Goal: Task Accomplishment & Management: Complete application form

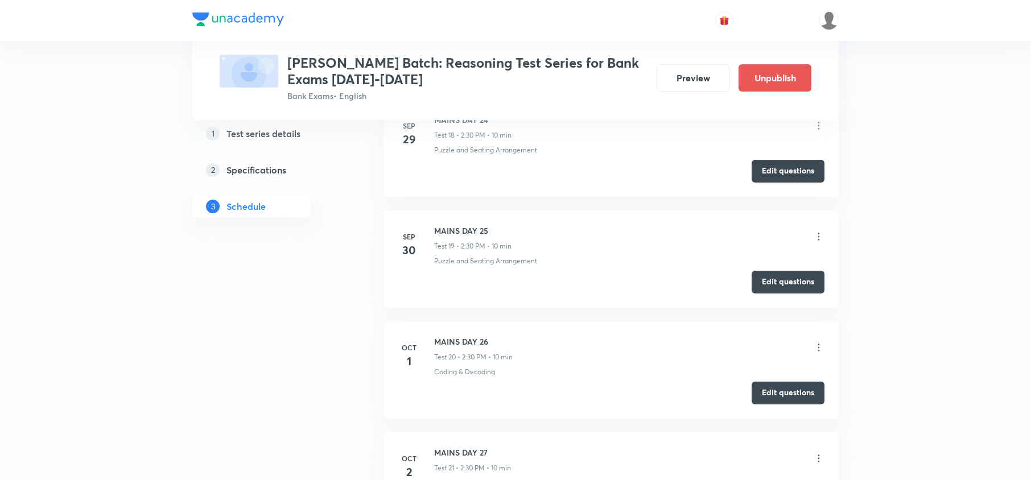
scroll to position [2400, 0]
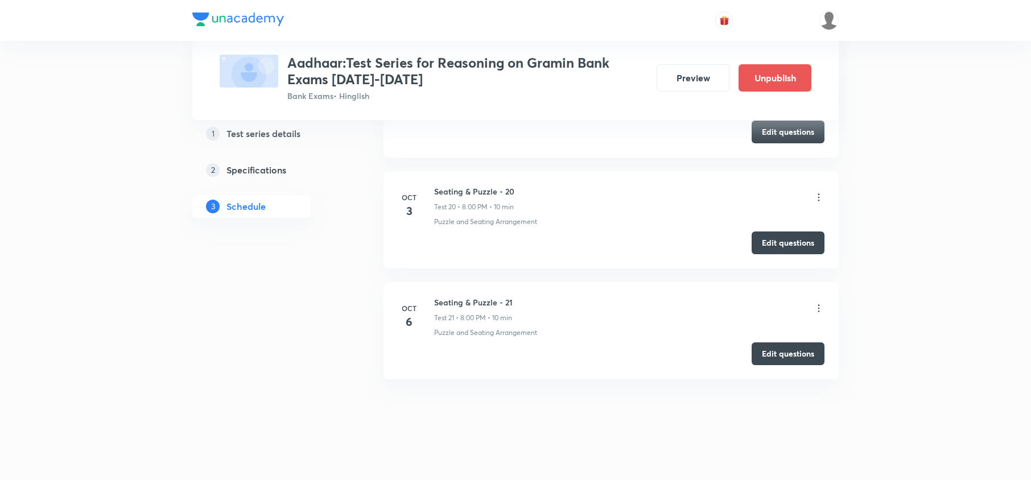
scroll to position [2639, 0]
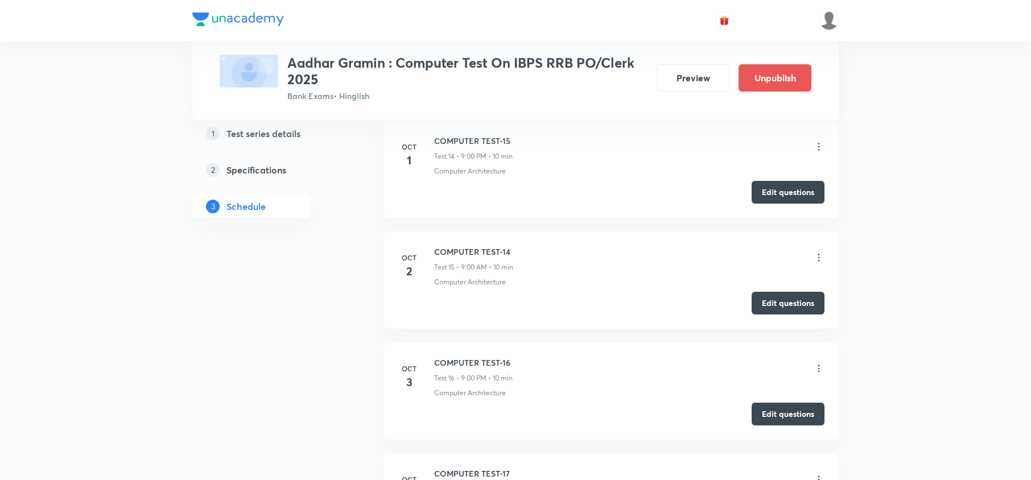
scroll to position [2194, 0]
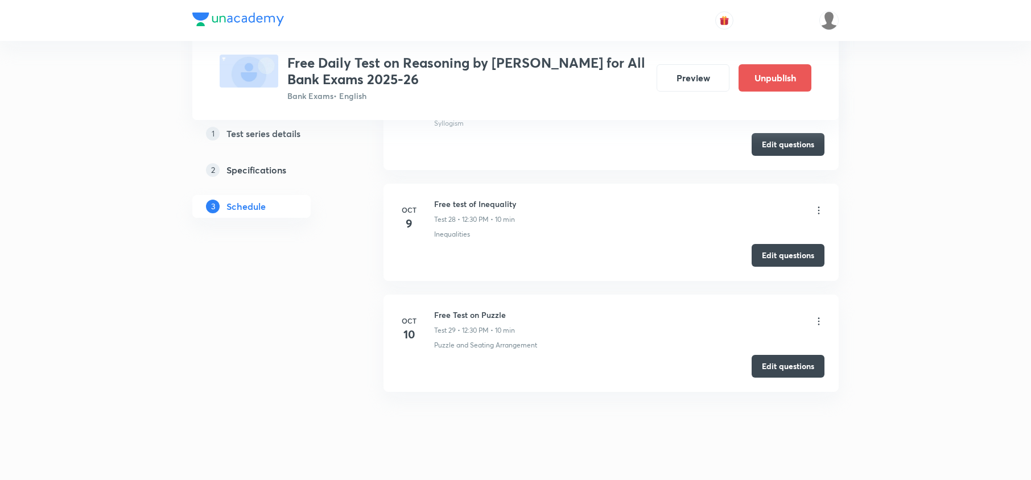
scroll to position [3531, 0]
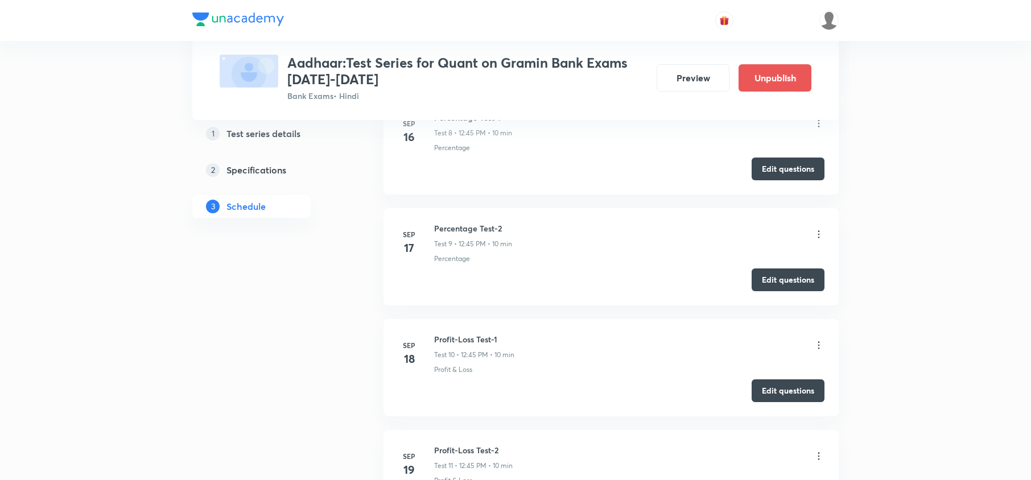
scroll to position [1214, 0]
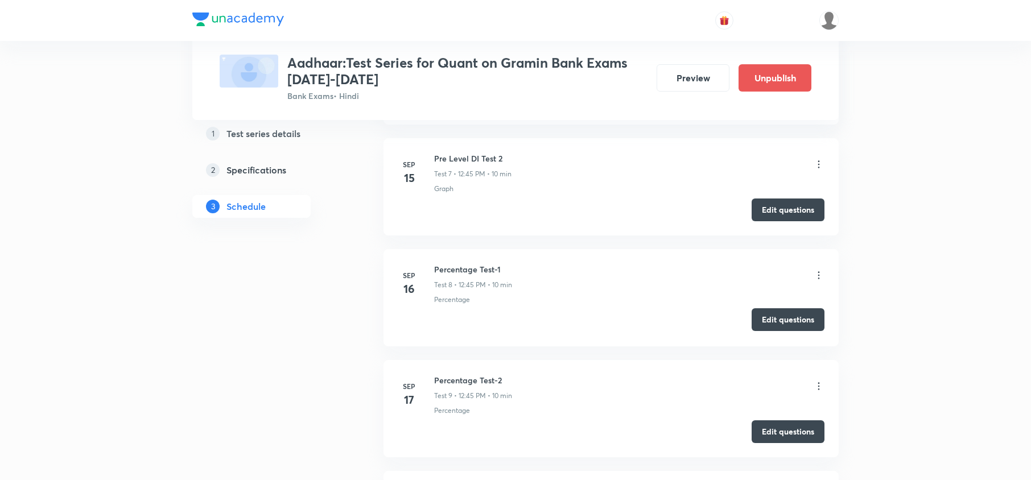
click at [762, 324] on button "Edit questions" at bounding box center [788, 320] width 73 height 23
click at [791, 430] on button "Edit questions" at bounding box center [788, 431] width 73 height 23
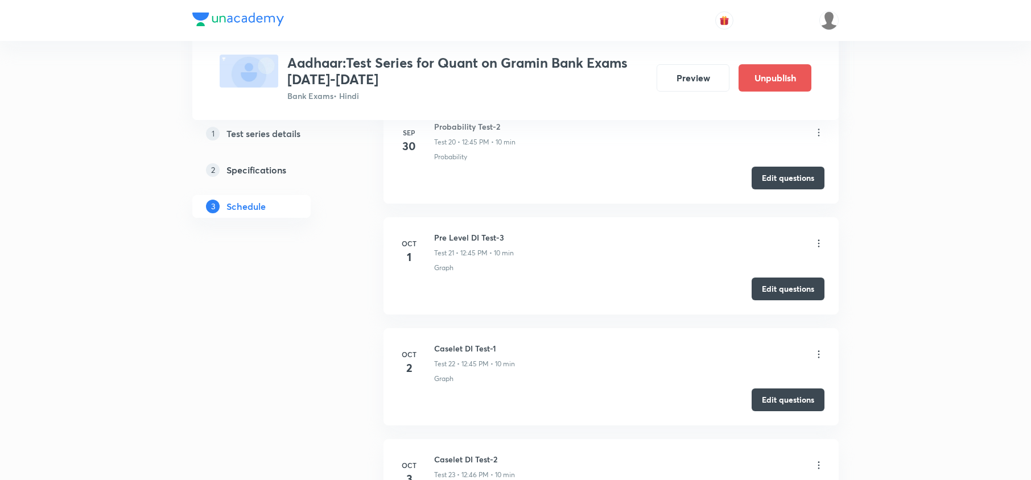
scroll to position [2868, 0]
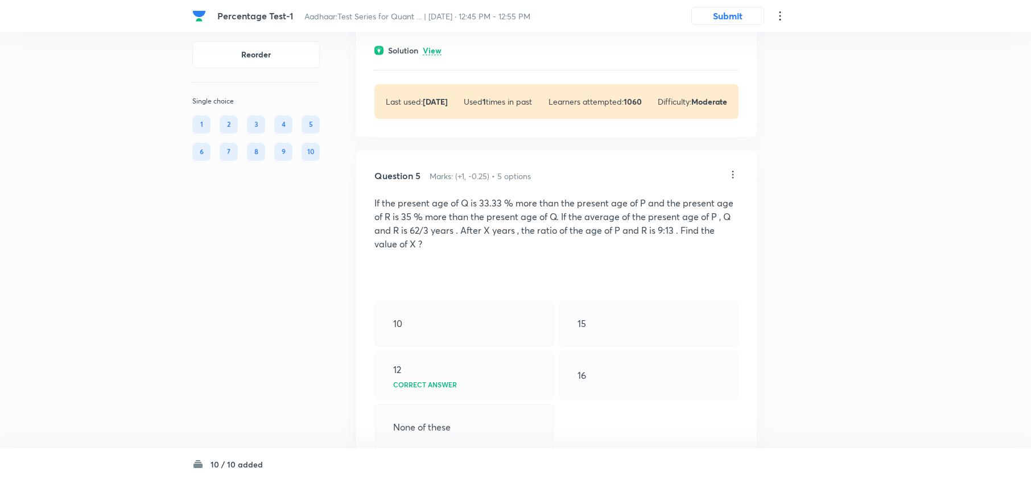
scroll to position [1462, 0]
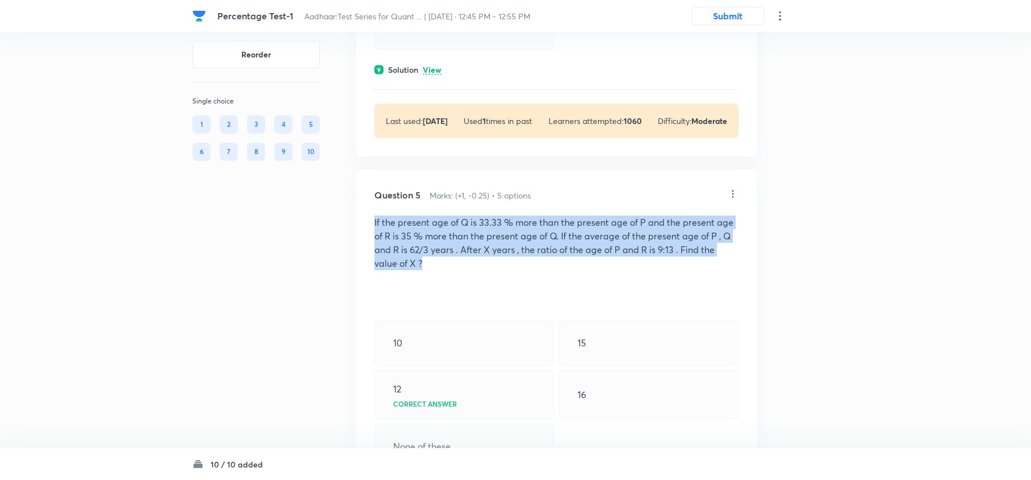
drag, startPoint x: 441, startPoint y: 264, endPoint x: 367, endPoint y: 221, distance: 85.4
click at [367, 221] on div "Question 5 Marks: (+1, -0.25) • 5 options If the present age of Q is 33.33 % mo…" at bounding box center [556, 373] width 401 height 406
copy p "If the present age of Q is 33.33 % more than the present age of P and the prese…"
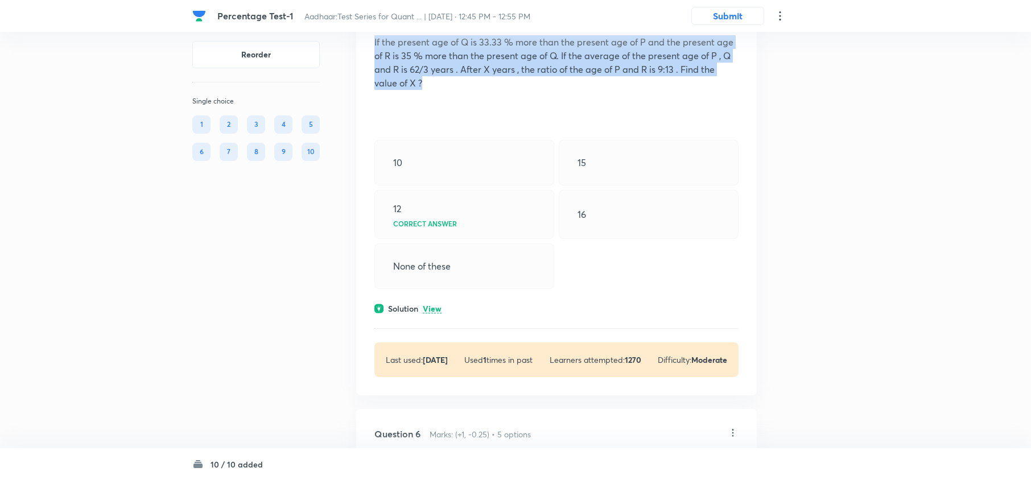
scroll to position [1689, 0]
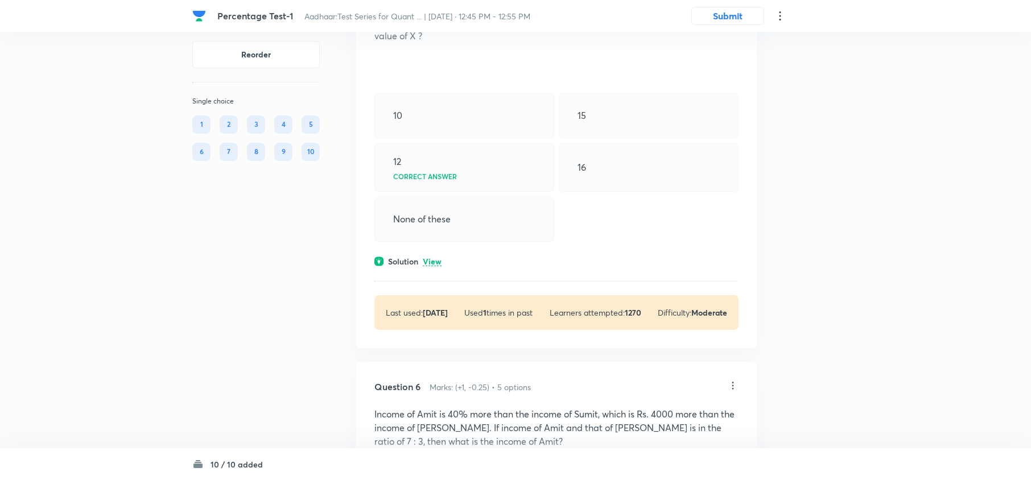
click at [427, 265] on p "View" at bounding box center [432, 262] width 19 height 9
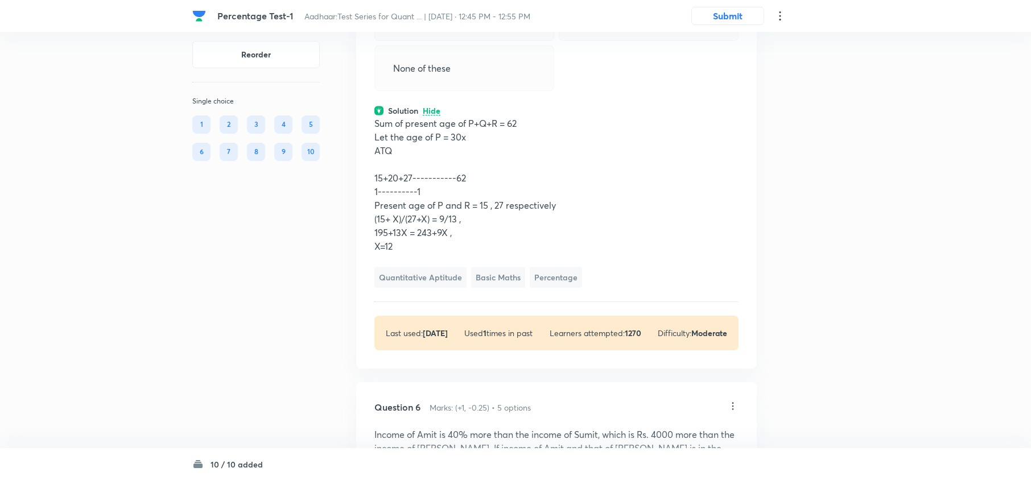
scroll to position [1841, 0]
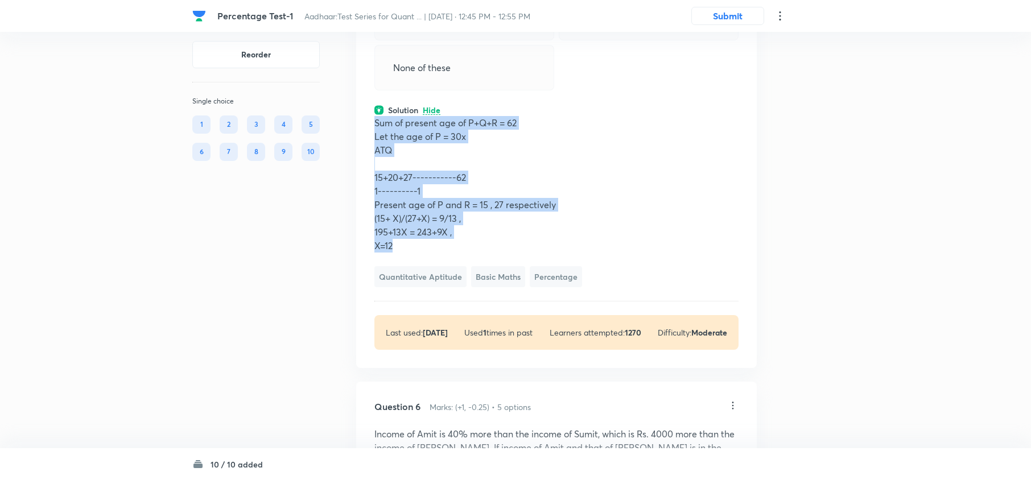
drag, startPoint x: 374, startPoint y: 126, endPoint x: 433, endPoint y: 252, distance: 138.5
click at [420, 253] on div "Sum of present age of P+Q+R = 62 Let the age of P = 30x ATQ 15+20+27-----------…" at bounding box center [557, 184] width 364 height 137
copy div "Sum of present age of P+Q+R = 62 Let the age of P = 30x ATQ 15+20+27-----------…"
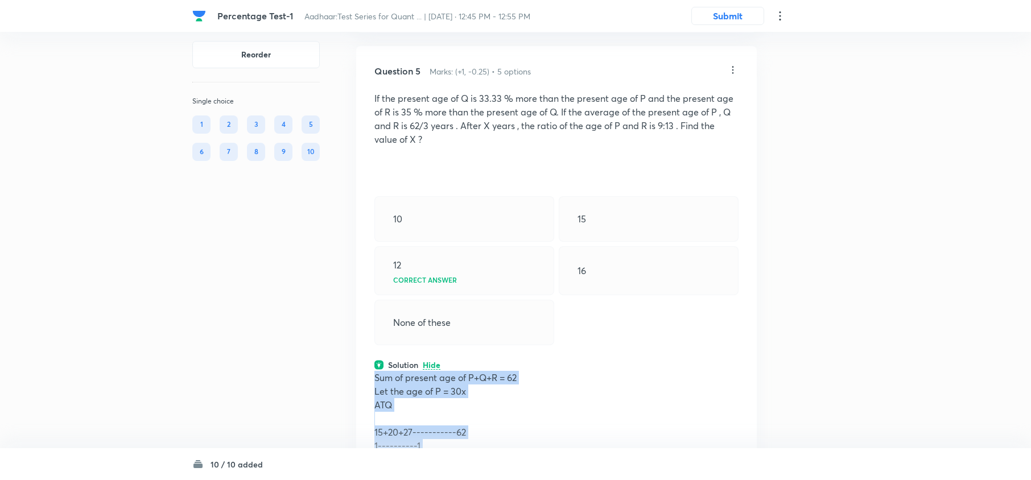
scroll to position [1613, 0]
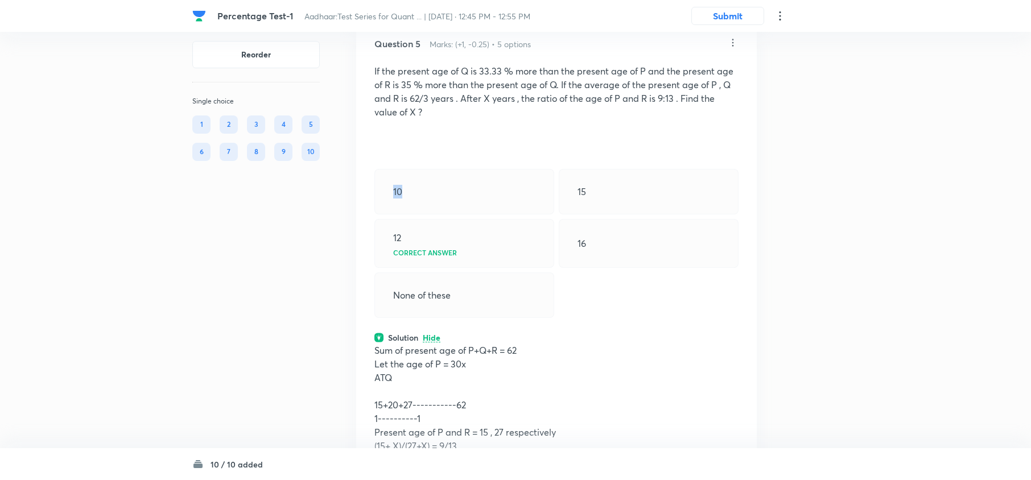
drag, startPoint x: 434, startPoint y: 196, endPoint x: 356, endPoint y: 204, distance: 78.4
click at [356, 204] on div "Question 5 Marks: (+1, -0.25) • 5 options If the present age of Q is 33.33 % mo…" at bounding box center [556, 307] width 401 height 577
copy p "10"
drag, startPoint x: 604, startPoint y: 180, endPoint x: 571, endPoint y: 192, distance: 34.9
click at [571, 192] on div "15" at bounding box center [649, 192] width 180 height 46
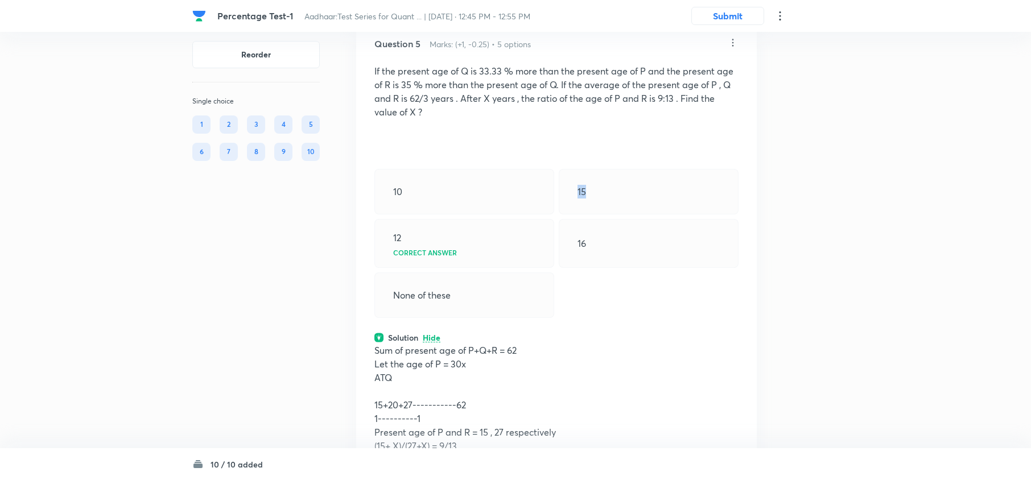
copy p "15"
drag, startPoint x: 426, startPoint y: 241, endPoint x: 385, endPoint y: 248, distance: 41.5
click at [385, 248] on div "12 Correct answer" at bounding box center [465, 243] width 180 height 49
click at [470, 287] on div "None of these" at bounding box center [465, 296] width 180 height 46
click at [389, 245] on div "12 Correct answer" at bounding box center [465, 243] width 180 height 49
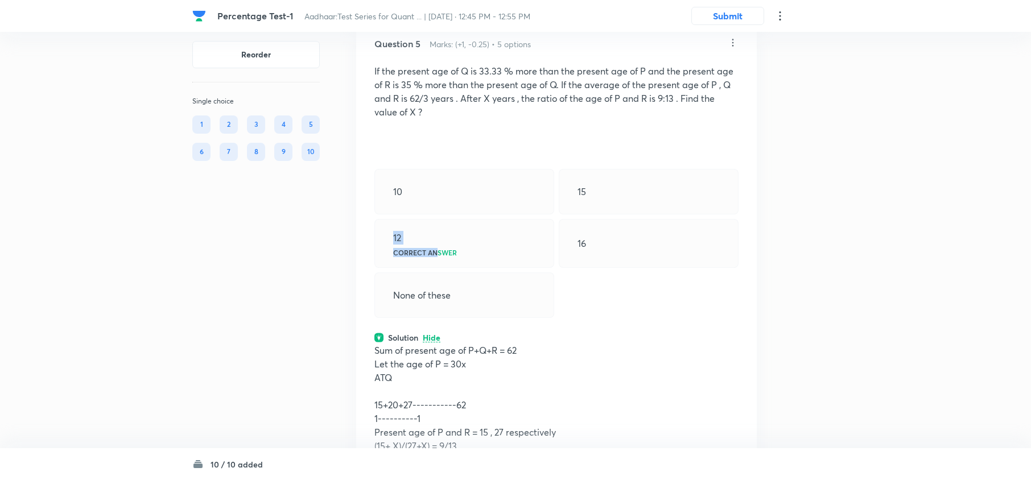
drag, startPoint x: 437, startPoint y: 240, endPoint x: 354, endPoint y: 244, distance: 83.2
click at [354, 244] on div "Reorder Single choice 1 2 3 4 5 6 7 8 9 10 All Types English Question 1 Marks: …" at bounding box center [515, 465] width 647 height 4047
click at [440, 224] on div "12 Correct answer" at bounding box center [465, 243] width 180 height 49
drag, startPoint x: 406, startPoint y: 237, endPoint x: 377, endPoint y: 239, distance: 29.7
click at [377, 239] on div "12 Correct answer" at bounding box center [465, 243] width 180 height 49
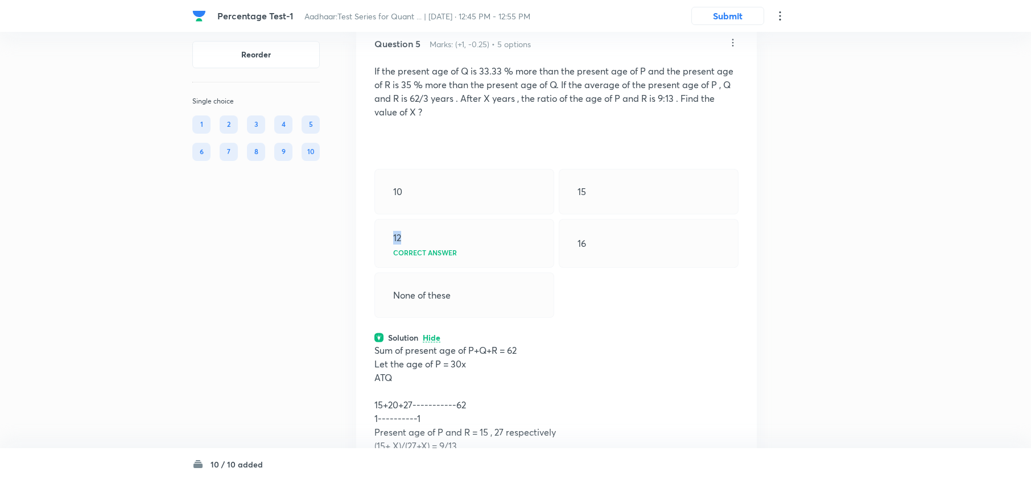
copy p "12"
drag, startPoint x: 645, startPoint y: 249, endPoint x: 568, endPoint y: 250, distance: 76.9
click at [568, 250] on div "16" at bounding box center [649, 243] width 180 height 49
copy p "16"
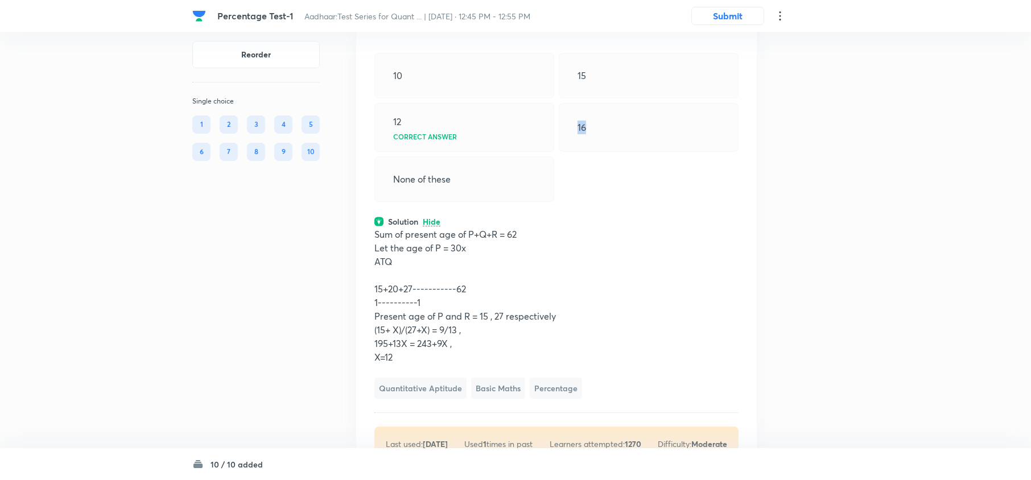
scroll to position [1765, 0]
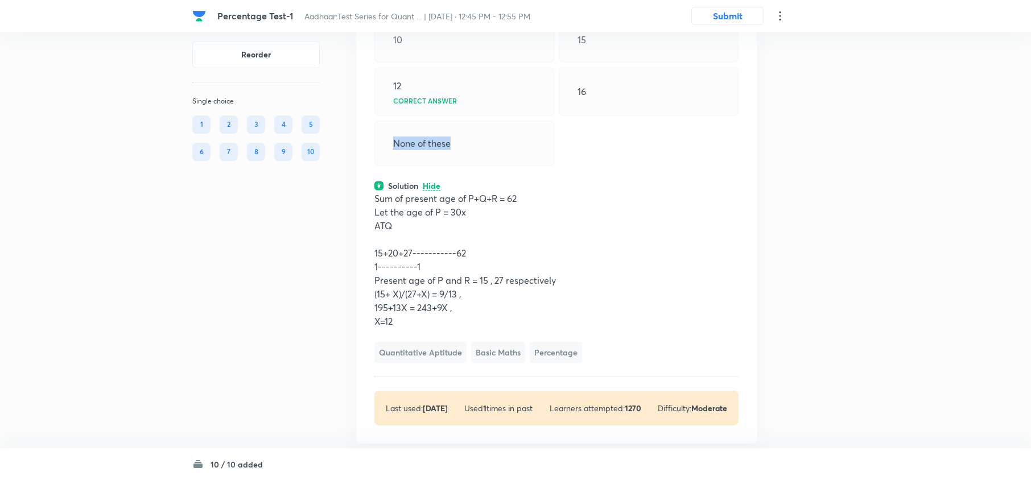
drag, startPoint x: 479, startPoint y: 143, endPoint x: 374, endPoint y: 142, distance: 105.3
click at [375, 142] on div "None of these" at bounding box center [465, 144] width 180 height 46
copy p "None of these"
click at [375, 243] on img at bounding box center [375, 242] width 1 height 1
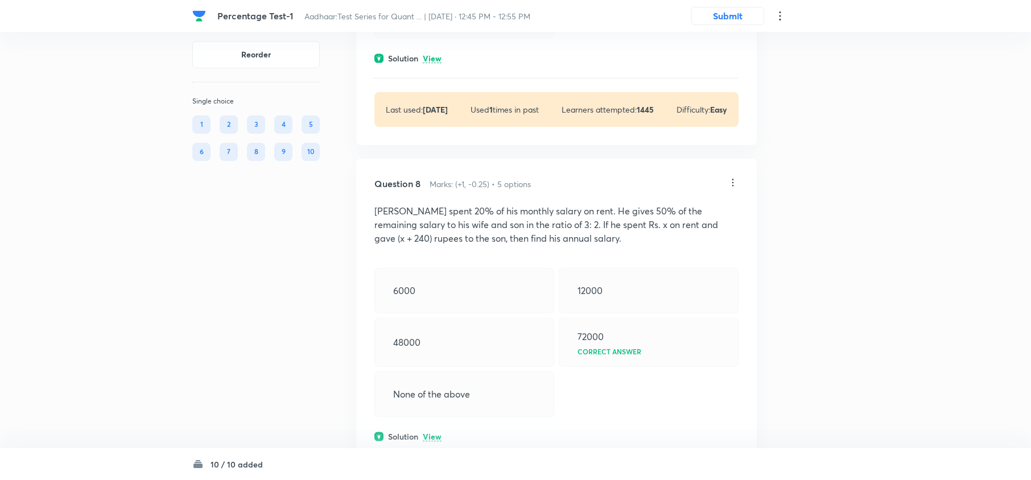
scroll to position [2808, 0]
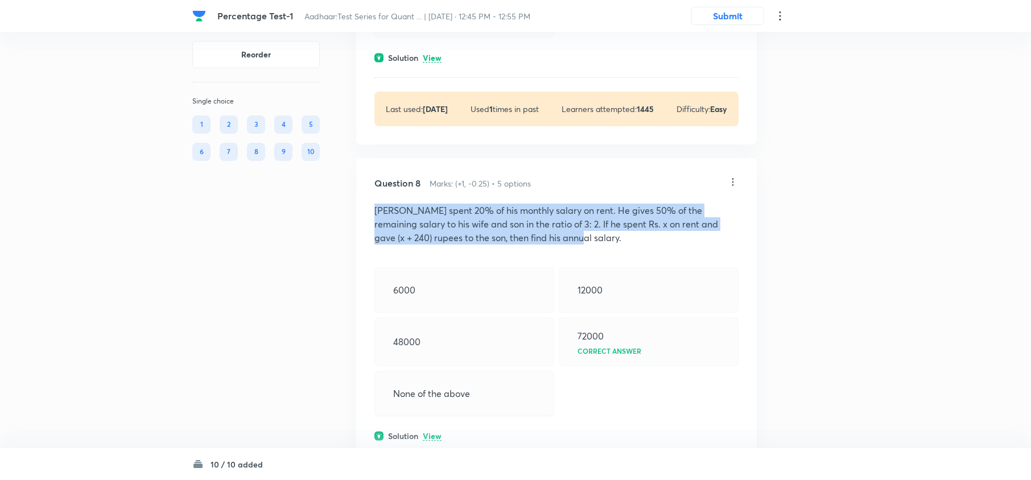
drag, startPoint x: 541, startPoint y: 274, endPoint x: 369, endPoint y: 248, distance: 173.9
click at [369, 248] on div "Question 8 Marks: (+1, -0.25) • 5 options Ram spent 20% of his monthly salary o…" at bounding box center [556, 340] width 401 height 365
copy p "Ram spent 20% of his monthly salary on rent. He gives 50% of the remaining sala…"
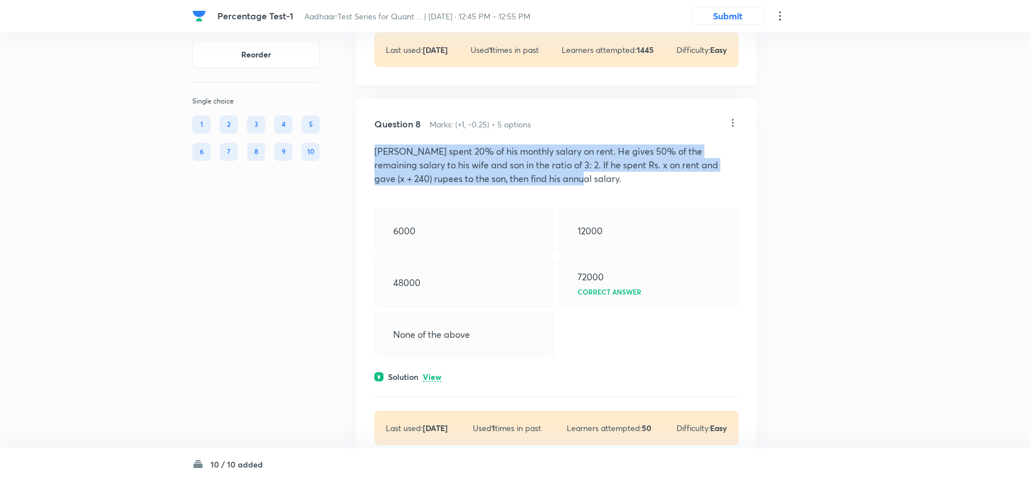
scroll to position [2960, 0]
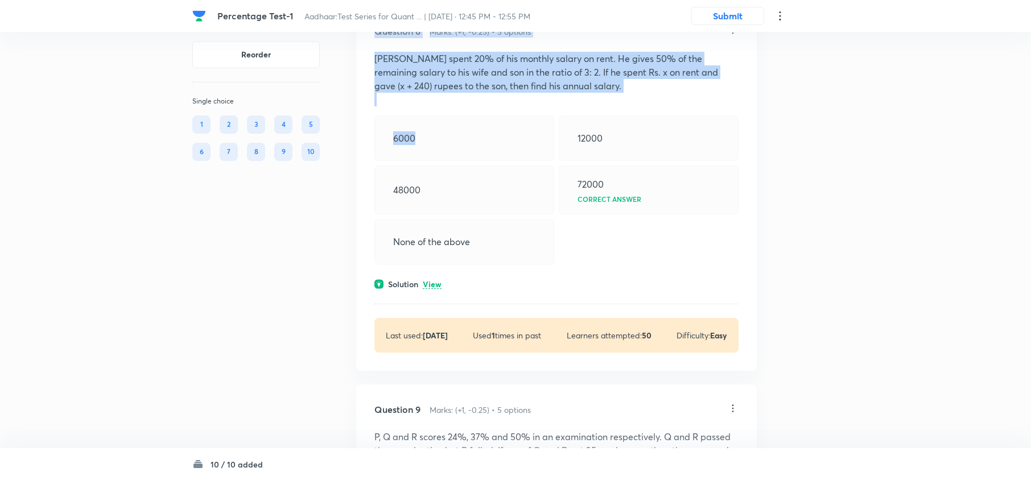
drag, startPoint x: 429, startPoint y: 180, endPoint x: 329, endPoint y: 179, distance: 99.6
click at [506, 156] on div "6000" at bounding box center [465, 139] width 180 height 46
click at [449, 161] on div "6000" at bounding box center [465, 139] width 180 height 46
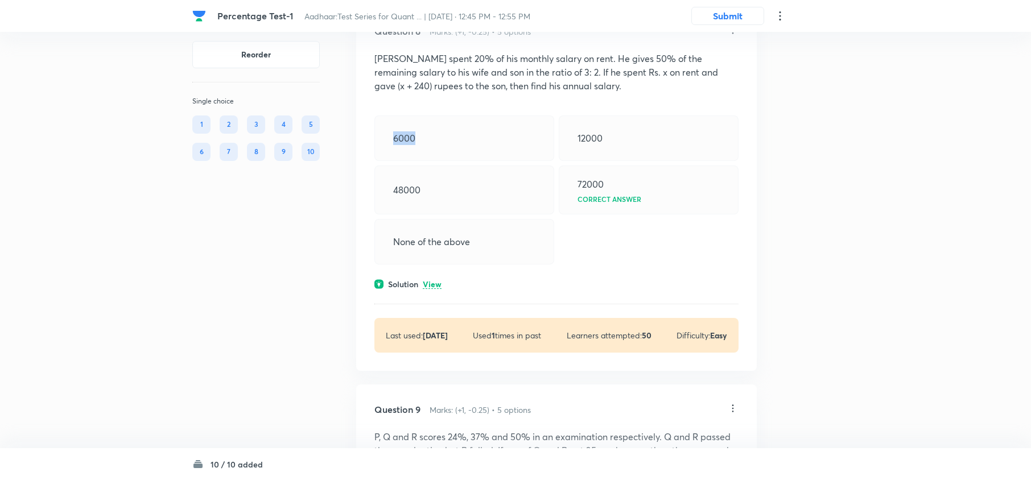
drag, startPoint x: 435, startPoint y: 174, endPoint x: 421, endPoint y: 176, distance: 14.0
click at [392, 161] on div "6000" at bounding box center [465, 139] width 180 height 46
copy p "6000"
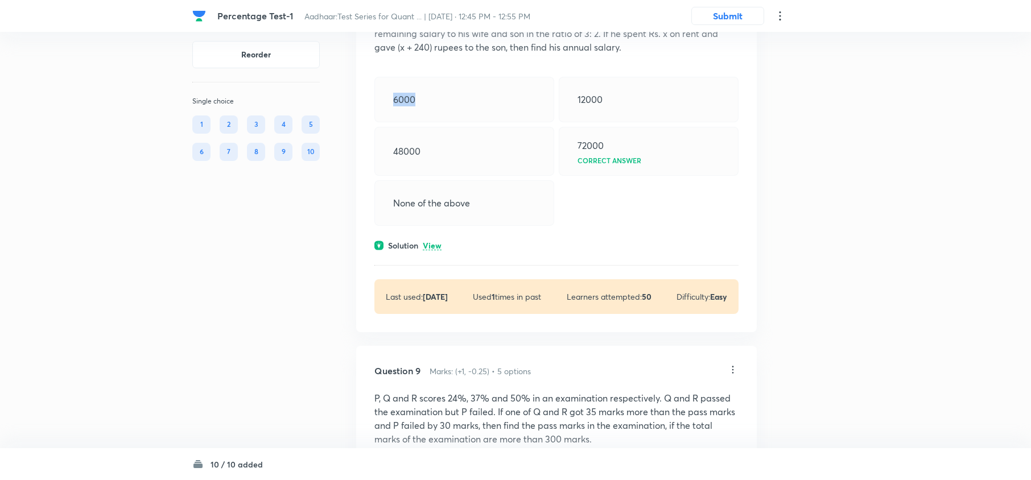
scroll to position [3036, 0]
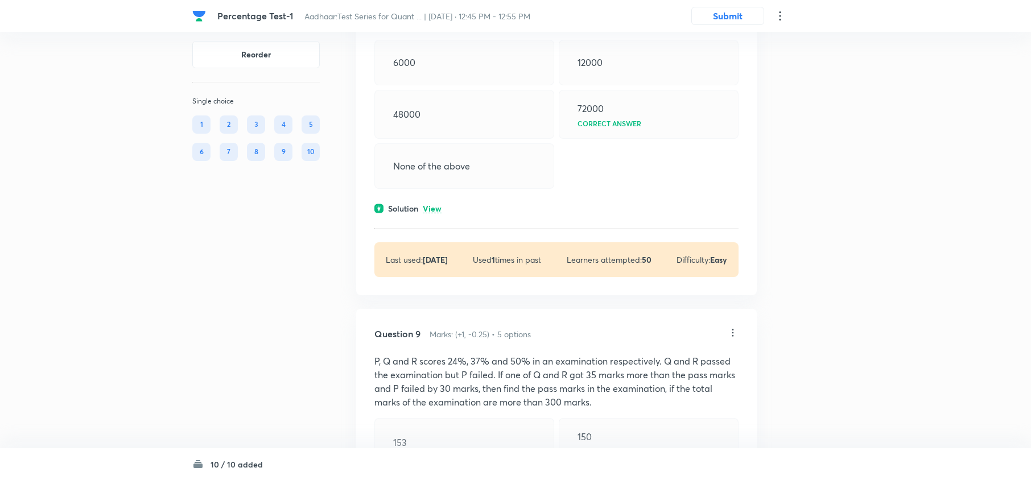
click at [430, 213] on p "View" at bounding box center [432, 209] width 19 height 9
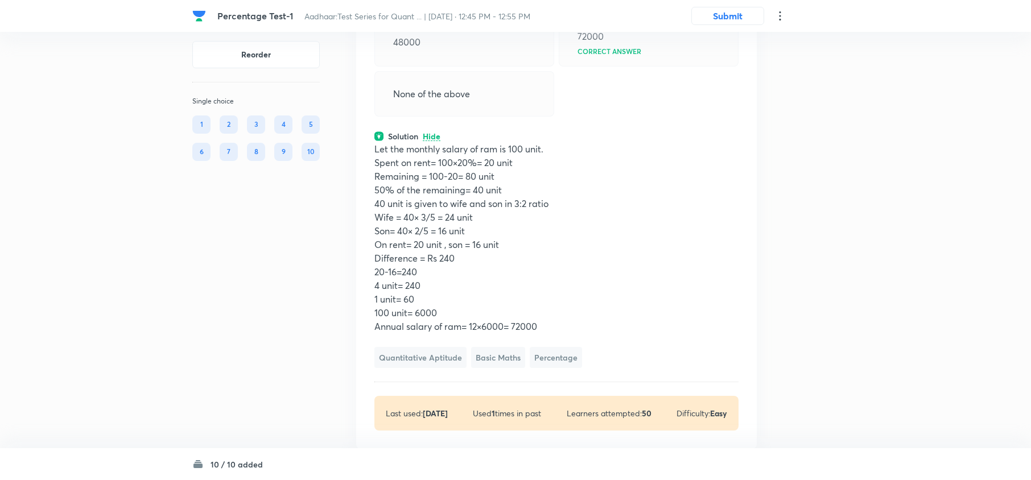
scroll to position [3111, 0]
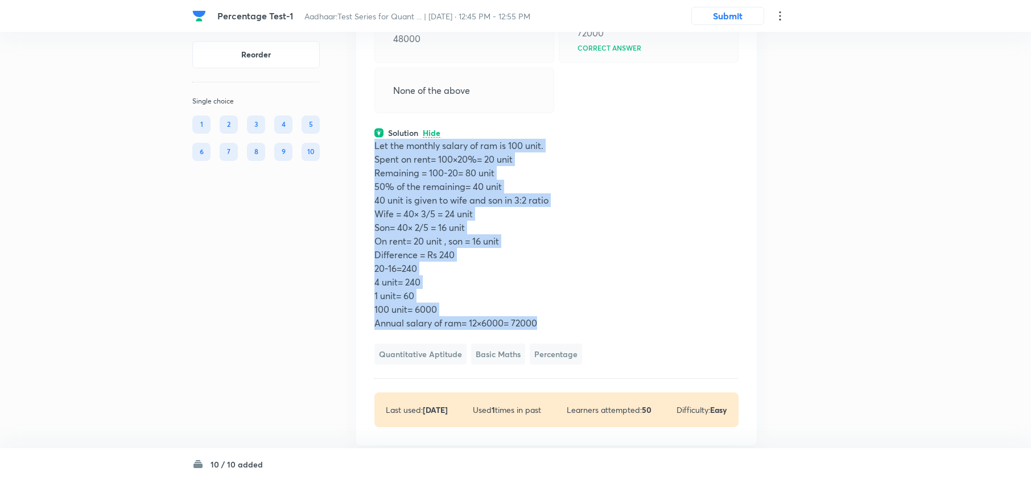
drag, startPoint x: 370, startPoint y: 179, endPoint x: 557, endPoint y: 353, distance: 255.7
click at [557, 353] on div "Question 8 Marks: (+1, -0.25) • 5 options Ram spent 20% of his monthly salary o…" at bounding box center [556, 150] width 401 height 591
copy div "Let the monthly salary of ram is 100 unit. Spent on rent= 100×20%= 20 unit Rema…"
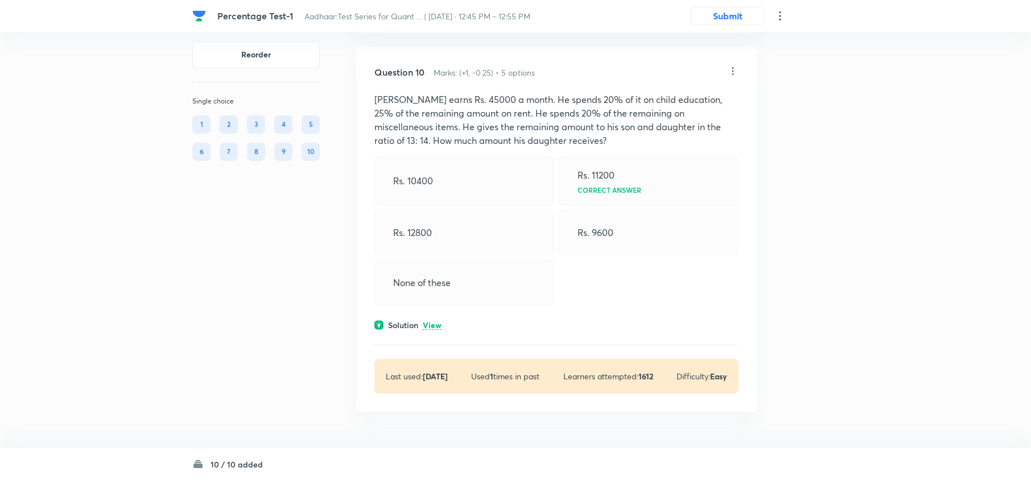
scroll to position [3940, 0]
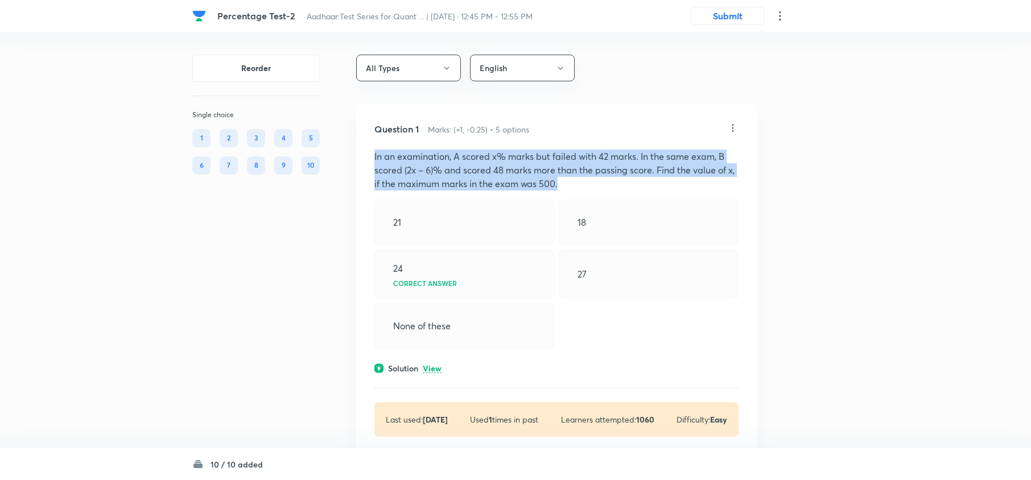
drag, startPoint x: 590, startPoint y: 188, endPoint x: 347, endPoint y: 154, distance: 245.4
copy p "In an examination, A scored x% marks but failed with 42 marks. In the same exam…"
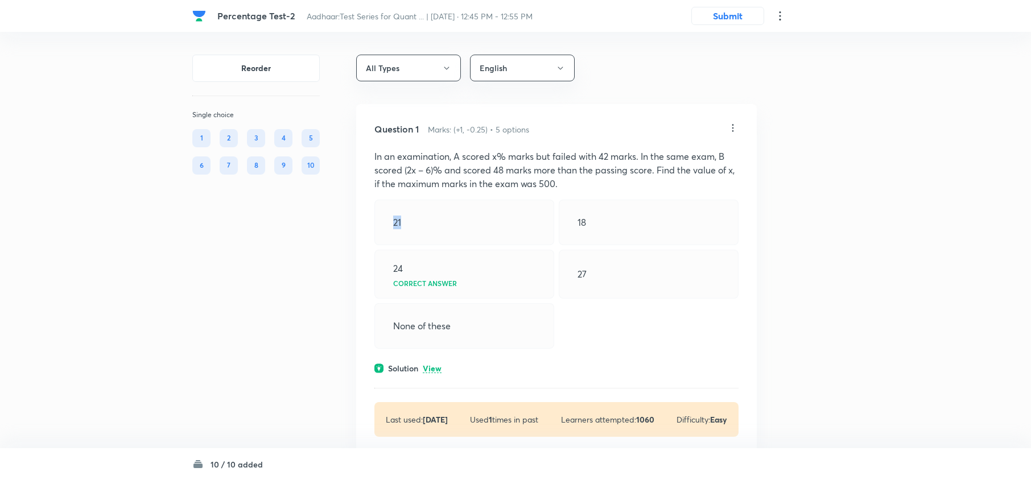
drag, startPoint x: 420, startPoint y: 226, endPoint x: 383, endPoint y: 224, distance: 37.6
click at [383, 224] on div "21" at bounding box center [465, 223] width 180 height 46
copy p "21"
drag, startPoint x: 593, startPoint y: 226, endPoint x: 570, endPoint y: 224, distance: 22.3
click at [570, 224] on div "18" at bounding box center [649, 223] width 180 height 46
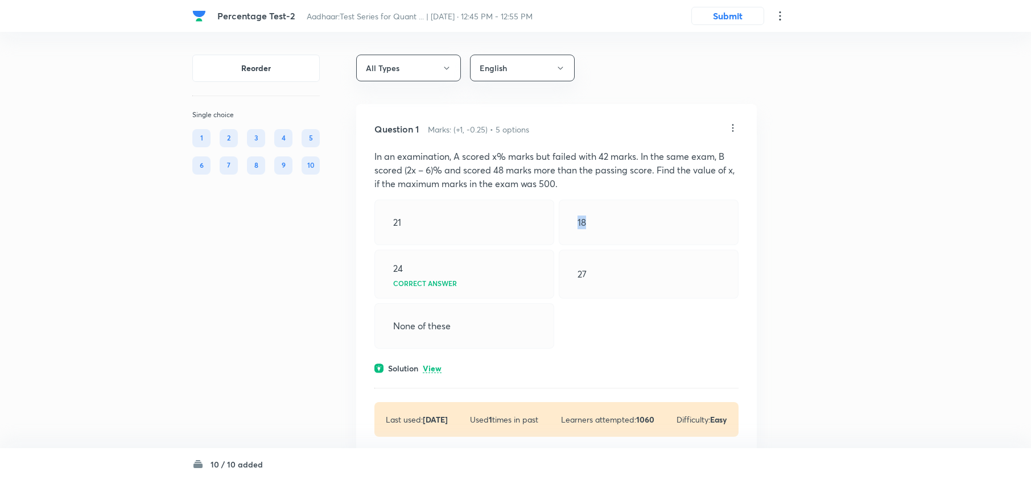
copy p "18"
drag, startPoint x: 413, startPoint y: 273, endPoint x: 367, endPoint y: 268, distance: 47.0
click at [367, 268] on div "Question 1 Marks: (+1, -0.25) • 5 options In an examination, A scored x% marks …" at bounding box center [556, 279] width 401 height 351
click at [472, 258] on div "24 Correct answer" at bounding box center [465, 274] width 180 height 49
drag, startPoint x: 420, startPoint y: 270, endPoint x: 413, endPoint y: 265, distance: 8.5
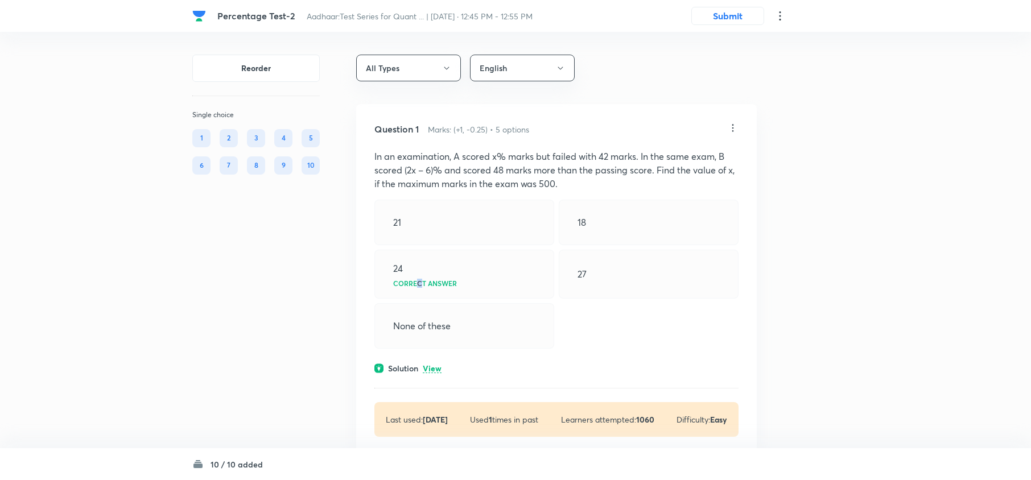
click at [418, 269] on div "24 Correct answer" at bounding box center [465, 274] width 180 height 49
drag, startPoint x: 413, startPoint y: 265, endPoint x: 424, endPoint y: 268, distance: 11.7
click at [370, 260] on div "Question 1 Marks: (+1, -0.25) • 5 options In an examination, A scored x% marks …" at bounding box center [556, 279] width 401 height 351
copy p "24"
drag, startPoint x: 585, startPoint y: 281, endPoint x: 561, endPoint y: 272, distance: 25.4
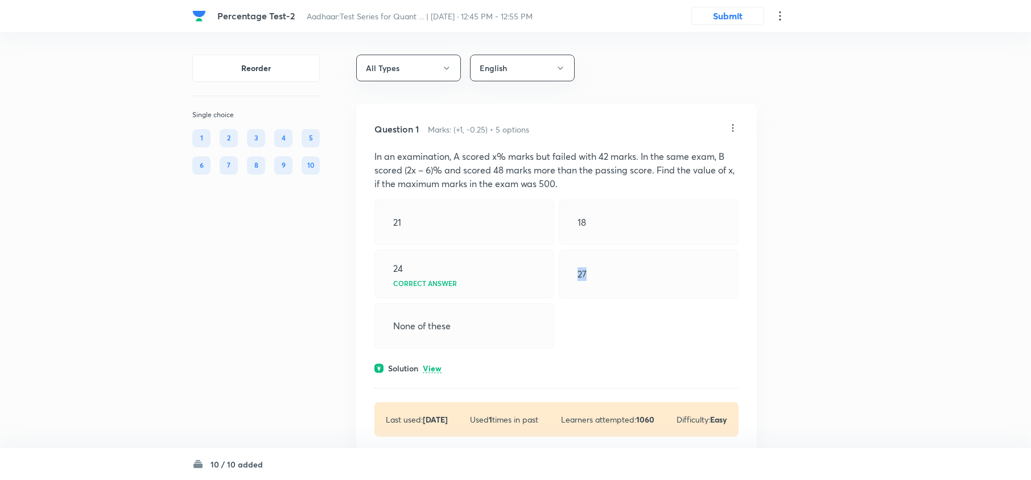
click at [561, 274] on div "27" at bounding box center [649, 274] width 180 height 49
copy p "27"
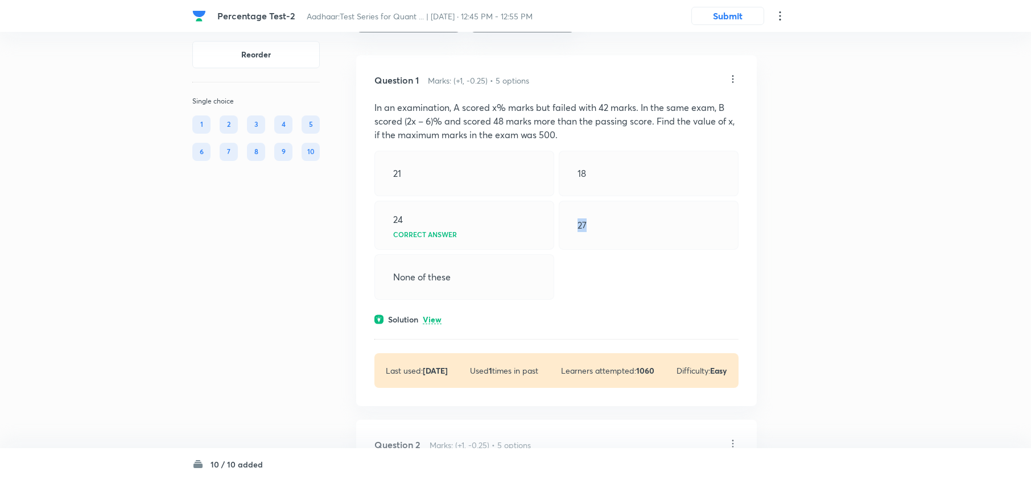
scroll to position [76, 0]
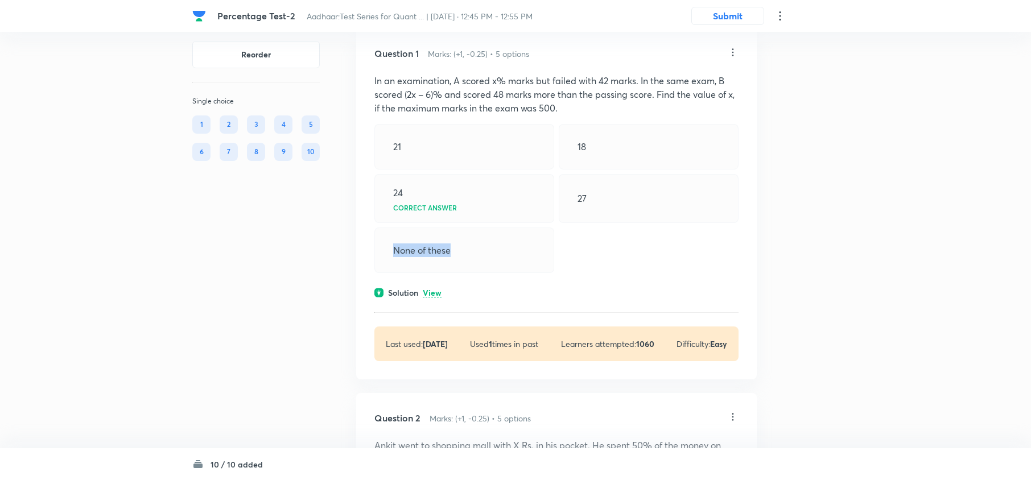
drag, startPoint x: 482, startPoint y: 256, endPoint x: 349, endPoint y: 240, distance: 133.6
copy p "None of these"
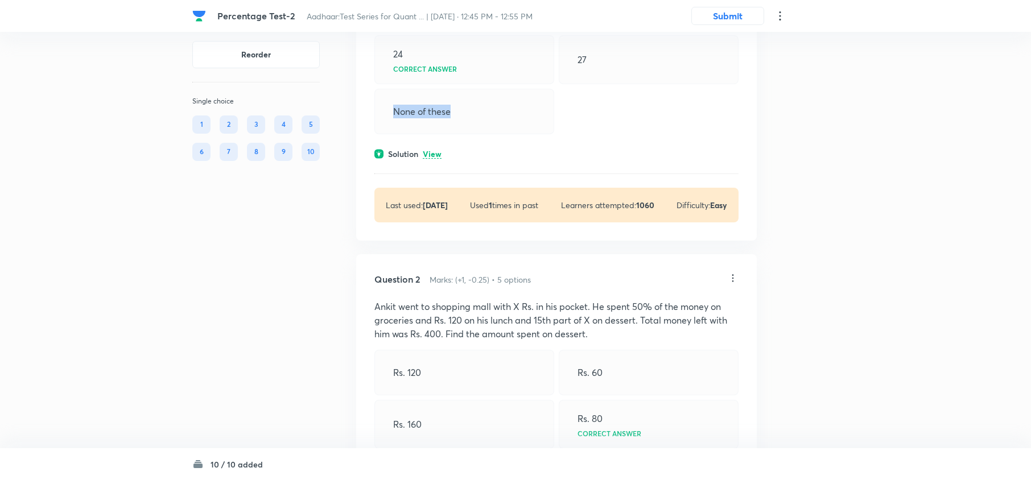
scroll to position [228, 0]
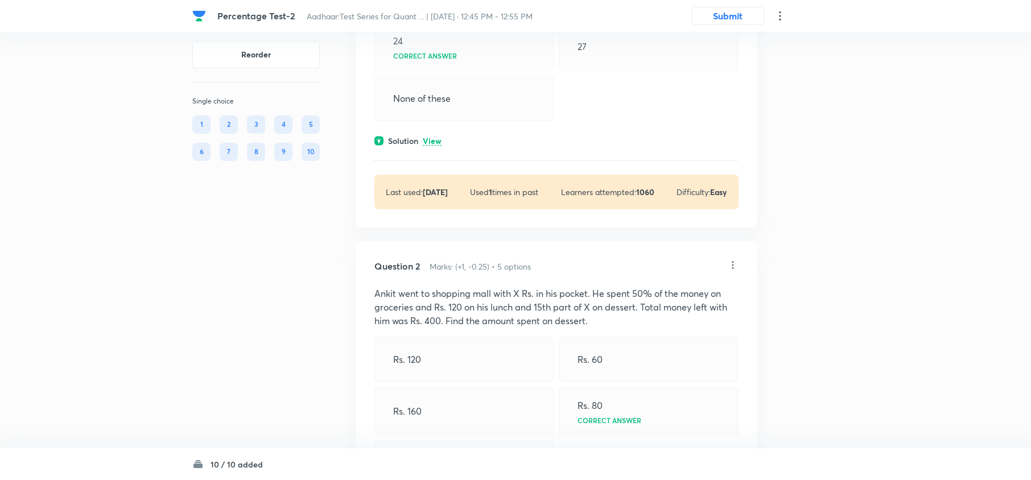
click at [431, 144] on p "View" at bounding box center [432, 141] width 19 height 9
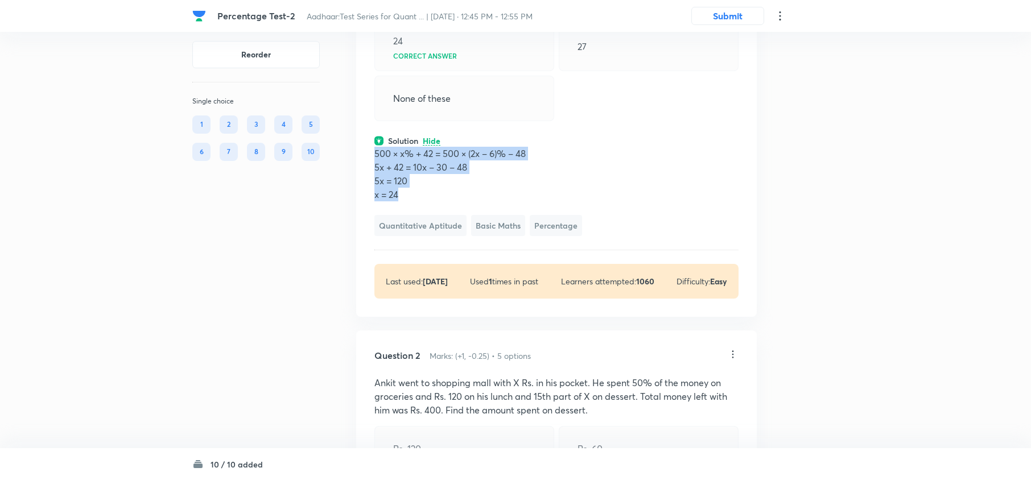
drag, startPoint x: 374, startPoint y: 151, endPoint x: 411, endPoint y: 196, distance: 58.7
click at [411, 196] on div "500 × x% + 42 = 500 × (2x – 6)% – 48 5x + 42 = 10x – 30 – 48 5x = 120 x = 24" at bounding box center [557, 174] width 364 height 55
copy div "500 × x% + 42 = 500 × (2x – 6)% – 48 5x + 42 = 10x – 30 – 48 5x = 120 x = 24"
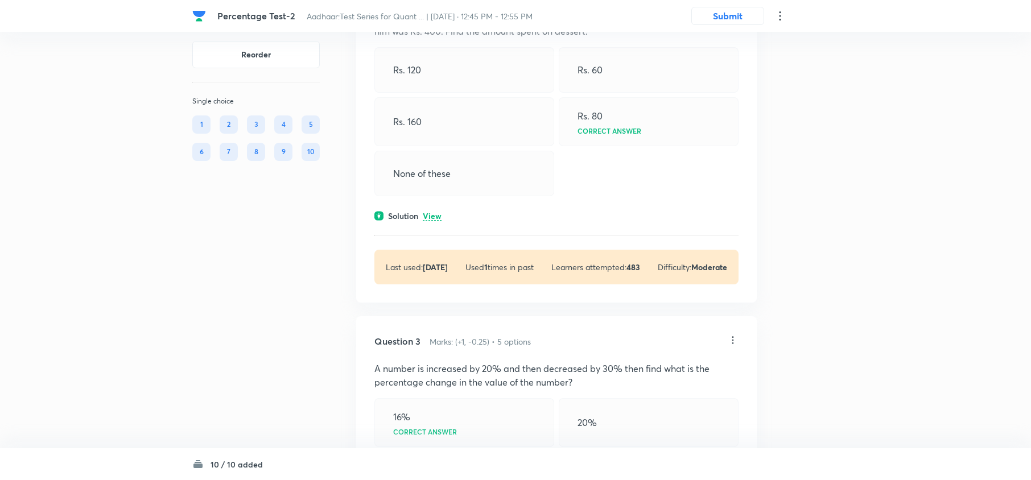
scroll to position [531, 0]
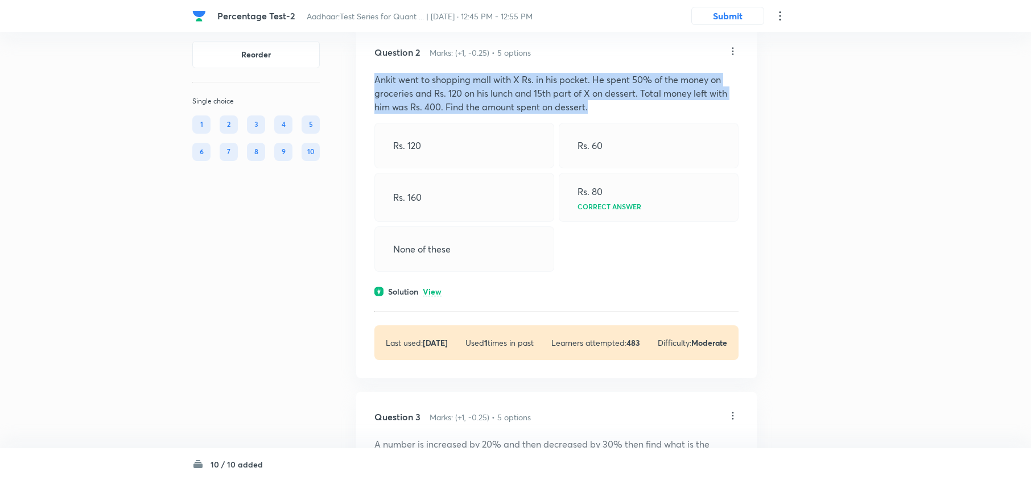
drag, startPoint x: 374, startPoint y: 78, endPoint x: 604, endPoint y: 105, distance: 231.6
click at [604, 105] on p "Ankit went to shopping mall with X Rs. in his pocket. He spent 50% of the money…" at bounding box center [557, 93] width 364 height 41
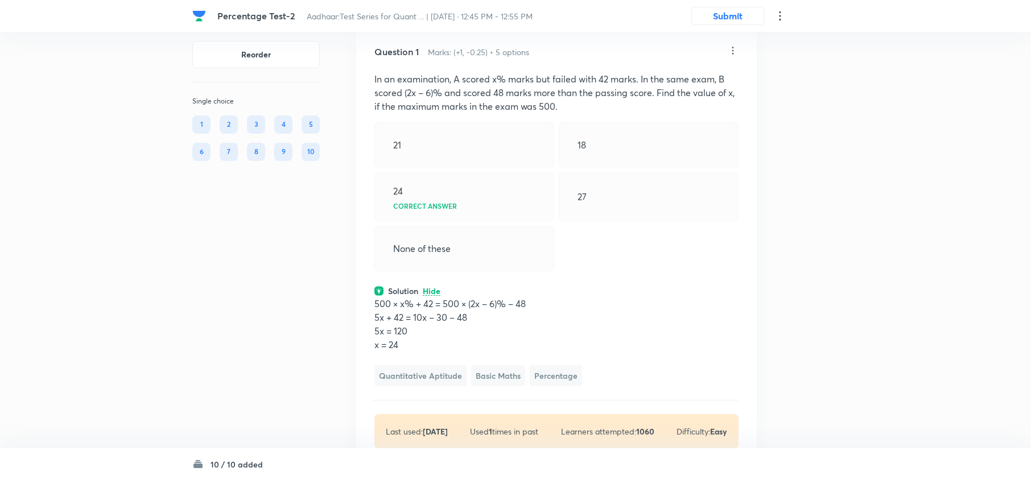
scroll to position [379, 0]
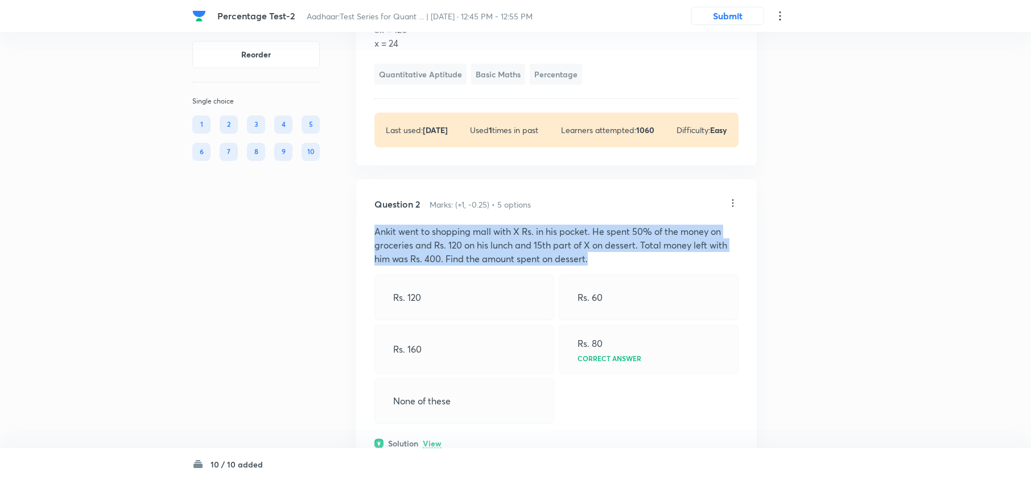
copy p "Ankit went to shopping mall with X Rs. in his pocket. He spent 50% of the money…"
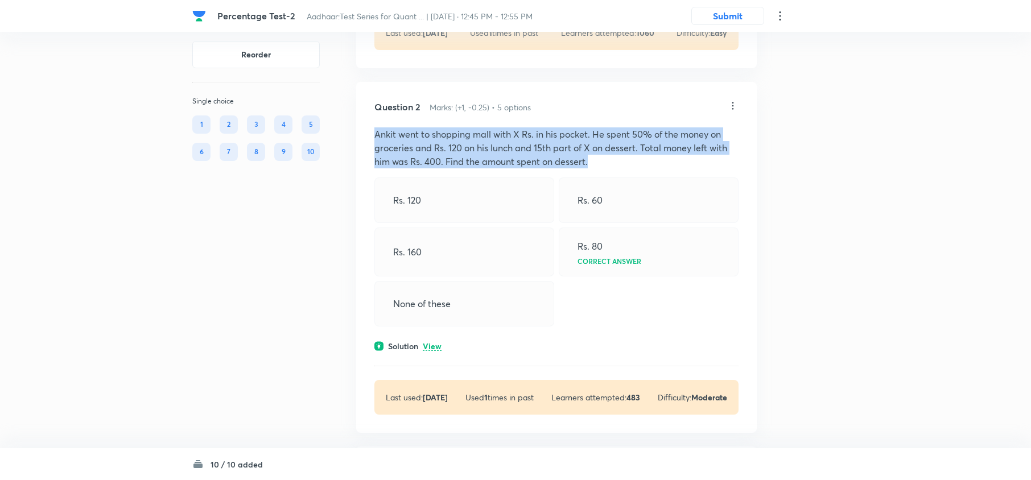
scroll to position [531, 0]
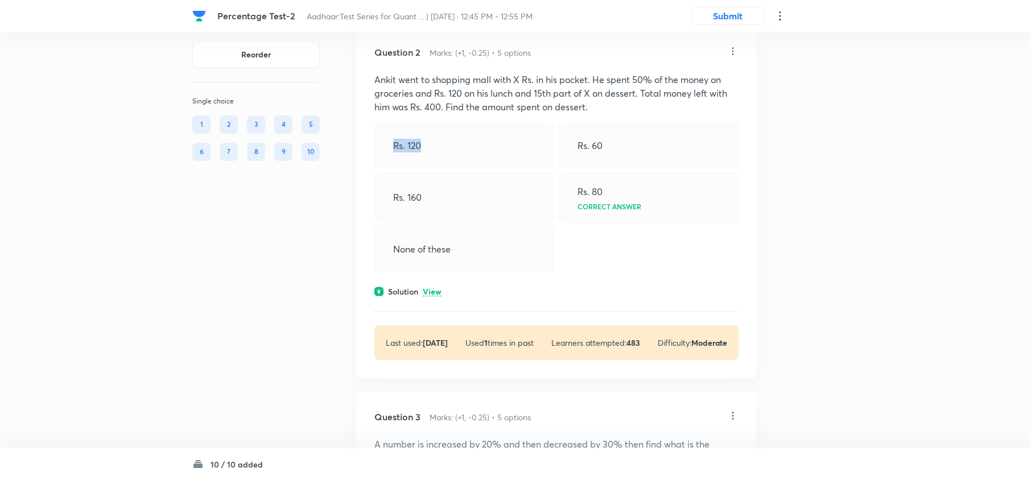
drag, startPoint x: 451, startPoint y: 142, endPoint x: 354, endPoint y: 139, distance: 97.4
copy p "Rs. 120"
drag, startPoint x: 635, startPoint y: 145, endPoint x: 570, endPoint y: 146, distance: 65.5
click at [570, 146] on div "Rs. 60" at bounding box center [649, 146] width 180 height 46
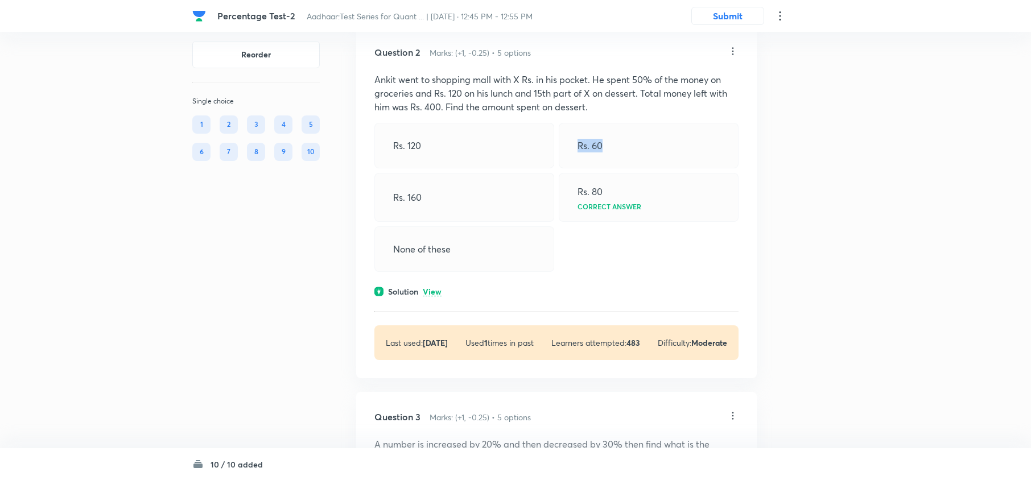
copy p "Rs. 60"
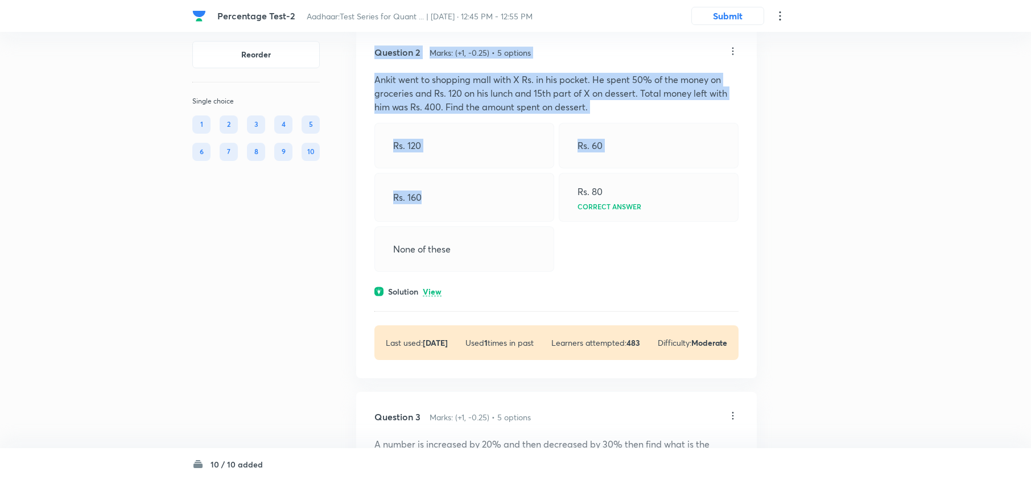
drag, startPoint x: 436, startPoint y: 195, endPoint x: 281, endPoint y: 162, distance: 158.7
drag, startPoint x: 476, startPoint y: 192, endPoint x: 460, endPoint y: 198, distance: 17.1
click at [474, 194] on div "Rs. 160" at bounding box center [465, 197] width 180 height 49
click at [453, 200] on div "Rs. 160" at bounding box center [465, 197] width 180 height 49
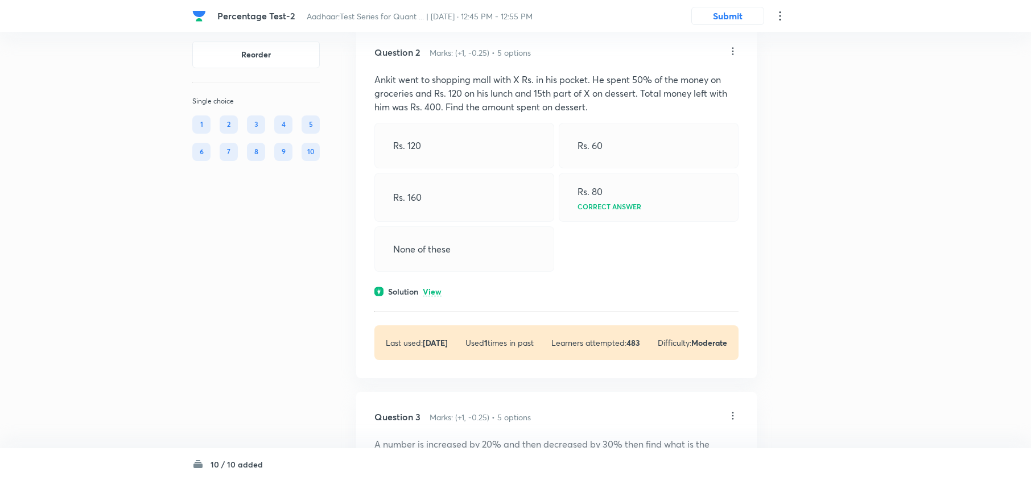
click at [576, 239] on div "Rs. 120 Rs. 60 Rs. 160 Rs. 80 Correct answer None of these" at bounding box center [557, 197] width 364 height 149
drag, startPoint x: 451, startPoint y: 204, endPoint x: 389, endPoint y: 180, distance: 65.8
click at [379, 195] on div "Rs. 160" at bounding box center [465, 197] width 180 height 49
drag, startPoint x: 626, startPoint y: 188, endPoint x: 585, endPoint y: 187, distance: 41.0
click at [585, 187] on div "Rs. 80 Correct answer" at bounding box center [649, 197] width 180 height 49
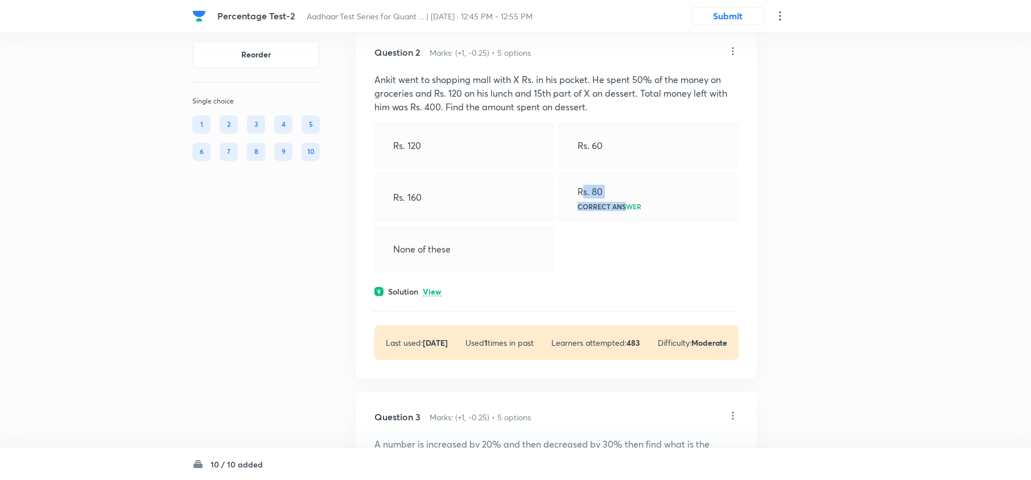
click at [618, 239] on div "Rs. 120 Rs. 60 Rs. 160 Rs. 80 Correct answer None of these" at bounding box center [557, 197] width 364 height 149
click at [618, 203] on p "Correct answer" at bounding box center [610, 206] width 64 height 7
drag, startPoint x: 615, startPoint y: 196, endPoint x: 576, endPoint y: 191, distance: 39.6
click at [576, 191] on div "Rs. 80 Correct answer" at bounding box center [649, 197] width 180 height 49
click at [607, 190] on div "Rs. 80 Correct answer" at bounding box center [649, 197] width 180 height 49
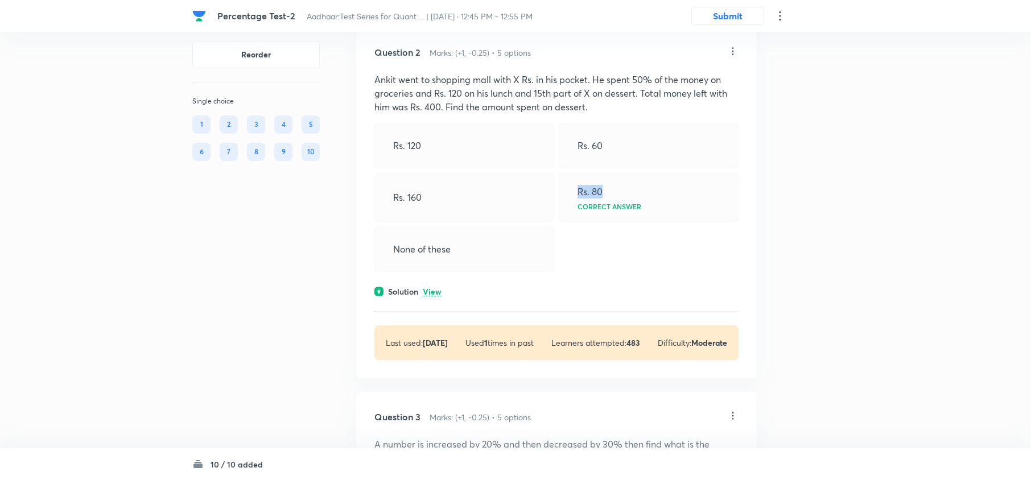
drag, startPoint x: 579, startPoint y: 188, endPoint x: 615, endPoint y: 178, distance: 37.7
click at [615, 178] on div "Rs. 80 Correct answer" at bounding box center [649, 197] width 180 height 49
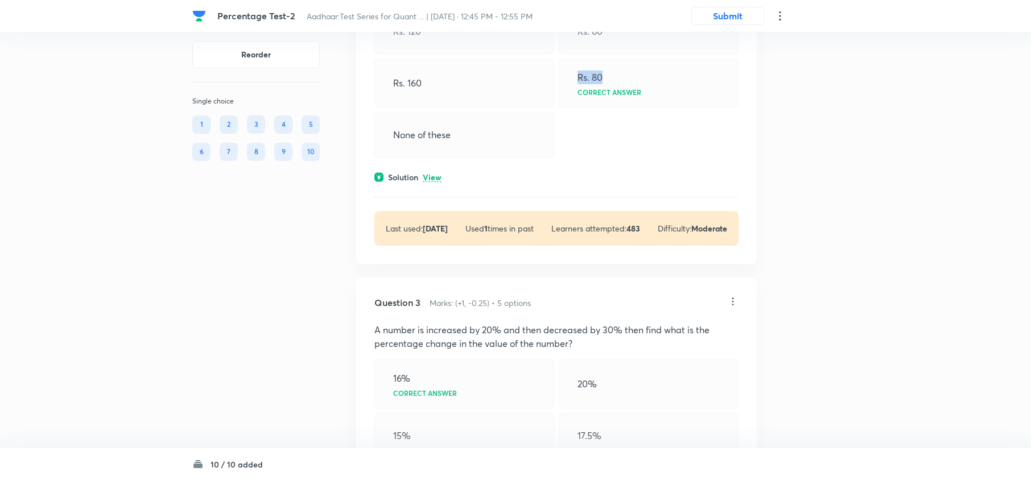
scroll to position [683, 0]
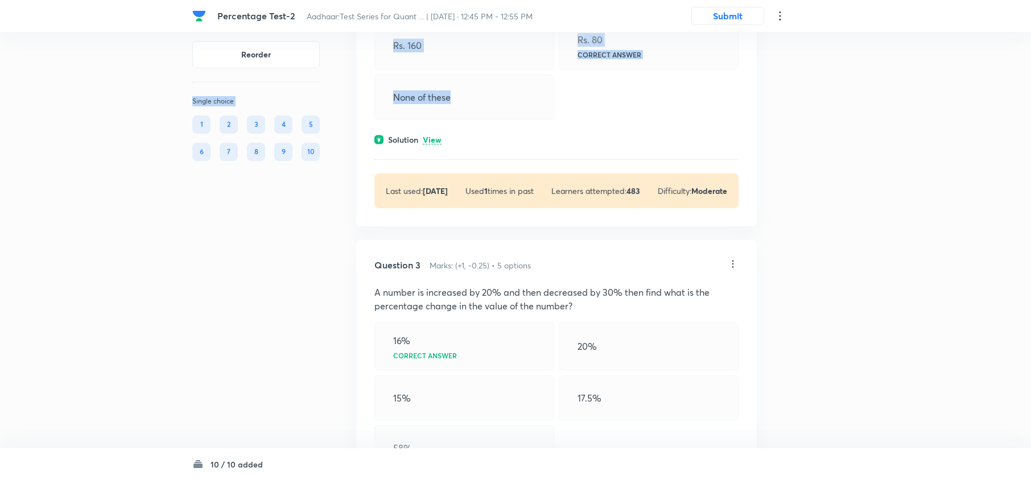
drag, startPoint x: 460, startPoint y: 99, endPoint x: 274, endPoint y: 72, distance: 187.6
click at [492, 105] on div "None of these" at bounding box center [465, 98] width 180 height 46
click at [476, 110] on div "None of these" at bounding box center [465, 98] width 180 height 46
drag, startPoint x: 467, startPoint y: 97, endPoint x: 413, endPoint y: 97, distance: 54.1
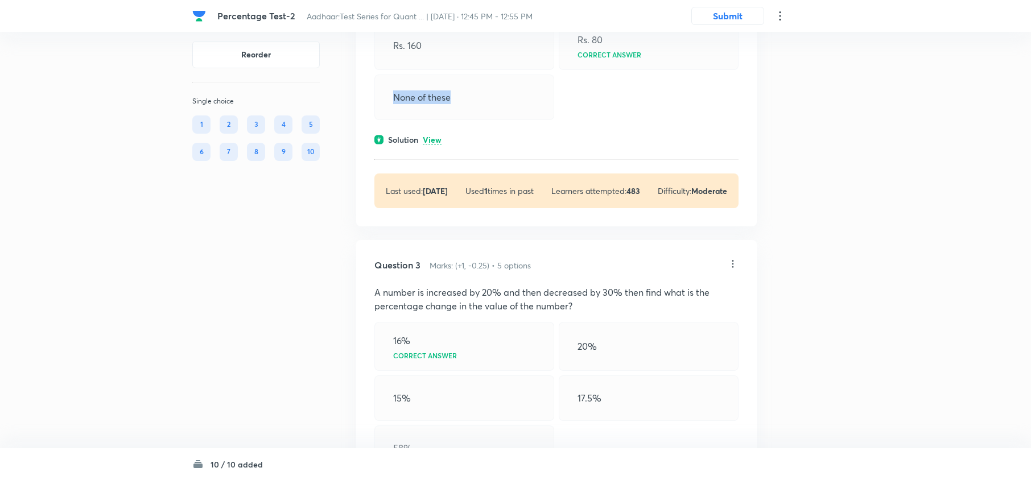
click at [385, 92] on div "None of these" at bounding box center [465, 98] width 180 height 46
click at [434, 140] on p "View" at bounding box center [432, 140] width 19 height 9
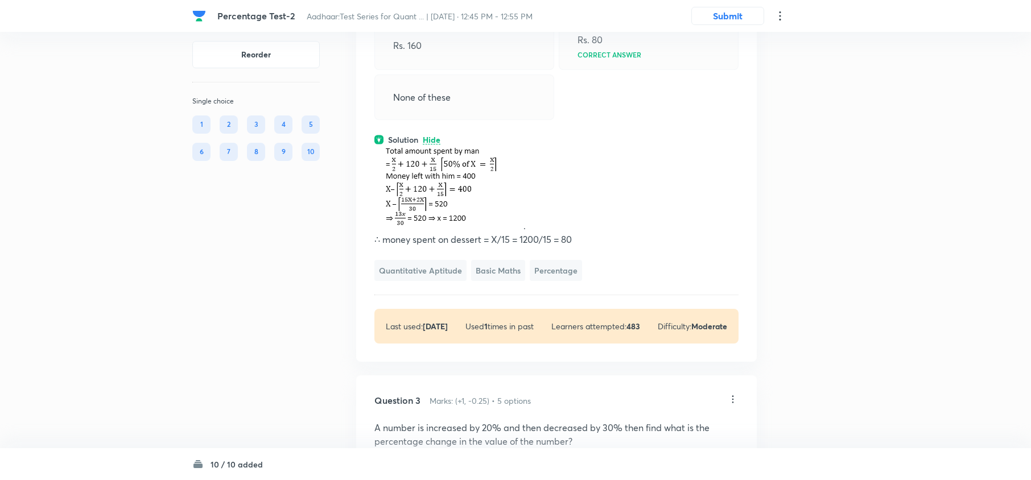
click at [440, 180] on img at bounding box center [450, 188] width 147 height 84
drag, startPoint x: 440, startPoint y: 180, endPoint x: 406, endPoint y: 221, distance: 52.9
click at [406, 221] on img at bounding box center [450, 188] width 147 height 84
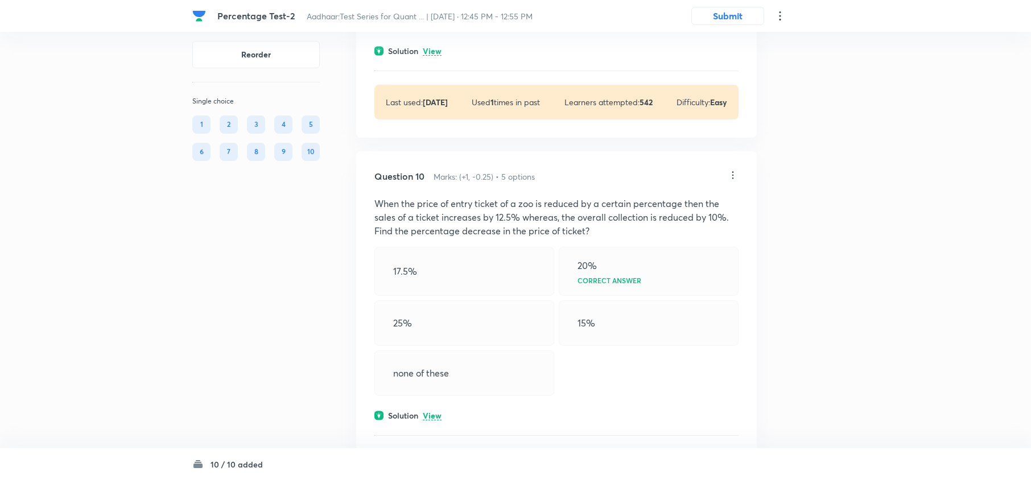
scroll to position [3527, 0]
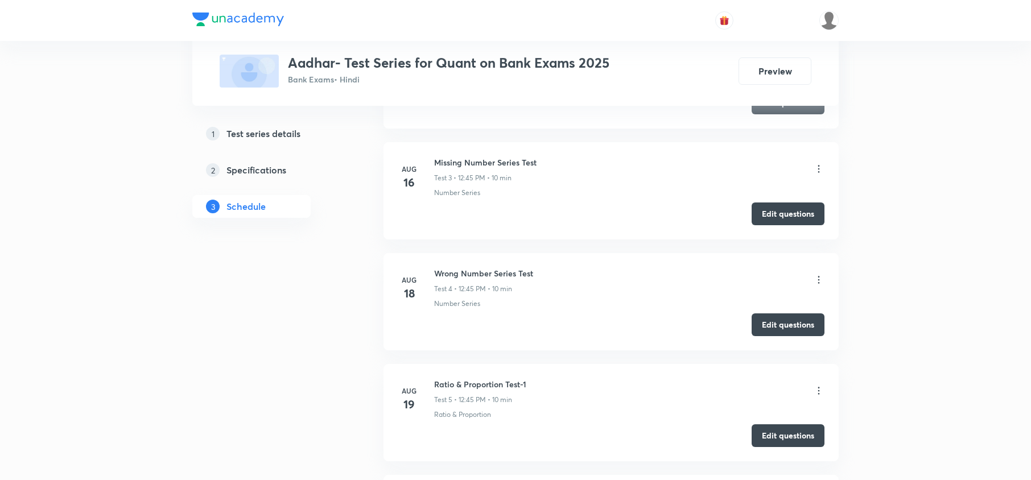
scroll to position [814, 0]
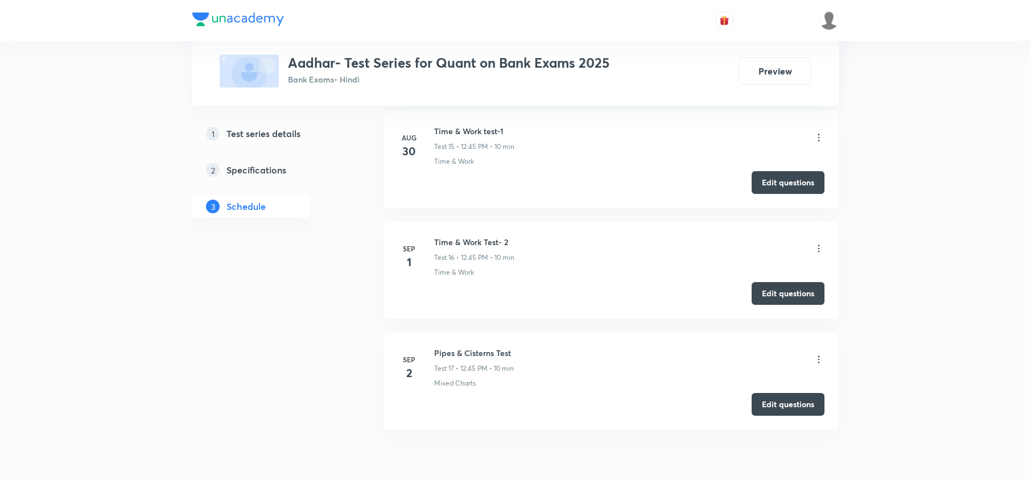
scroll to position [2180, 0]
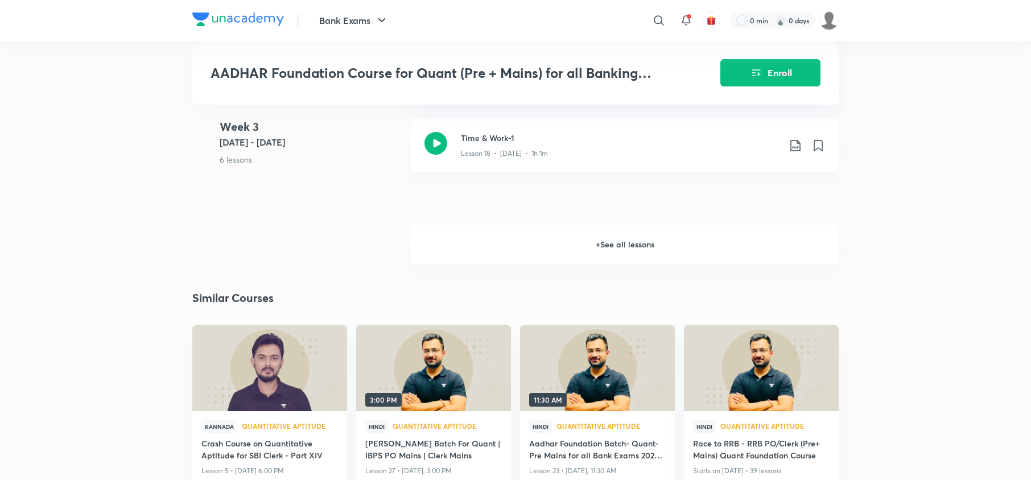
scroll to position [1740, 0]
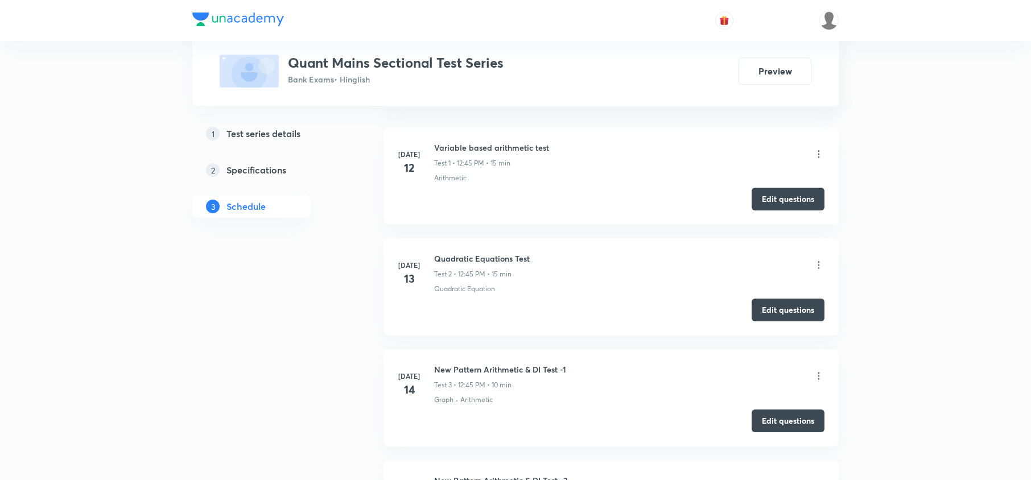
scroll to position [531, 0]
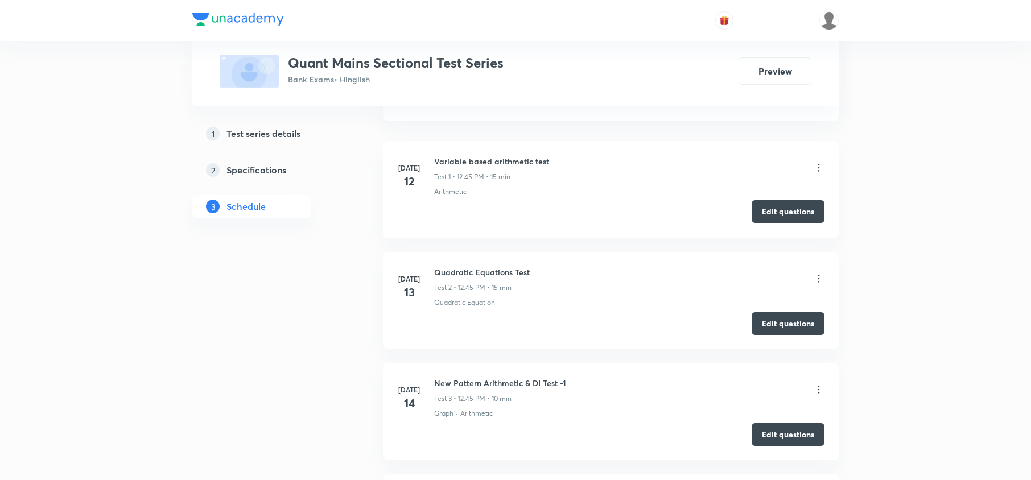
click at [780, 209] on button "Edit questions" at bounding box center [788, 211] width 73 height 23
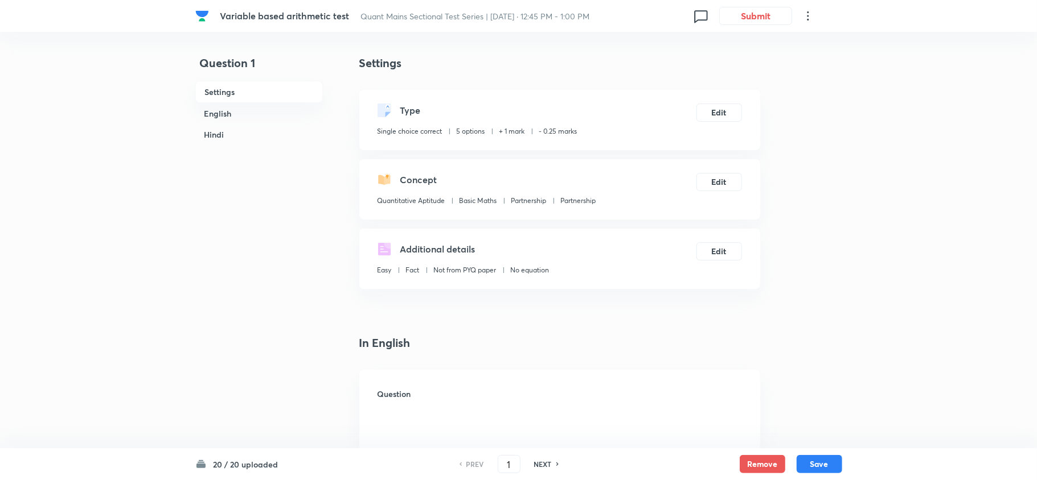
checkbox input "true"
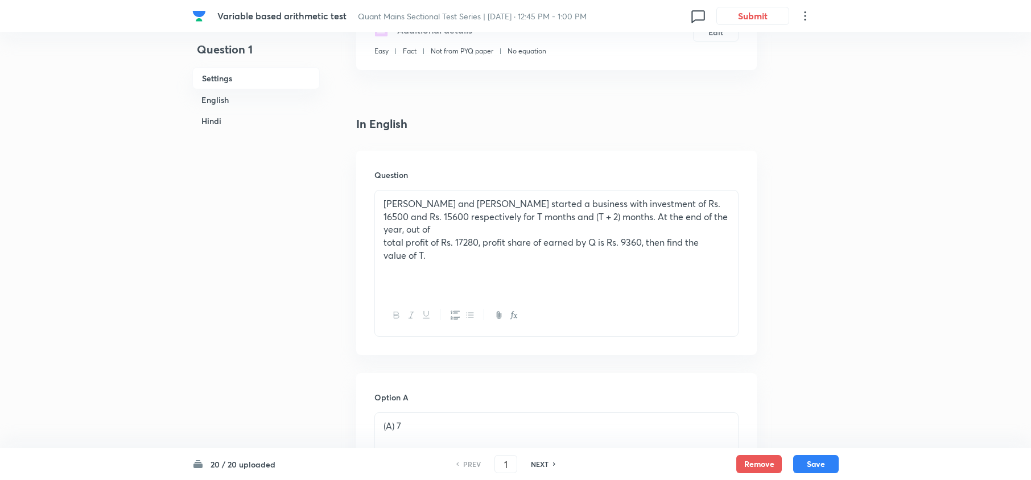
scroll to position [228, 0]
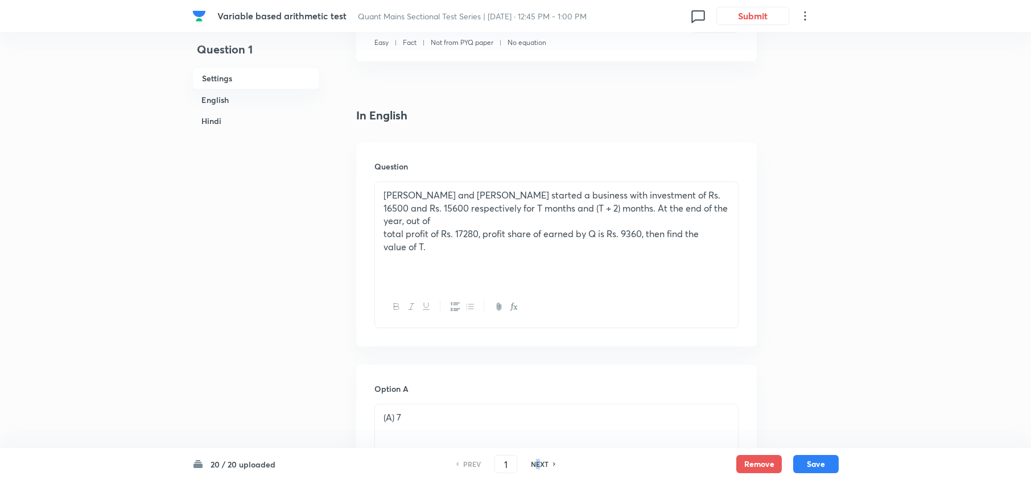
click at [536, 462] on h6 "NEXT" at bounding box center [540, 464] width 18 height 10
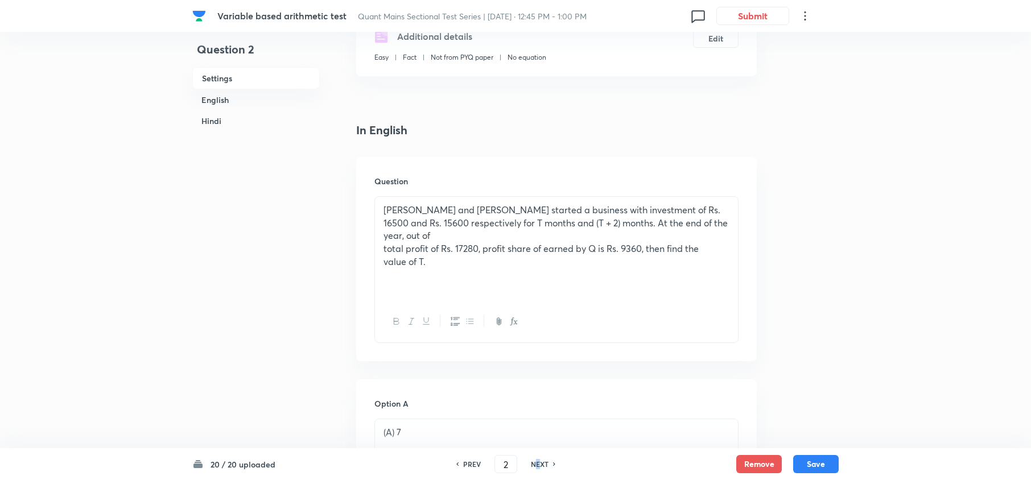
type input "2"
checkbox input "false"
checkbox input "true"
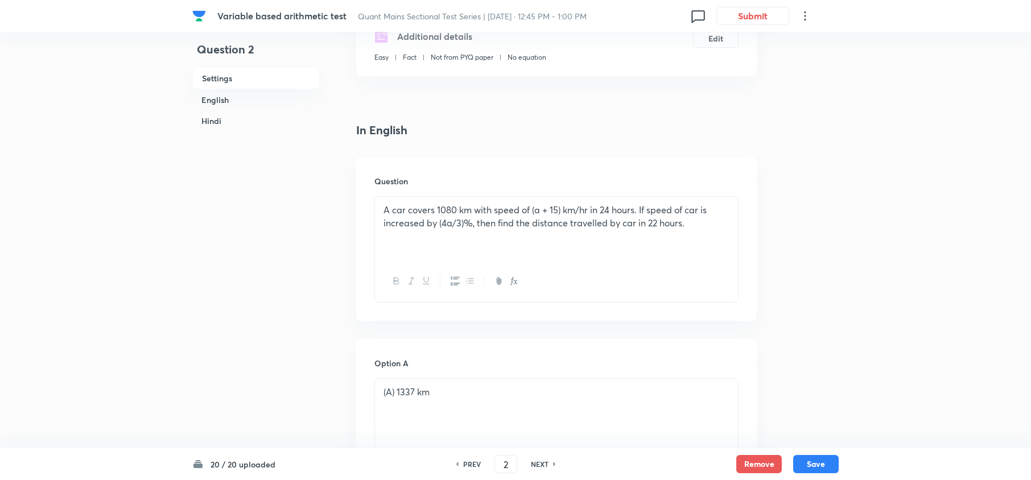
click at [537, 462] on h6 "NEXT" at bounding box center [540, 464] width 18 height 10
type input "3"
checkbox input "false"
checkbox input "true"
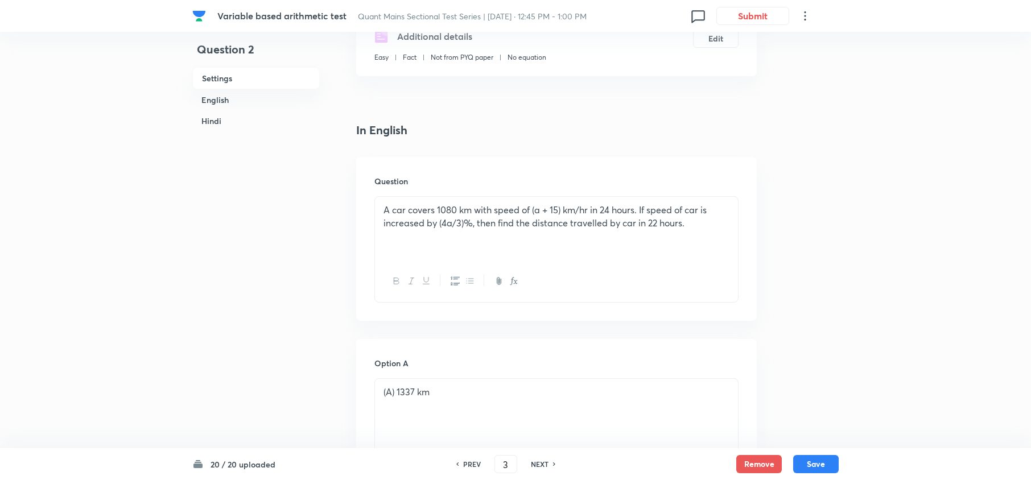
checkbox input "true"
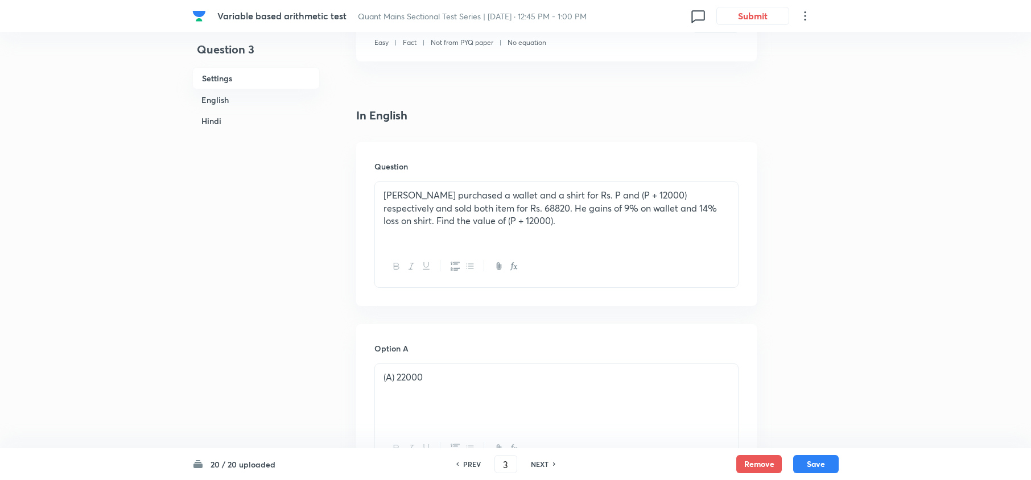
click at [536, 464] on h6 "NEXT" at bounding box center [540, 464] width 18 height 10
type input "4"
checkbox input "false"
checkbox input "true"
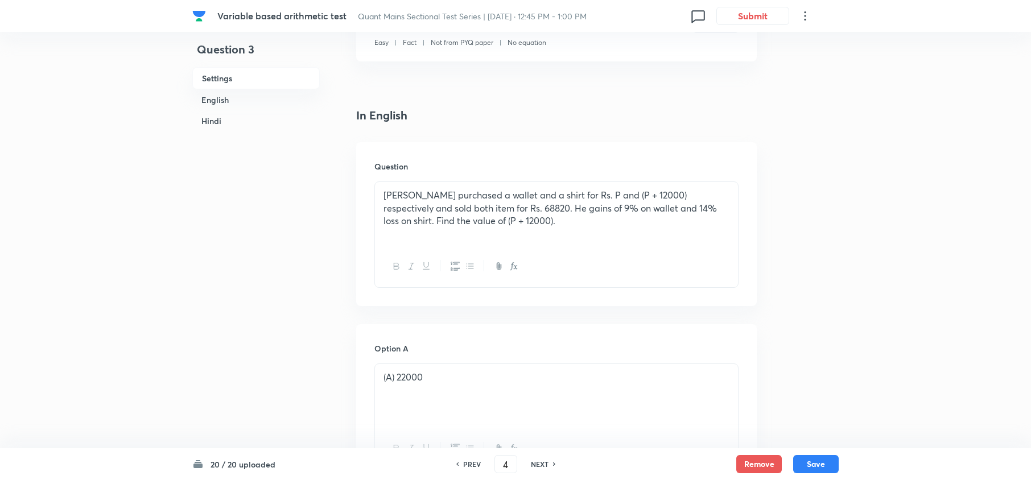
checkbox input "true"
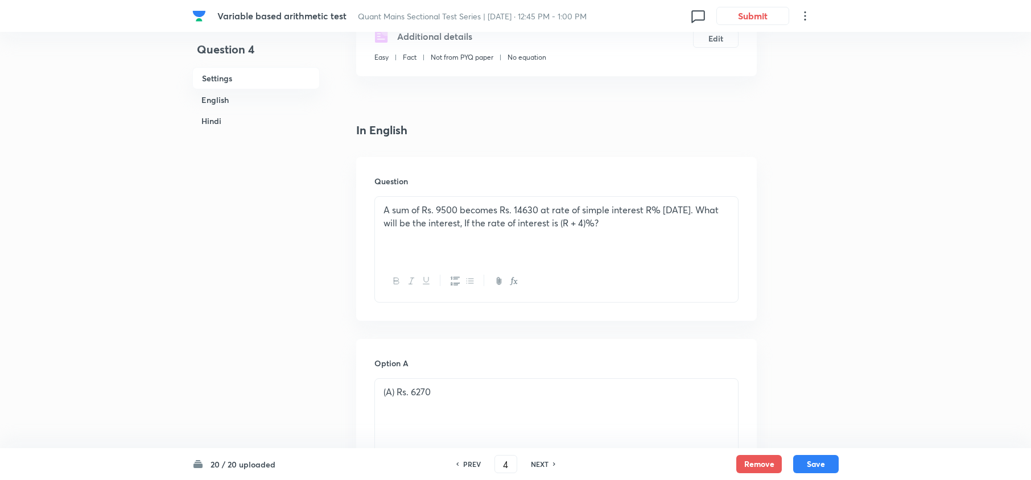
click at [536, 464] on h6 "NEXT" at bounding box center [540, 464] width 18 height 10
type input "5"
checkbox input "false"
checkbox input "true"
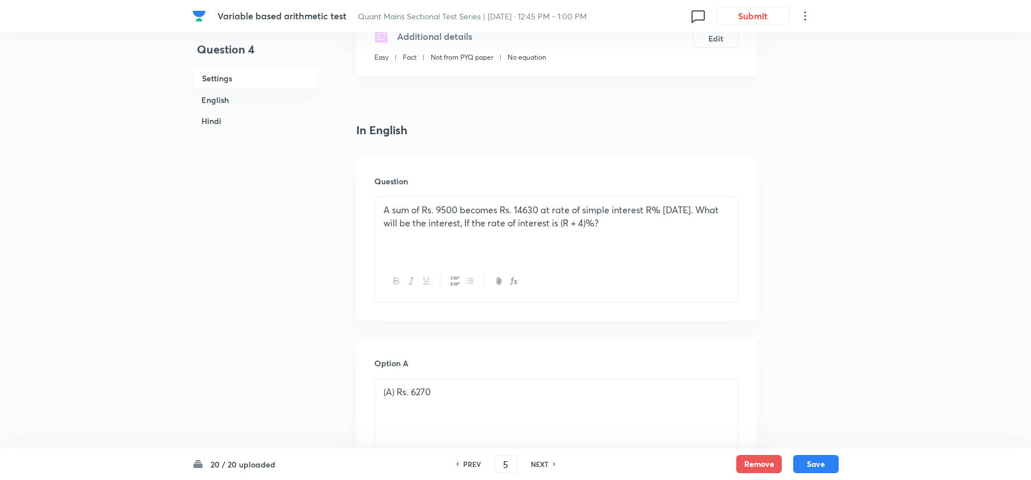
checkbox input "true"
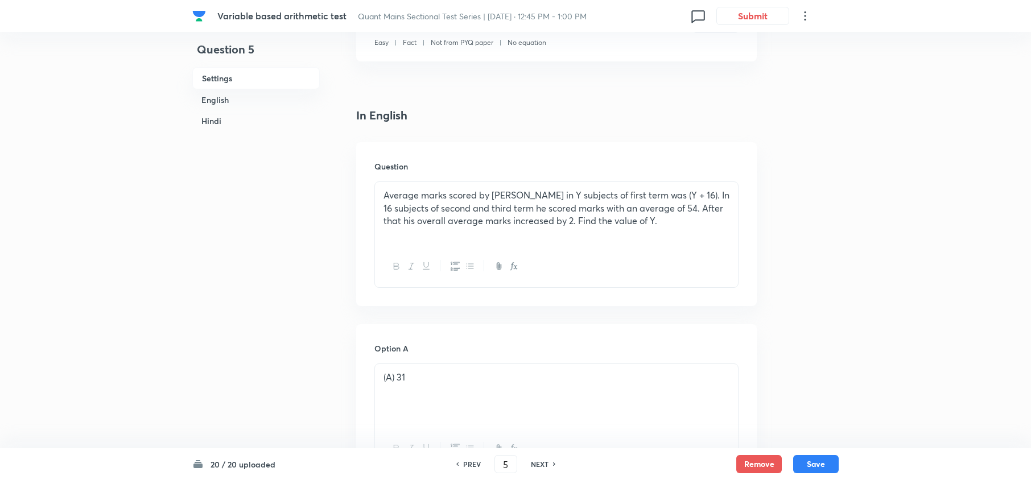
click at [536, 464] on h6 "NEXT" at bounding box center [540, 464] width 18 height 10
type input "6"
checkbox input "false"
checkbox input "true"
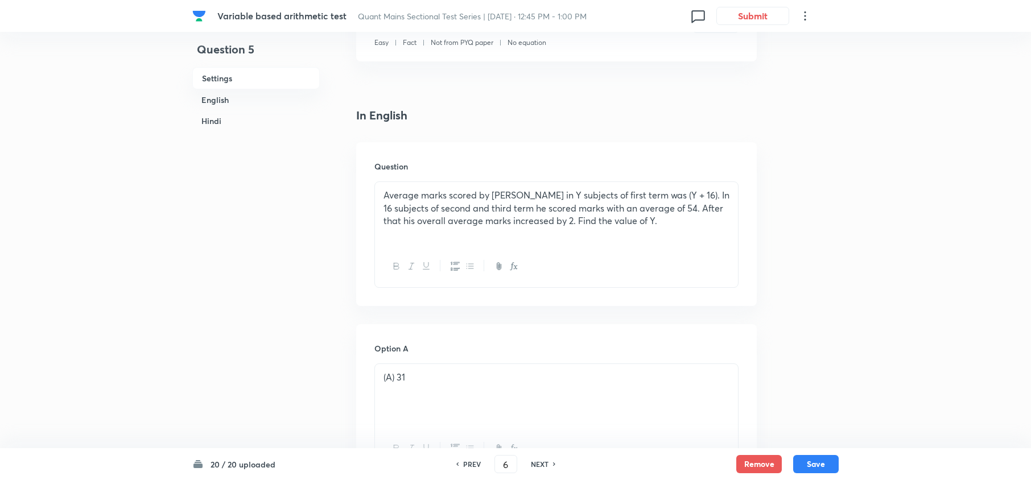
checkbox input "true"
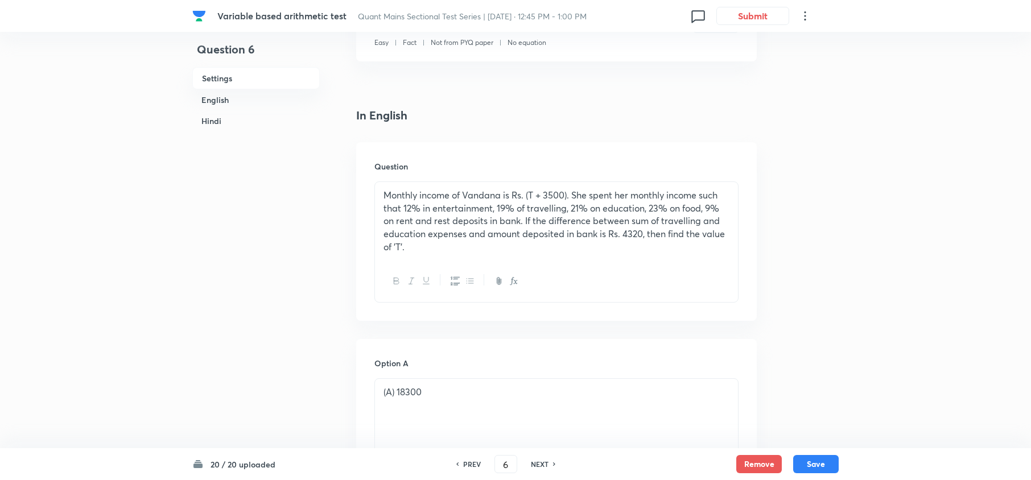
click at [470, 459] on h6 "PREV" at bounding box center [472, 464] width 18 height 10
type input "5"
checkbox input "false"
checkbox input "true"
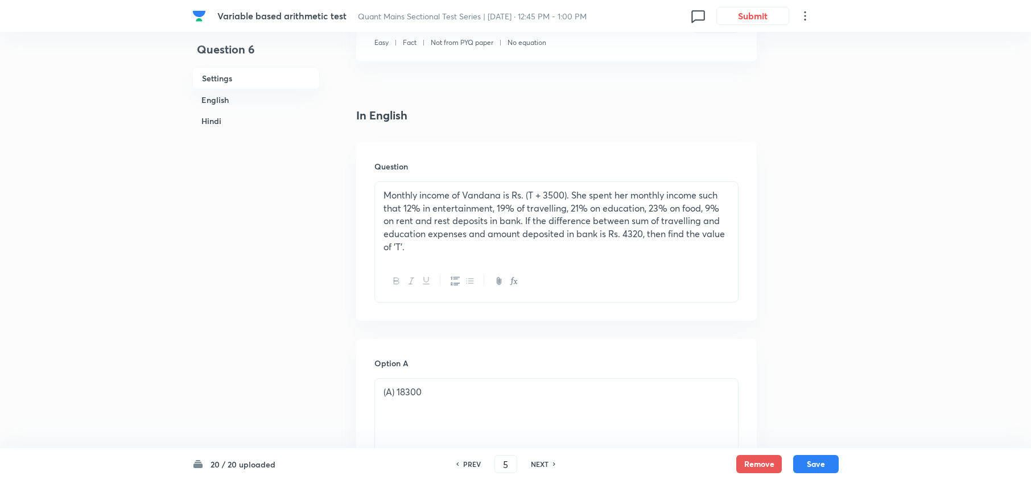
checkbox input "true"
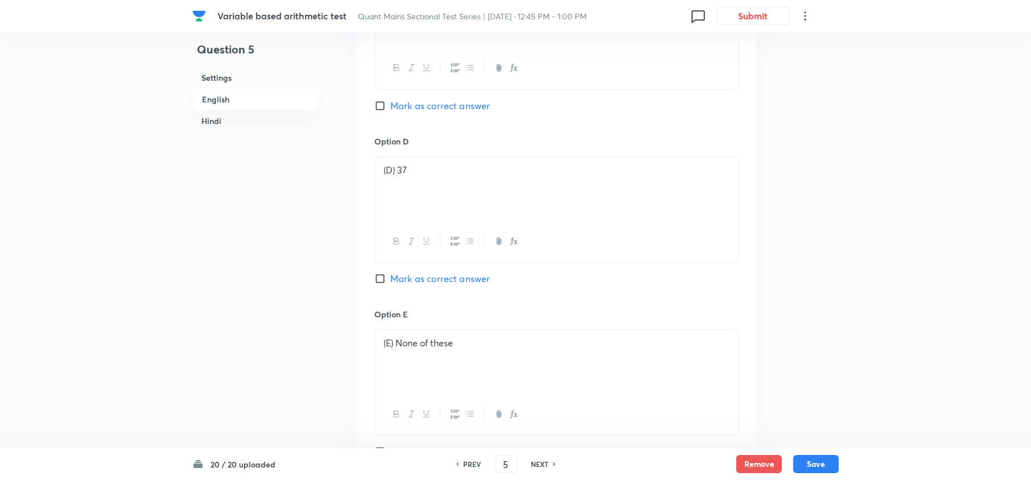
scroll to position [1214, 0]
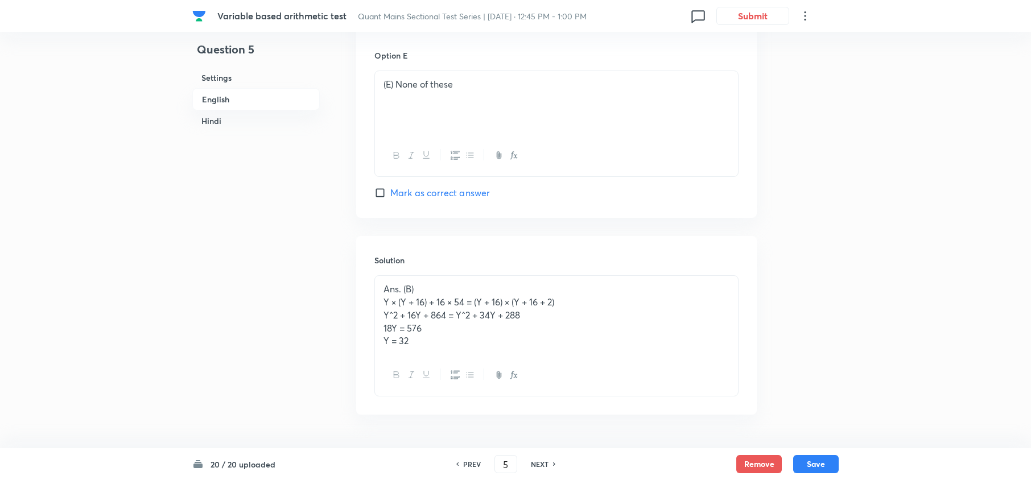
click at [527, 460] on div "NEXT" at bounding box center [542, 464] width 30 height 10
type input "6"
checkbox input "false"
checkbox input "true"
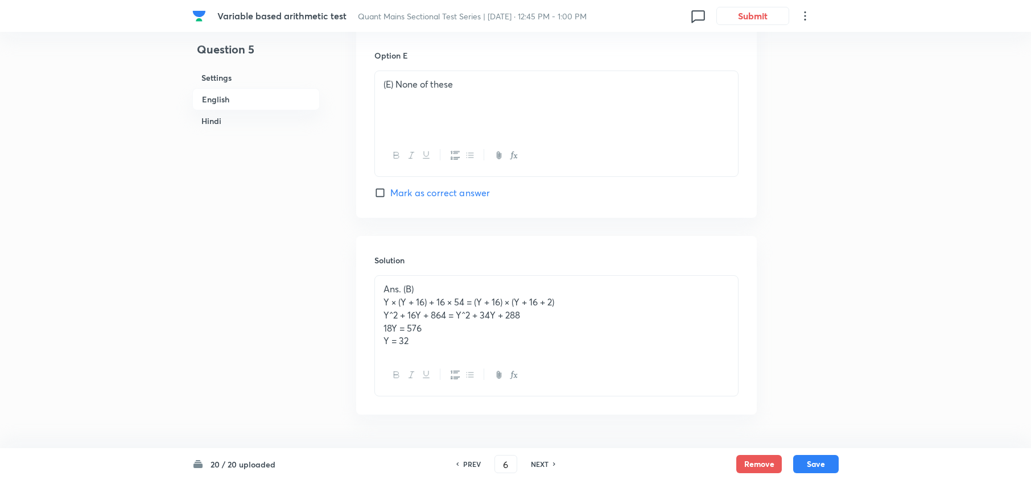
checkbox input "true"
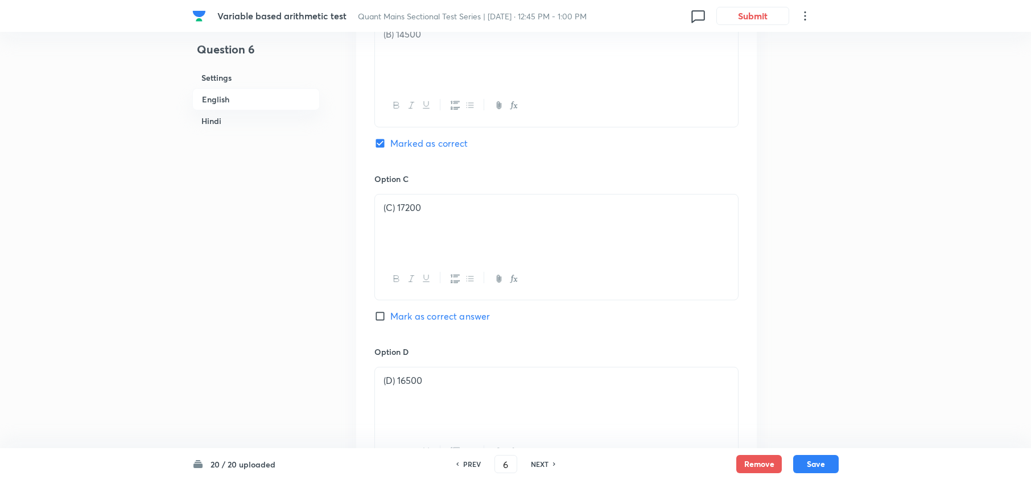
scroll to position [379, 0]
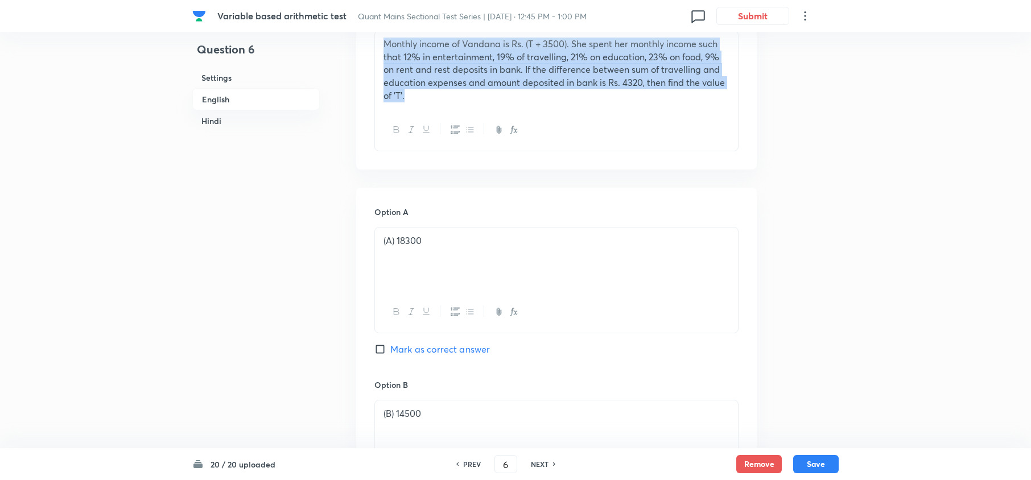
drag, startPoint x: 426, startPoint y: 102, endPoint x: 385, endPoint y: 48, distance: 68.0
click at [369, 44] on div "Question Monthly income of Vandana is Rs. (T + 3500). She spent her monthly inc…" at bounding box center [556, 80] width 401 height 179
copy p "Monthly income of Vandana is Rs. (T + 3500). She spent her monthly income such …"
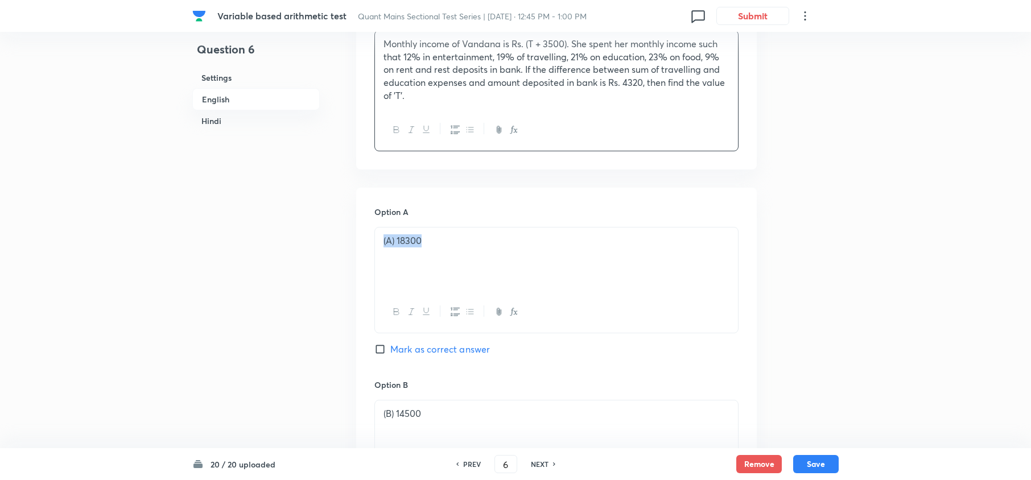
drag, startPoint x: 474, startPoint y: 256, endPoint x: 165, endPoint y: 201, distance: 313.9
click at [472, 228] on div "(A) 18300" at bounding box center [556, 260] width 363 height 64
drag, startPoint x: 439, startPoint y: 246, endPoint x: 397, endPoint y: 242, distance: 42.9
click at [397, 242] on p "(A) 18300" at bounding box center [557, 241] width 346 height 13
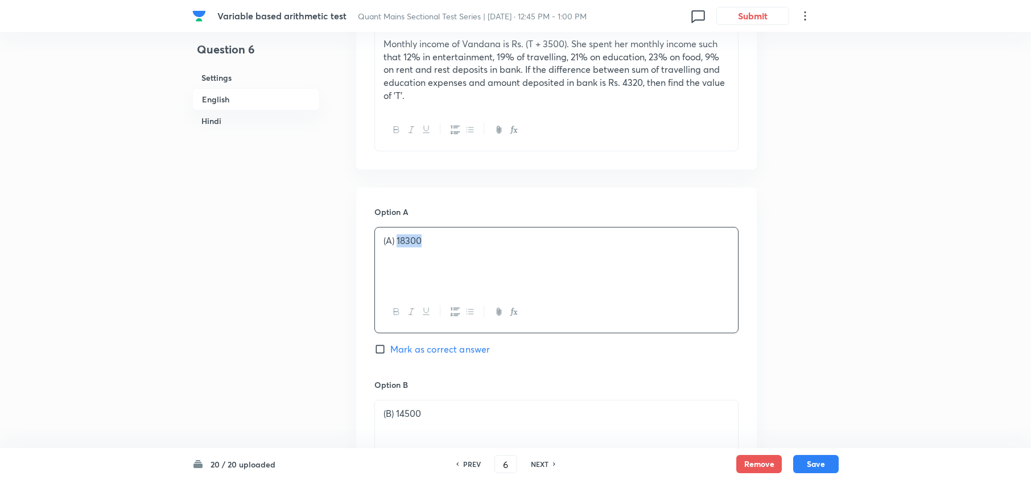
copy p "18300"
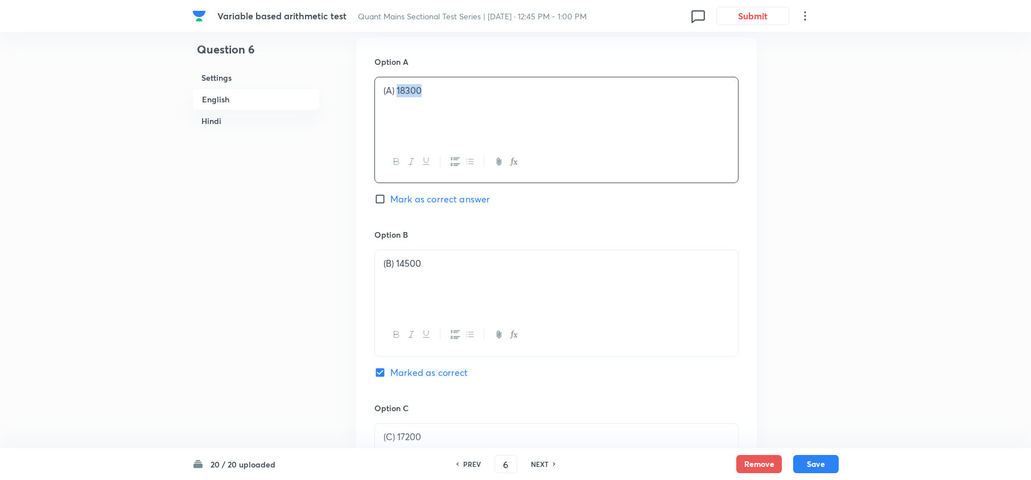
scroll to position [531, 0]
drag, startPoint x: 429, startPoint y: 272, endPoint x: 410, endPoint y: 265, distance: 20.0
click at [400, 269] on div "(B) 14500" at bounding box center [556, 281] width 363 height 64
copy p "14500"
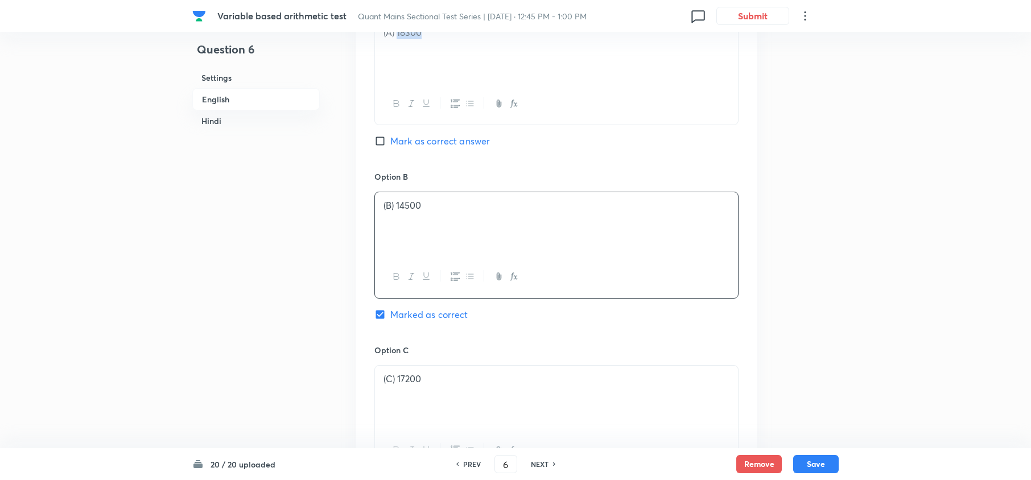
scroll to position [683, 0]
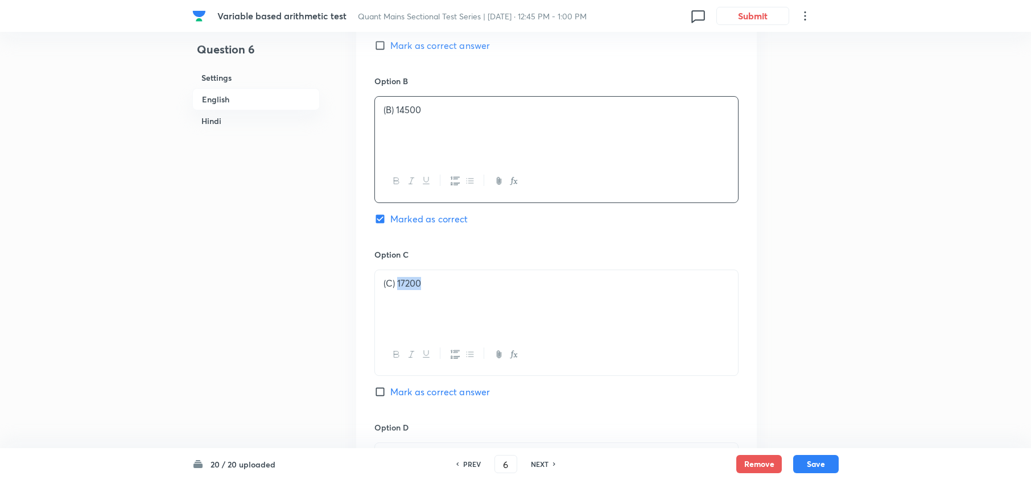
drag, startPoint x: 429, startPoint y: 280, endPoint x: 469, endPoint y: 217, distance: 74.2
click at [398, 289] on div "(C) 17200" at bounding box center [556, 302] width 363 height 64
copy p "17200"
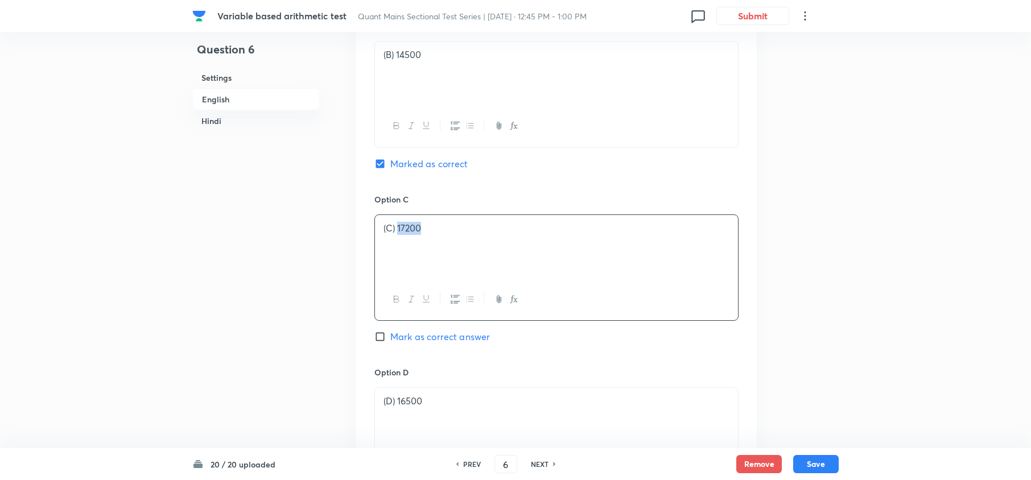
scroll to position [834, 0]
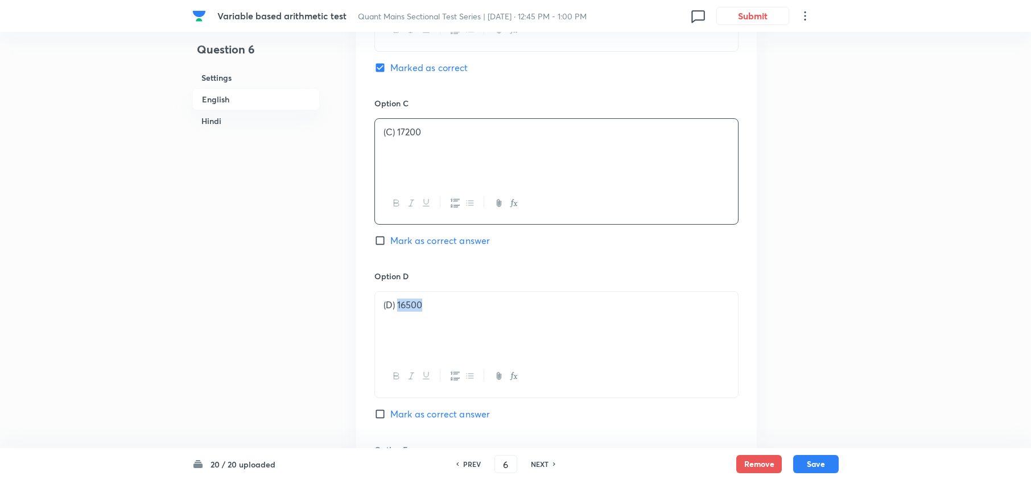
drag, startPoint x: 442, startPoint y: 315, endPoint x: 398, endPoint y: 306, distance: 44.2
click at [398, 306] on div "(D) 16500" at bounding box center [556, 324] width 363 height 64
copy p "16500"
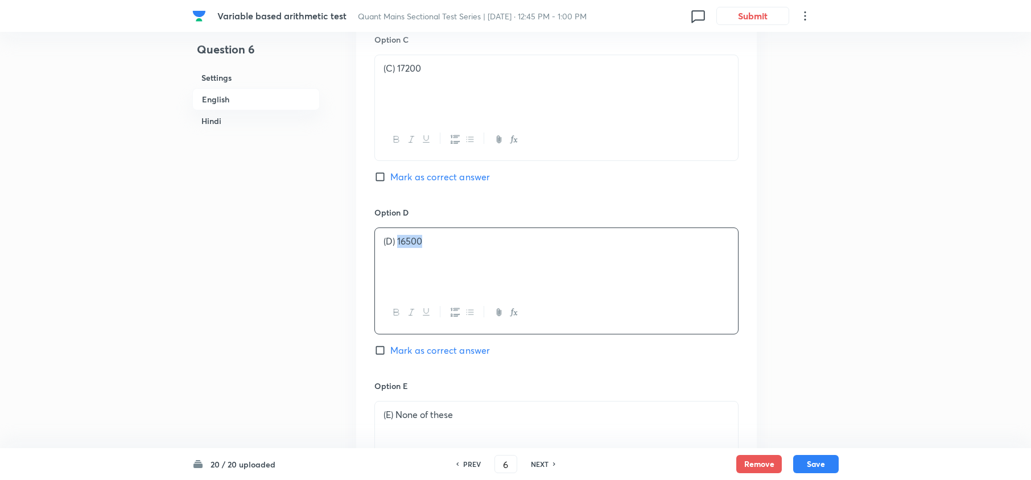
scroll to position [986, 0]
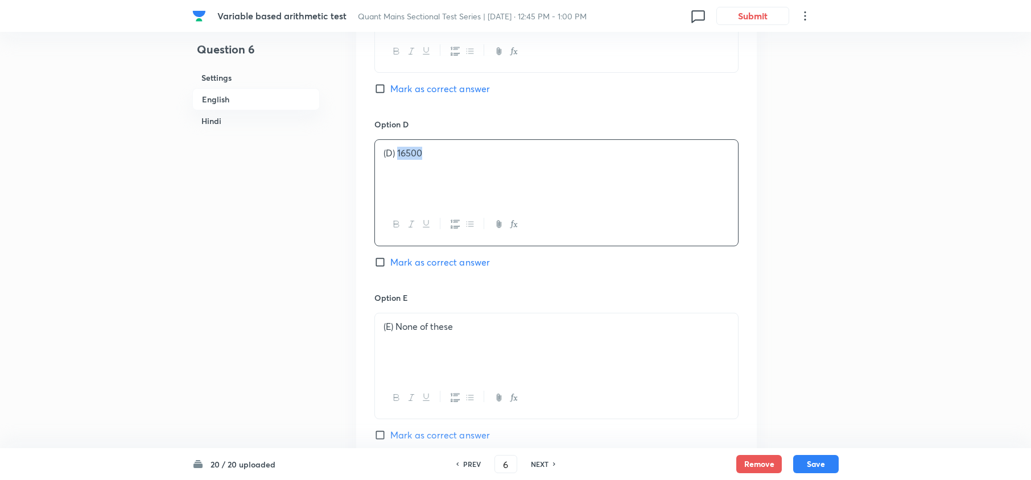
drag, startPoint x: 461, startPoint y: 332, endPoint x: 408, endPoint y: 308, distance: 58.3
click at [402, 324] on p "(E) None of these" at bounding box center [557, 326] width 346 height 13
copy p "None of these"
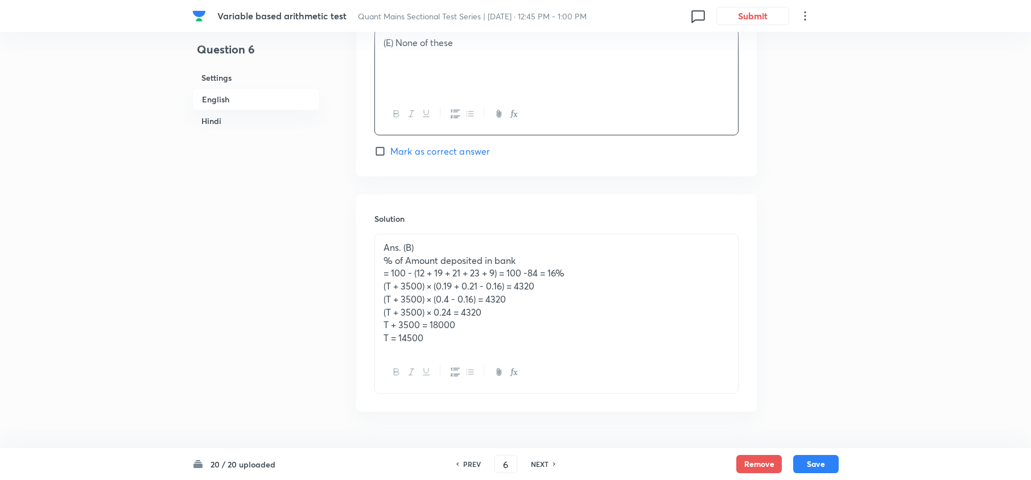
scroll to position [1366, 0]
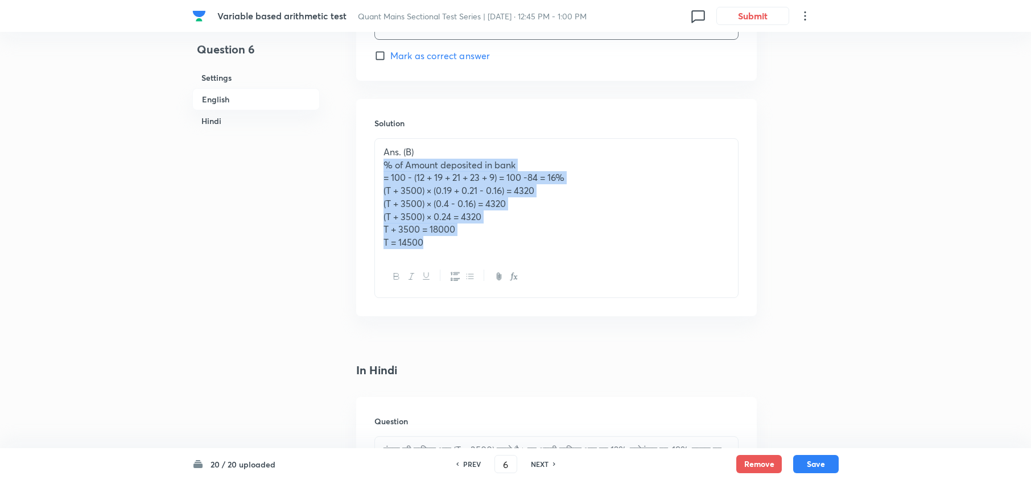
drag, startPoint x: 384, startPoint y: 169, endPoint x: 423, endPoint y: 207, distance: 55.2
click at [431, 262] on div "Ans. (B) % of Amount deposited in bank = 100 - (12 + 19 + 21 + 23 + 9) = 100 -8…" at bounding box center [557, 218] width 364 height 160
copy div "% of Amount deposited in bank = 100 - (12 + 19 + 21 + 23 + 9) = 100 -84 = 16% (…"
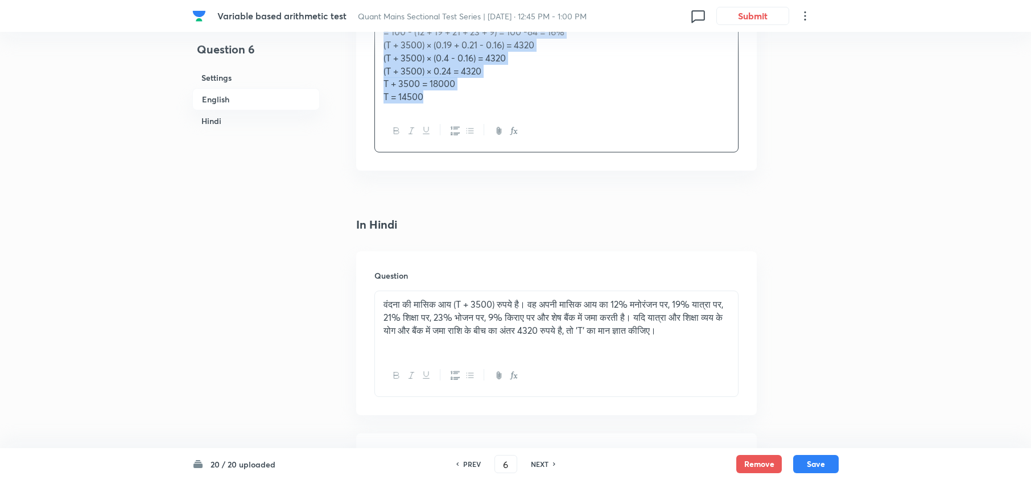
scroll to position [1517, 0]
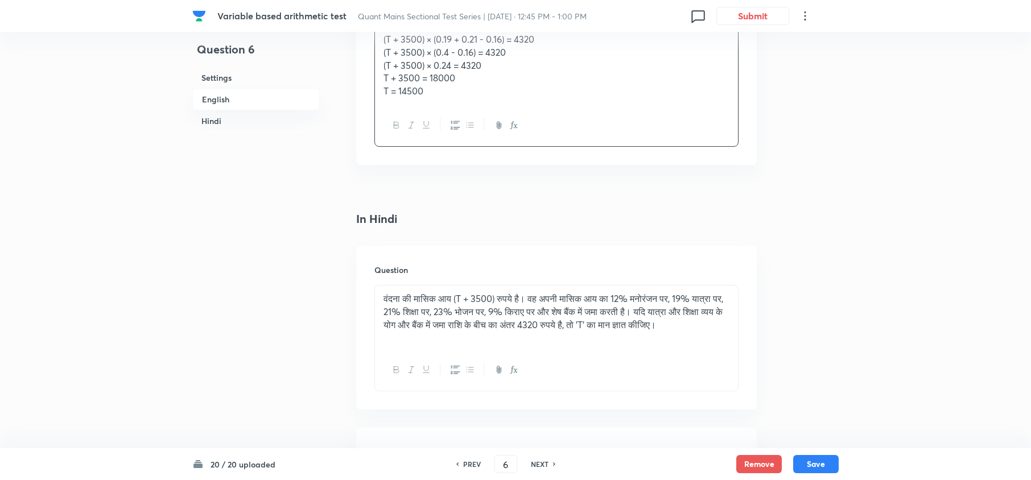
click at [540, 464] on h6 "NEXT" at bounding box center [540, 464] width 18 height 10
type input "7"
checkbox input "false"
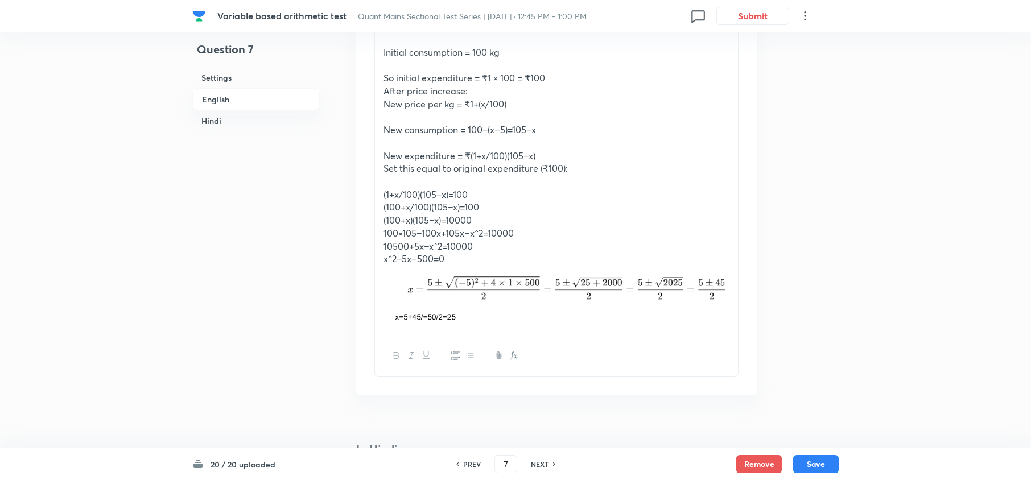
checkbox input "true"
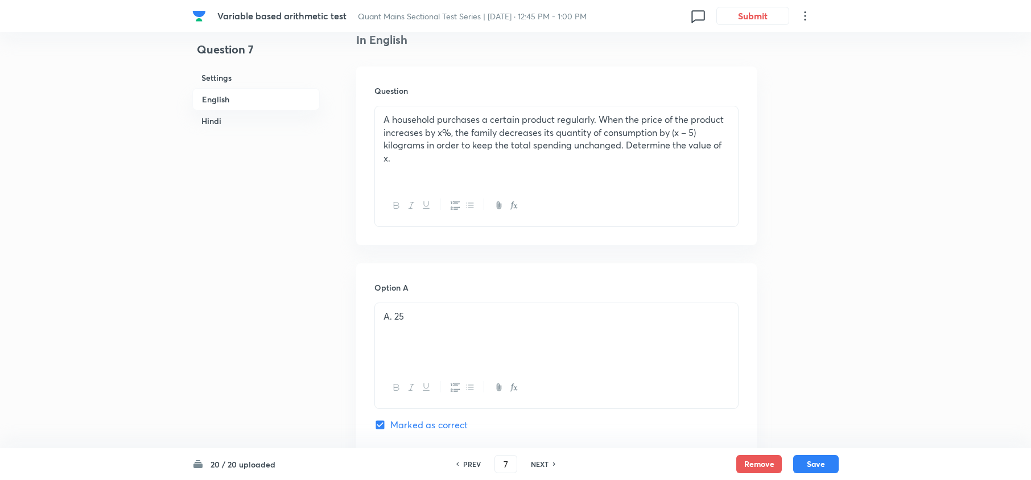
scroll to position [228, 0]
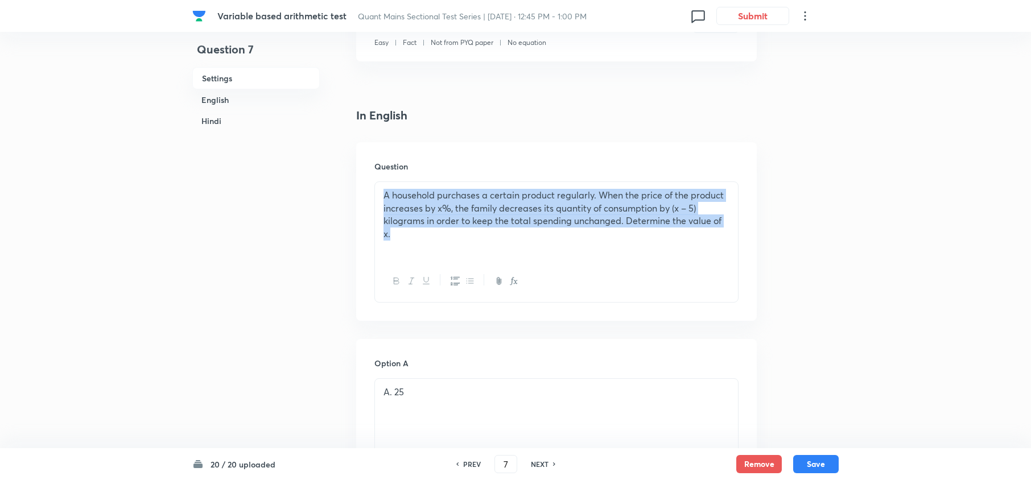
drag, startPoint x: 422, startPoint y: 238, endPoint x: 356, endPoint y: 181, distance: 86.7
click at [356, 181] on div "Question A household purchases a certain product regularly. When the price of t…" at bounding box center [556, 231] width 401 height 179
copy p "A household purchases a certain product regularly. When the price of the produc…"
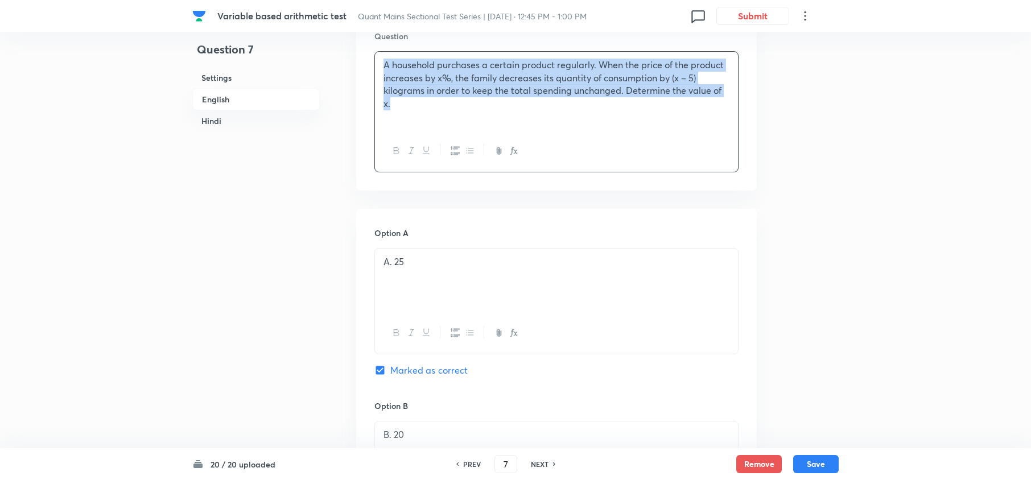
scroll to position [379, 0]
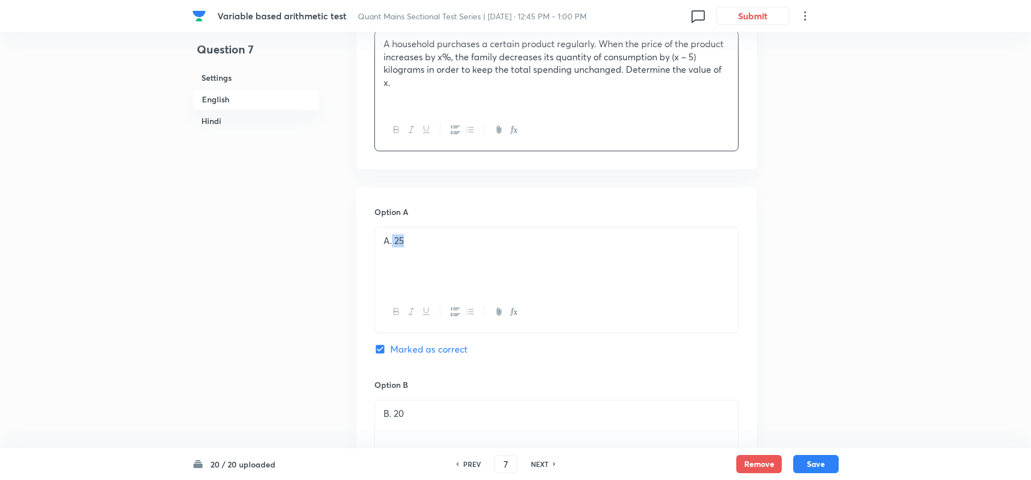
drag, startPoint x: 416, startPoint y: 240, endPoint x: 404, endPoint y: 262, distance: 24.9
click at [393, 244] on p "A. 25" at bounding box center [557, 241] width 346 height 13
copy p "25"
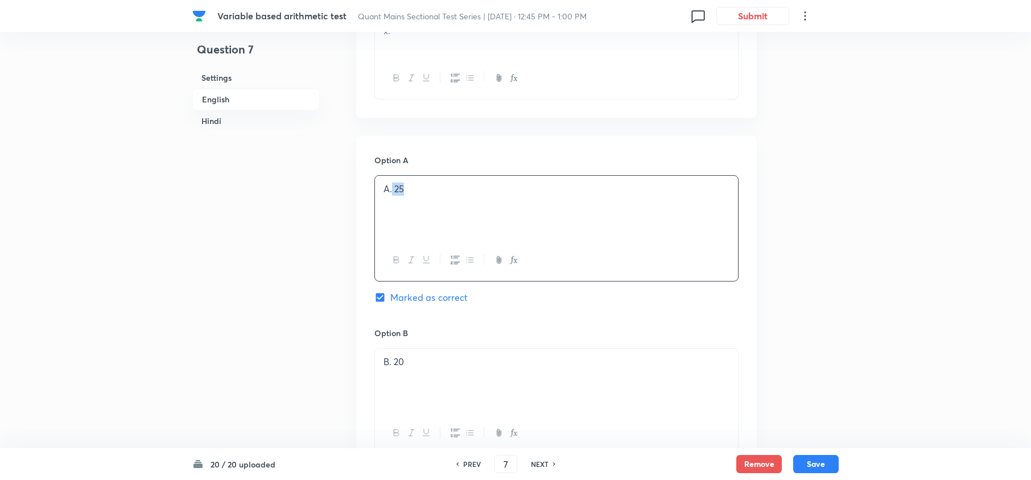
scroll to position [455, 0]
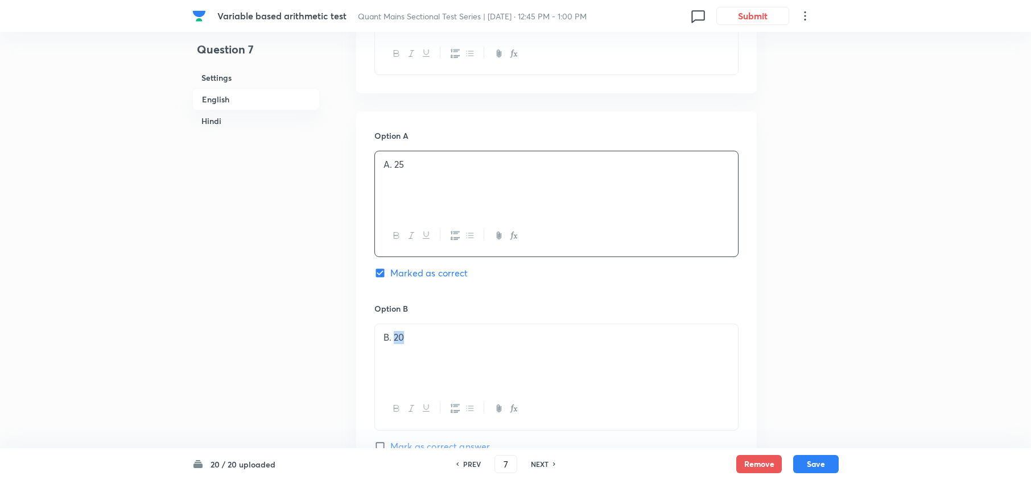
drag, startPoint x: 394, startPoint y: 338, endPoint x: 412, endPoint y: 346, distance: 19.4
click at [410, 346] on div "B. 20" at bounding box center [556, 356] width 363 height 64
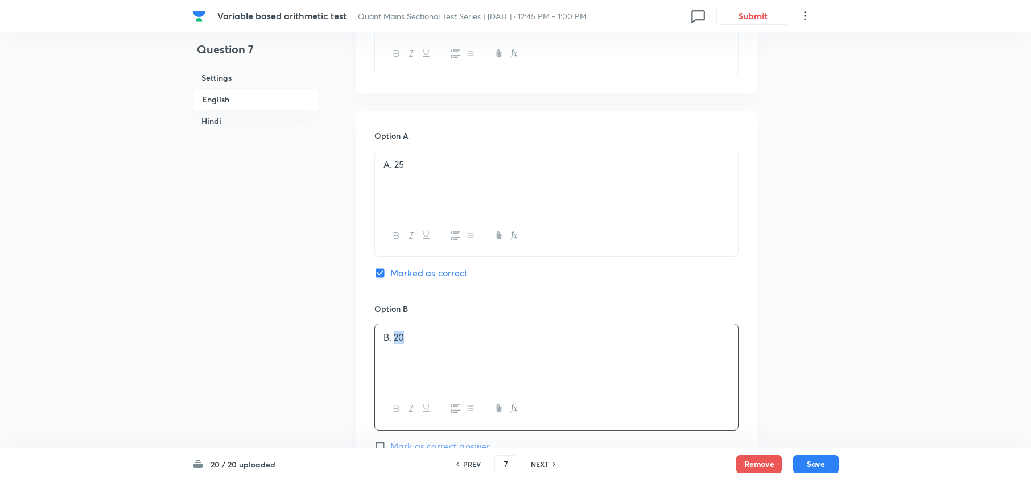
copy p "20"
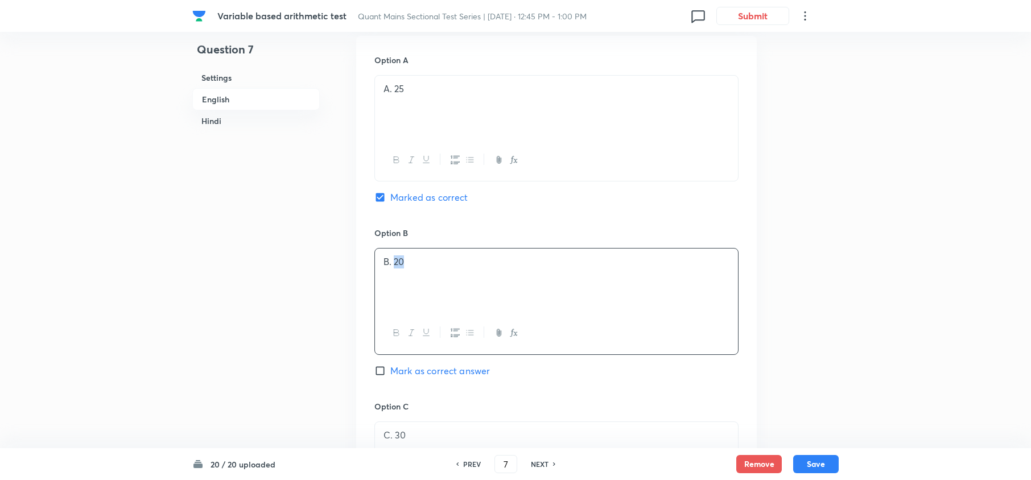
scroll to position [683, 0]
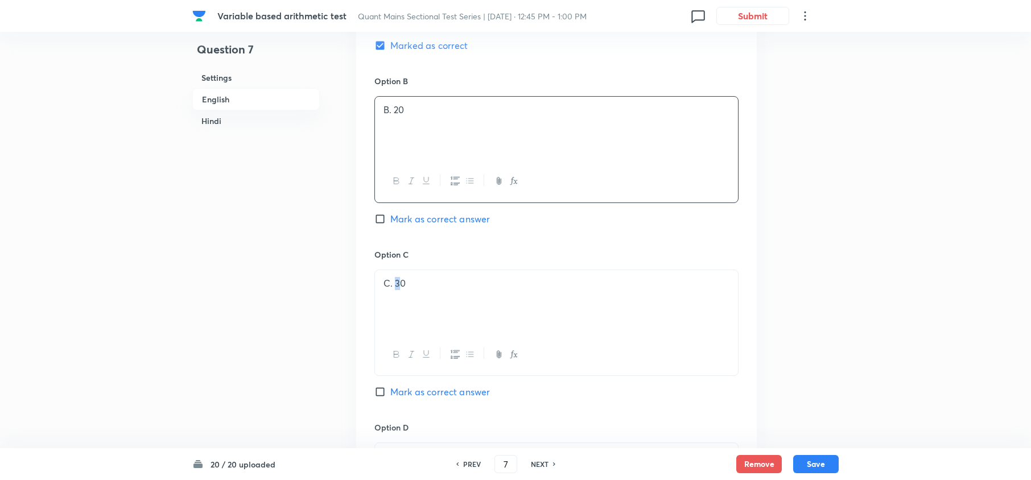
click at [394, 289] on p "C. 30" at bounding box center [557, 283] width 346 height 13
drag, startPoint x: 394, startPoint y: 290, endPoint x: 413, endPoint y: 290, distance: 19.4
click at [413, 290] on p "C. 30" at bounding box center [557, 283] width 346 height 13
drag, startPoint x: 414, startPoint y: 292, endPoint x: 395, endPoint y: 287, distance: 20.0
click at [395, 287] on div "C. 30" at bounding box center [556, 302] width 363 height 64
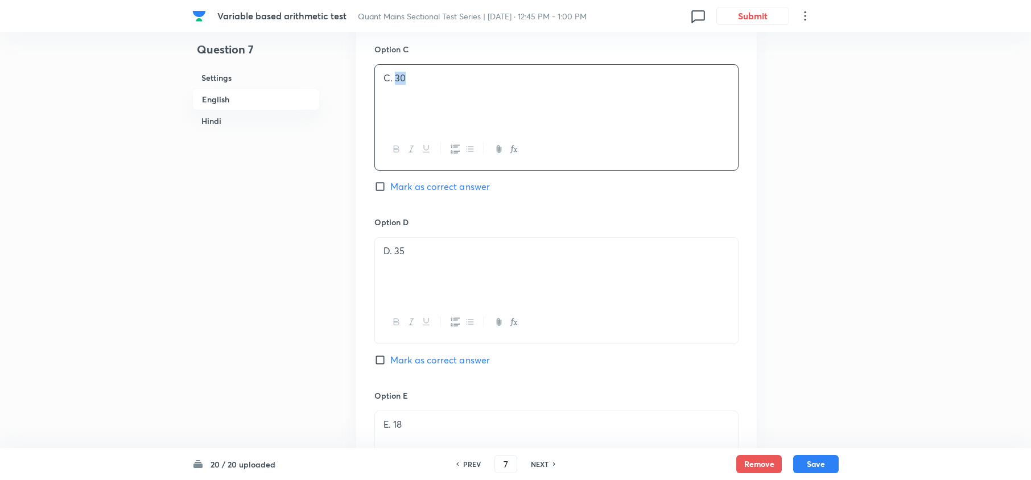
scroll to position [911, 0]
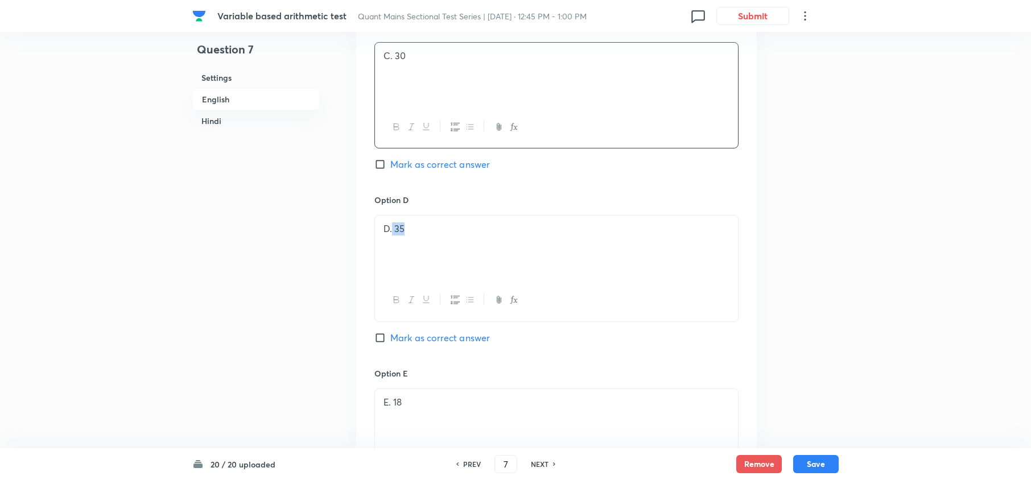
drag, startPoint x: 435, startPoint y: 242, endPoint x: 392, endPoint y: 238, distance: 44.0
click at [392, 238] on div "D. 35" at bounding box center [556, 248] width 363 height 64
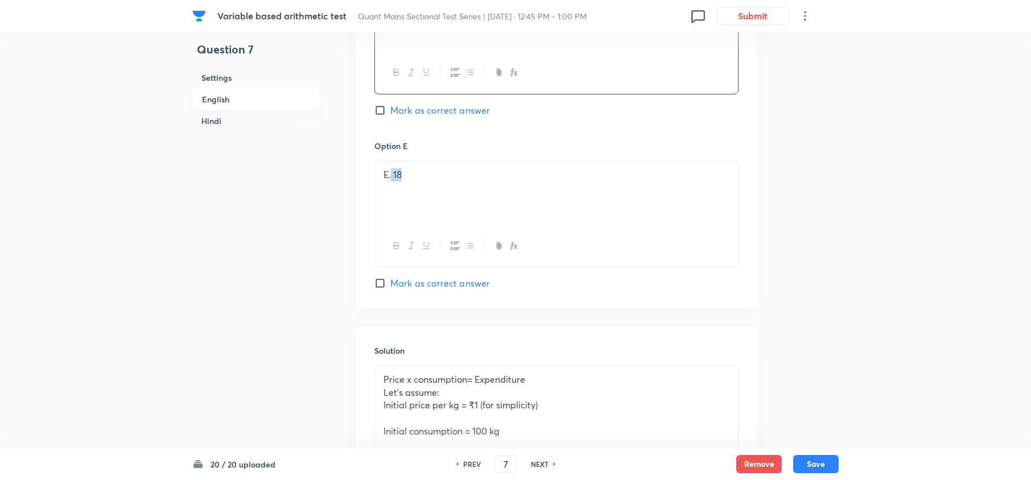
drag, startPoint x: 405, startPoint y: 178, endPoint x: 390, endPoint y: 178, distance: 14.8
click at [390, 178] on p "E. 18" at bounding box center [557, 174] width 346 height 13
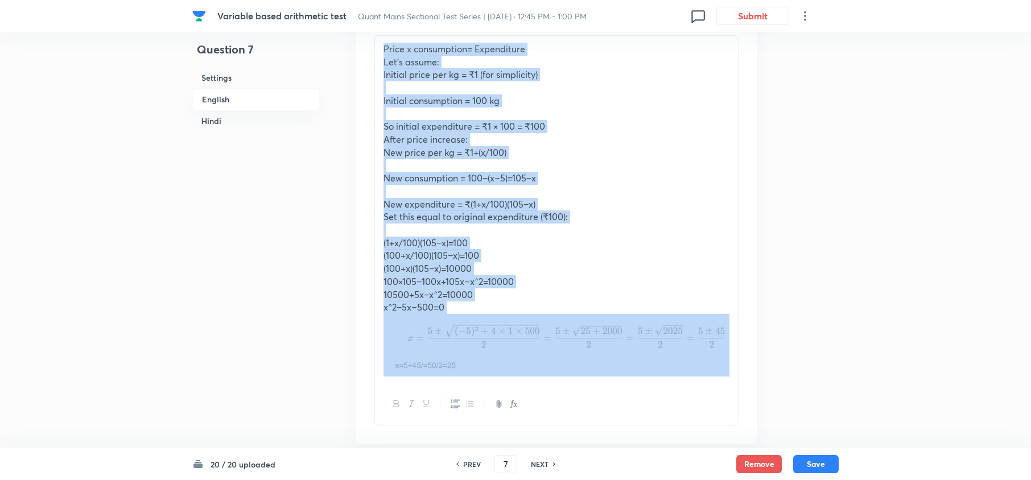
scroll to position [1601, 0]
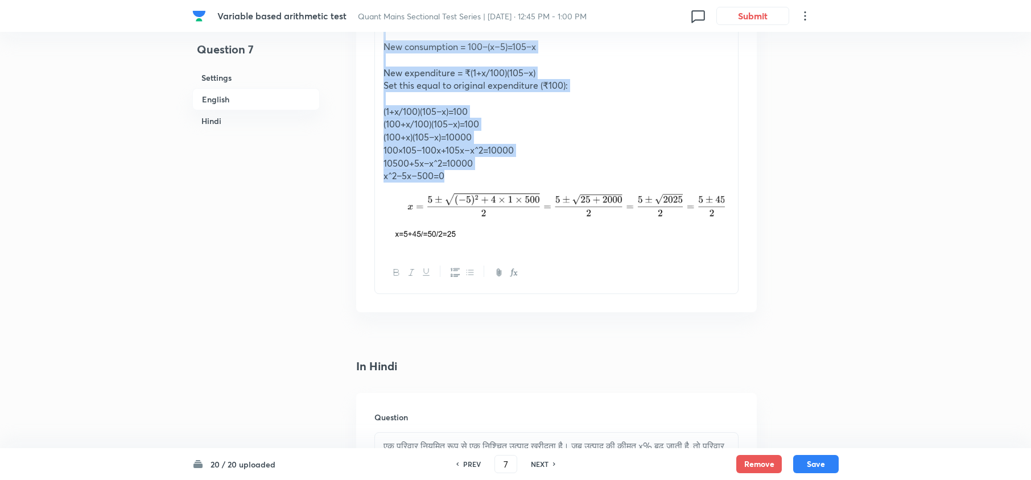
drag, startPoint x: 383, startPoint y: 227, endPoint x: 458, endPoint y: 178, distance: 89.8
click at [458, 178] on div "Price x consumption= Expenditure Let’s assume: Initial price per kg = ₹1 (for s…" at bounding box center [556, 78] width 363 height 348
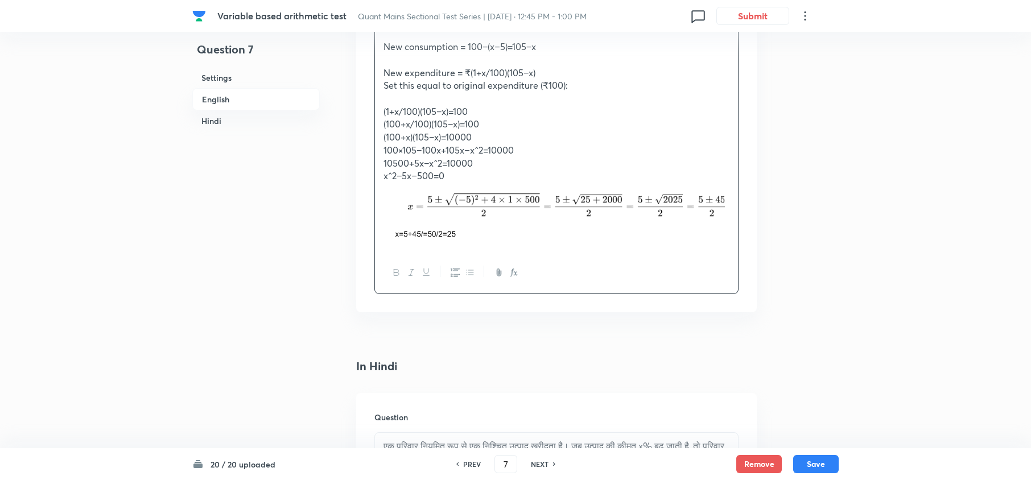
click at [546, 464] on h6 "NEXT" at bounding box center [540, 464] width 18 height 10
type input "8"
checkbox input "false"
checkbox input "true"
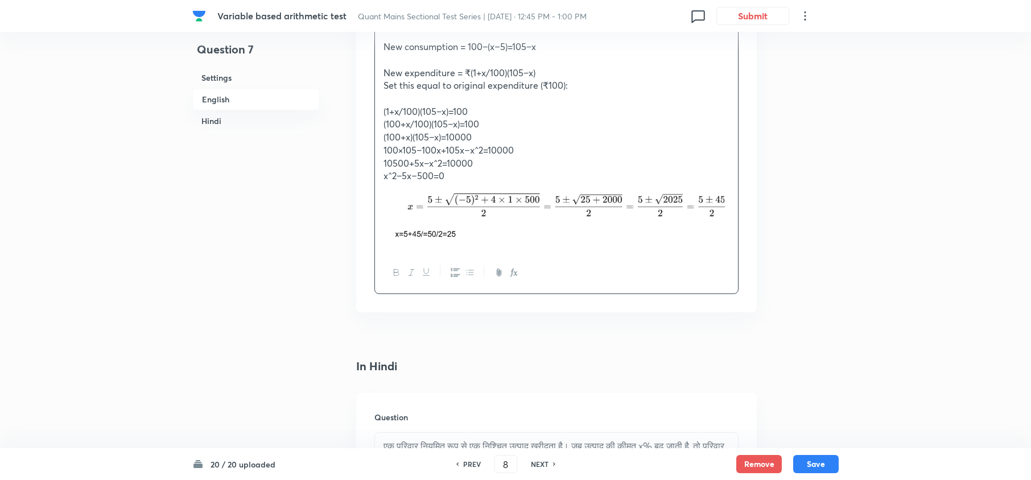
checkbox input "true"
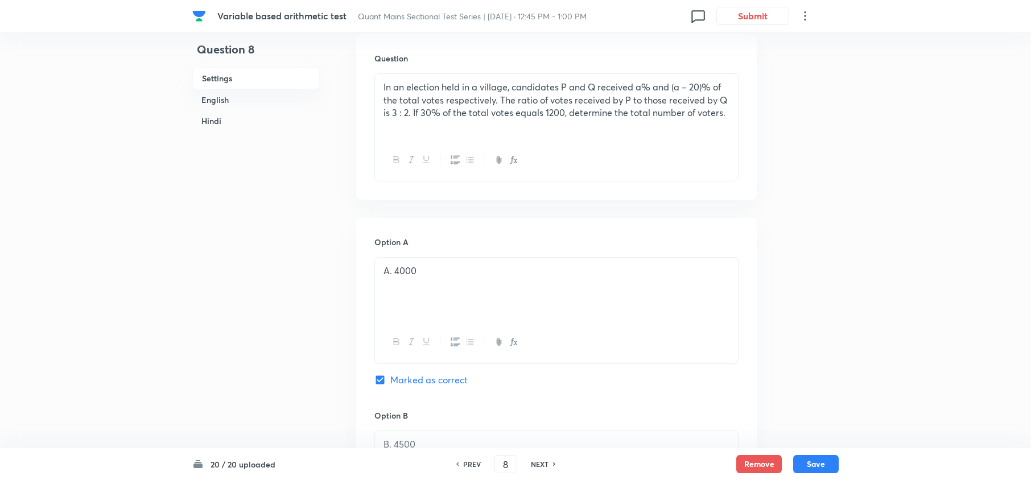
scroll to position [158, 0]
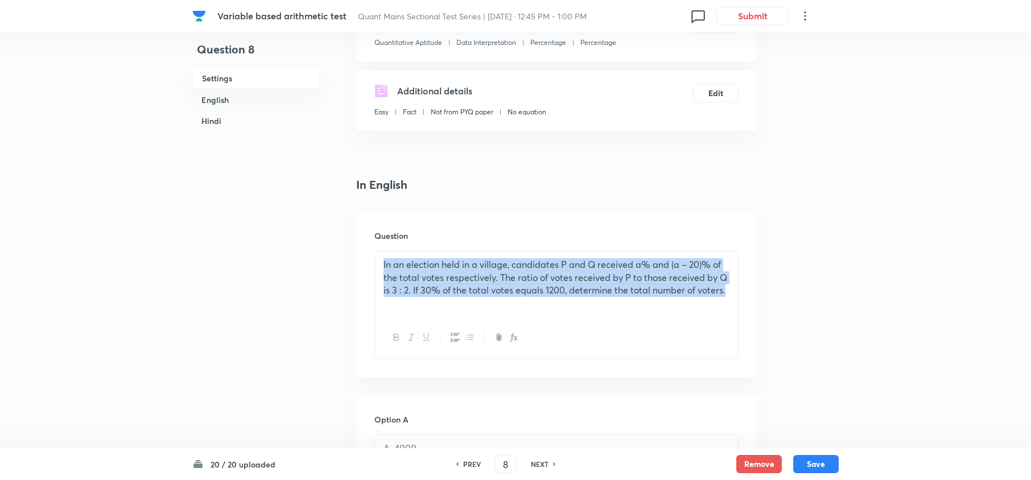
drag, startPoint x: 733, startPoint y: 290, endPoint x: 371, endPoint y: 244, distance: 364.9
click at [371, 244] on div "Question In an election held in a village, candidates P and Q received a% and (…" at bounding box center [556, 295] width 401 height 166
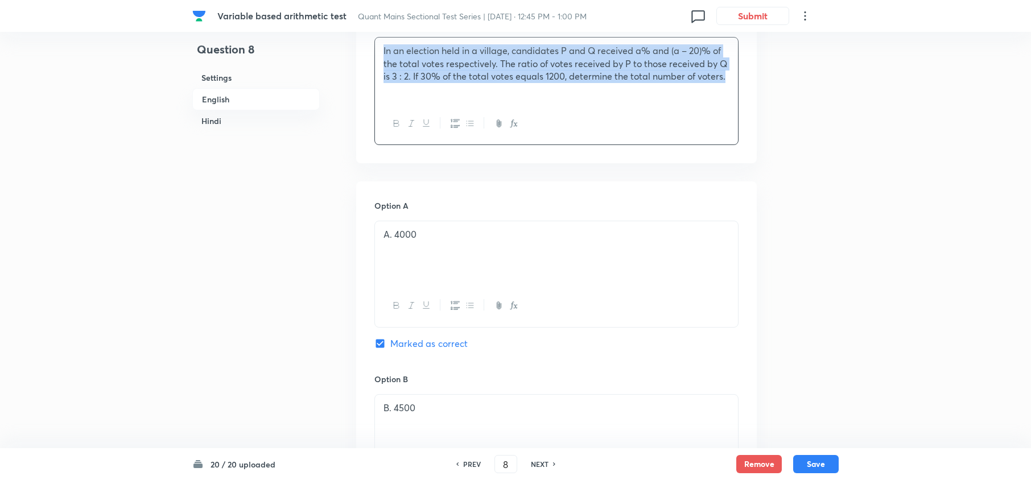
scroll to position [386, 0]
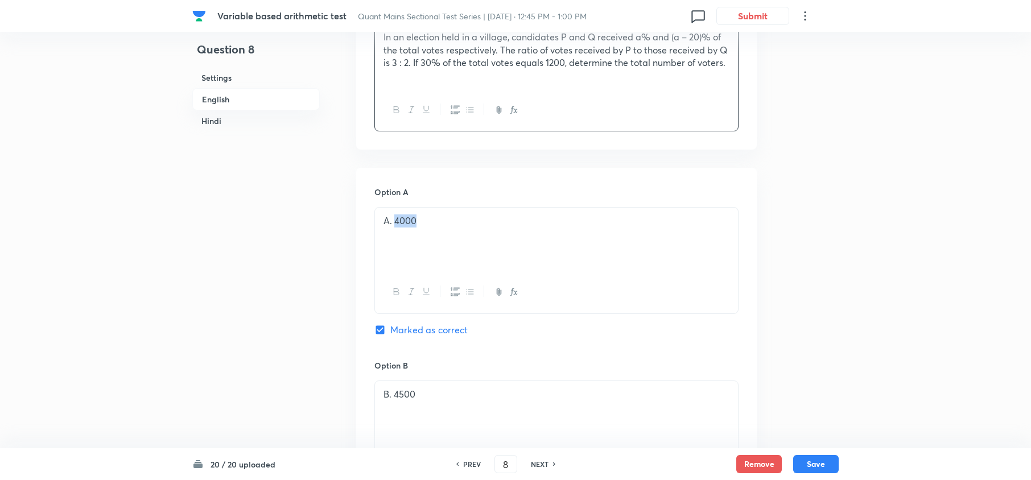
drag, startPoint x: 451, startPoint y: 220, endPoint x: 394, endPoint y: 225, distance: 57.2
click at [394, 225] on p "A. 4000" at bounding box center [557, 221] width 346 height 13
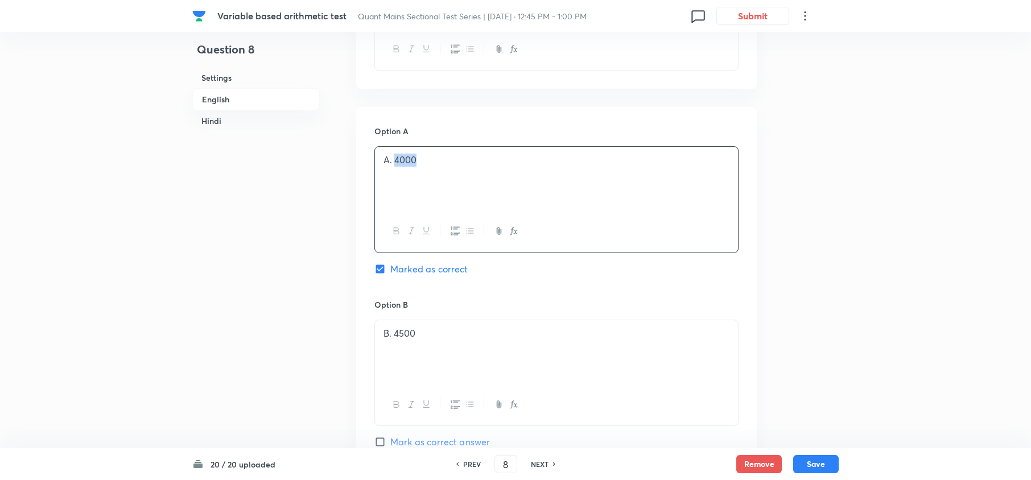
scroll to position [538, 0]
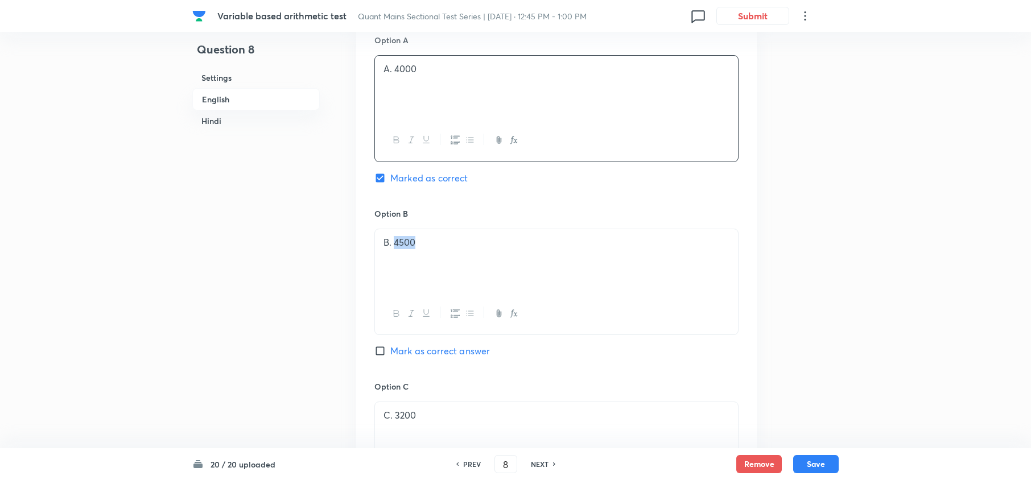
drag, startPoint x: 423, startPoint y: 244, endPoint x: 393, endPoint y: 247, distance: 30.9
click at [393, 247] on p "B. 4500" at bounding box center [557, 242] width 346 height 13
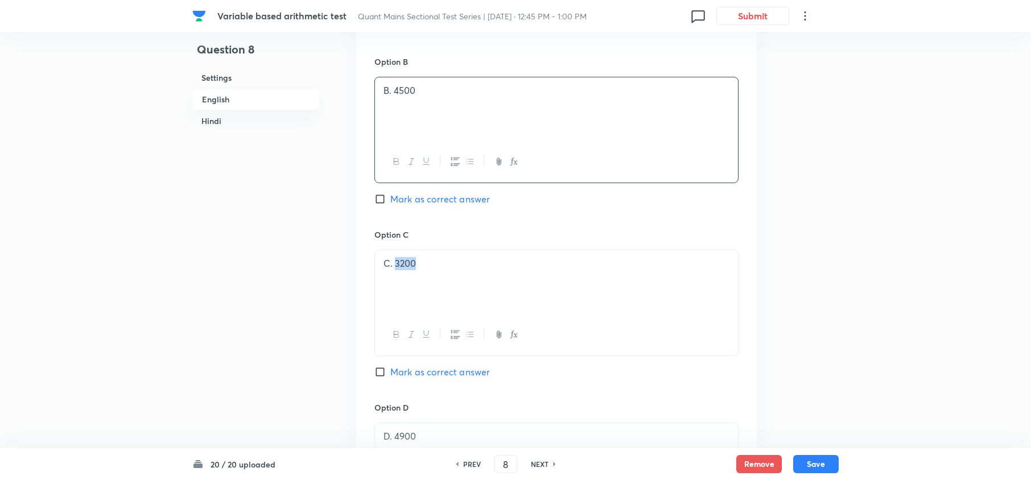
drag, startPoint x: 419, startPoint y: 274, endPoint x: 467, endPoint y: 244, distance: 56.8
click at [395, 269] on div "C. 3200" at bounding box center [556, 282] width 363 height 64
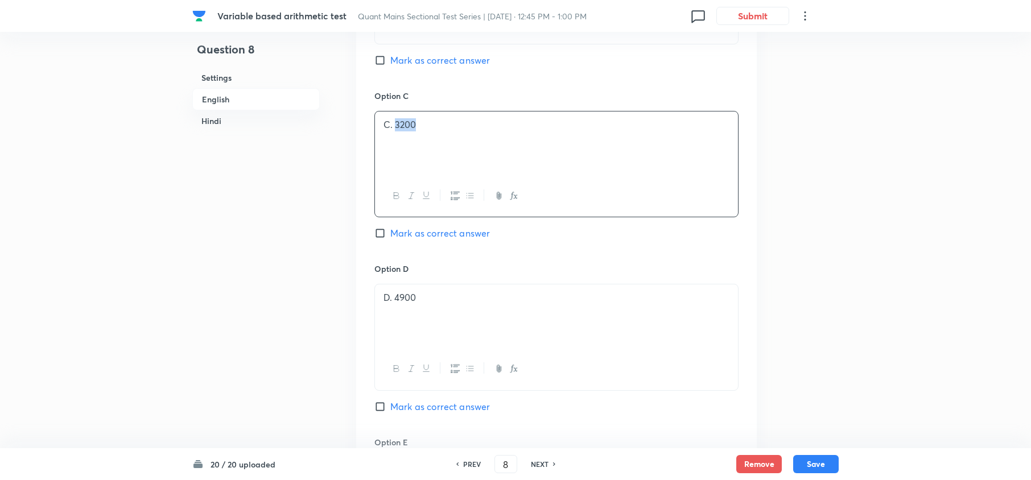
scroll to position [918, 0]
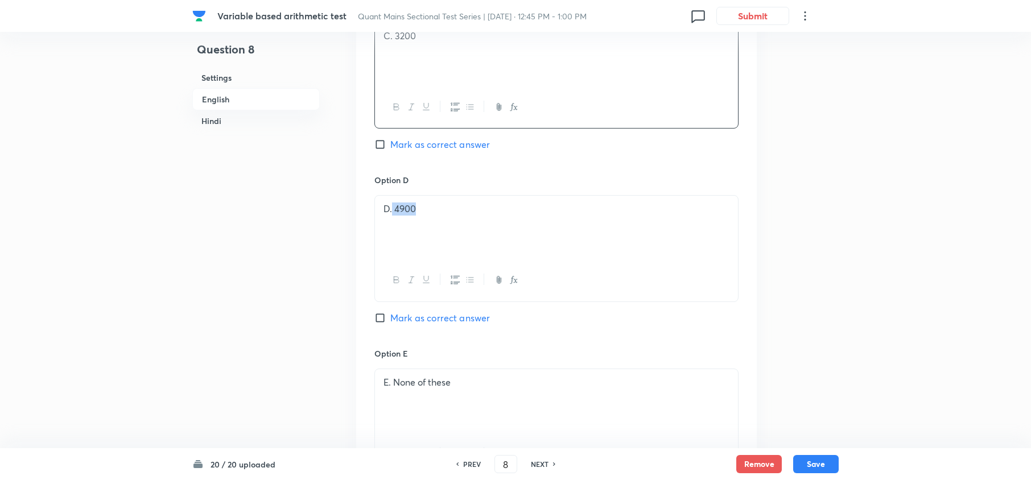
drag, startPoint x: 392, startPoint y: 215, endPoint x: 434, endPoint y: 212, distance: 41.7
click at [420, 216] on p "D. 4900" at bounding box center [557, 209] width 346 height 13
drag, startPoint x: 434, startPoint y: 212, endPoint x: 393, endPoint y: 217, distance: 41.3
click at [393, 216] on p "D. 4900" at bounding box center [557, 209] width 346 height 13
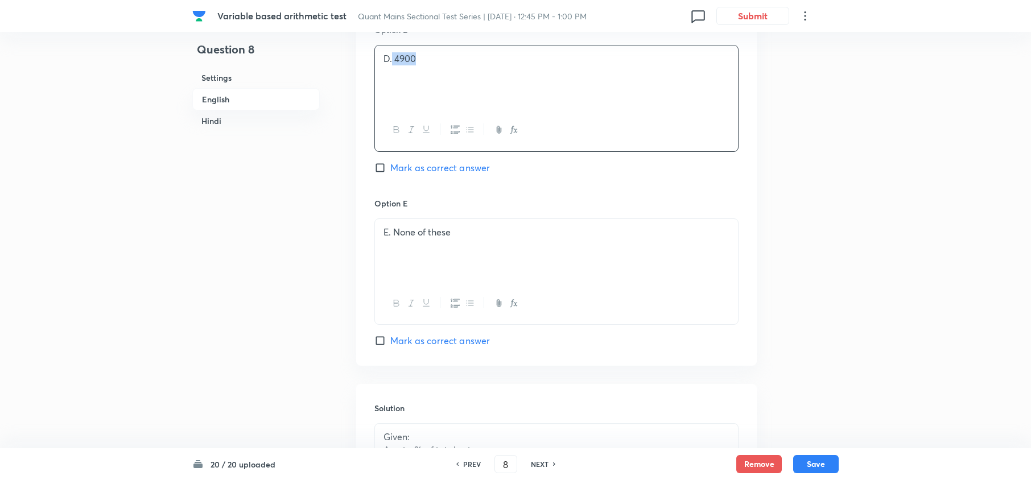
scroll to position [1069, 0]
drag, startPoint x: 399, startPoint y: 237, endPoint x: 474, endPoint y: 240, distance: 74.6
click at [471, 238] on p "E. None of these" at bounding box center [557, 231] width 346 height 13
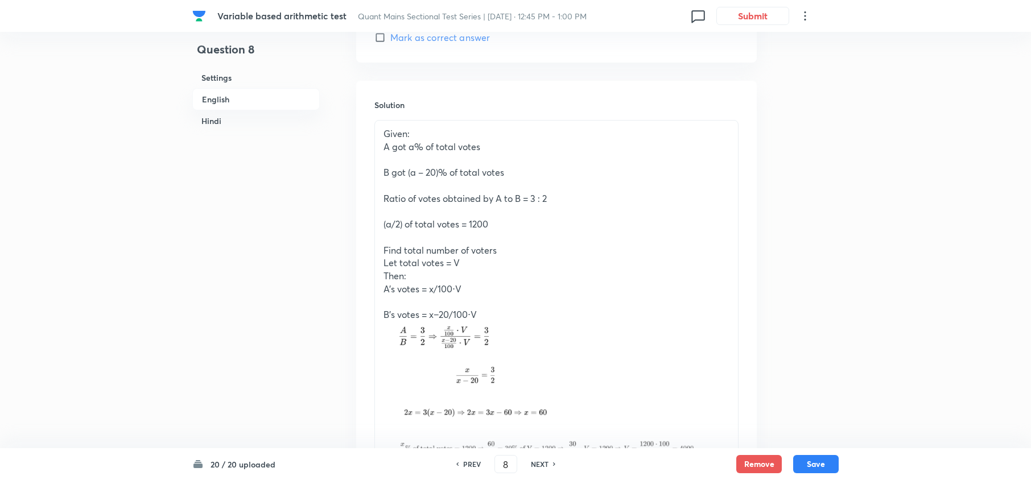
scroll to position [1373, 0]
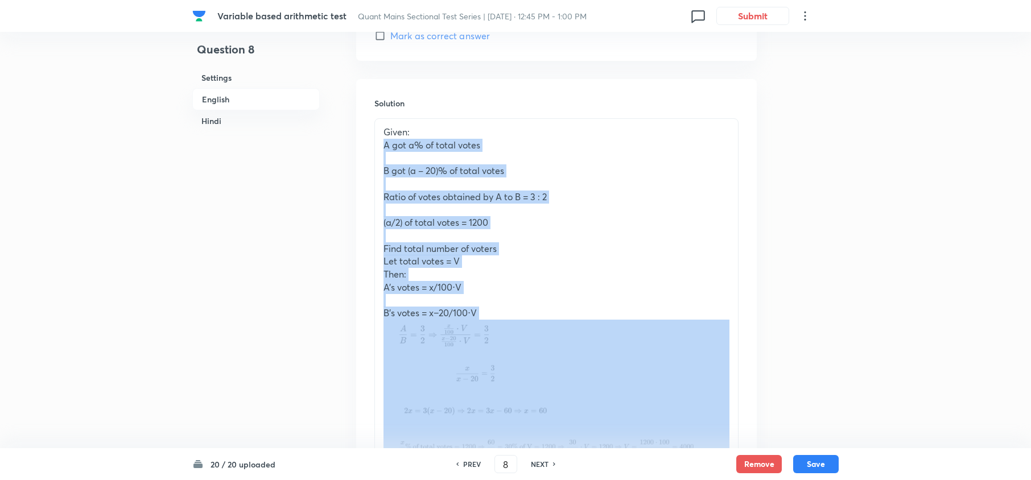
drag, startPoint x: 380, startPoint y: 144, endPoint x: 505, endPoint y: 328, distance: 222.4
click at [505, 328] on div "Given: A got a% of total votes B got (a – 20)% of total votes Ratio of votes ob…" at bounding box center [556, 298] width 363 height 359
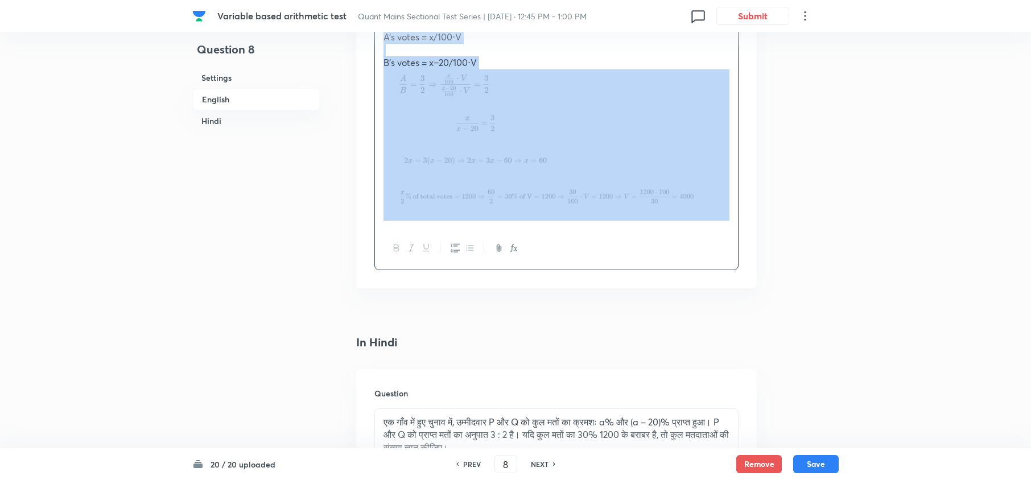
scroll to position [1601, 0]
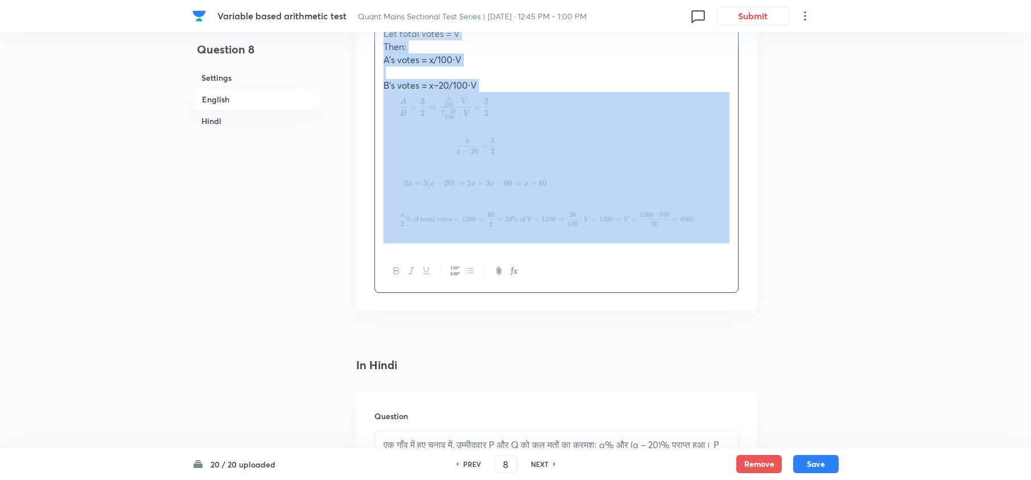
drag, startPoint x: 458, startPoint y: 176, endPoint x: 705, endPoint y: 212, distance: 249.1
click at [537, 183] on img at bounding box center [557, 166] width 346 height 149
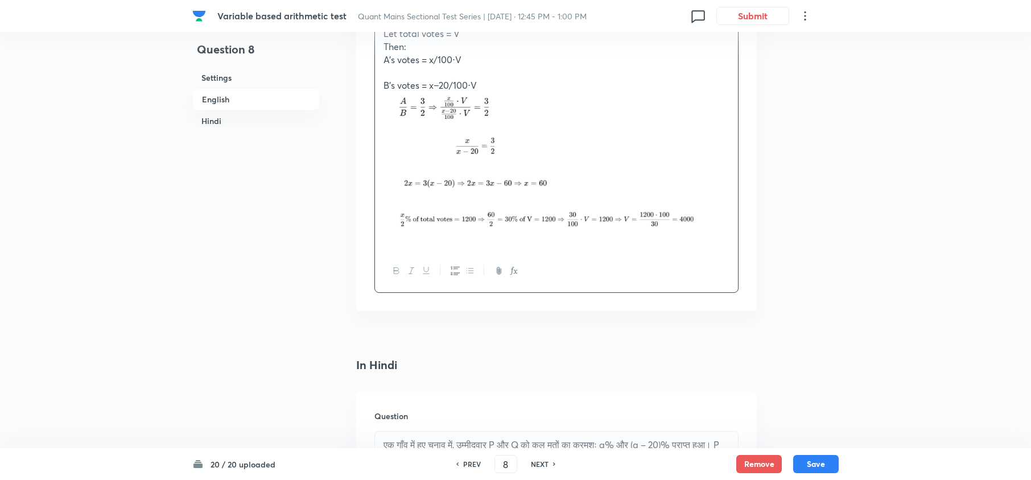
drag, startPoint x: 717, startPoint y: 224, endPoint x: 337, endPoint y: 94, distance: 401.9
click at [337, 94] on div "Question 8 Settings English Hindi Settings Type Single choice correct 5 options…" at bounding box center [515, 216] width 647 height 3525
click at [575, 369] on h4 "In Hindi" at bounding box center [556, 365] width 401 height 17
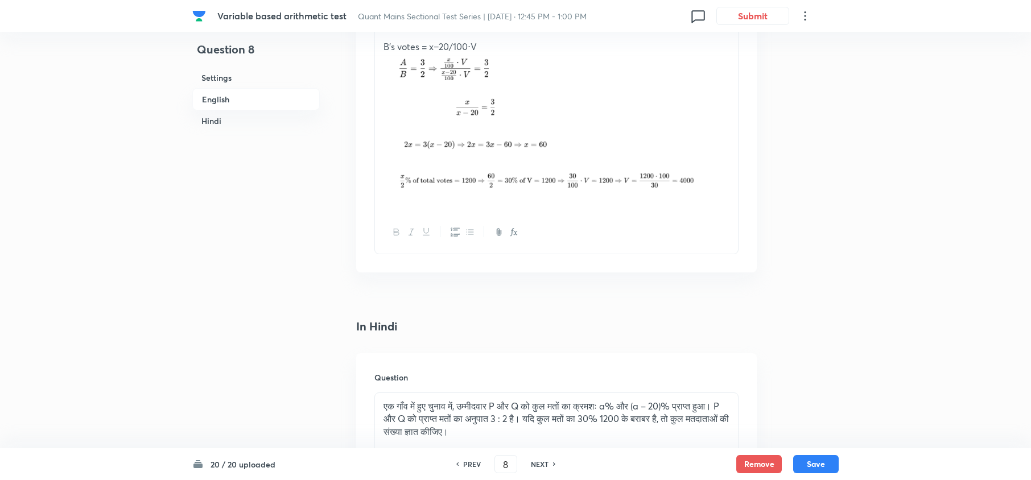
scroll to position [1676, 0]
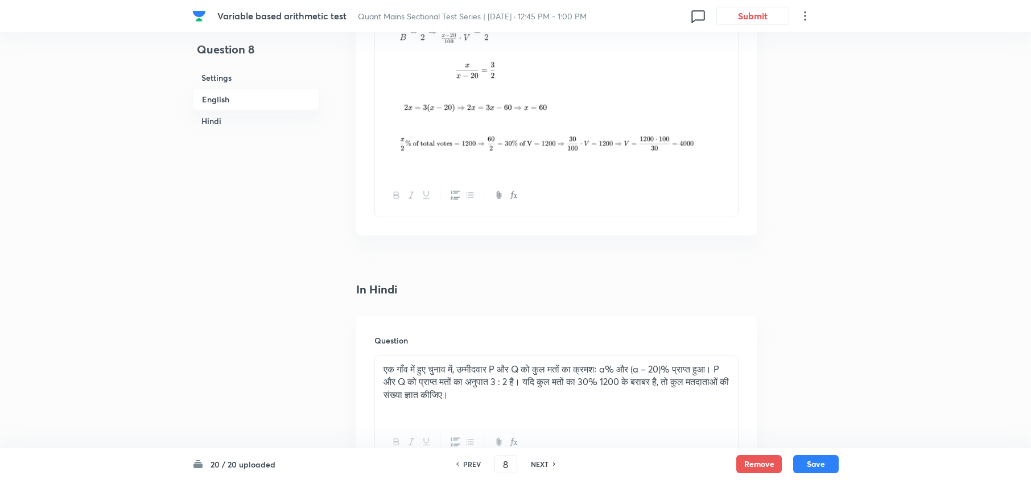
click at [542, 468] on h6 "NEXT" at bounding box center [540, 464] width 18 height 10
type input "9"
checkbox input "false"
checkbox input "true"
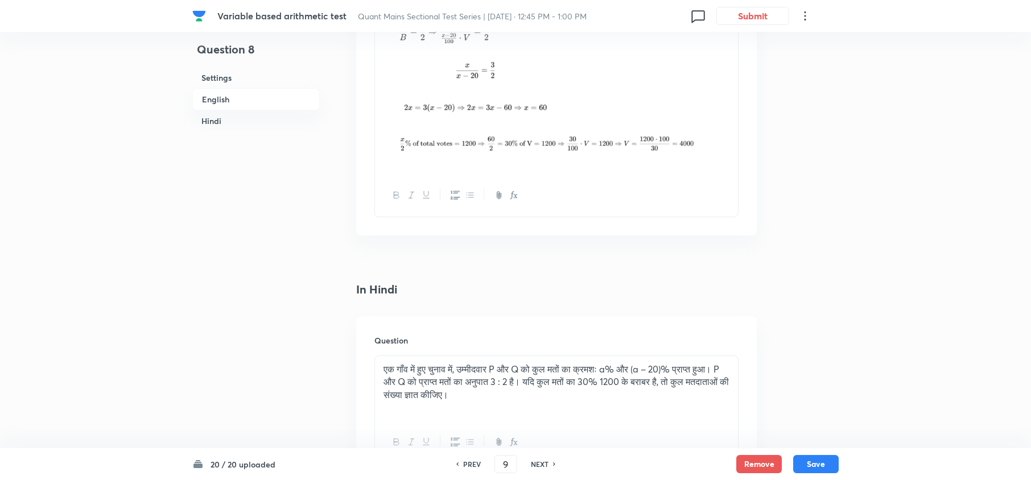
checkbox input "true"
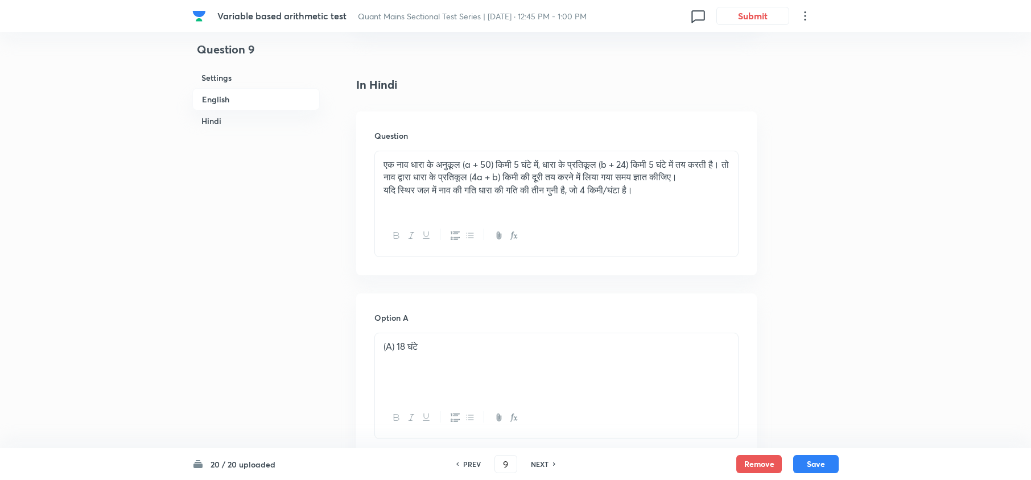
click at [538, 456] on div "PREV 9 ​ NEXT" at bounding box center [506, 464] width 147 height 18
click at [536, 460] on h6 "NEXT" at bounding box center [540, 464] width 18 height 10
type input "10"
checkbox input "false"
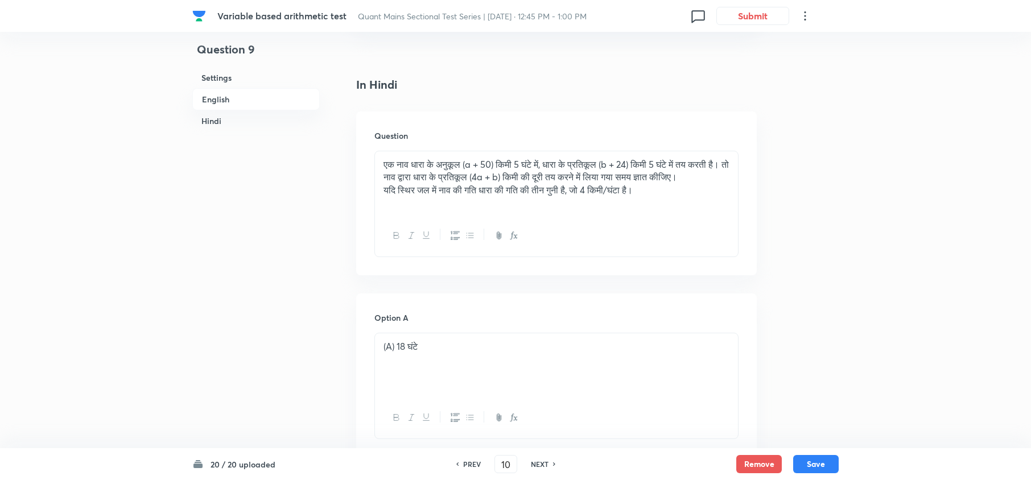
checkbox input "true"
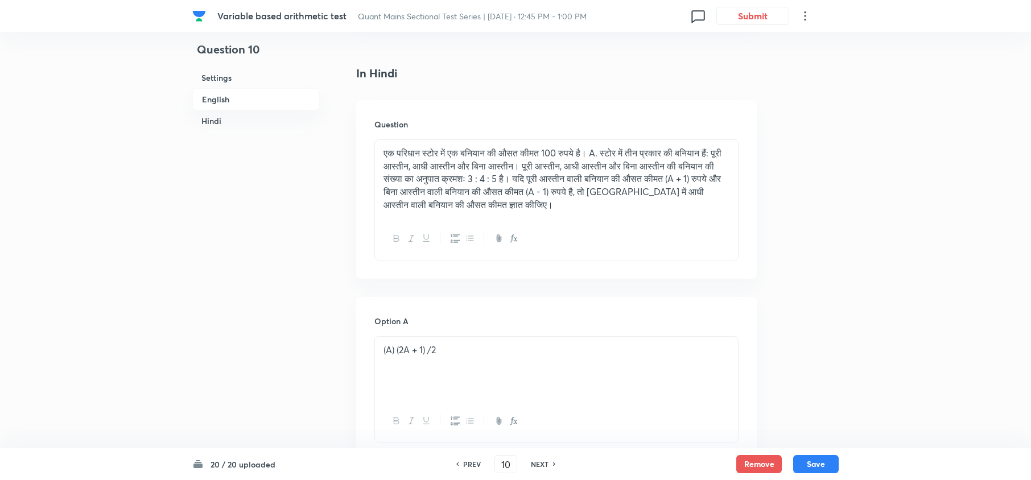
click at [536, 460] on h6 "NEXT" at bounding box center [540, 464] width 18 height 10
type input "11"
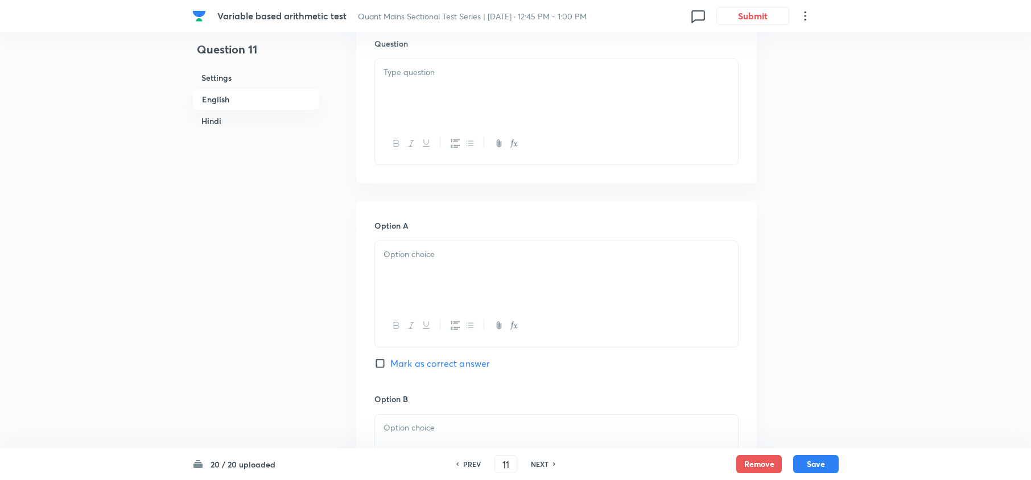
checkbox input "false"
checkbox input "true"
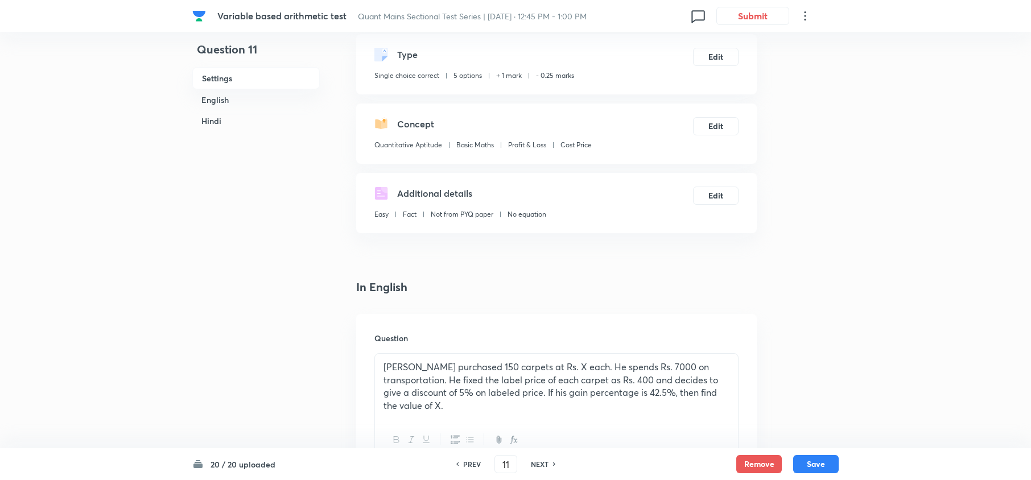
scroll to position [83, 0]
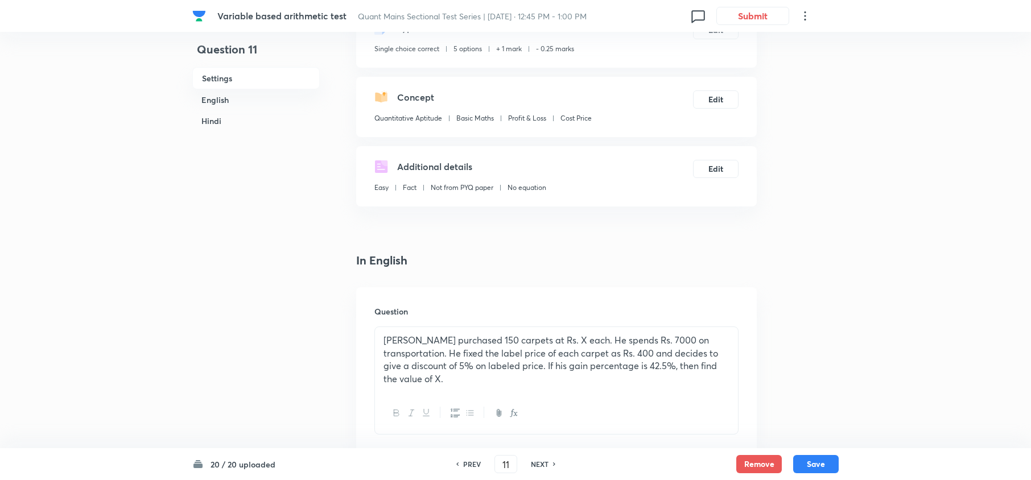
click at [538, 467] on h6 "NEXT" at bounding box center [540, 464] width 18 height 10
type input "12"
checkbox input "false"
checkbox input "true"
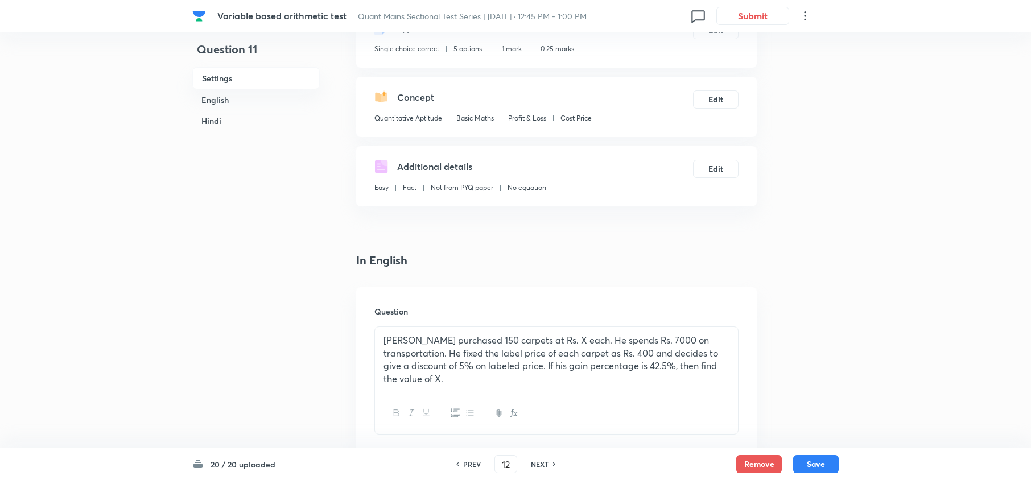
checkbox input "true"
click at [538, 467] on h6 "NEXT" at bounding box center [540, 464] width 18 height 10
type input "13"
checkbox input "false"
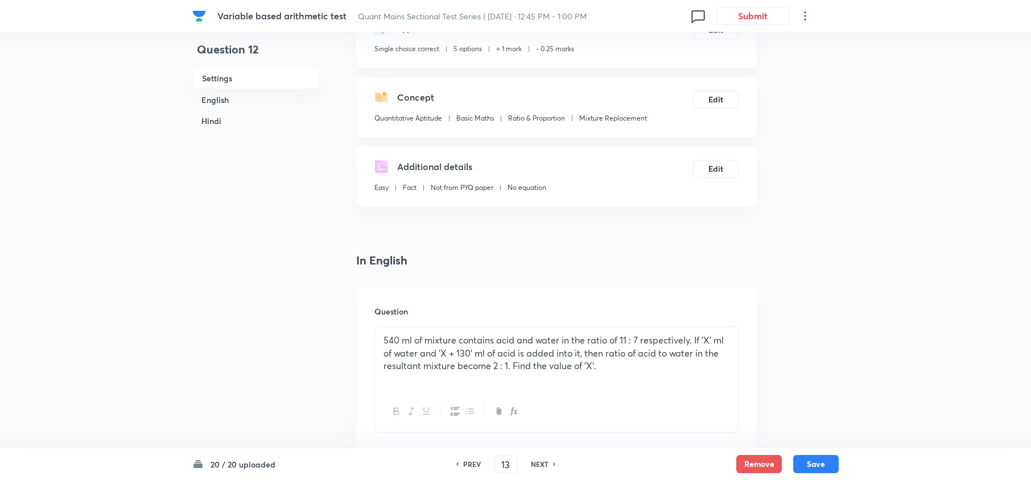
checkbox input "true"
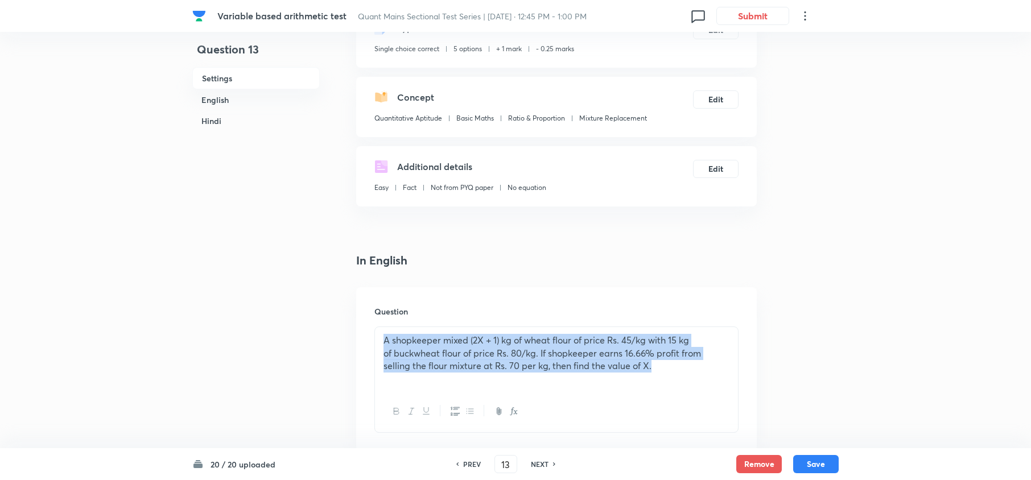
drag, startPoint x: 664, startPoint y: 365, endPoint x: 367, endPoint y: 332, distance: 298.4
click at [367, 332] on div "Question A shopkeeper mixed (2X + 1) kg of wheat flour of price Rs. 45/kg with …" at bounding box center [556, 369] width 401 height 164
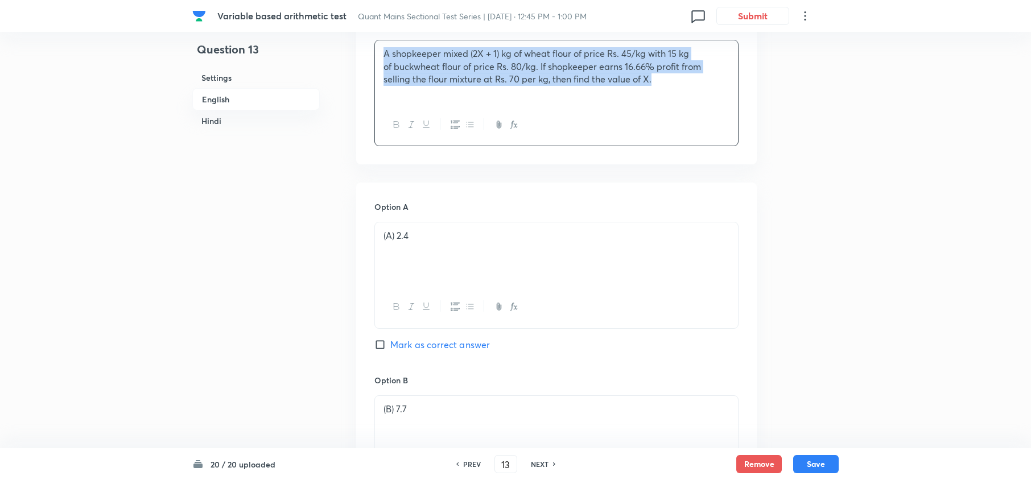
scroll to position [386, 0]
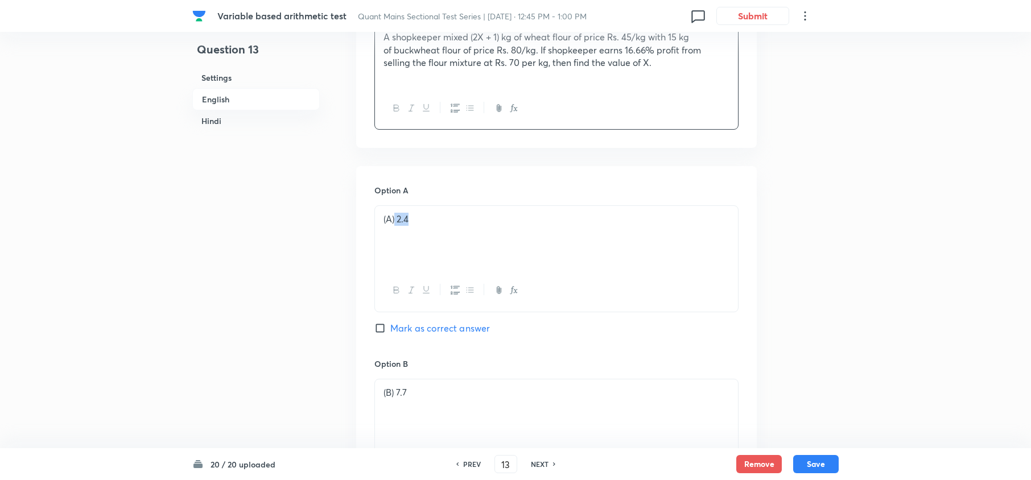
drag, startPoint x: 422, startPoint y: 224, endPoint x: 445, endPoint y: 232, distance: 24.1
click at [397, 220] on p "(A) 2.4" at bounding box center [557, 219] width 346 height 13
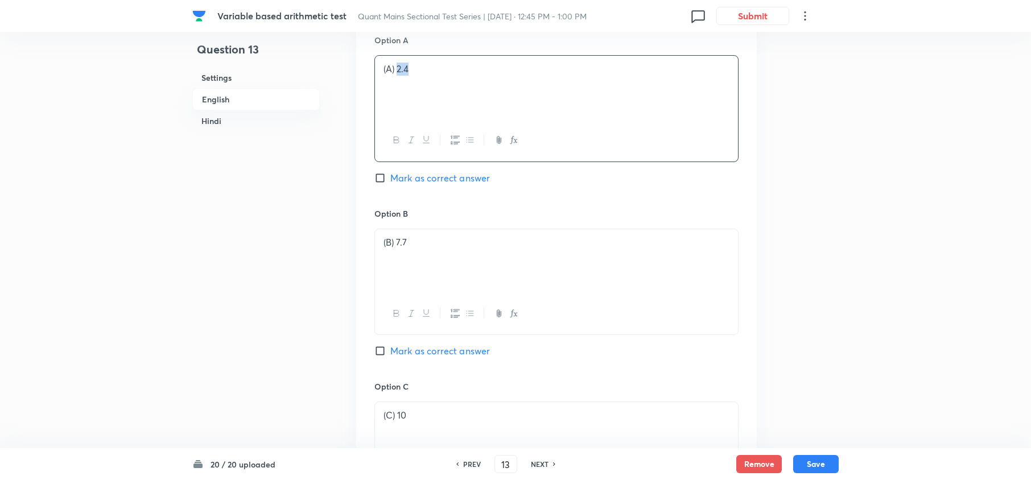
scroll to position [538, 0]
drag, startPoint x: 410, startPoint y: 241, endPoint x: 422, endPoint y: 238, distance: 12.4
click at [395, 246] on p "(B) 7.7" at bounding box center [557, 241] width 346 height 13
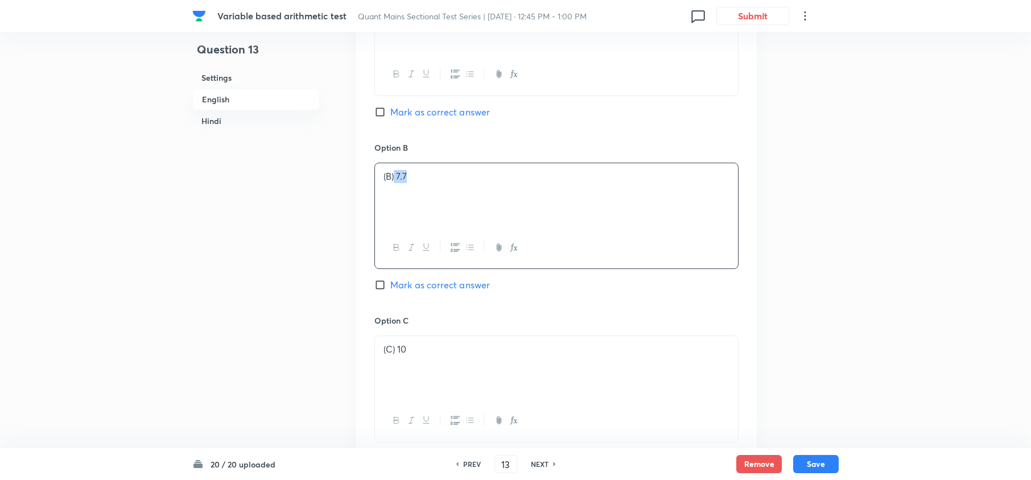
scroll to position [690, 0]
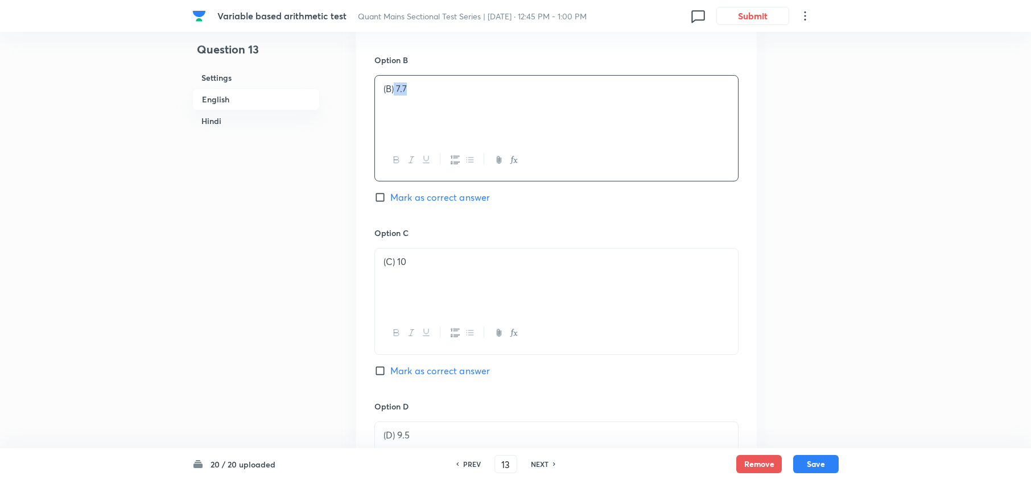
drag, startPoint x: 415, startPoint y: 260, endPoint x: 400, endPoint y: 267, distance: 17.1
click at [398, 267] on p "(C) 10" at bounding box center [557, 262] width 346 height 13
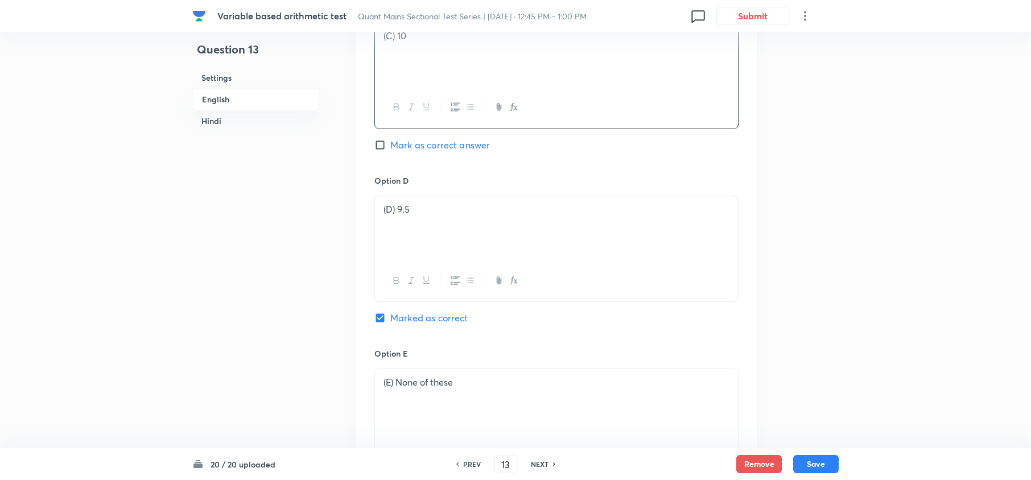
scroll to position [918, 0]
drag, startPoint x: 446, startPoint y: 216, endPoint x: 462, endPoint y: 186, distance: 34.6
click at [395, 212] on p "(D) 9.5" at bounding box center [557, 207] width 346 height 13
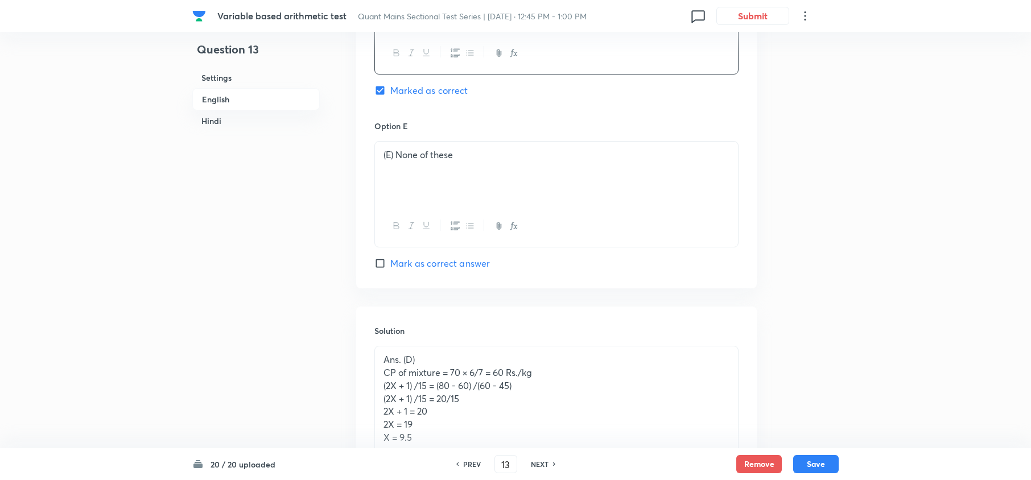
scroll to position [1145, 0]
drag, startPoint x: 472, startPoint y: 170, endPoint x: 398, endPoint y: 161, distance: 74.6
click at [398, 161] on div "(E) None of these" at bounding box center [556, 172] width 363 height 64
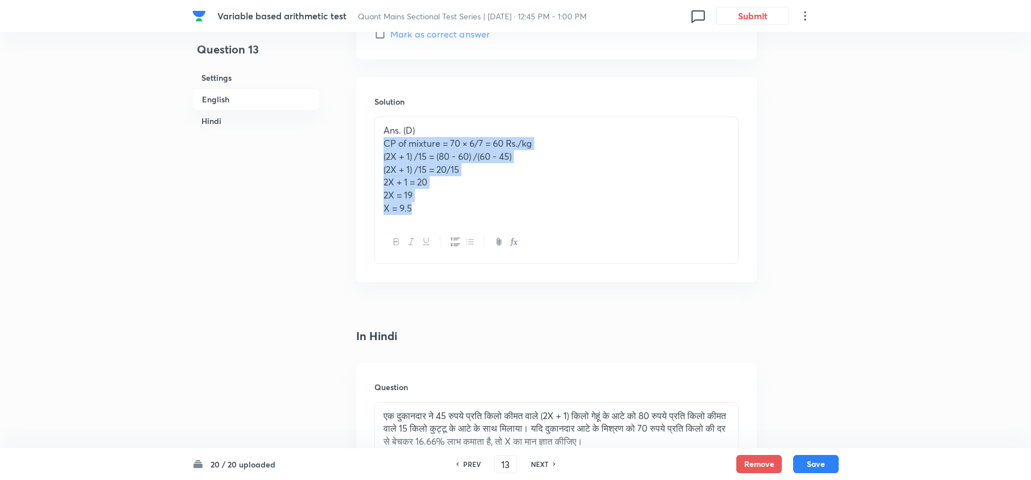
drag, startPoint x: 376, startPoint y: 149, endPoint x: 429, endPoint y: 212, distance: 82.4
click at [425, 215] on div "Ans. (D) CP of mixture = 70 × 6/7 = 60 Rs./kg (2X + 1) /15 = (80 - 60) /(60 - 4…" at bounding box center [556, 169] width 363 height 104
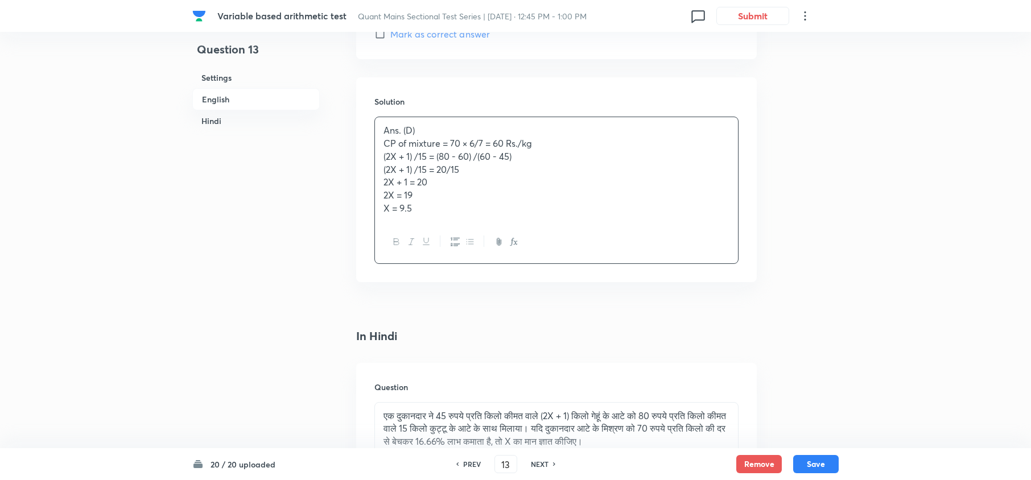
click at [551, 465] on div "NEXT" at bounding box center [542, 464] width 30 height 10
type input "14"
checkbox input "false"
checkbox input "true"
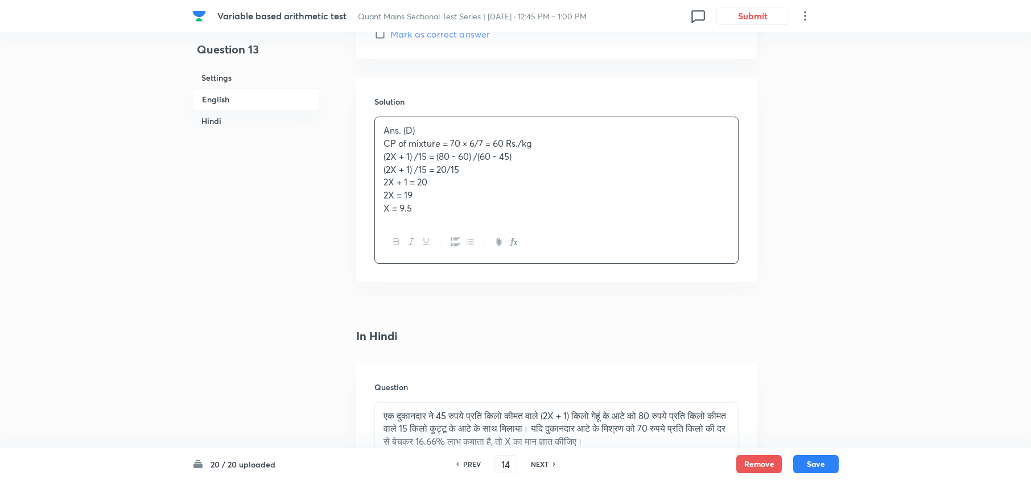
checkbox input "true"
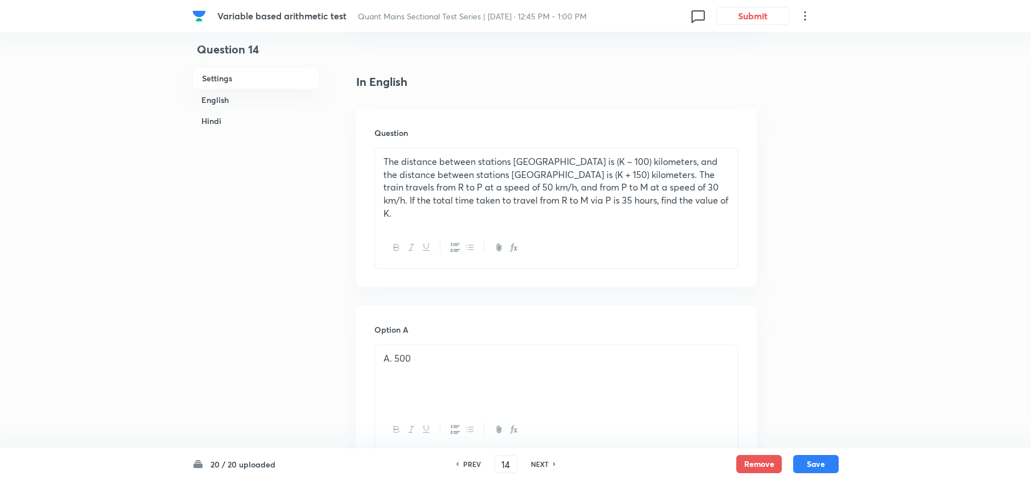
scroll to position [235, 0]
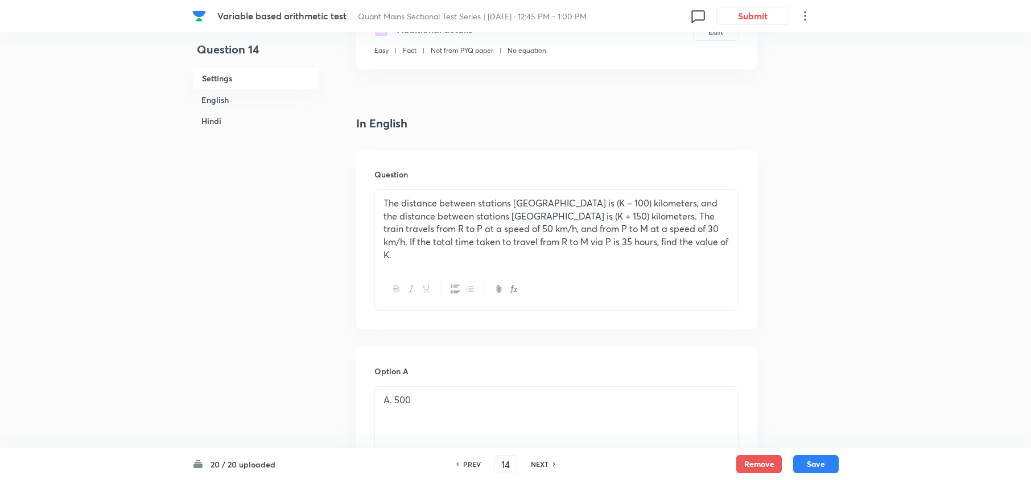
click at [527, 465] on div "NEXT" at bounding box center [542, 464] width 30 height 10
type input "15"
checkbox input "false"
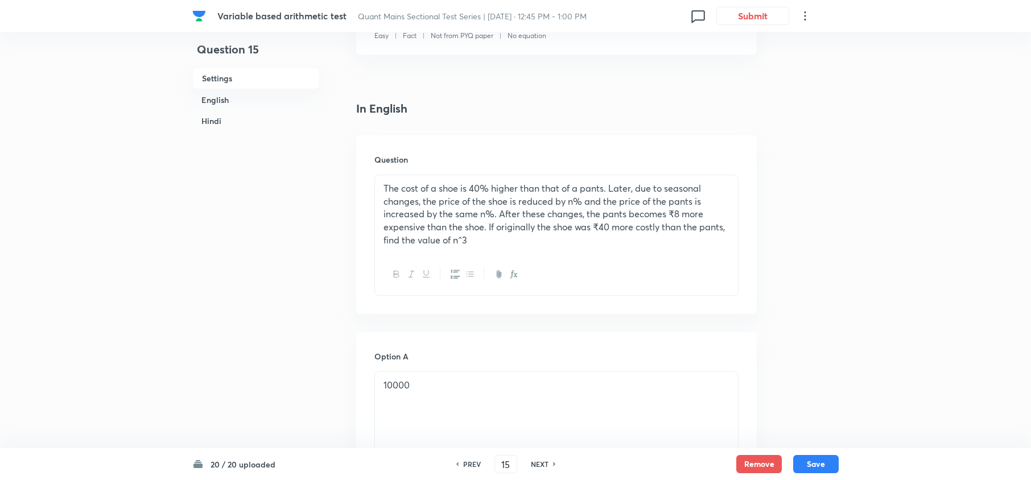
checkbox input "true"
click at [528, 465] on div "NEXT" at bounding box center [542, 464] width 30 height 10
type input "16"
checkbox input "false"
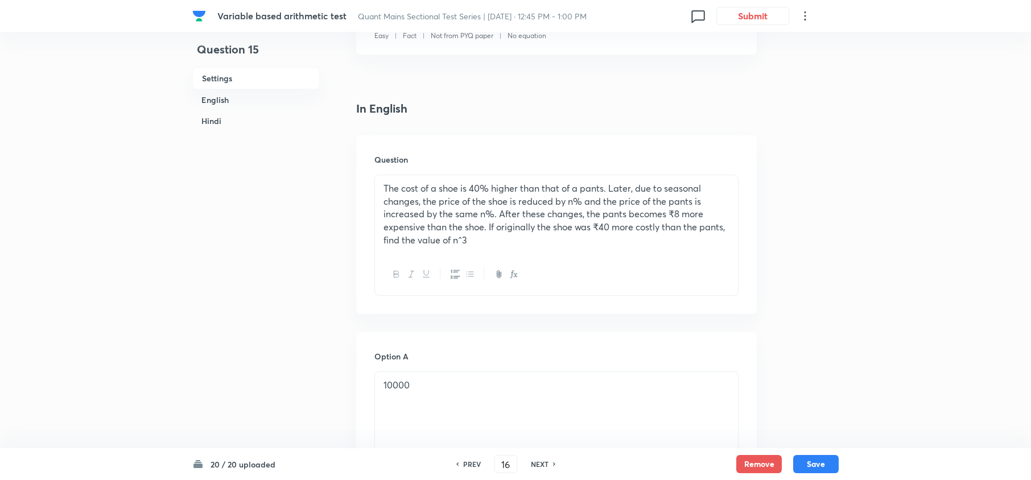
checkbox input "false"
checkbox input "true"
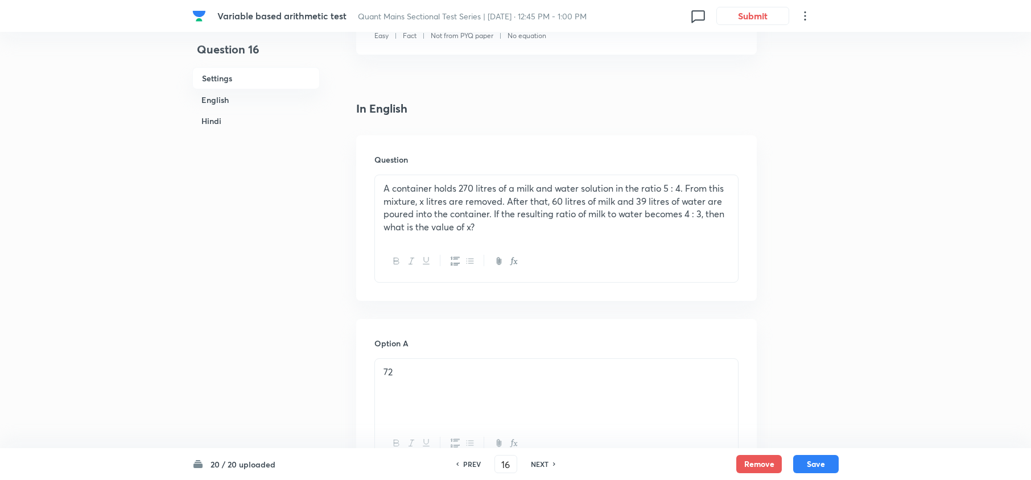
click at [527, 465] on div "NEXT" at bounding box center [542, 464] width 30 height 10
type input "17"
checkbox input "false"
checkbox input "true"
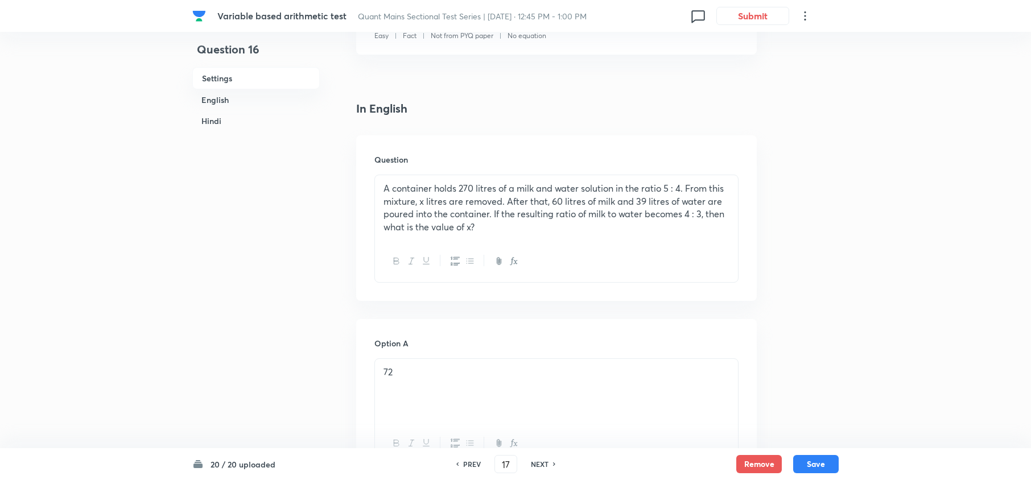
checkbox input "true"
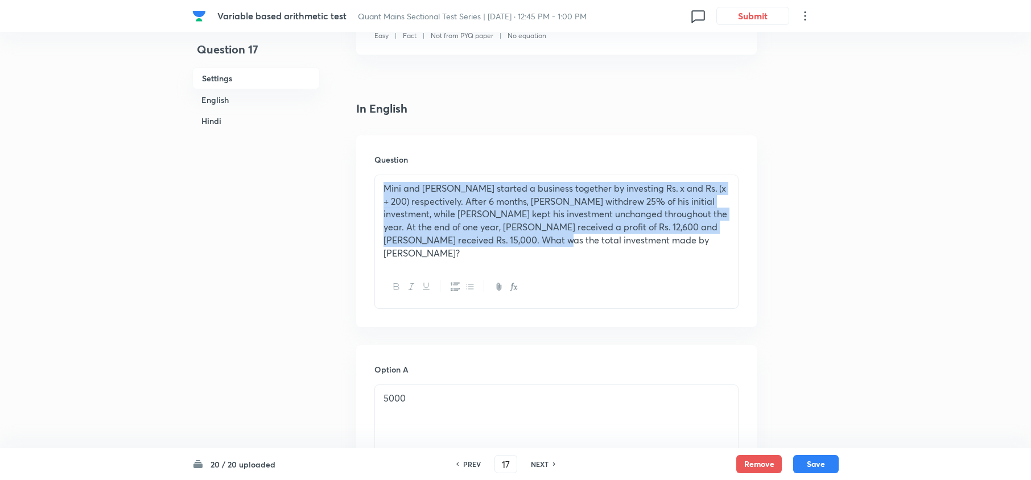
drag, startPoint x: 570, startPoint y: 244, endPoint x: 385, endPoint y: 195, distance: 191.4
click at [385, 195] on p "Mini and Gunjan started a business together by investing Rs. x and Rs. (x + 200…" at bounding box center [557, 220] width 346 height 77
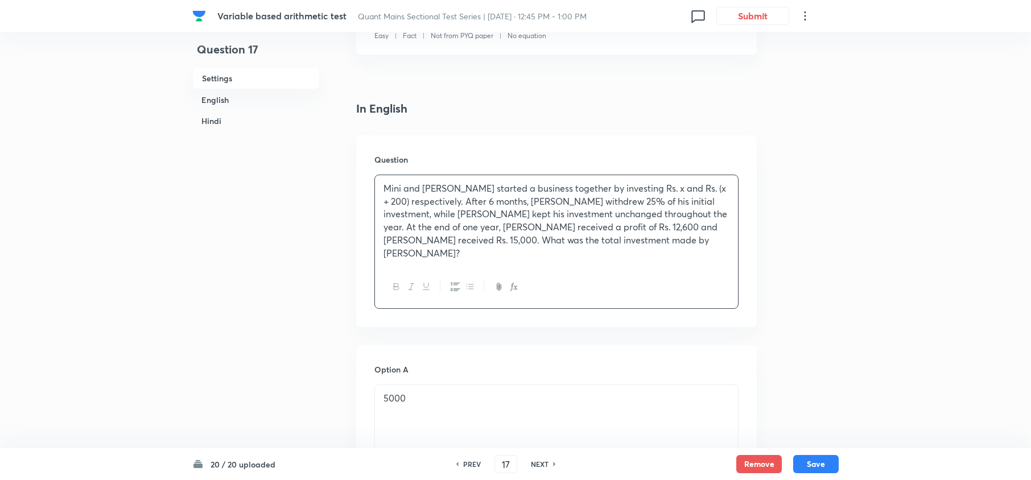
click at [543, 467] on h6 "NEXT" at bounding box center [540, 464] width 18 height 10
type input "18"
checkbox input "false"
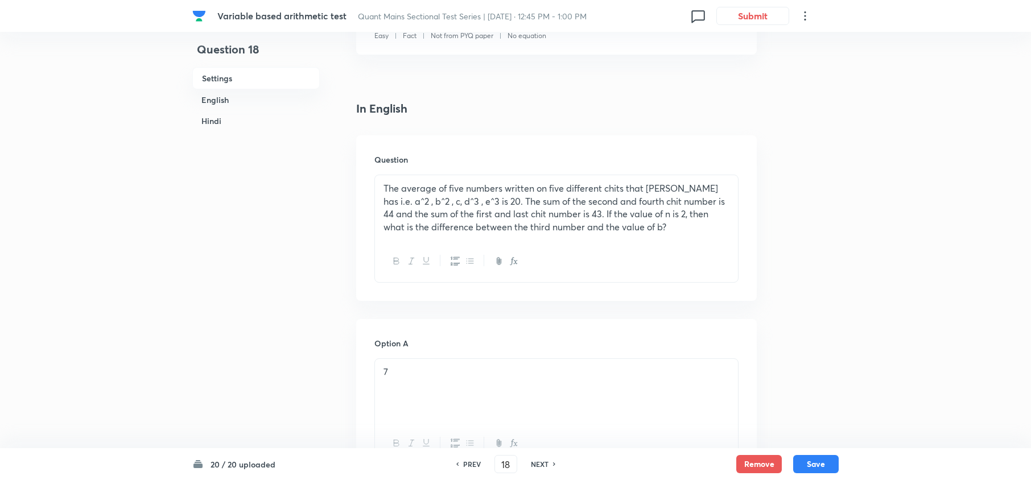
checkbox input "true"
click at [543, 467] on h6 "NEXT" at bounding box center [540, 464] width 18 height 10
type input "19"
checkbox input "false"
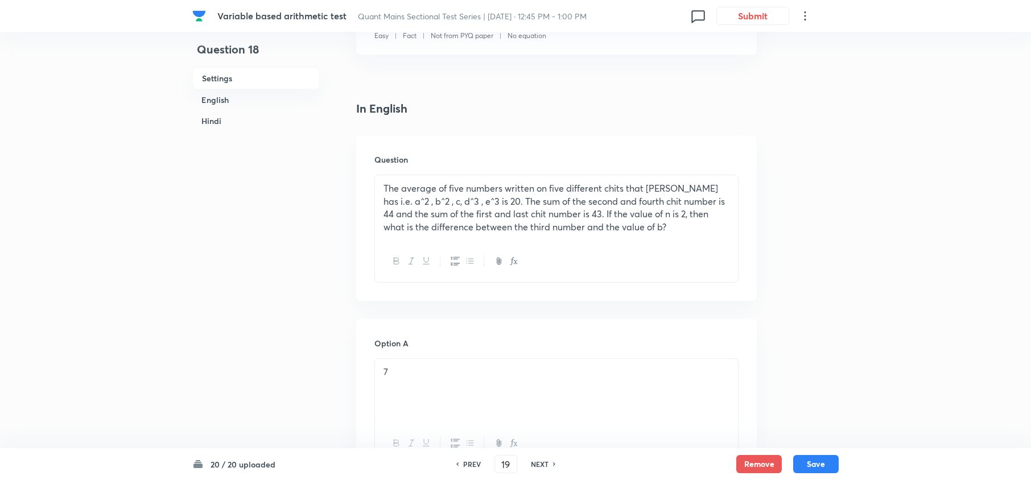
checkbox input "false"
checkbox input "true"
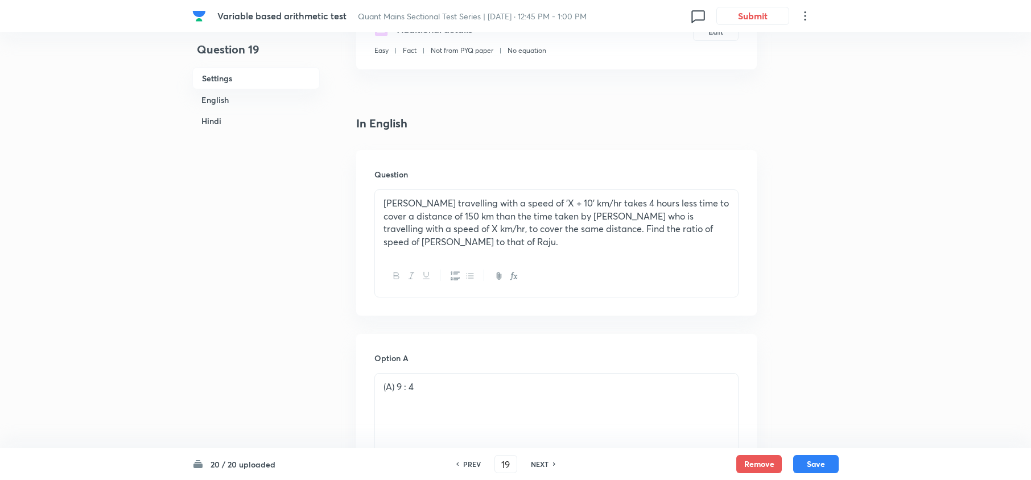
click at [543, 467] on h6 "NEXT" at bounding box center [540, 464] width 18 height 10
type input "20"
checkbox input "false"
checkbox input "true"
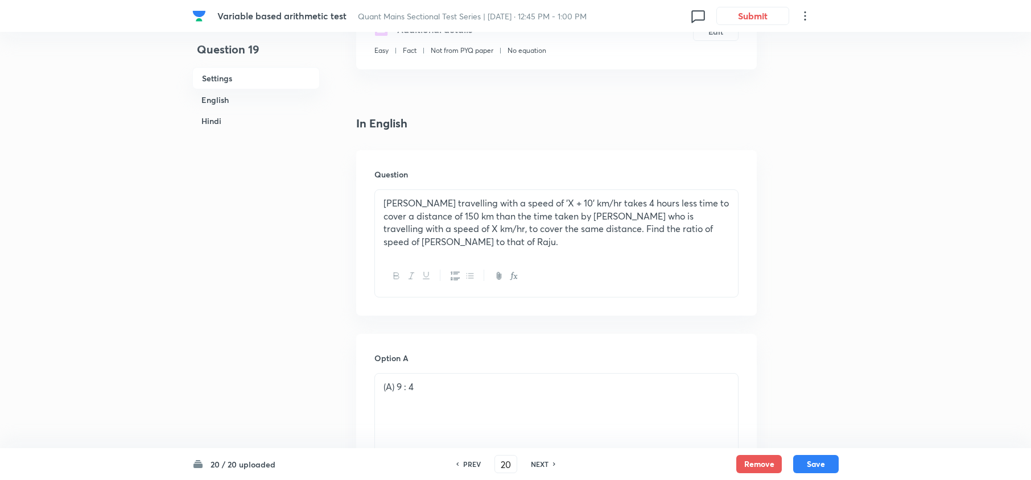
checkbox input "true"
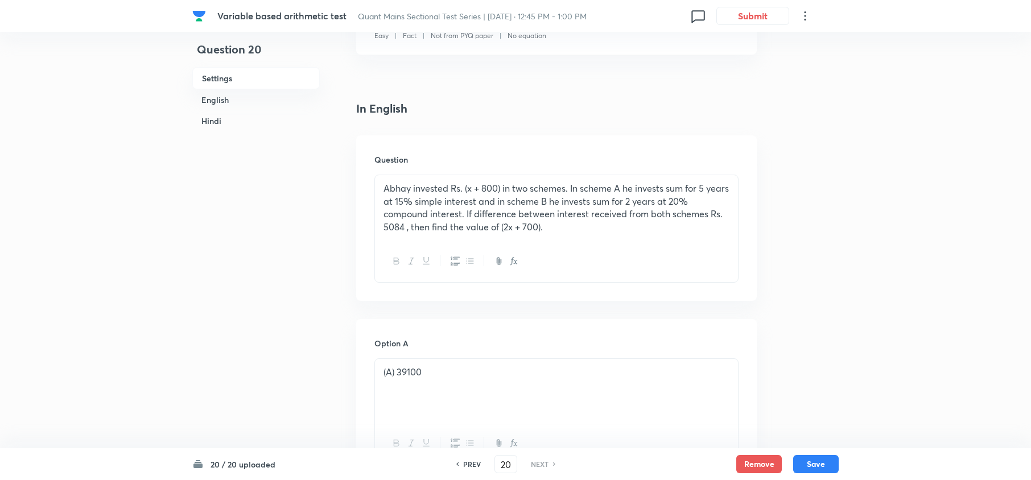
click at [543, 467] on h6 "NEXT" at bounding box center [540, 464] width 18 height 10
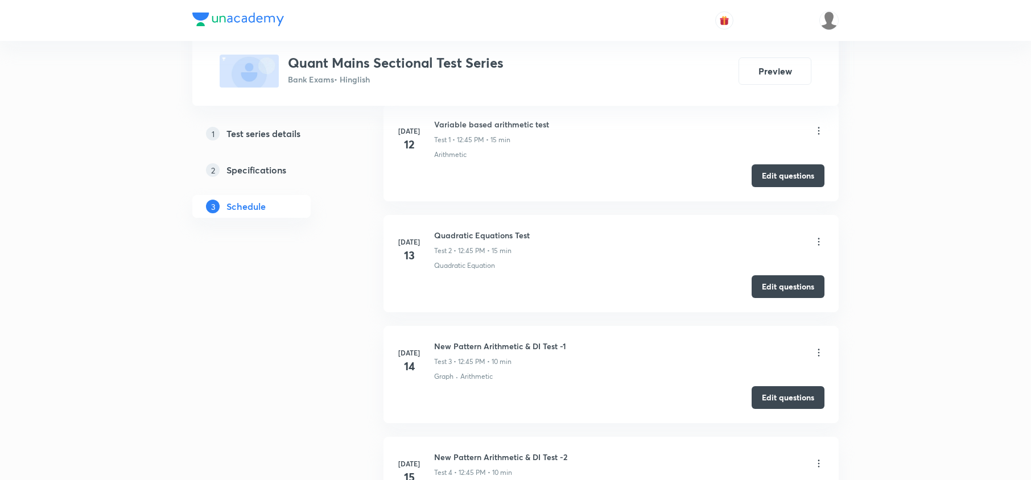
scroll to position [607, 0]
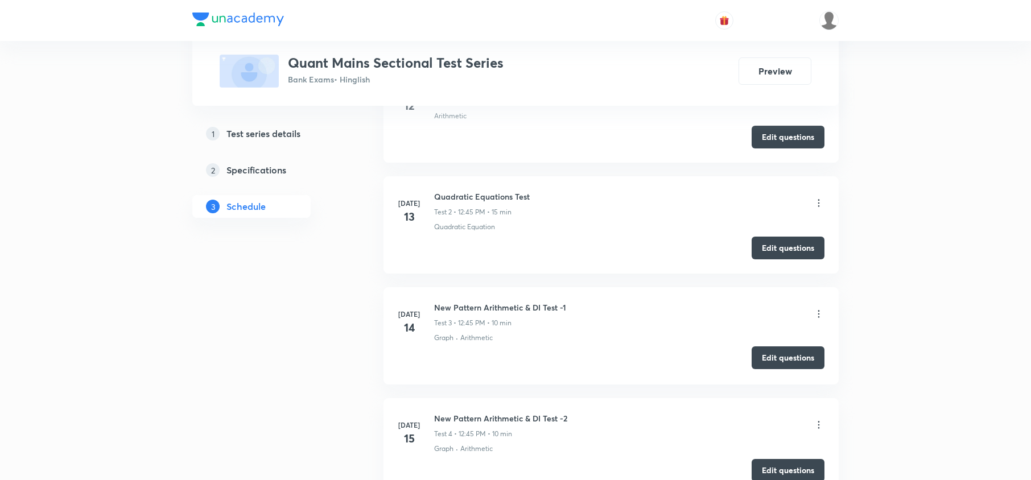
click at [770, 351] on button "Edit questions" at bounding box center [788, 358] width 73 height 23
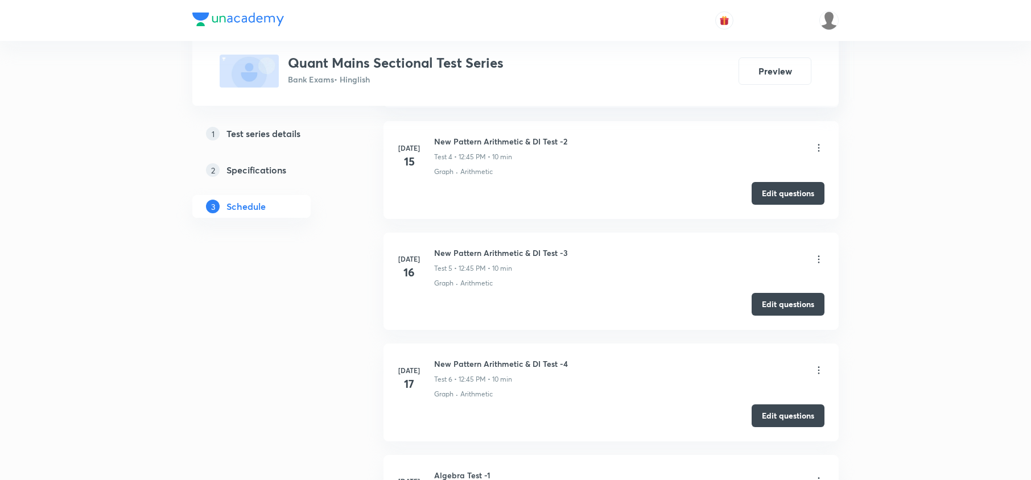
scroll to position [911, 0]
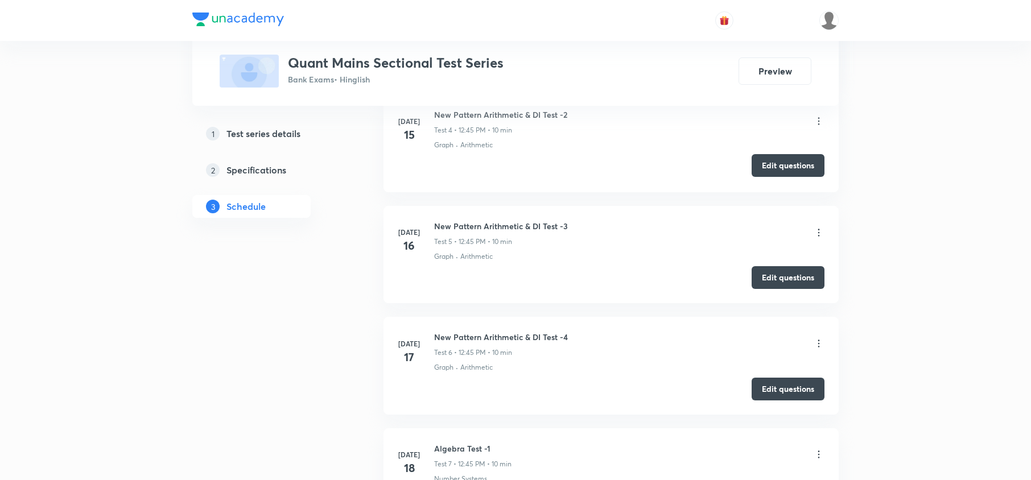
click at [796, 166] on button "Edit questions" at bounding box center [788, 165] width 73 height 23
click at [768, 390] on button "Edit questions" at bounding box center [788, 388] width 73 height 23
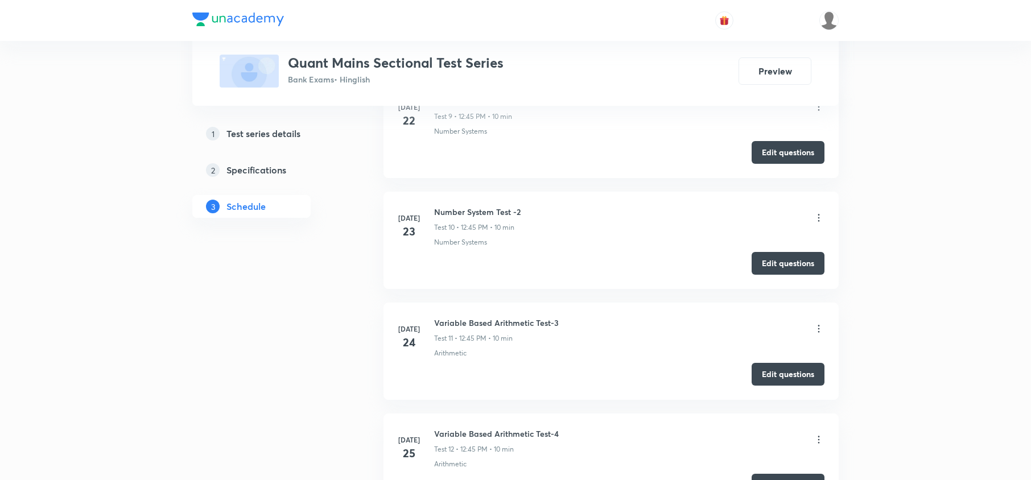
scroll to position [1517, 0]
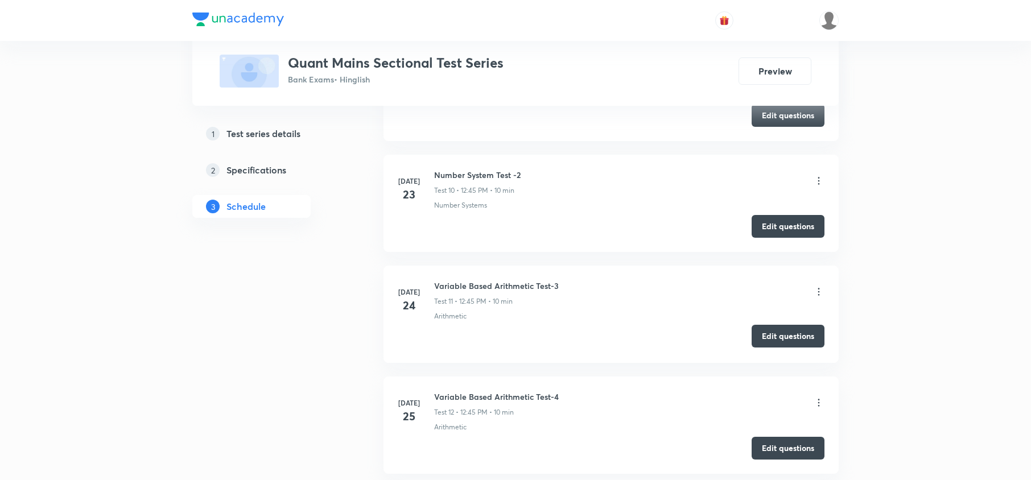
click at [782, 339] on button "Edit questions" at bounding box center [788, 336] width 73 height 23
click at [781, 446] on button "Edit questions" at bounding box center [788, 447] width 73 height 23
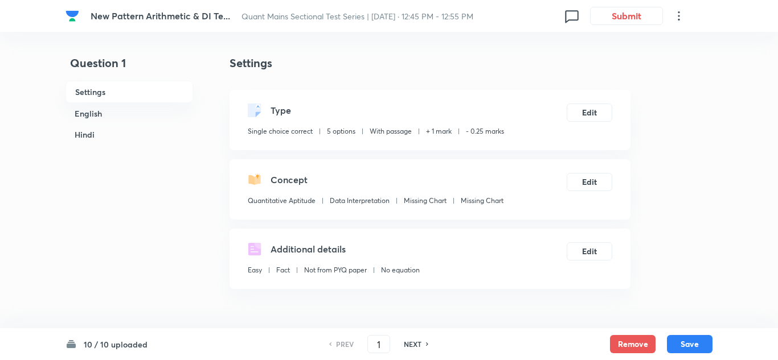
checkbox input "true"
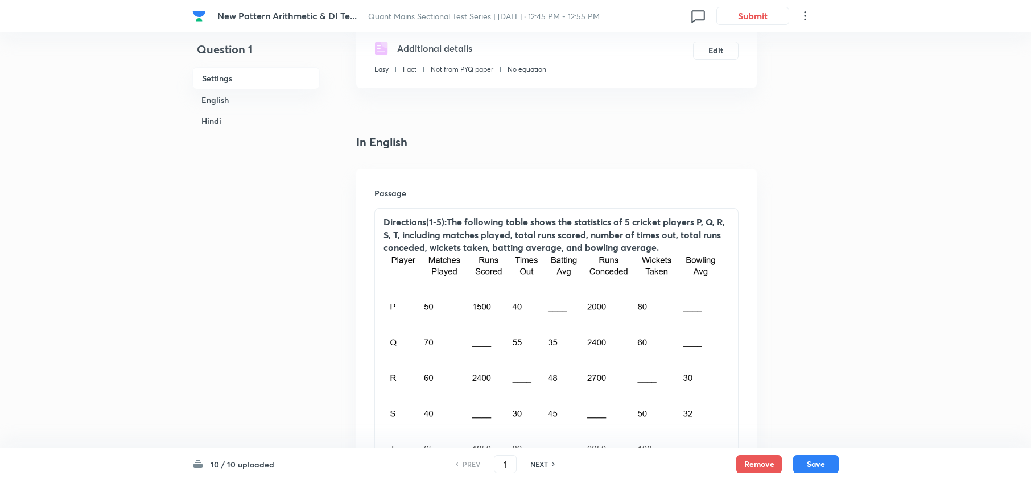
scroll to position [228, 0]
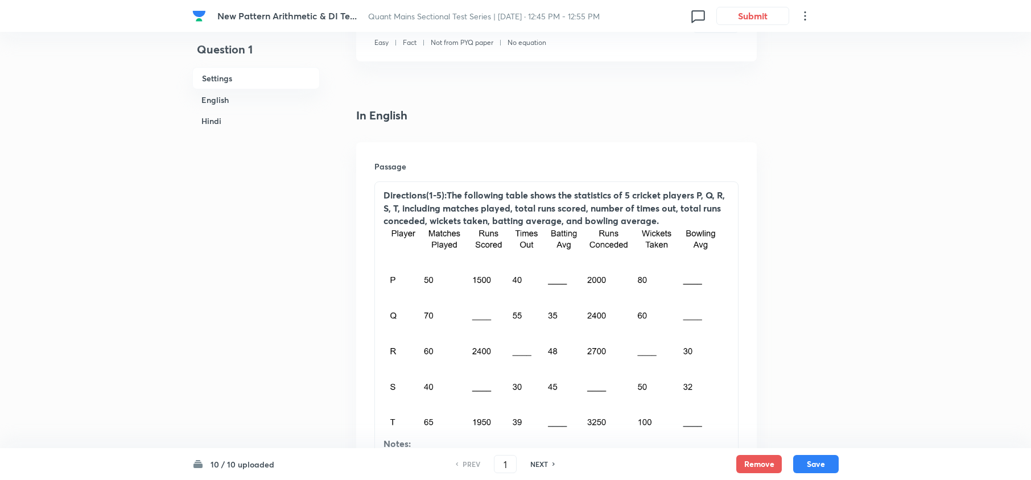
click at [536, 360] on h6 "NEXT" at bounding box center [539, 464] width 18 height 10
type input "2"
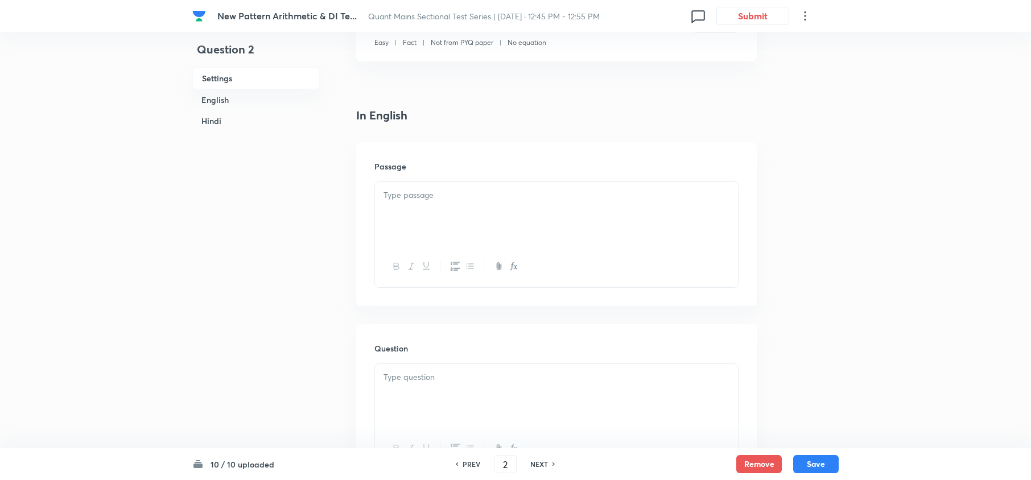
checkbox input "false"
checkbox input "true"
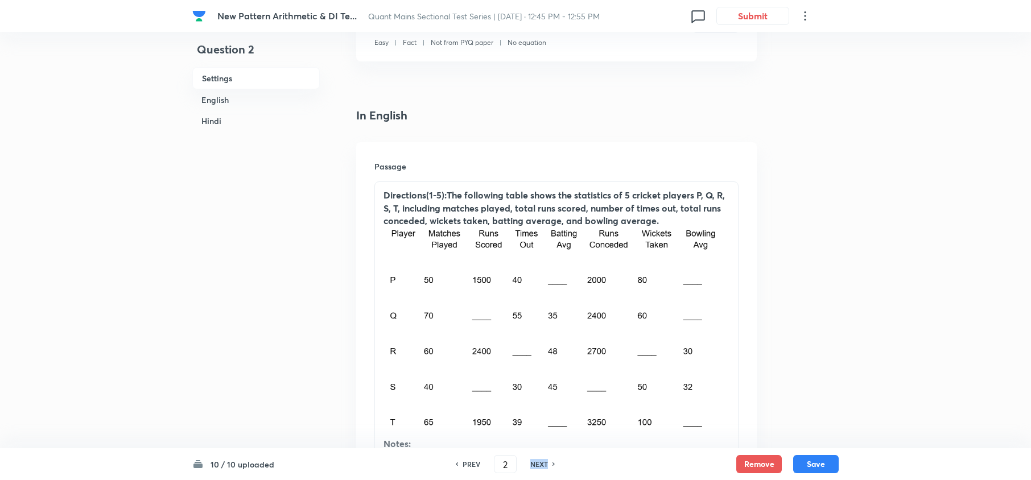
click at [536, 360] on h6 "NEXT" at bounding box center [539, 464] width 18 height 10
type input "3"
checkbox input "false"
checkbox input "true"
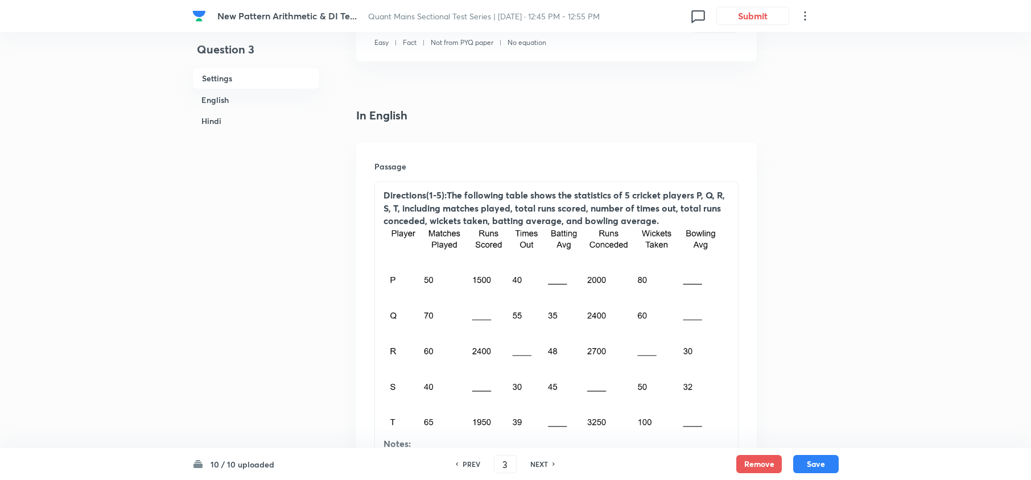
checkbox input "true"
click at [536, 360] on h6 "NEXT" at bounding box center [539, 464] width 18 height 10
type input "4"
checkbox input "false"
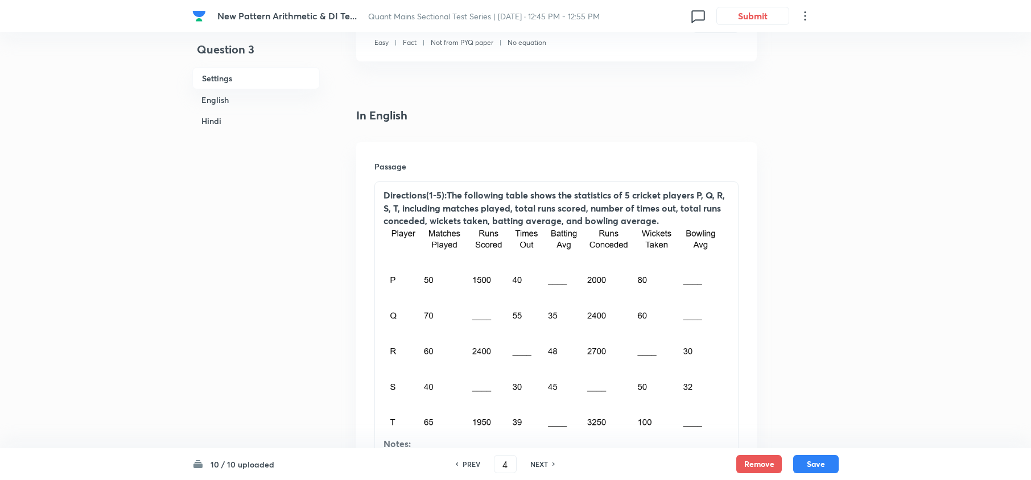
checkbox input "true"
click at [536, 360] on h6 "NEXT" at bounding box center [539, 464] width 18 height 10
type input "5"
checkbox input "false"
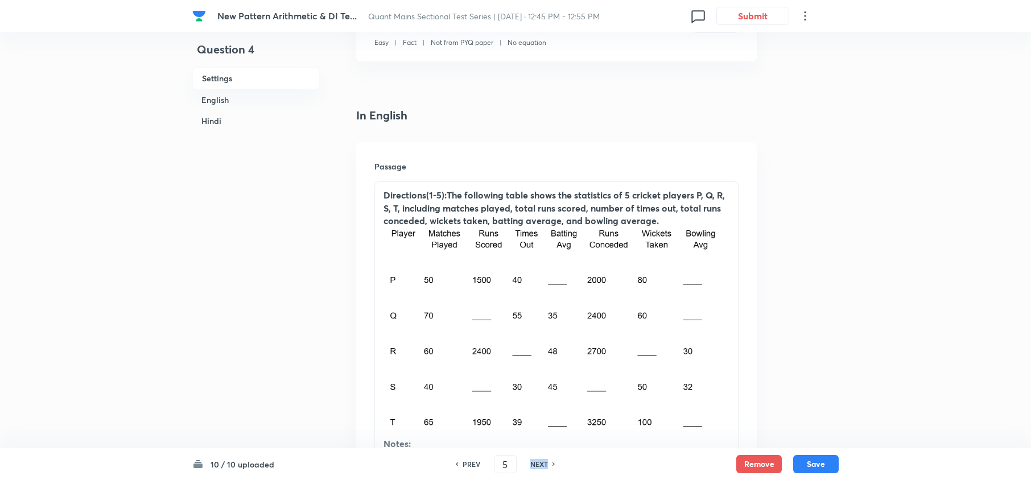
checkbox input "false"
checkbox input "true"
click at [536, 360] on h6 "NEXT" at bounding box center [539, 464] width 18 height 10
type input "6"
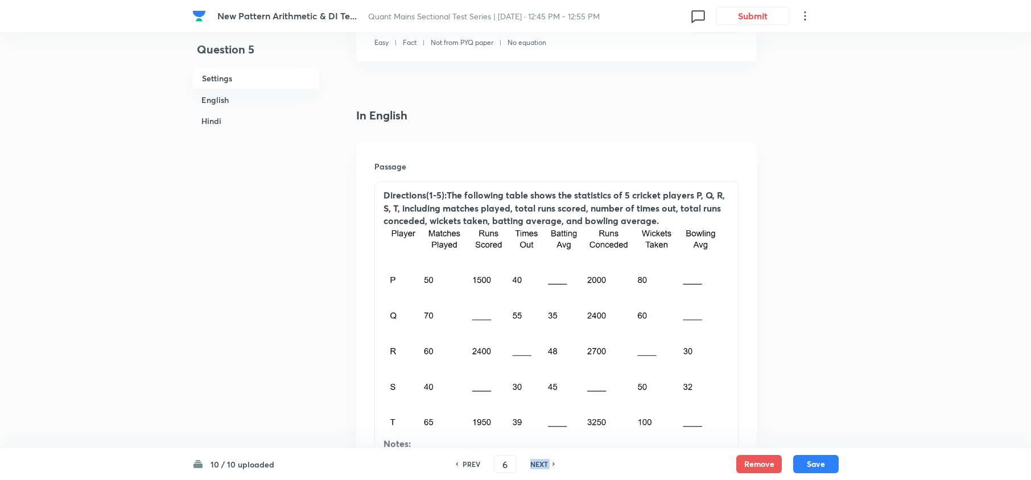
checkbox input "false"
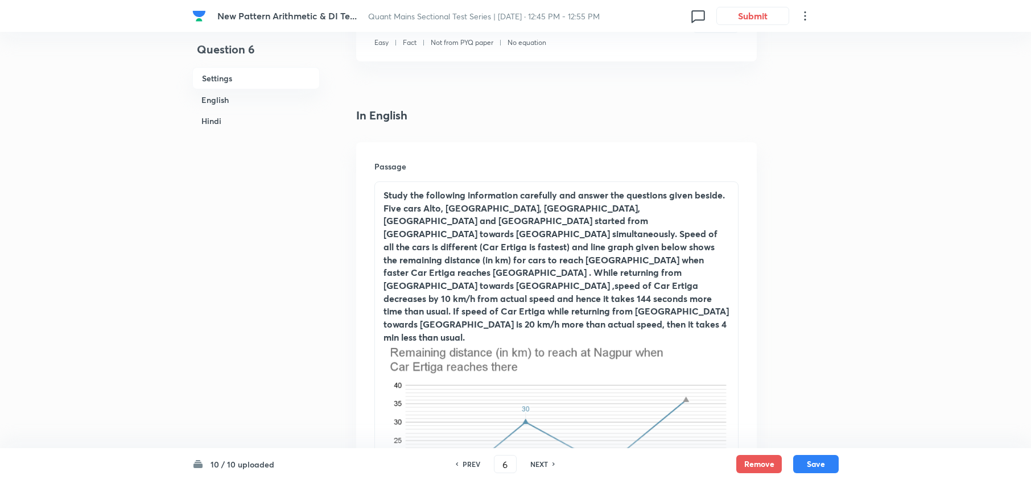
checkbox input "true"
click at [537, 360] on h6 "NEXT" at bounding box center [539, 464] width 18 height 10
type input "7"
checkbox input "false"
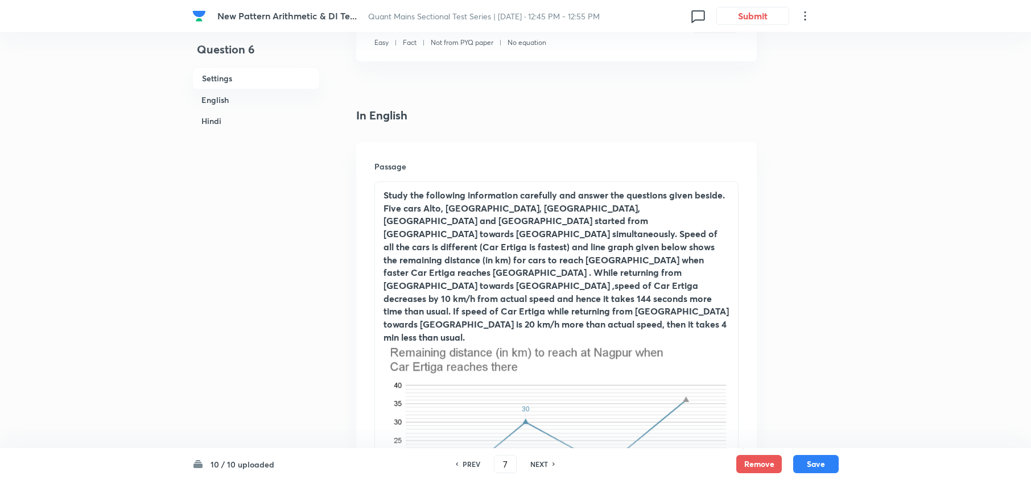
checkbox input "false"
checkbox input "true"
click at [537, 360] on h6 "NEXT" at bounding box center [539, 464] width 18 height 10
type input "8"
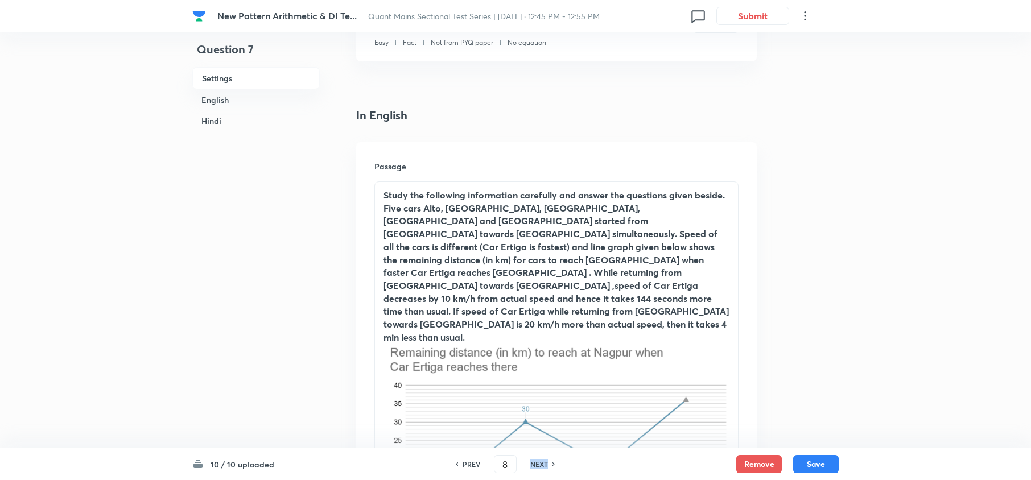
checkbox input "false"
checkbox input "true"
click at [537, 360] on h6 "NEXT" at bounding box center [539, 464] width 18 height 10
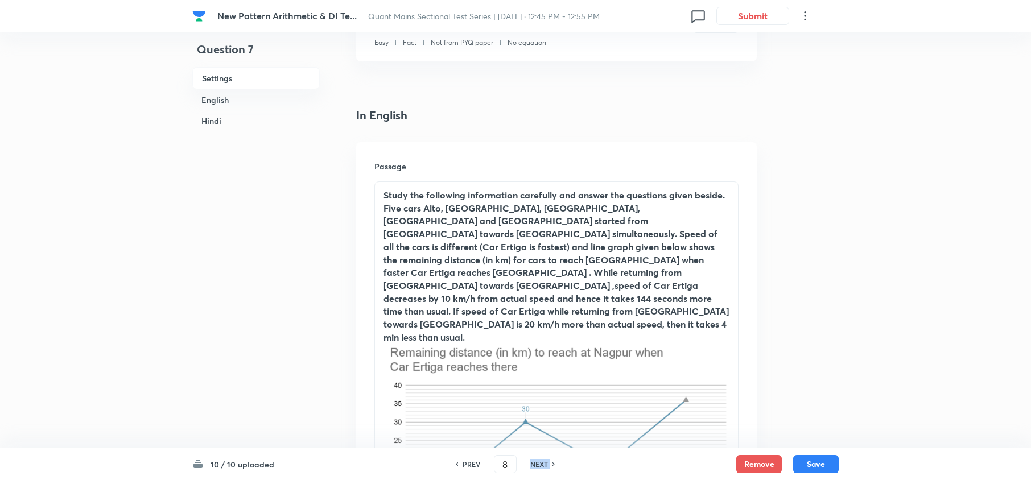
type input "9"
checkbox input "false"
checkbox input "true"
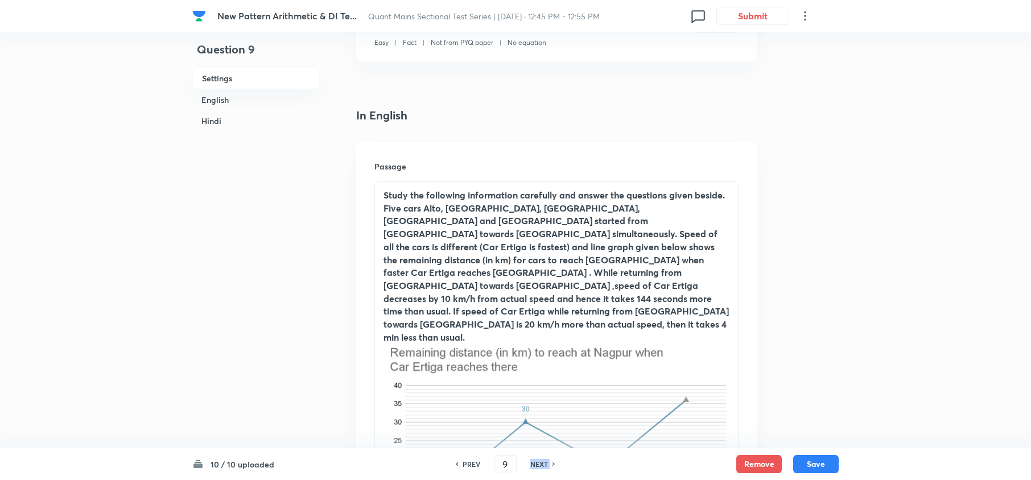
click at [537, 360] on h6 "NEXT" at bounding box center [539, 464] width 18 height 10
type input "10"
checkbox input "false"
checkbox input "true"
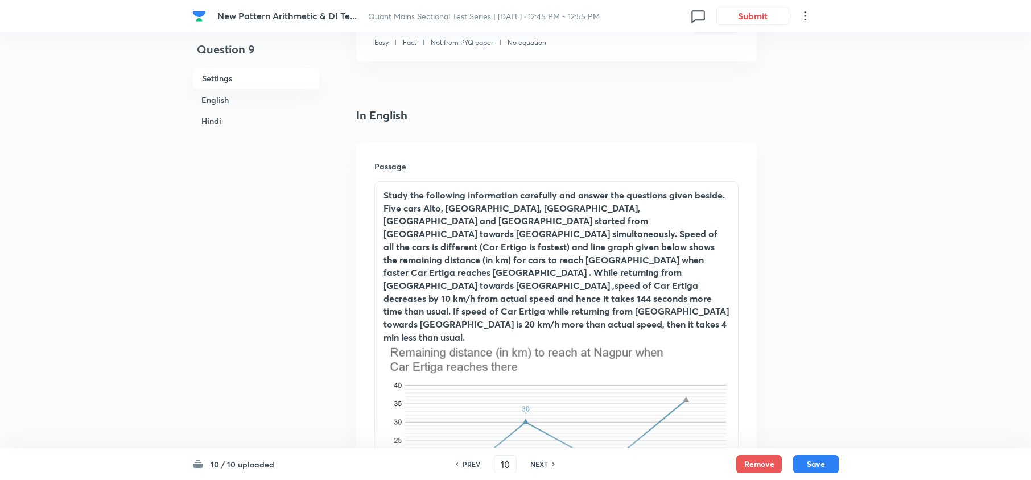
checkbox input "true"
click at [538, 360] on h6 "NEXT" at bounding box center [539, 464] width 18 height 10
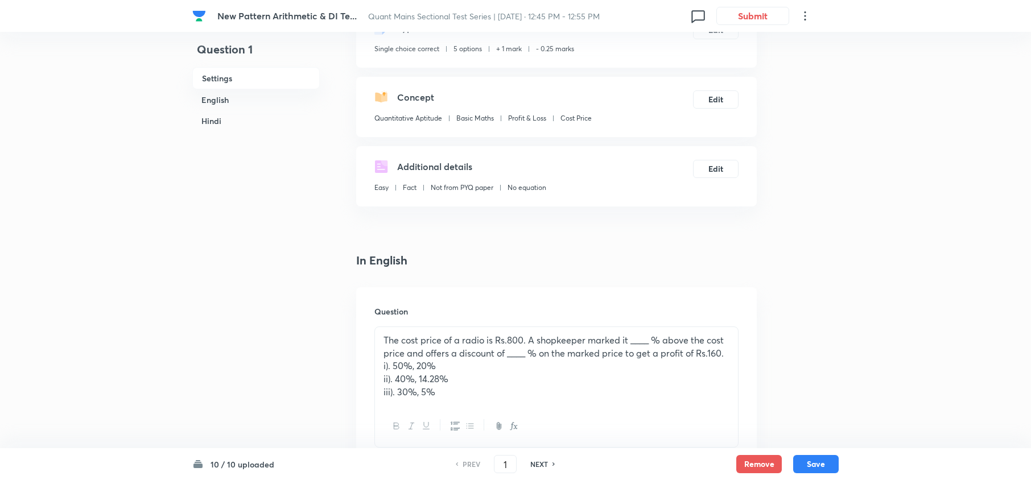
scroll to position [228, 0]
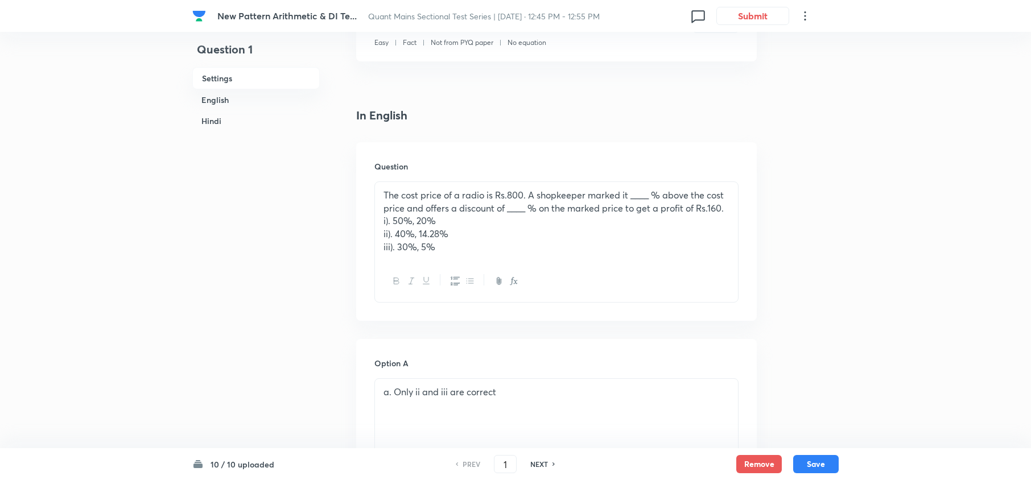
click at [533, 461] on h6 "NEXT" at bounding box center [539, 464] width 18 height 10
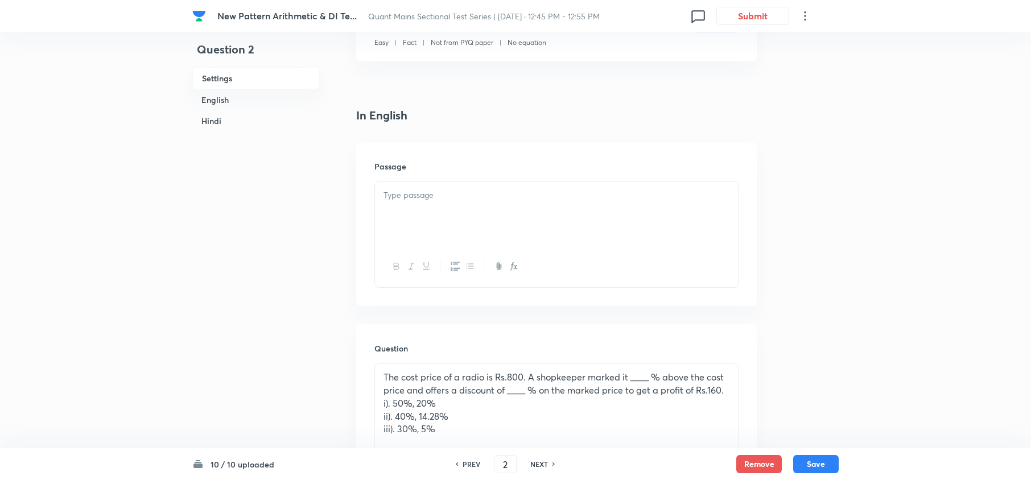
type input "2"
checkbox input "false"
checkbox input "true"
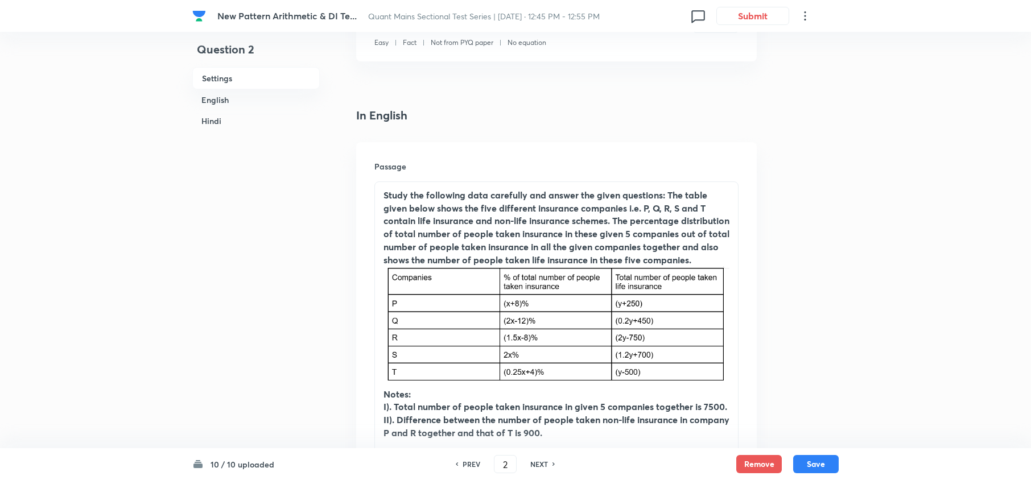
click at [533, 461] on h6 "NEXT" at bounding box center [539, 464] width 18 height 10
type input "3"
checkbox input "false"
checkbox input "true"
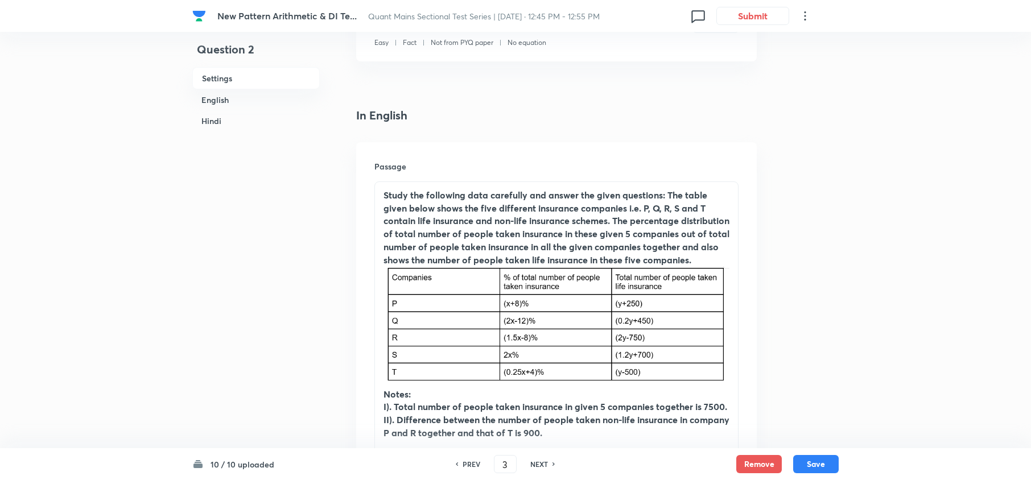
checkbox input "true"
click at [533, 461] on h6 "NEXT" at bounding box center [539, 464] width 18 height 10
type input "4"
checkbox input "false"
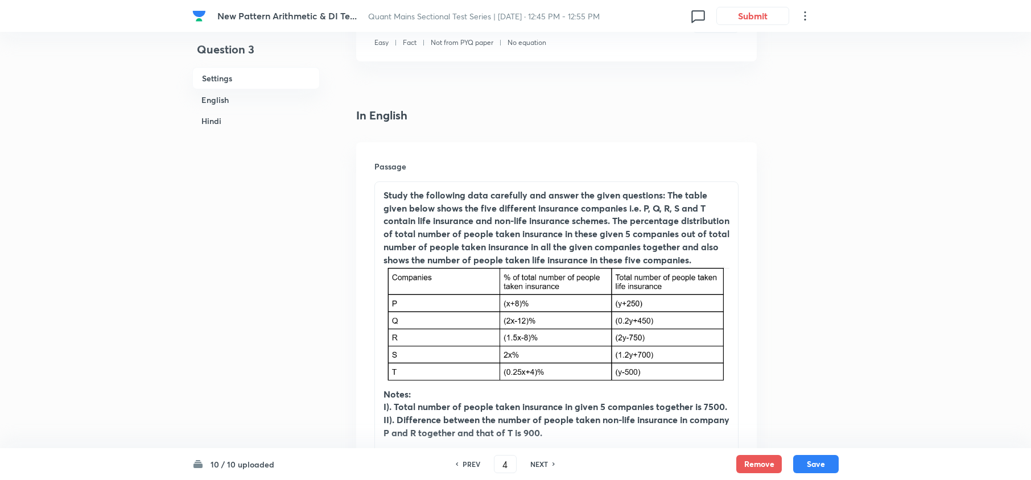
checkbox input "true"
click at [533, 461] on h6 "NEXT" at bounding box center [539, 464] width 18 height 10
type input "5"
checkbox input "false"
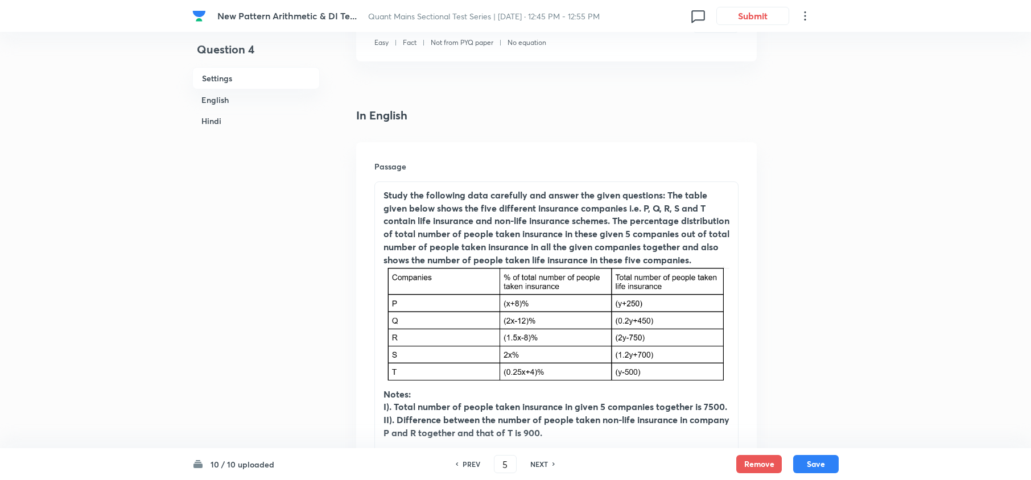
checkbox input "false"
checkbox input "true"
click at [533, 461] on h6 "NEXT" at bounding box center [539, 464] width 18 height 10
type input "6"
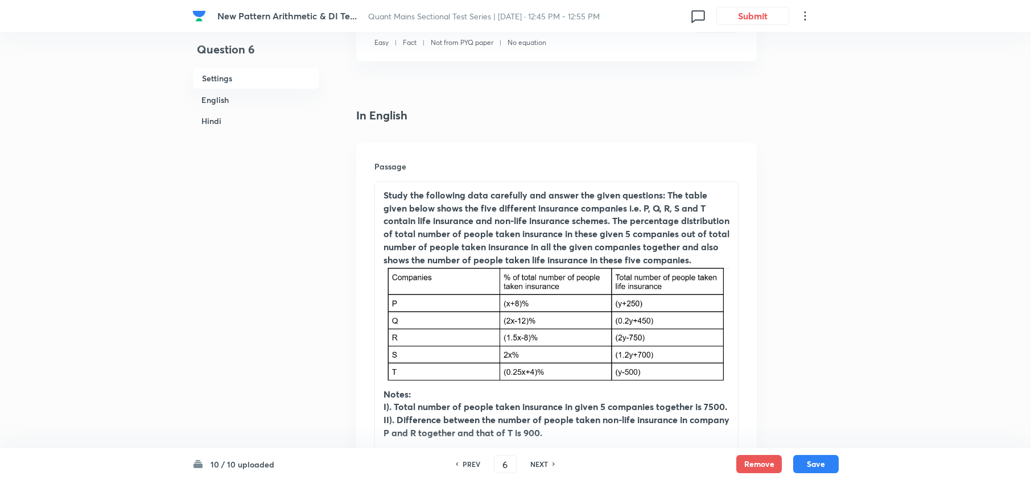
checkbox input "false"
checkbox input "true"
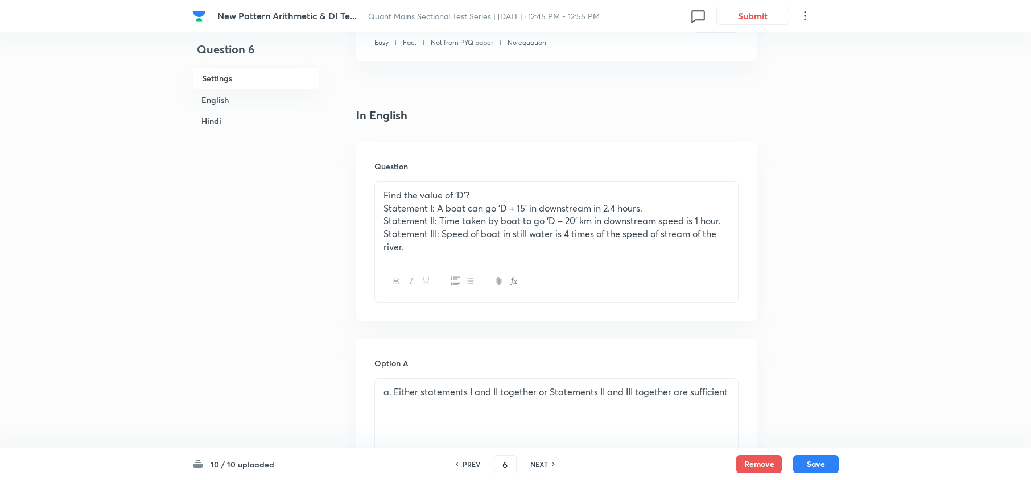
click at [533, 461] on h6 "NEXT" at bounding box center [539, 464] width 18 height 10
type input "7"
checkbox input "false"
checkbox input "true"
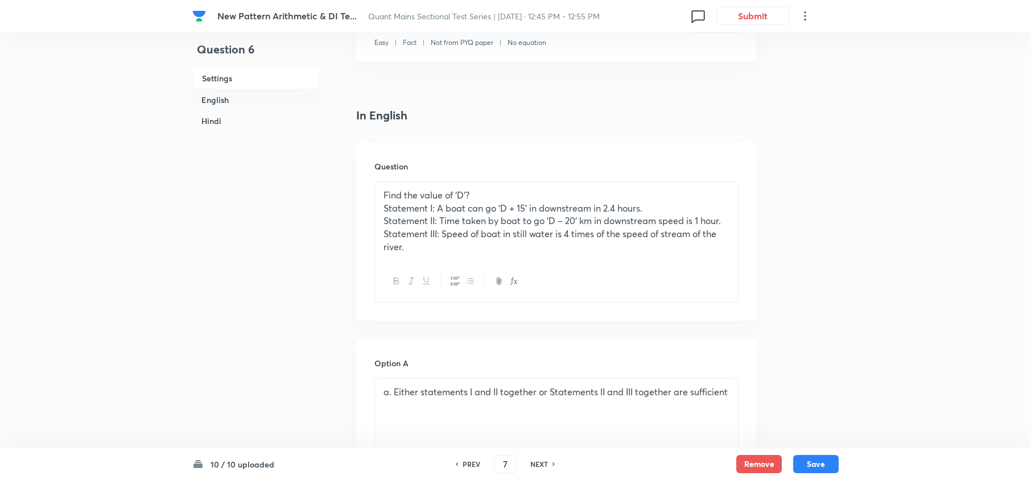
checkbox input "true"
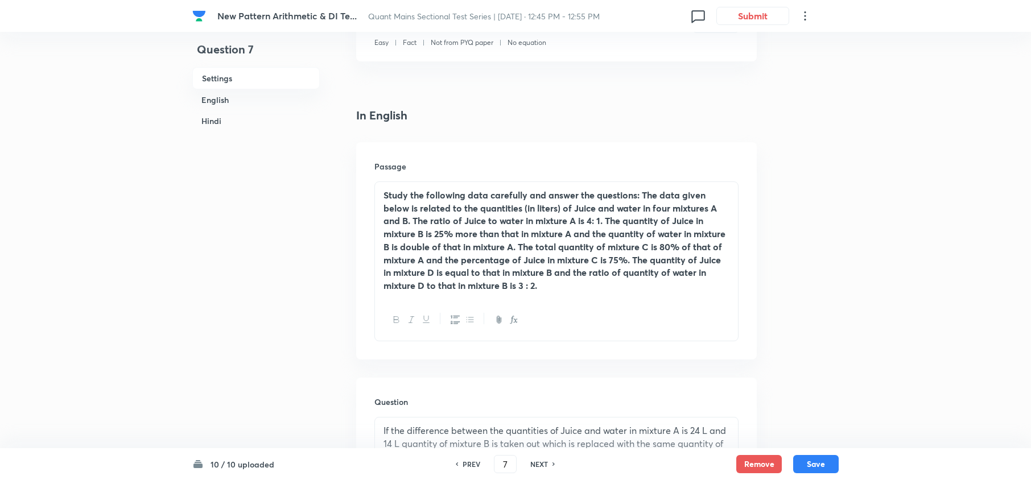
click at [533, 461] on h6 "NEXT" at bounding box center [539, 464] width 18 height 10
type input "8"
checkbox input "false"
checkbox input "true"
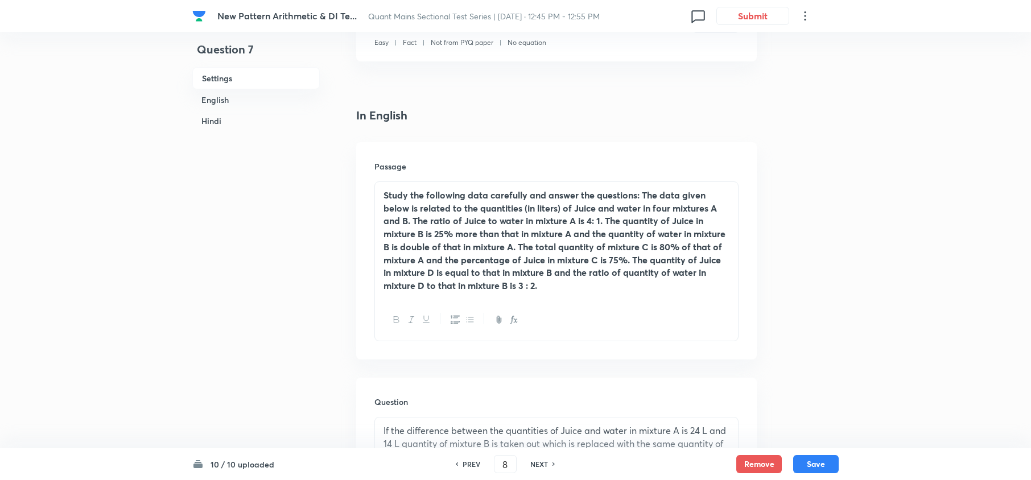
checkbox input "true"
click at [533, 461] on h6 "NEXT" at bounding box center [539, 464] width 18 height 10
type input "9"
checkbox input "false"
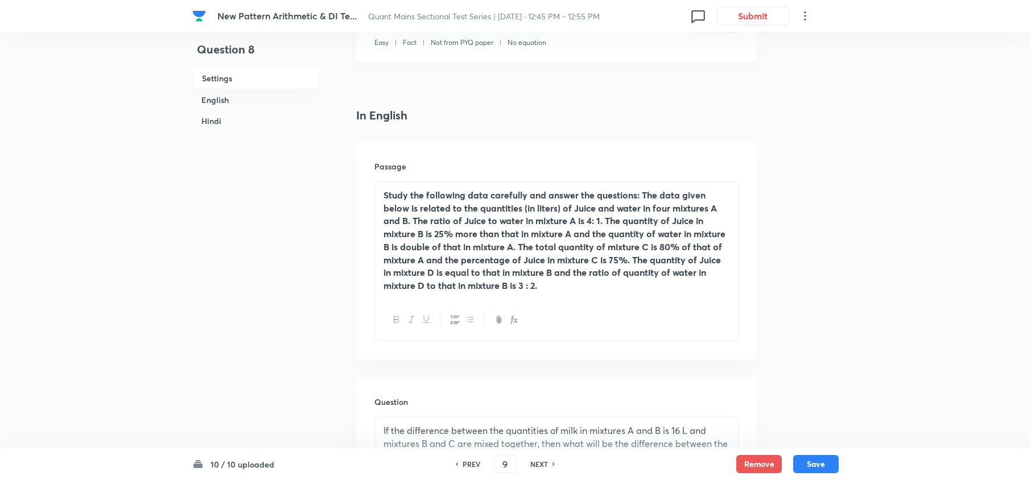
checkbox input "true"
click at [533, 461] on h6 "NEXT" at bounding box center [539, 464] width 18 height 10
type input "10"
checkbox input "false"
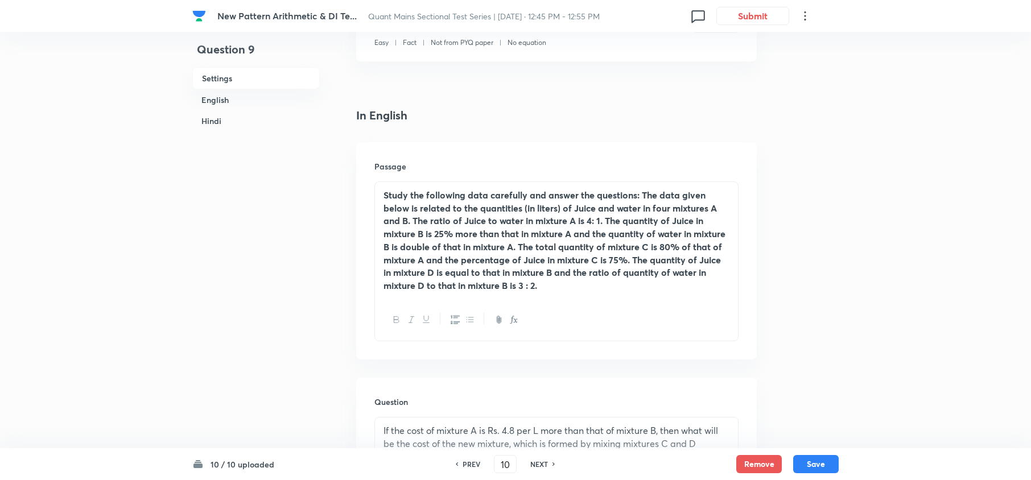
checkbox input "false"
checkbox input "true"
click at [533, 461] on h6 "NEXT" at bounding box center [539, 464] width 18 height 10
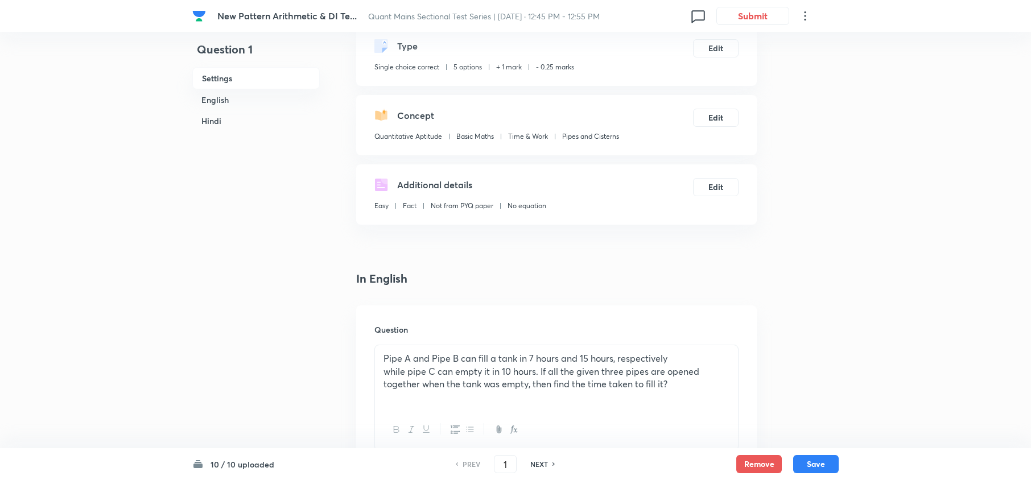
scroll to position [151, 0]
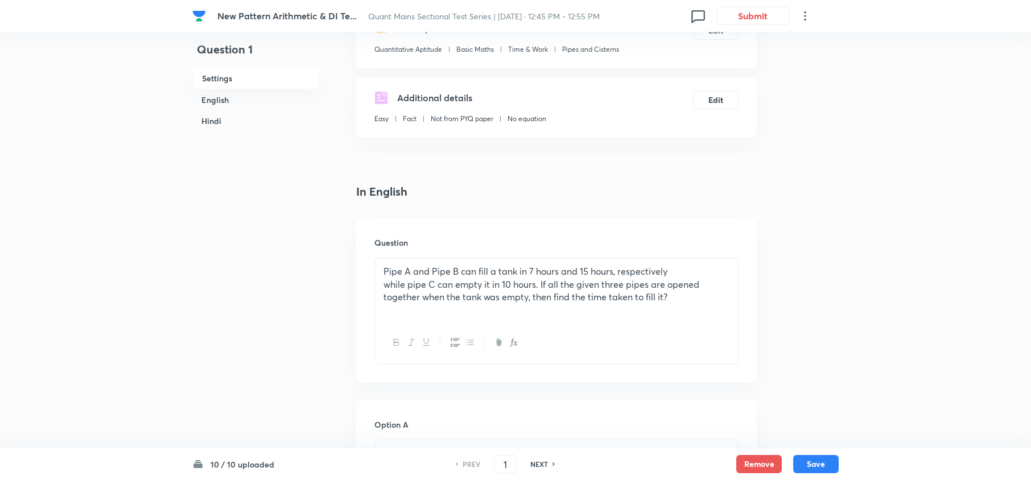
click at [543, 462] on h6 "NEXT" at bounding box center [539, 464] width 18 height 10
type input "2"
checkbox input "false"
checkbox input "true"
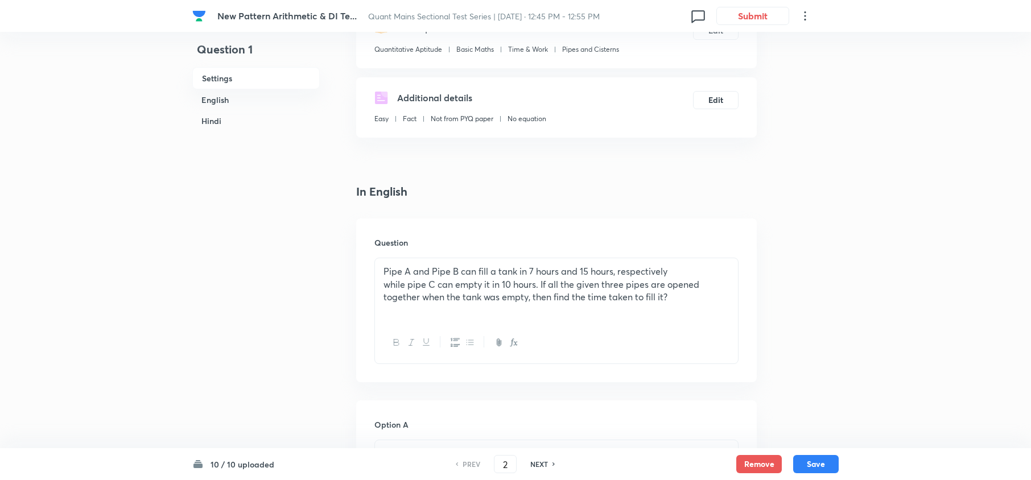
checkbox input "true"
click at [542, 461] on h6 "NEXT" at bounding box center [539, 464] width 18 height 10
type input "3"
checkbox input "false"
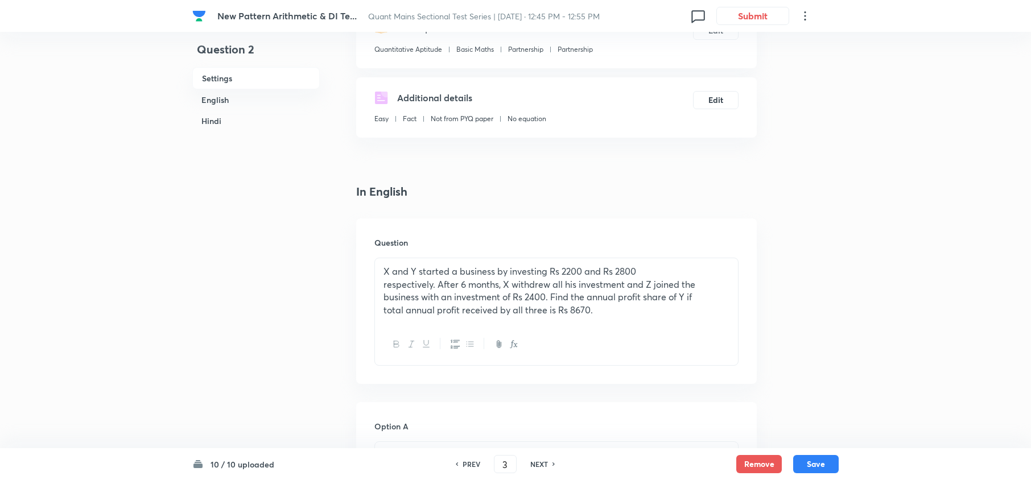
checkbox input "true"
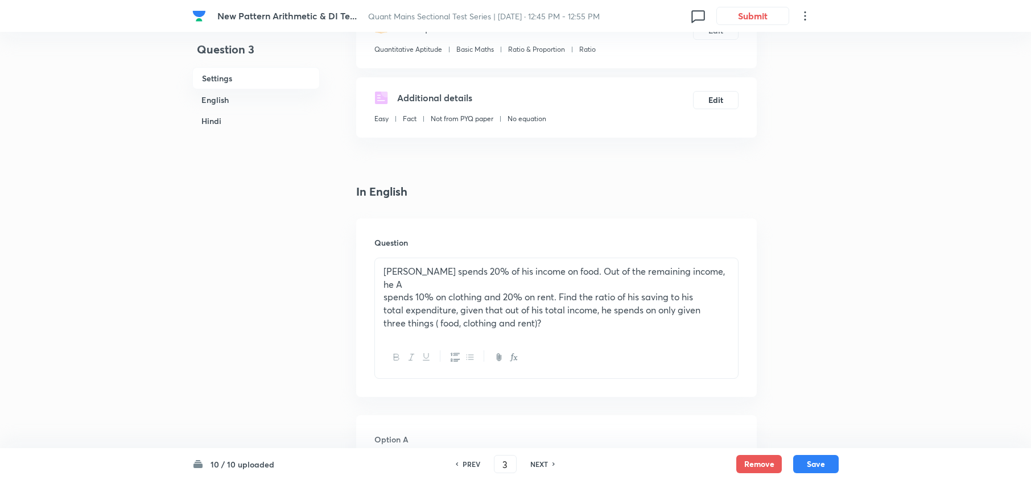
click at [542, 461] on h6 "NEXT" at bounding box center [539, 464] width 18 height 10
type input "4"
checkbox input "false"
checkbox input "true"
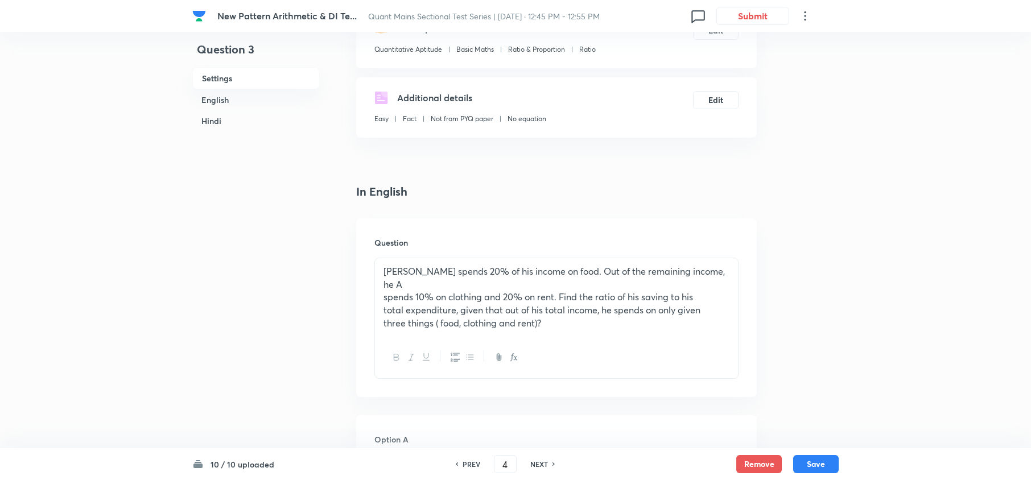
checkbox input "true"
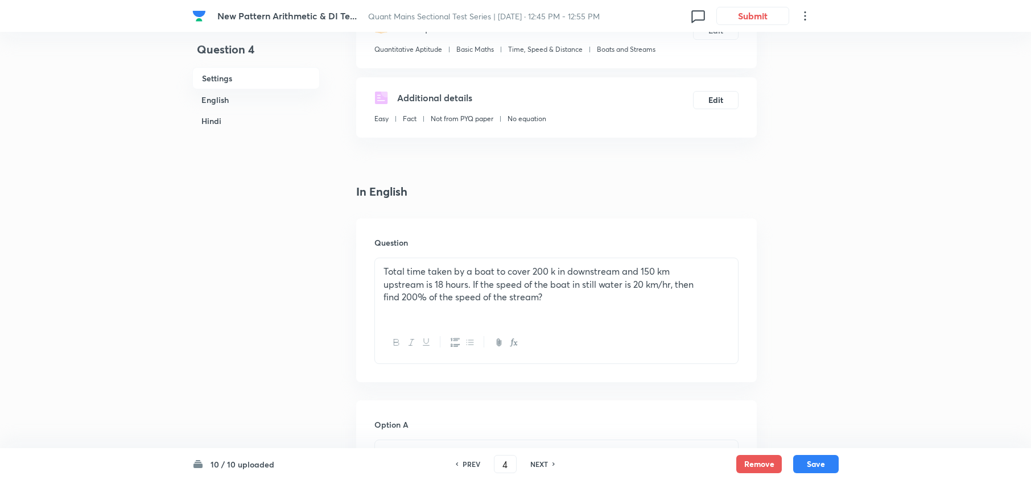
click at [542, 455] on div "PREV 4 ​ NEXT" at bounding box center [505, 464] width 147 height 18
click at [534, 461] on h6 "NEXT" at bounding box center [539, 464] width 18 height 10
type input "5"
checkbox input "false"
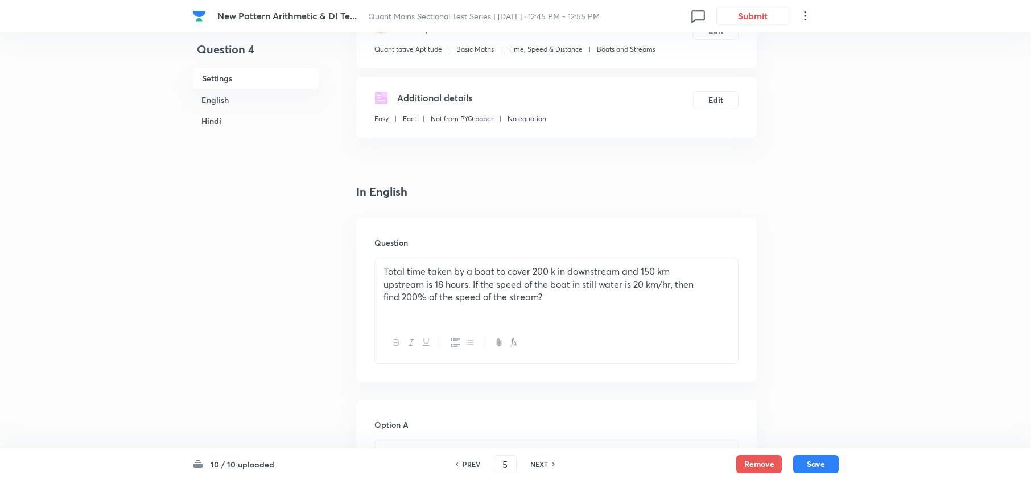
checkbox input "true"
click at [534, 461] on h6 "NEXT" at bounding box center [539, 464] width 18 height 10
type input "6"
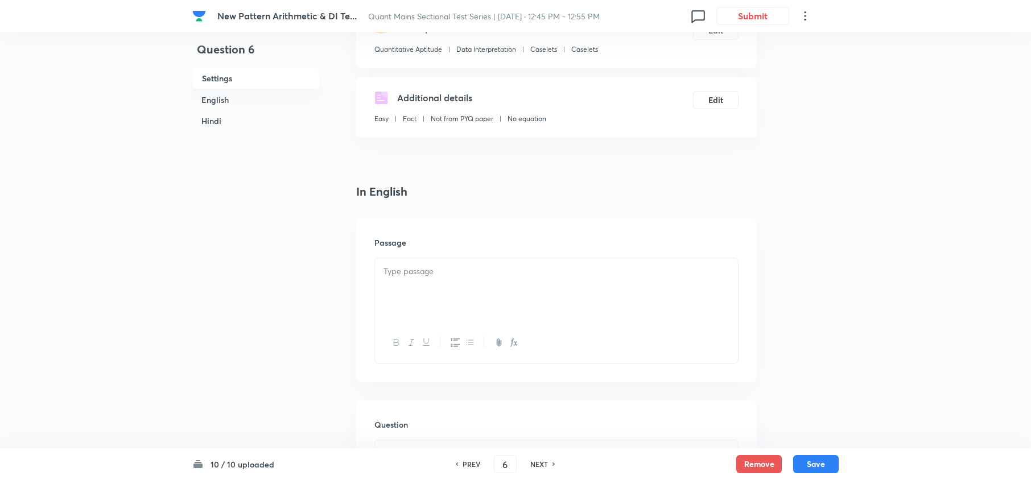
checkbox input "false"
checkbox input "true"
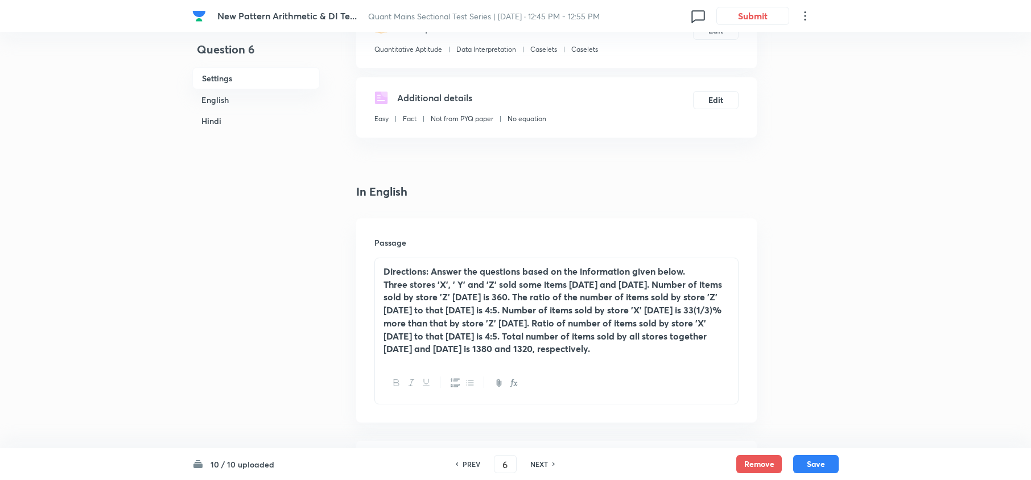
click at [534, 461] on h6 "NEXT" at bounding box center [539, 464] width 18 height 10
type input "7"
checkbox input "false"
checkbox input "true"
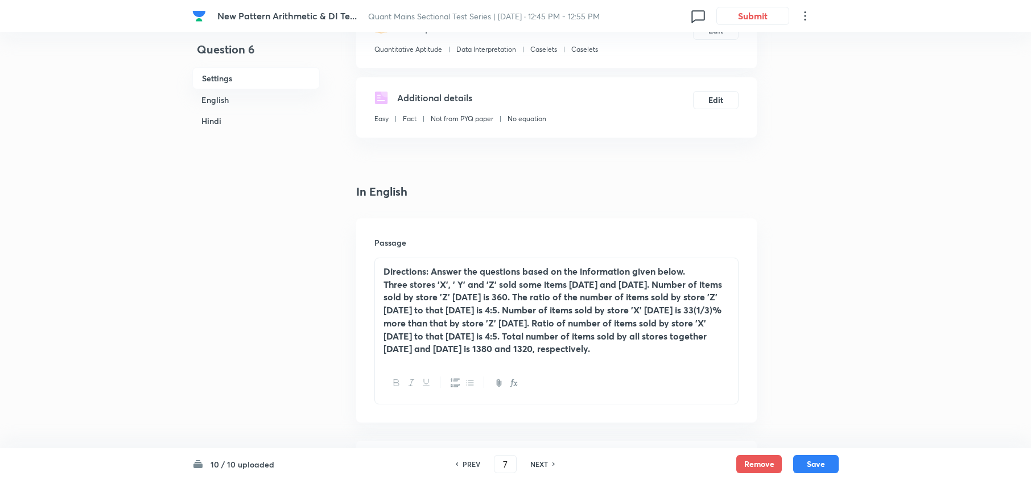
checkbox input "true"
click at [534, 461] on h6 "NEXT" at bounding box center [539, 464] width 18 height 10
type input "8"
checkbox input "false"
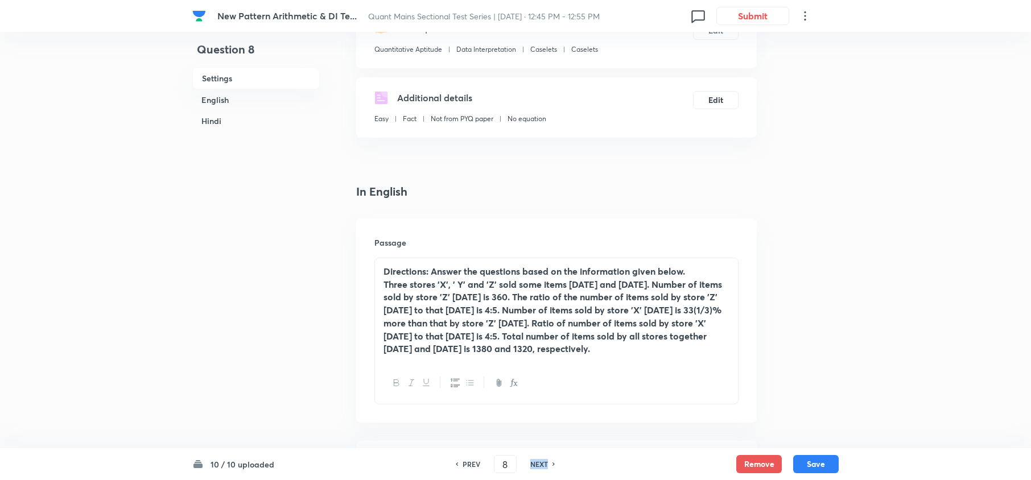
checkbox input "true"
click at [534, 461] on h6 "NEXT" at bounding box center [539, 464] width 18 height 10
type input "9"
checkbox input "false"
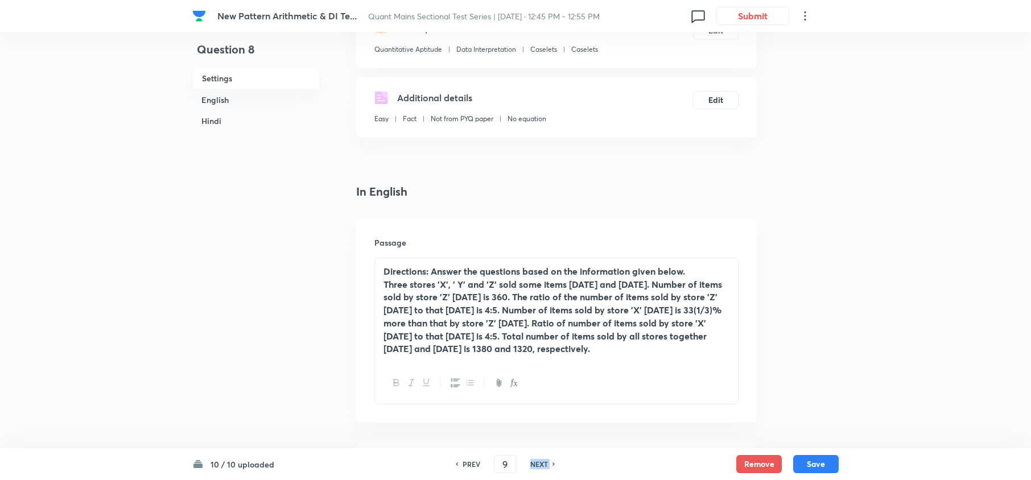
checkbox input "false"
checkbox input "true"
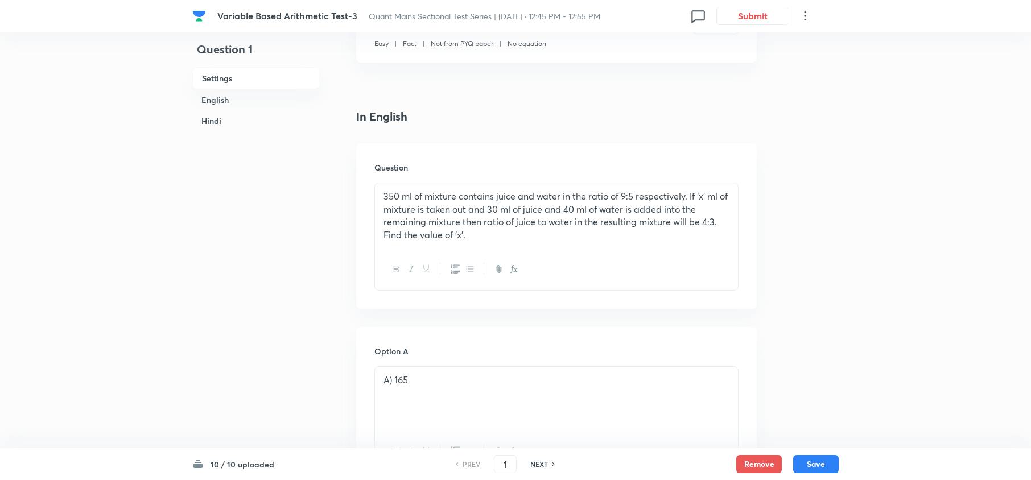
scroll to position [228, 0]
click at [541, 466] on h6 "NEXT" at bounding box center [539, 464] width 18 height 10
type input "2"
checkbox input "false"
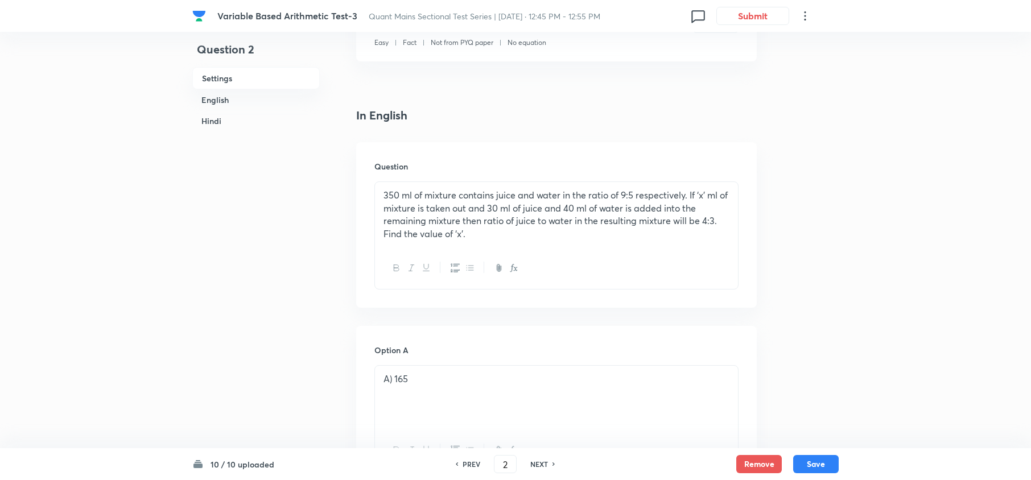
checkbox input "true"
click at [541, 466] on h6 "NEXT" at bounding box center [539, 464] width 18 height 10
type input "3"
checkbox input "false"
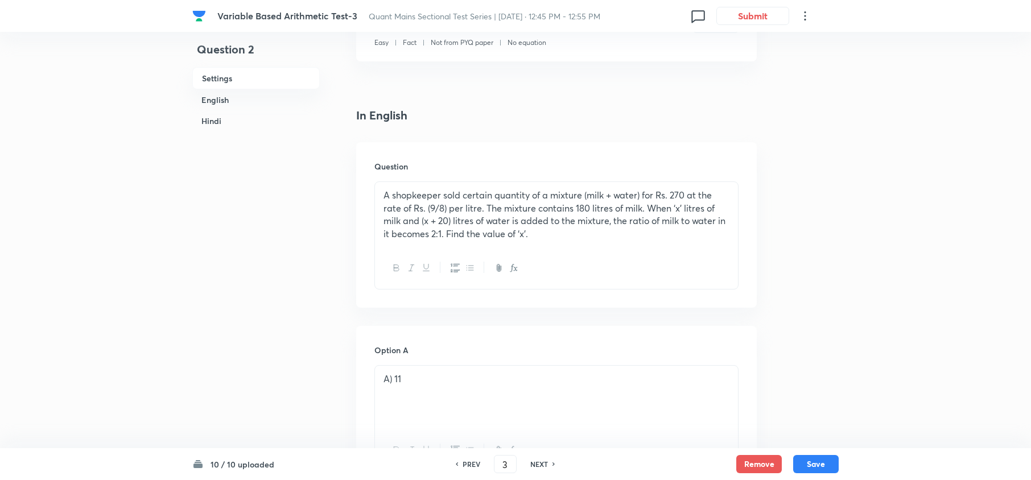
checkbox input "false"
checkbox input "true"
click at [541, 466] on h6 "NEXT" at bounding box center [539, 464] width 18 height 10
type input "4"
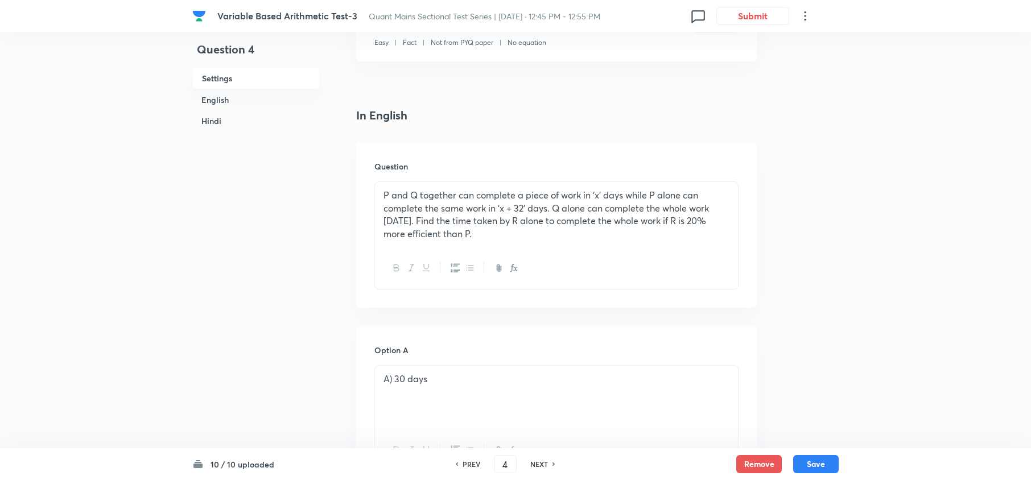
checkbox input "false"
checkbox input "true"
click at [541, 466] on h6 "NEXT" at bounding box center [539, 464] width 18 height 10
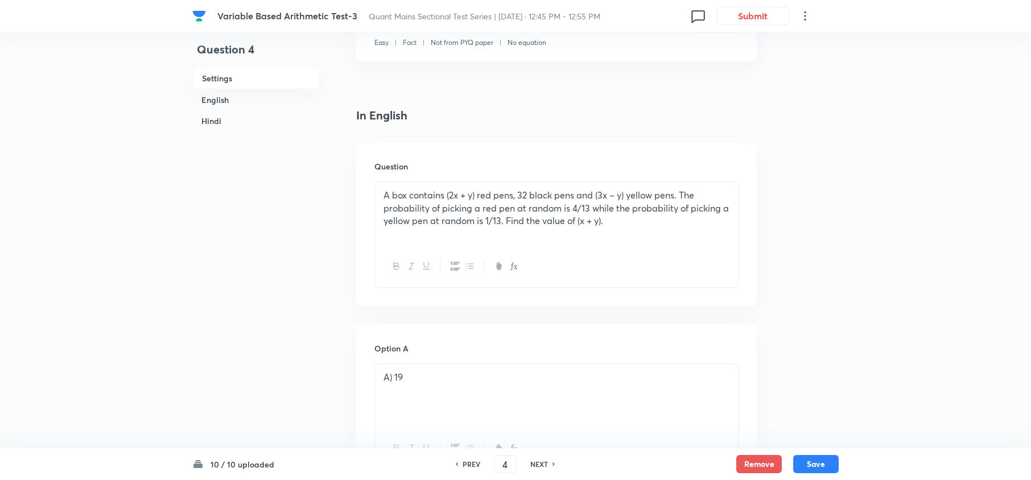
type input "5"
checkbox input "false"
checkbox input "true"
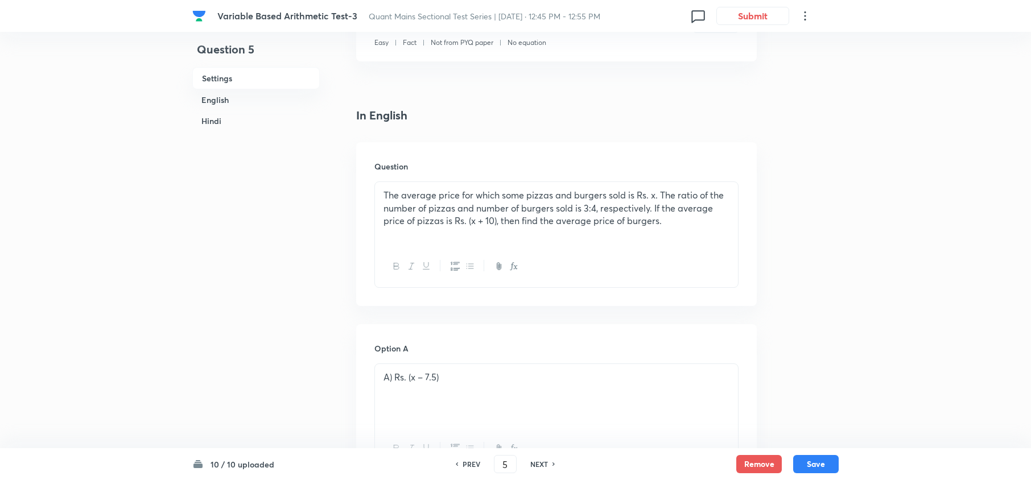
click at [542, 462] on h6 "NEXT" at bounding box center [539, 464] width 18 height 10
type input "6"
checkbox input "false"
checkbox input "true"
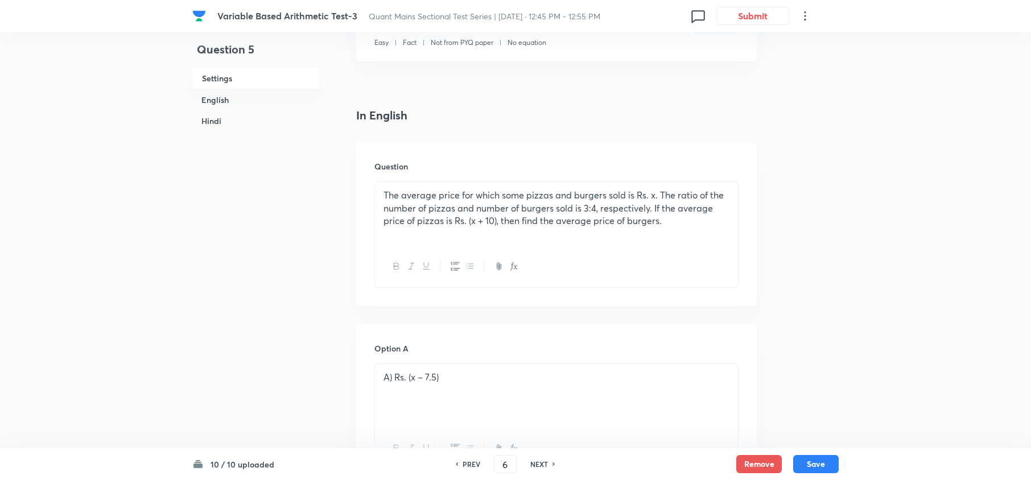
checkbox input "true"
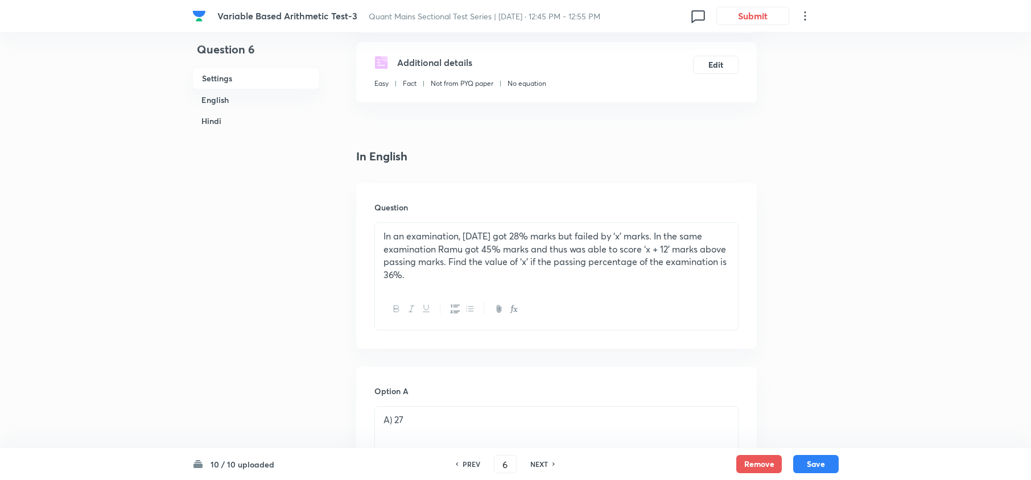
scroll to position [151, 0]
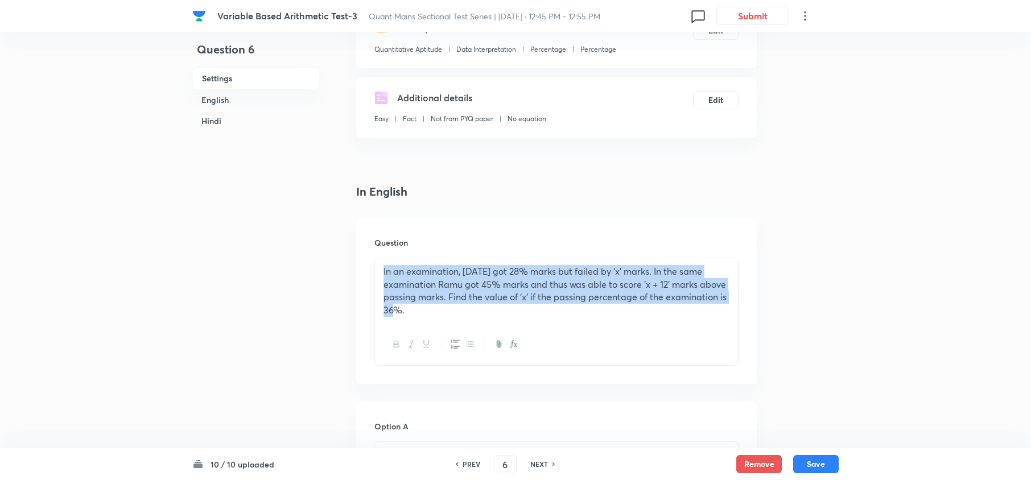
drag, startPoint x: 404, startPoint y: 310, endPoint x: 410, endPoint y: 301, distance: 10.3
click at [376, 272] on div "In an examination, [DATE] got 28% marks but failed by ‘x’ marks. In the same ex…" at bounding box center [556, 290] width 363 height 65
copy p "In an examination, [DATE] got 28% marks but failed by ‘x’ marks. In the same ex…"
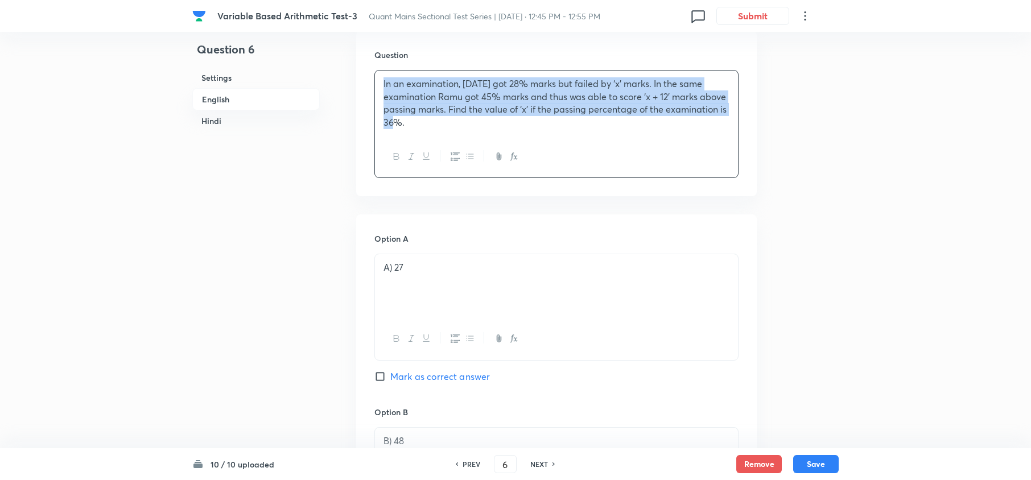
scroll to position [379, 0]
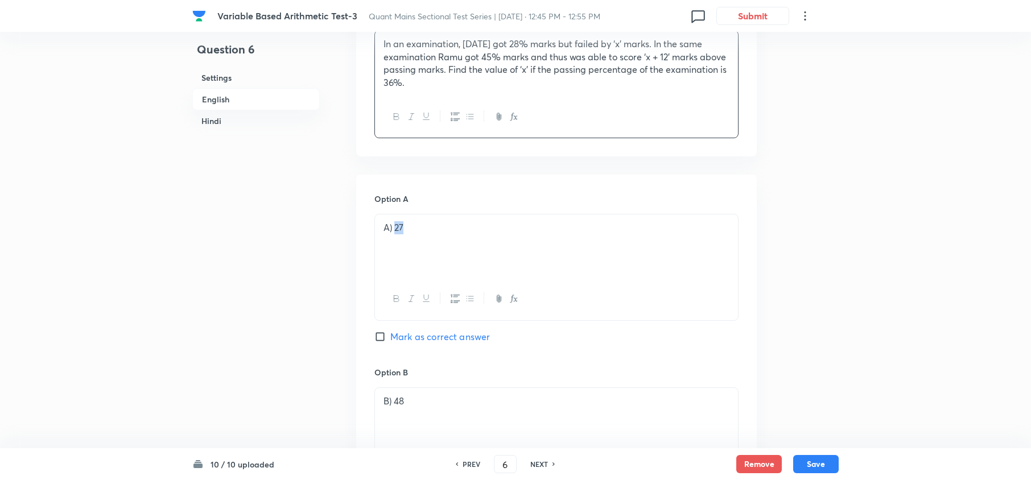
drag, startPoint x: 422, startPoint y: 224, endPoint x: 396, endPoint y: 225, distance: 25.6
click at [396, 225] on p "A) 27" at bounding box center [557, 227] width 346 height 13
copy p "27"
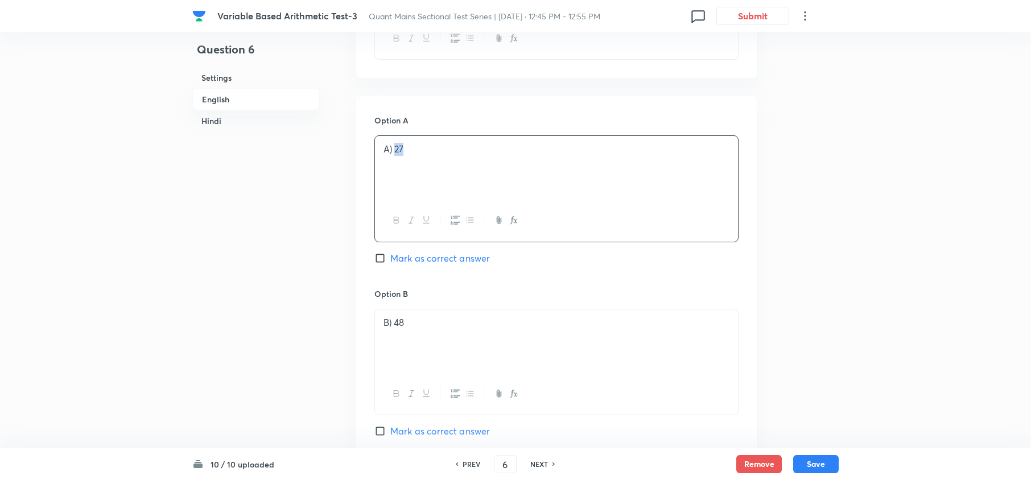
scroll to position [531, 0]
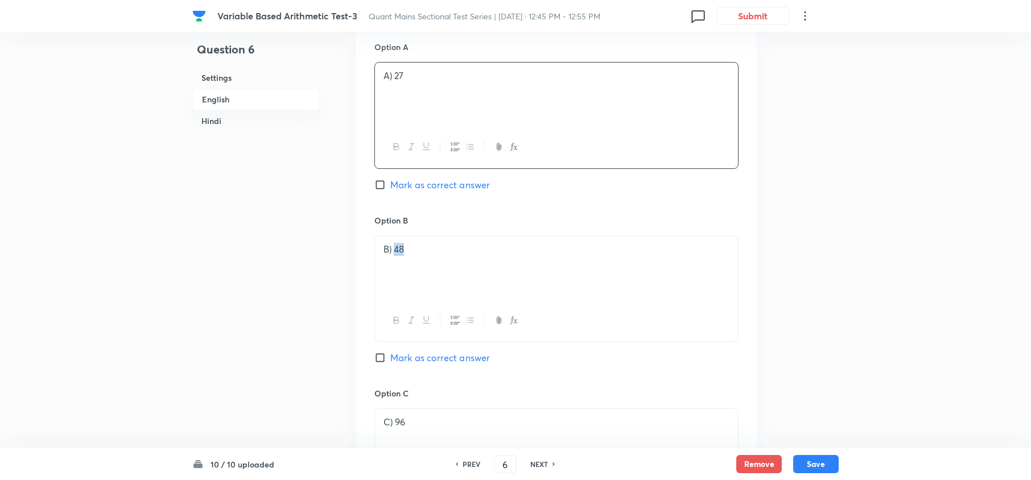
drag, startPoint x: 410, startPoint y: 242, endPoint x: 394, endPoint y: 247, distance: 16.7
click at [394, 247] on div "B) 48" at bounding box center [556, 268] width 363 height 64
copy p "48"
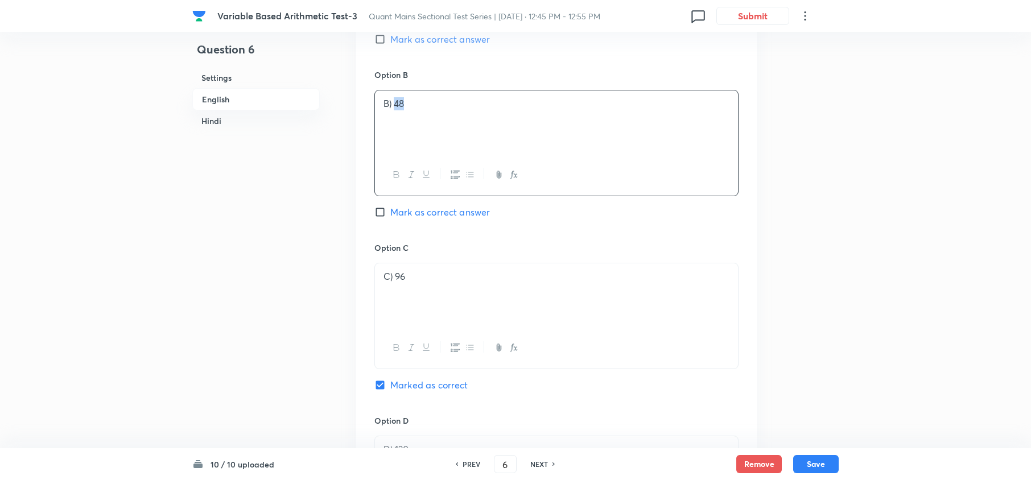
scroll to position [683, 0]
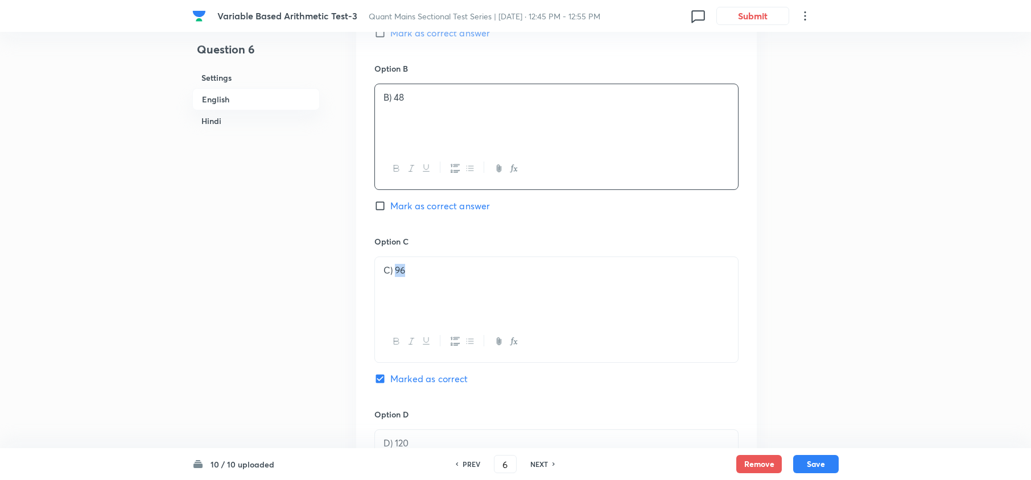
drag, startPoint x: 420, startPoint y: 272, endPoint x: 395, endPoint y: 274, distance: 25.2
click at [395, 274] on p "C) 96" at bounding box center [557, 270] width 346 height 13
copy p "96"
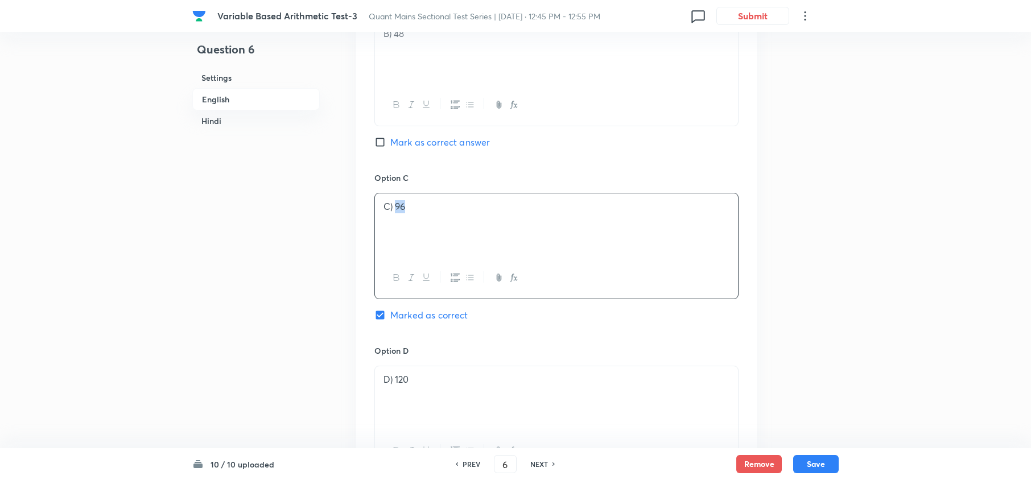
scroll to position [834, 0]
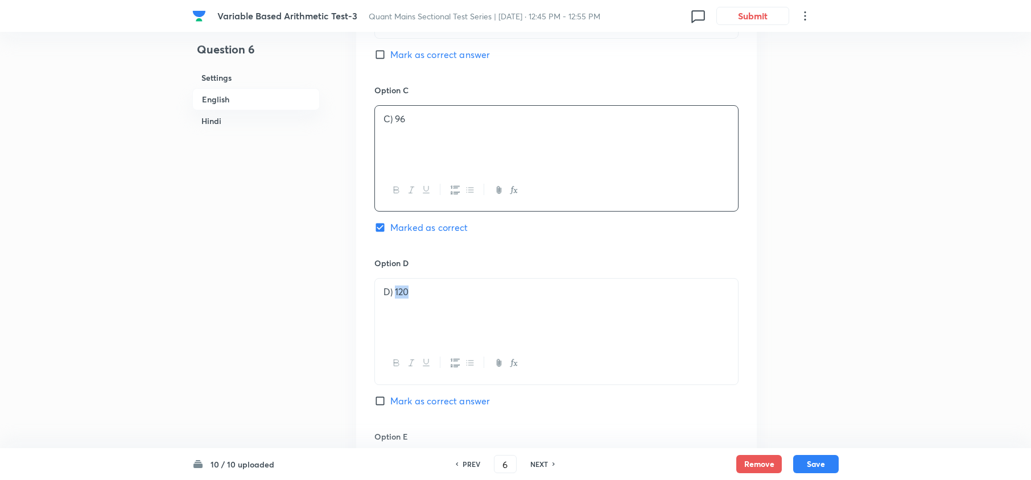
drag, startPoint x: 412, startPoint y: 302, endPoint x: 395, endPoint y: 297, distance: 17.7
click at [395, 297] on div "D) 120" at bounding box center [556, 311] width 363 height 64
copy p "120"
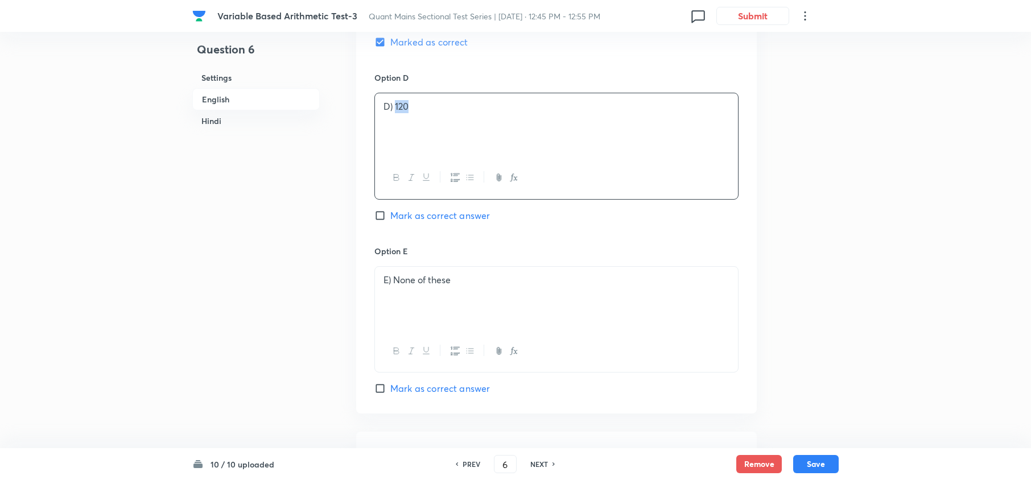
scroll to position [1062, 0]
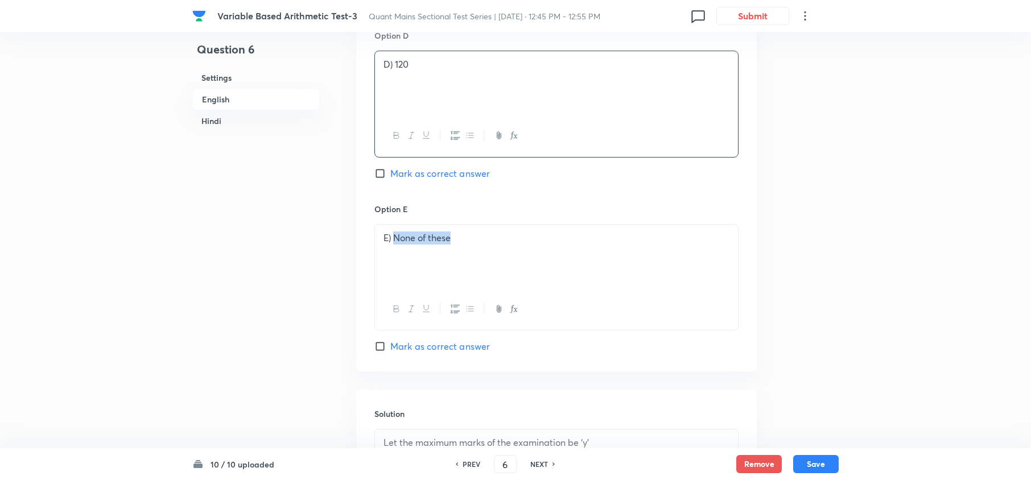
drag, startPoint x: 453, startPoint y: 245, endPoint x: 394, endPoint y: 239, distance: 58.9
click at [394, 239] on p "E) None of these" at bounding box center [557, 238] width 346 height 13
copy p "None of these"
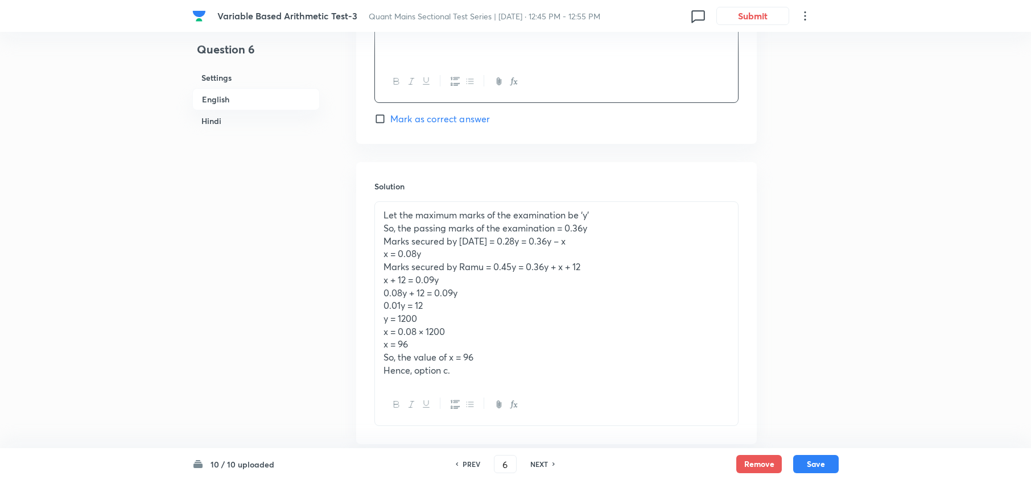
scroll to position [1366, 0]
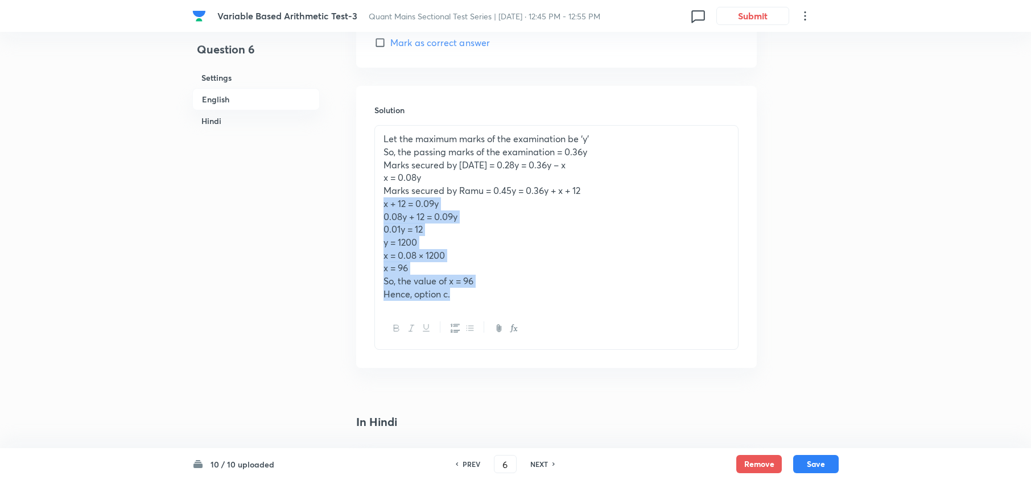
drag, startPoint x: 381, startPoint y: 217, endPoint x: 478, endPoint y: 299, distance: 127.6
click at [481, 301] on div "Let the maximum marks of the examination be ‘y’ So, the passing marks of the ex…" at bounding box center [556, 217] width 363 height 182
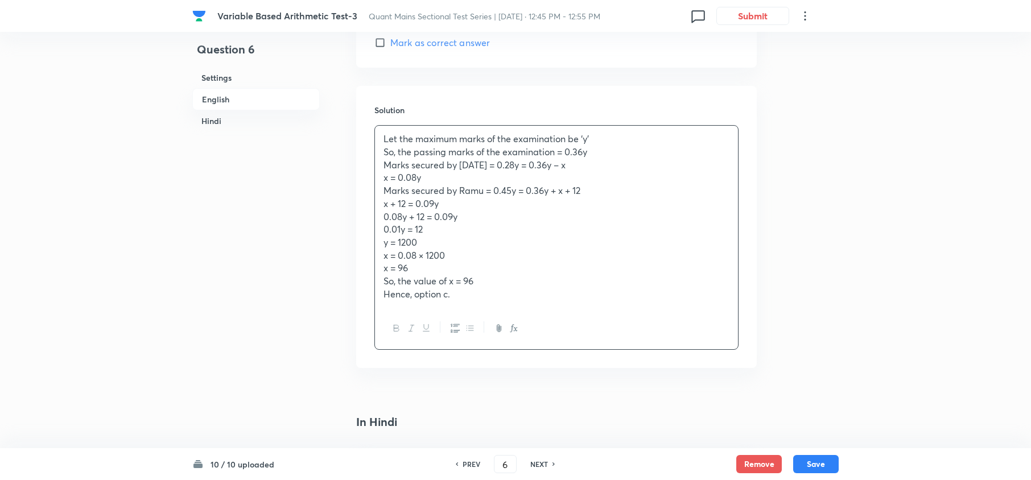
drag, startPoint x: 453, startPoint y: 301, endPoint x: 334, endPoint y: 122, distance: 215.0
click at [322, 118] on div "Question 6 Settings English Hindi Settings Type Single choice correct 5 options…" at bounding box center [515, 273] width 647 height 3169
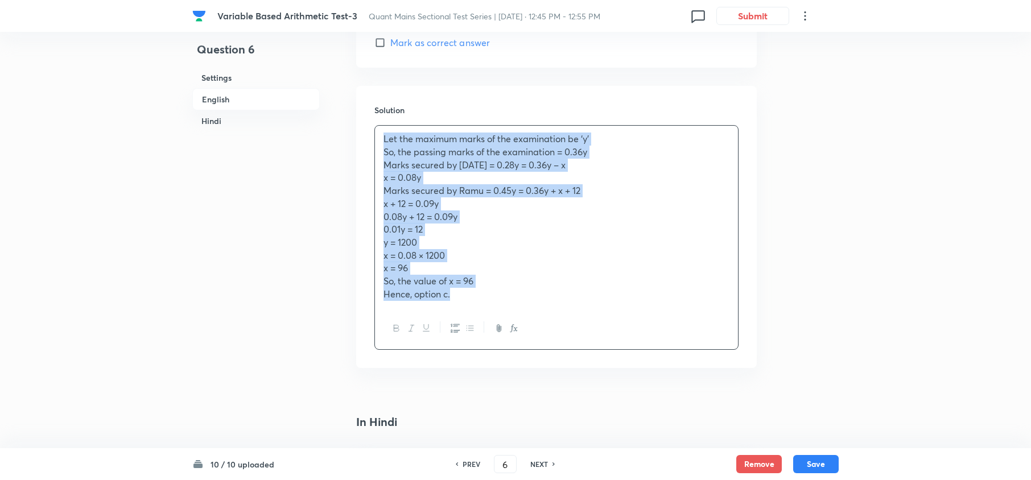
drag, startPoint x: 381, startPoint y: 146, endPoint x: 486, endPoint y: 297, distance: 183.6
click at [486, 297] on div "Let the maximum marks of the examination be ‘y’ So, the passing marks of the ex…" at bounding box center [556, 217] width 363 height 182
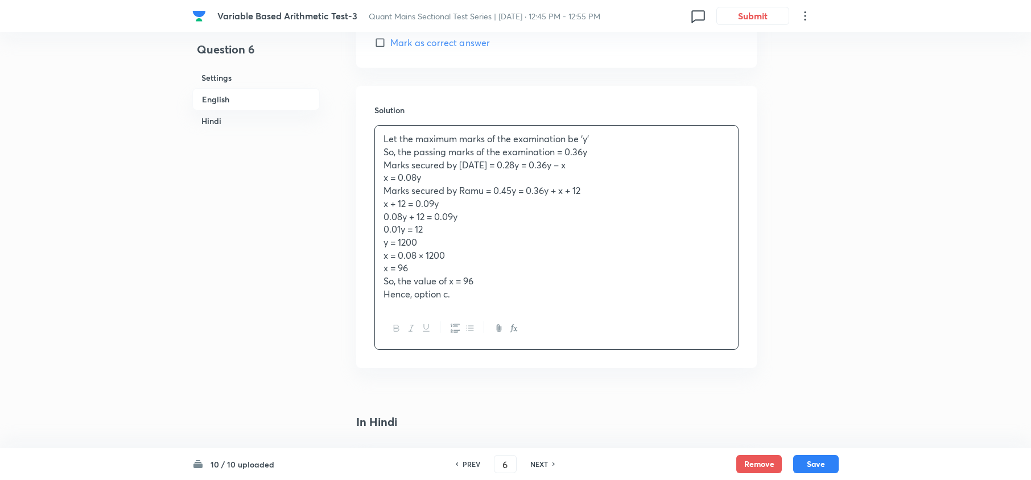
click at [545, 463] on h6 "NEXT" at bounding box center [539, 464] width 18 height 10
type input "7"
checkbox input "false"
checkbox input "true"
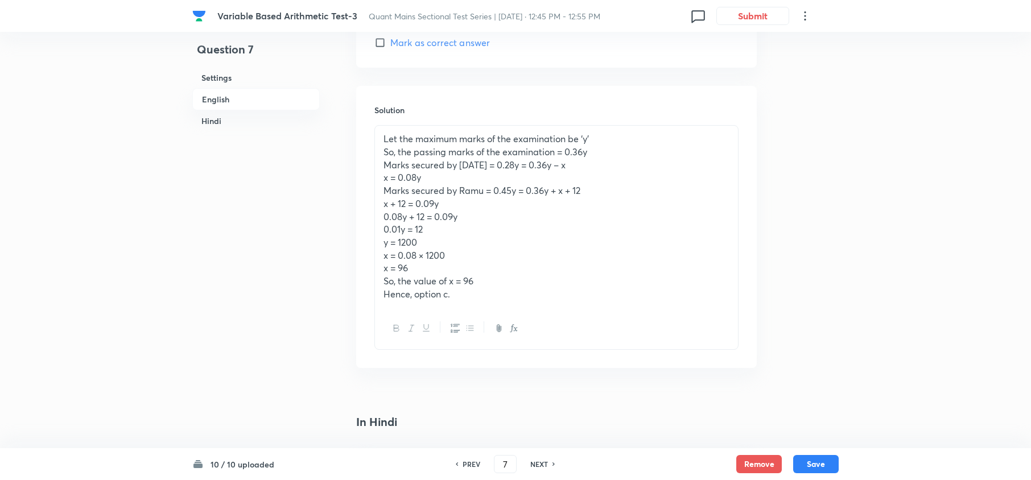
checkbox input "true"
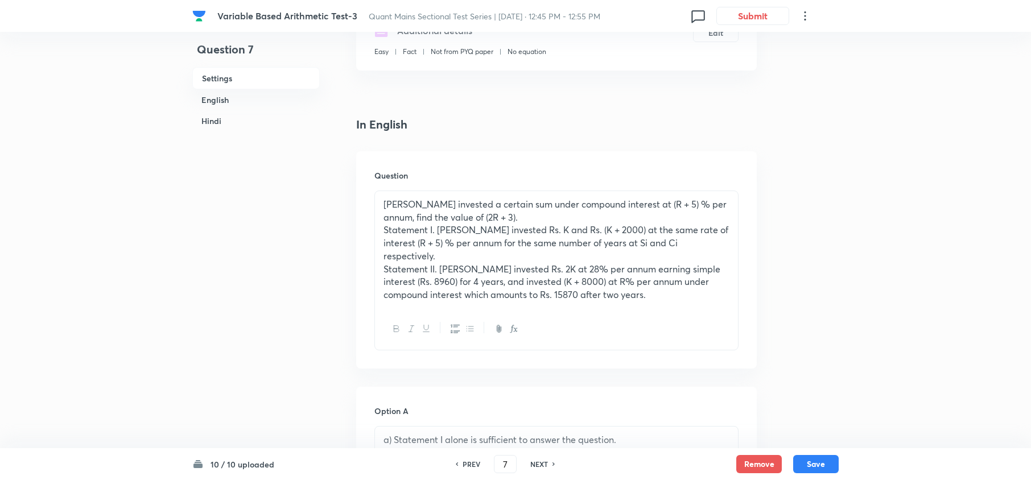
scroll to position [151, 0]
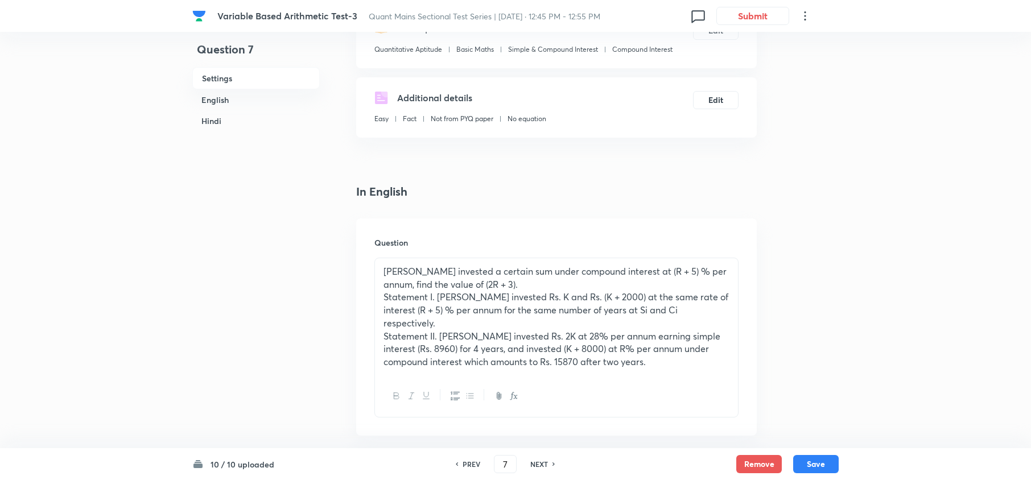
click at [537, 464] on h6 "NEXT" at bounding box center [539, 464] width 18 height 10
type input "8"
checkbox input "false"
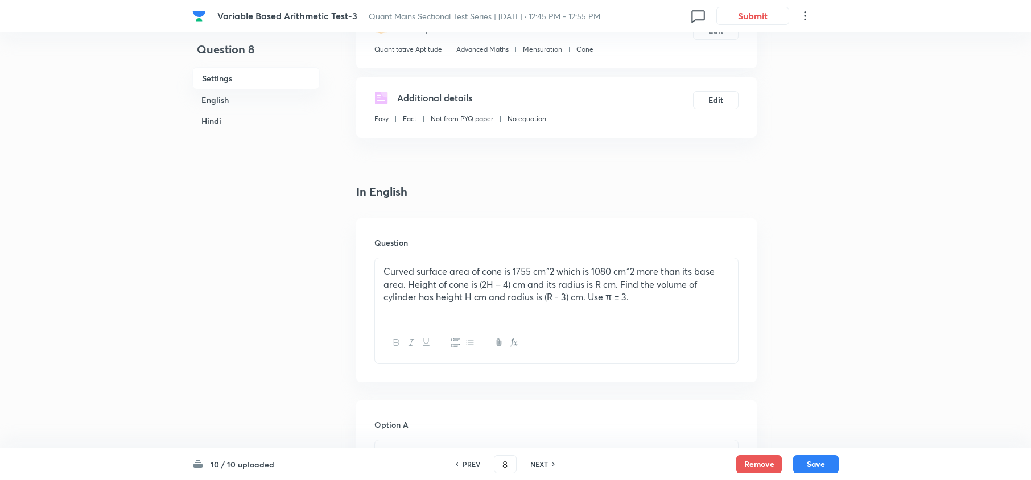
checkbox input "true"
click at [538, 464] on h6 "NEXT" at bounding box center [539, 464] width 18 height 10
type input "9"
checkbox input "false"
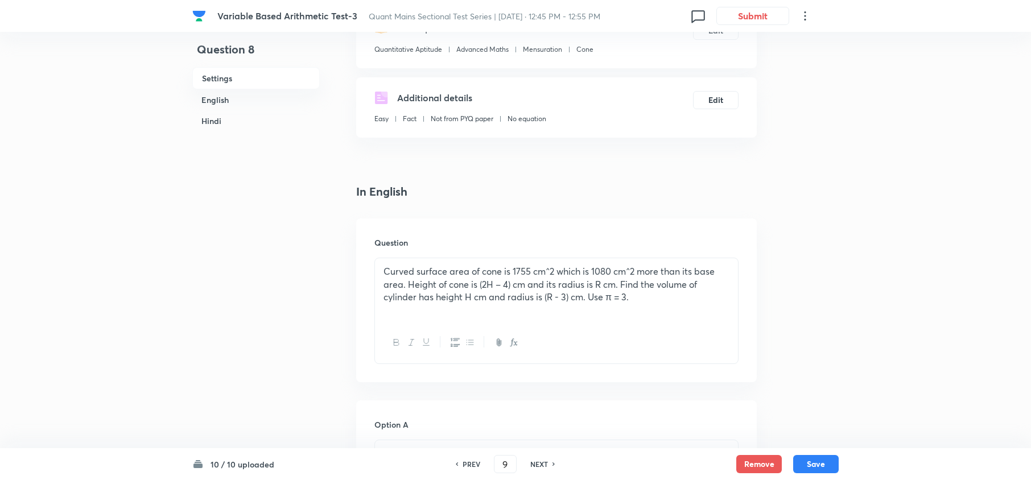
checkbox input "false"
checkbox input "true"
click at [538, 464] on h6 "NEXT" at bounding box center [539, 464] width 18 height 10
type input "10"
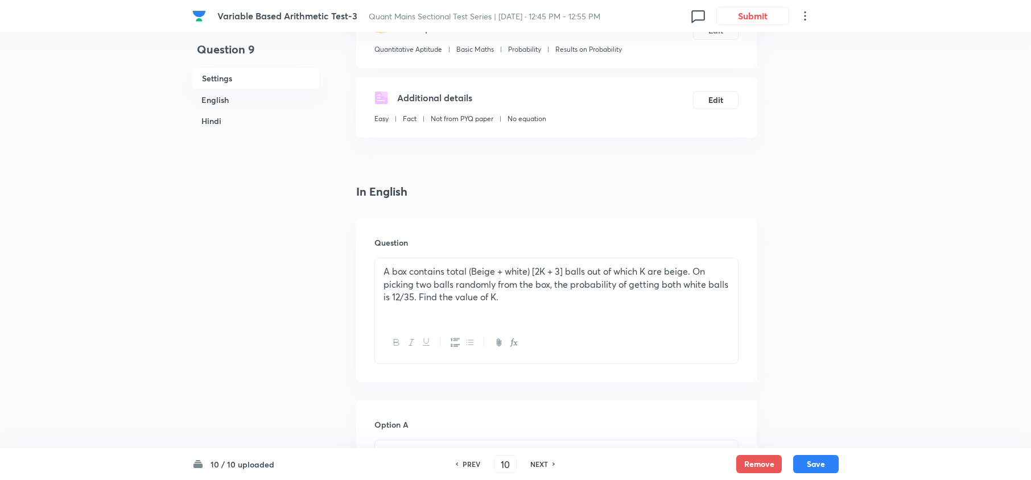
checkbox input "false"
checkbox input "true"
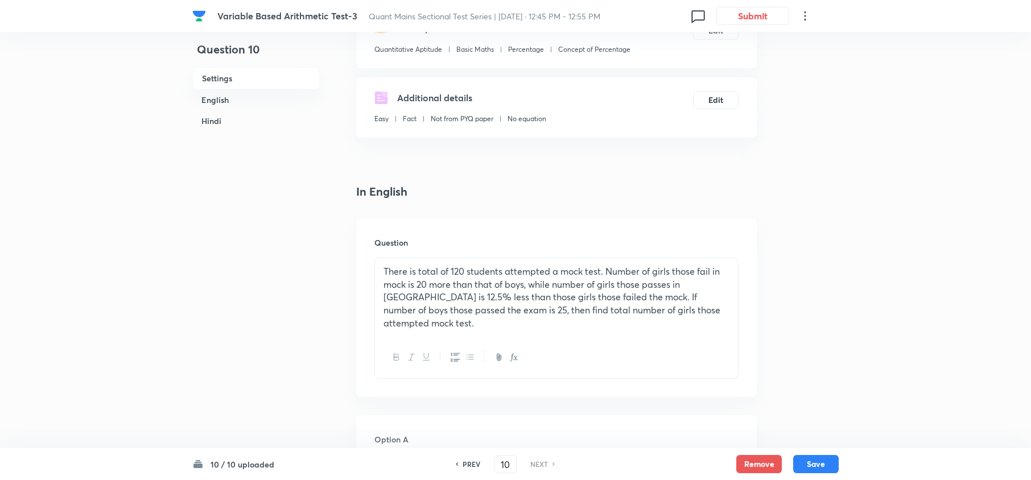
click at [538, 464] on h6 "NEXT" at bounding box center [539, 464] width 18 height 10
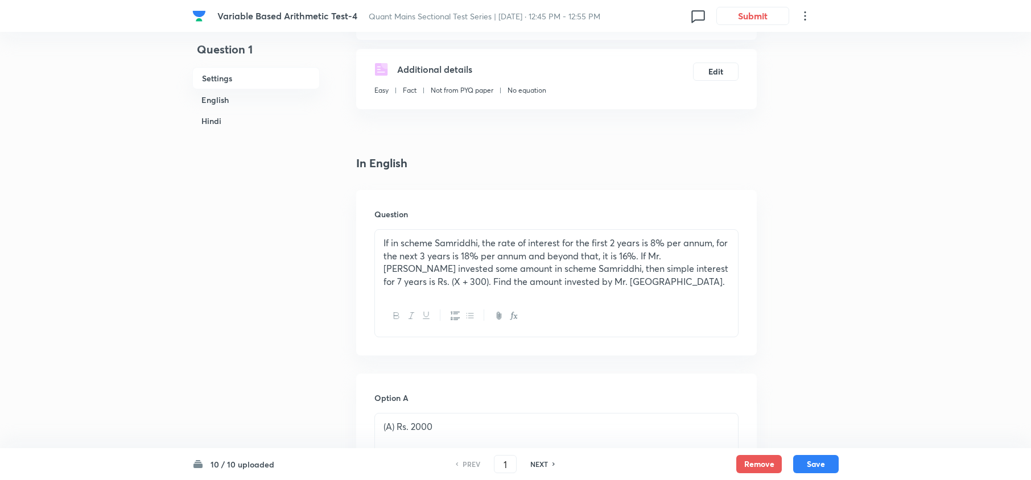
scroll to position [228, 0]
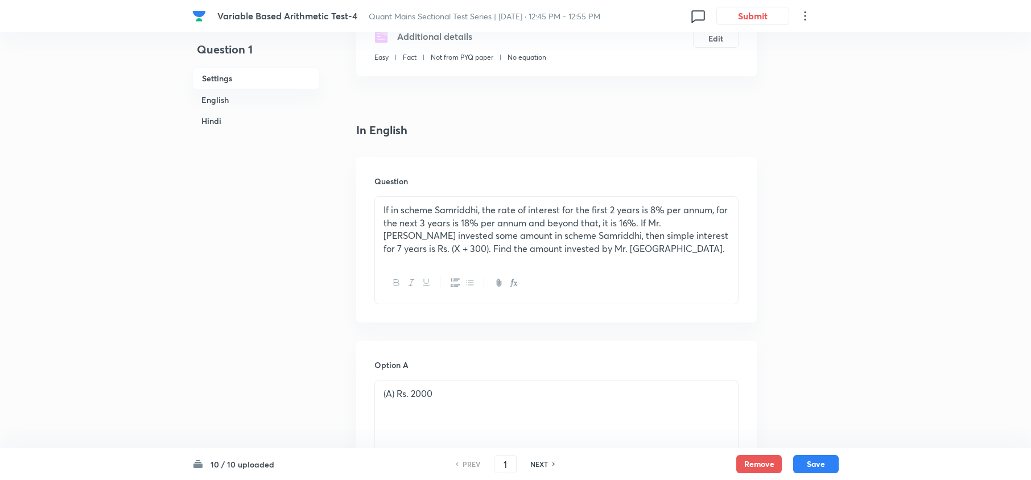
click at [540, 463] on h6 "NEXT" at bounding box center [539, 464] width 18 height 10
type input "2"
checkbox input "false"
checkbox input "true"
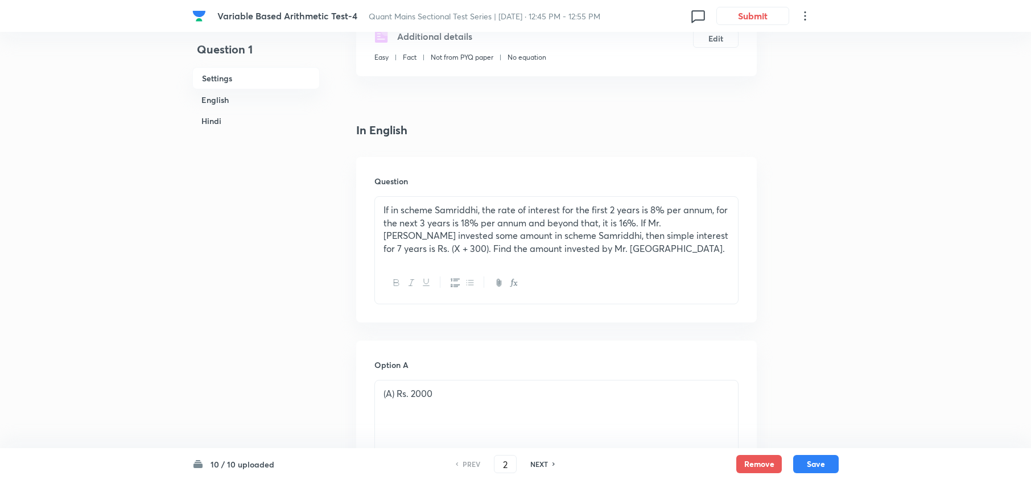
checkbox input "true"
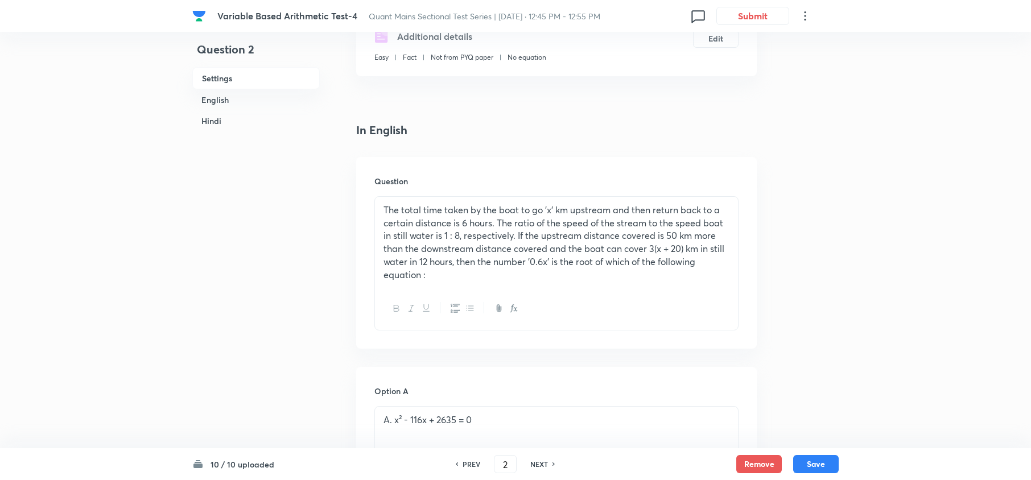
click at [540, 462] on h6 "NEXT" at bounding box center [539, 464] width 18 height 10
type input "3"
checkbox input "false"
checkbox input "true"
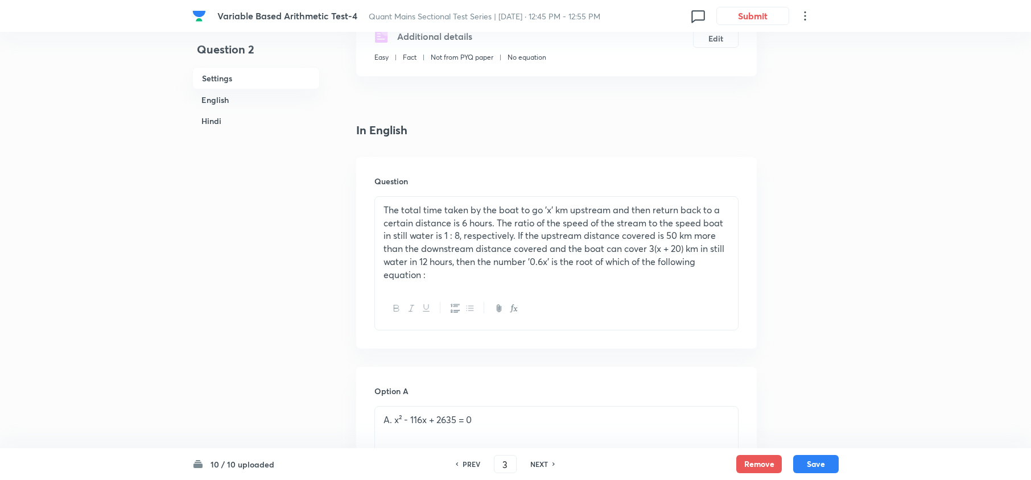
checkbox input "true"
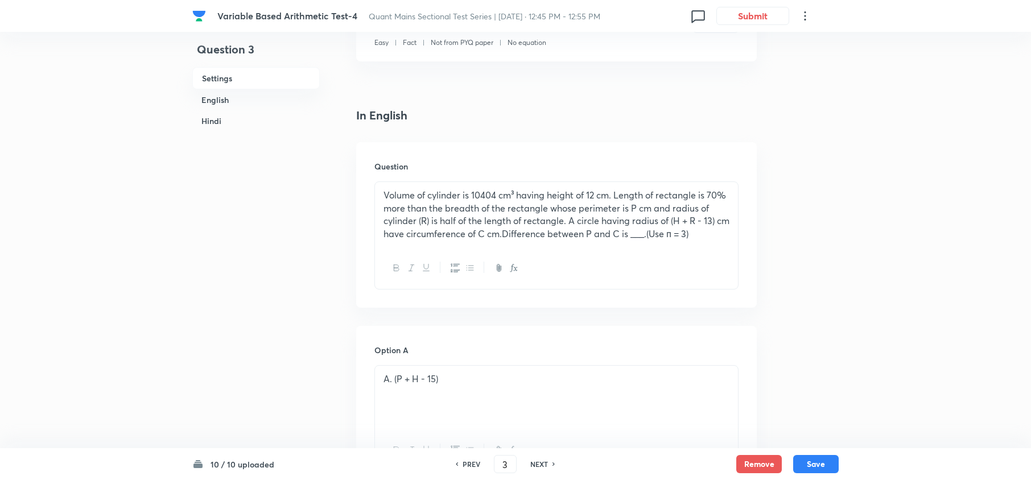
click at [540, 460] on h6 "NEXT" at bounding box center [539, 464] width 18 height 10
type input "4"
checkbox input "false"
checkbox input "true"
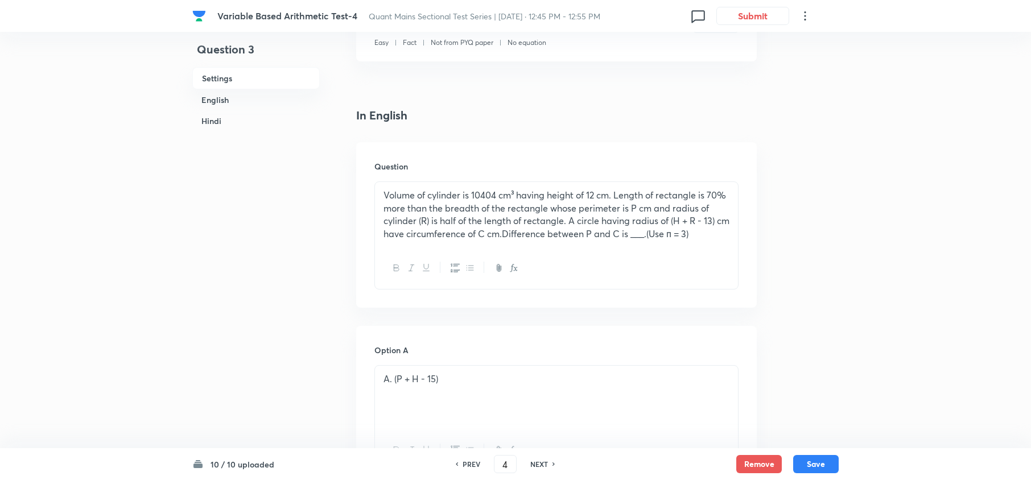
checkbox input "true"
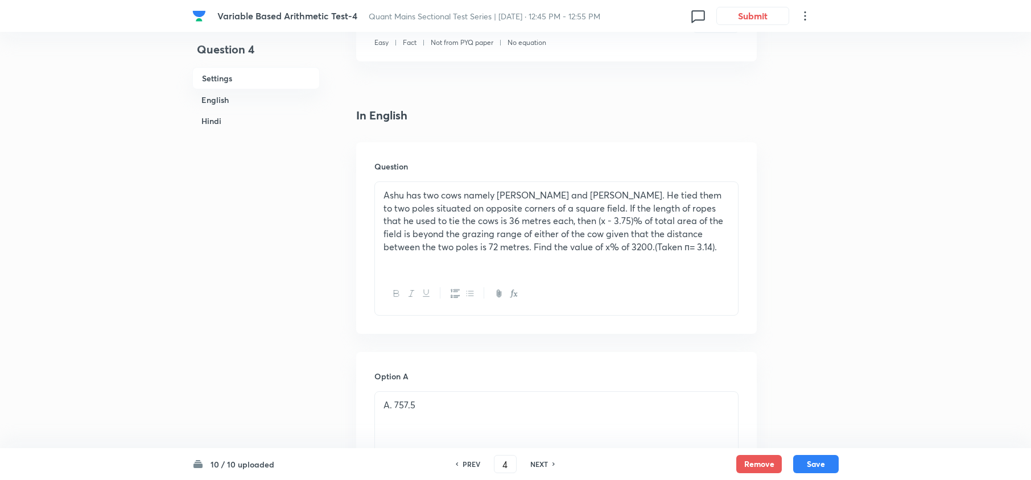
click at [540, 460] on h6 "NEXT" at bounding box center [539, 464] width 18 height 10
type input "5"
checkbox input "false"
checkbox input "true"
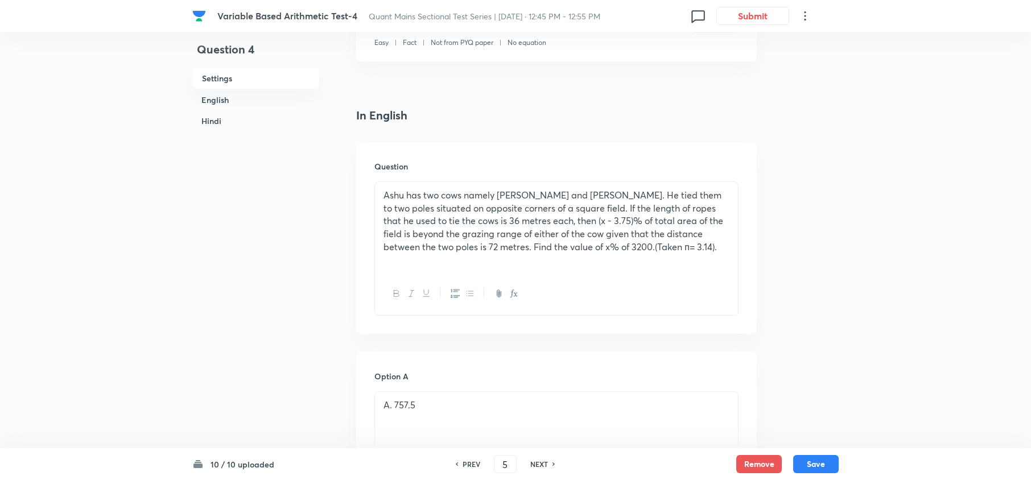
checkbox input "true"
click at [466, 463] on h6 "PREV" at bounding box center [472, 464] width 18 height 10
type input "4"
checkbox input "false"
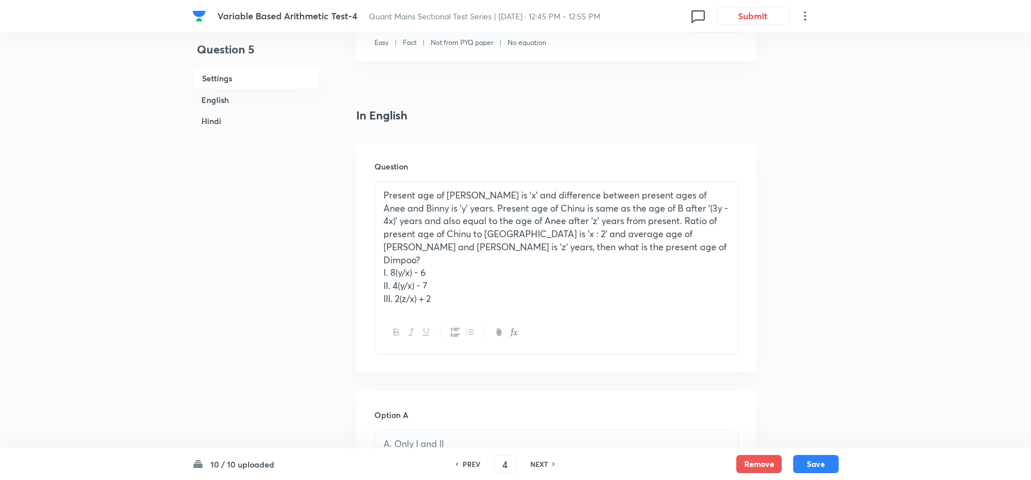
checkbox input "true"
click at [532, 464] on h6 "NEXT" at bounding box center [539, 464] width 18 height 10
type input "5"
checkbox input "false"
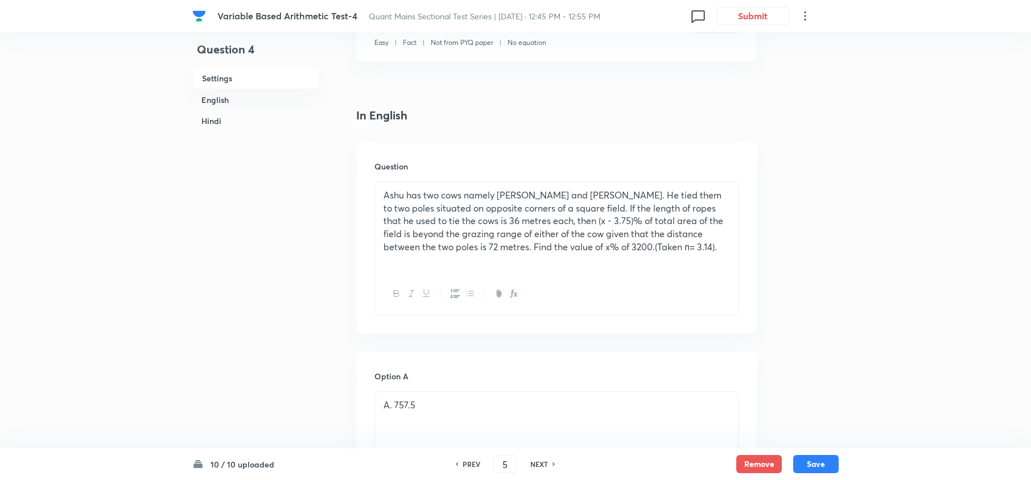
checkbox input "false"
checkbox input "true"
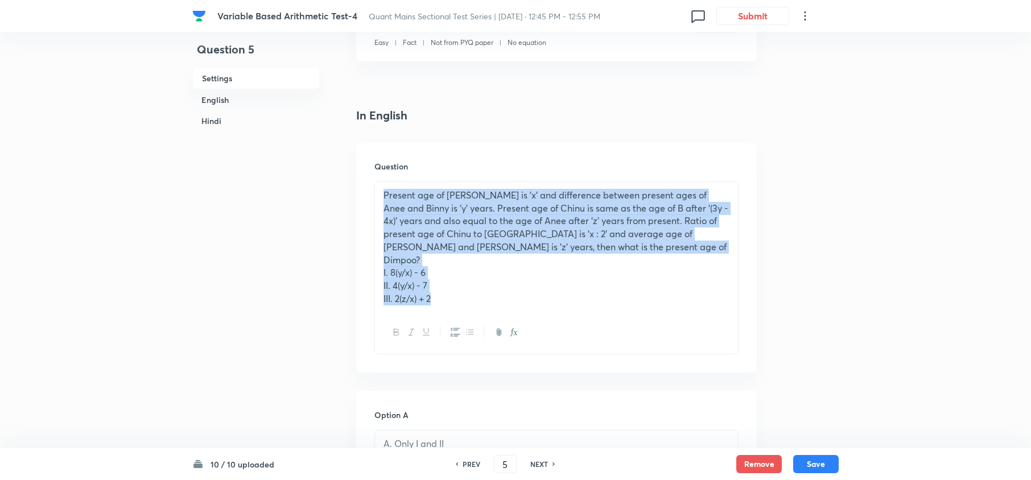
drag, startPoint x: 442, startPoint y: 283, endPoint x: 344, endPoint y: 187, distance: 137.3
copy div "Present age of Anee is 'x' and difference between present ages of Anee and Binn…"
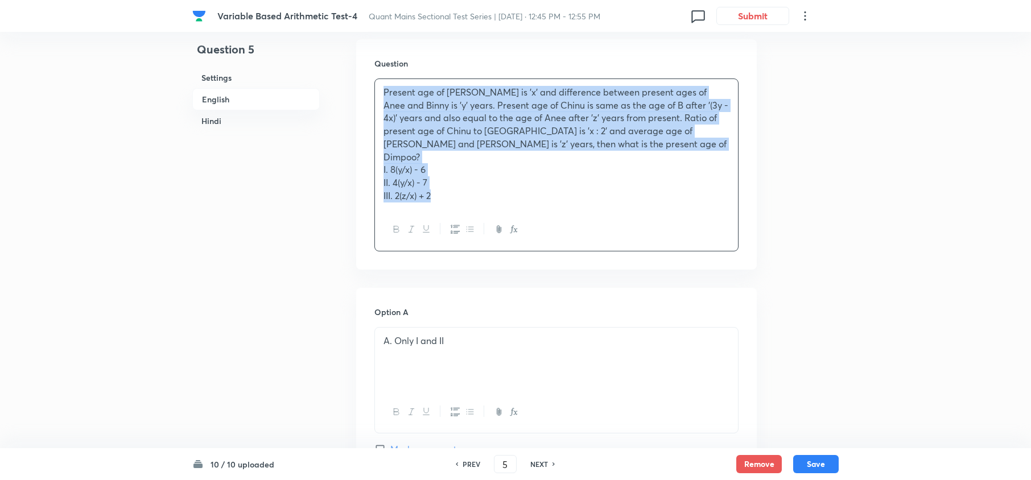
scroll to position [531, 0]
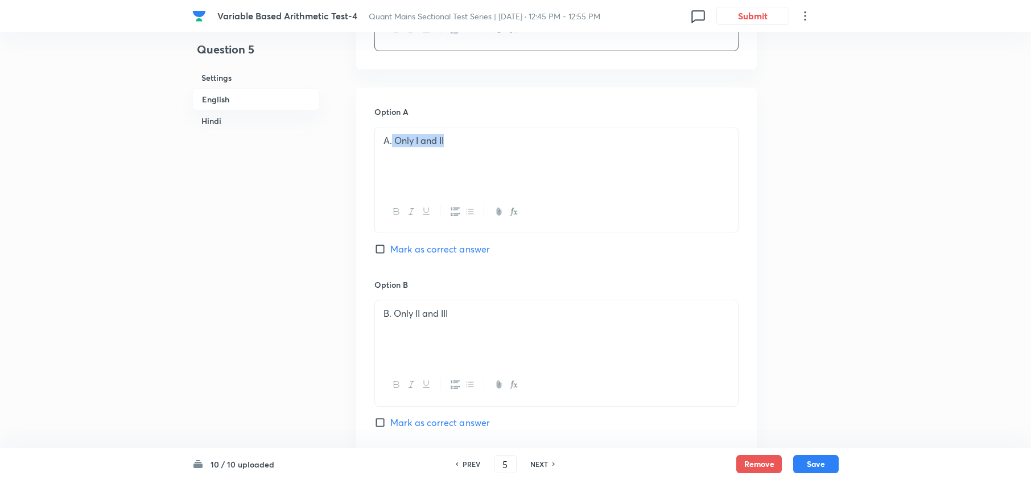
drag, startPoint x: 463, startPoint y: 130, endPoint x: 406, endPoint y: 141, distance: 57.9
click at [392, 135] on div "A. Only I and II" at bounding box center [556, 160] width 363 height 64
copy p "Only I and II"
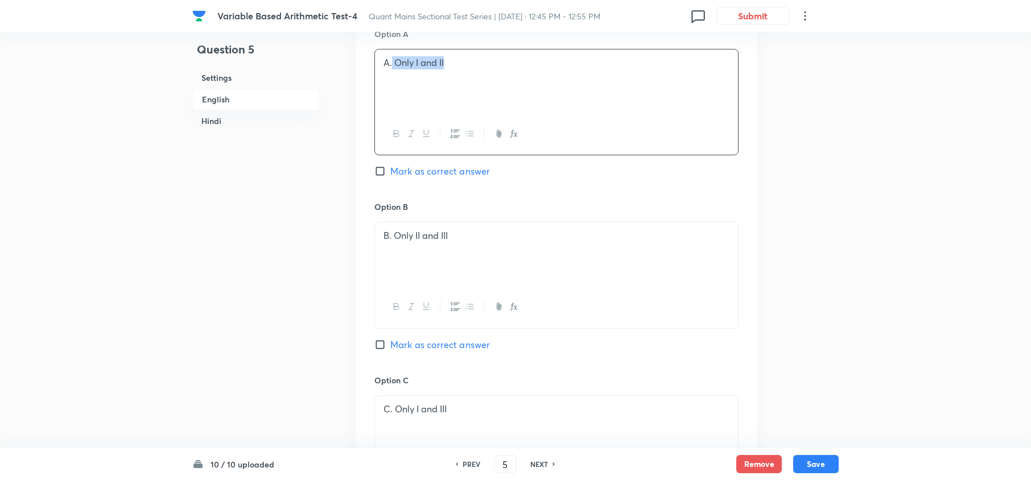
scroll to position [683, 0]
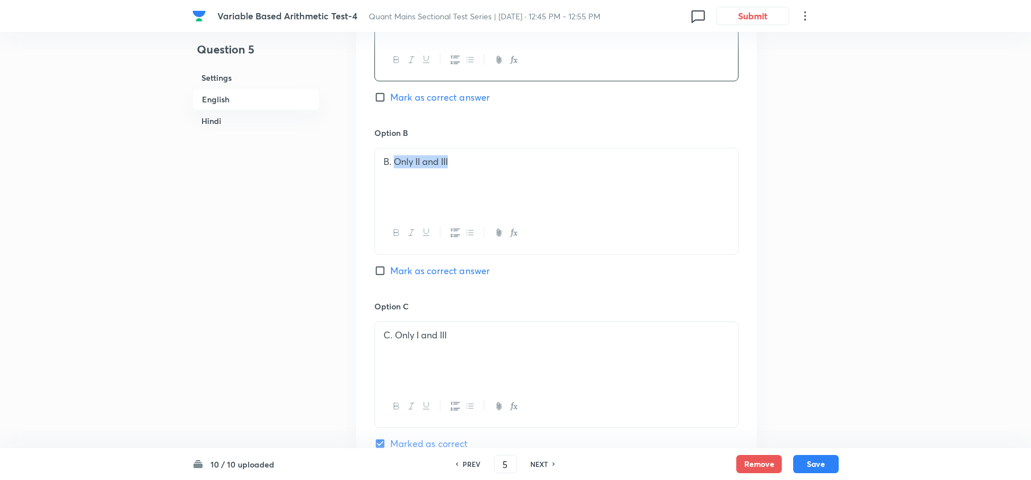
drag, startPoint x: 461, startPoint y: 158, endPoint x: 396, endPoint y: 150, distance: 65.3
click at [396, 150] on div "B. Only II and III" at bounding box center [556, 181] width 363 height 64
copy p "Only II and III"
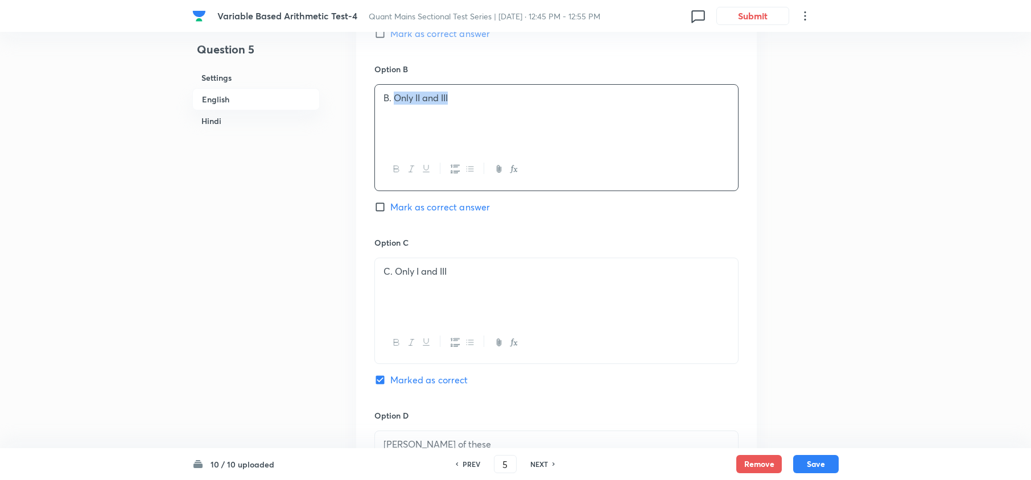
scroll to position [834, 0]
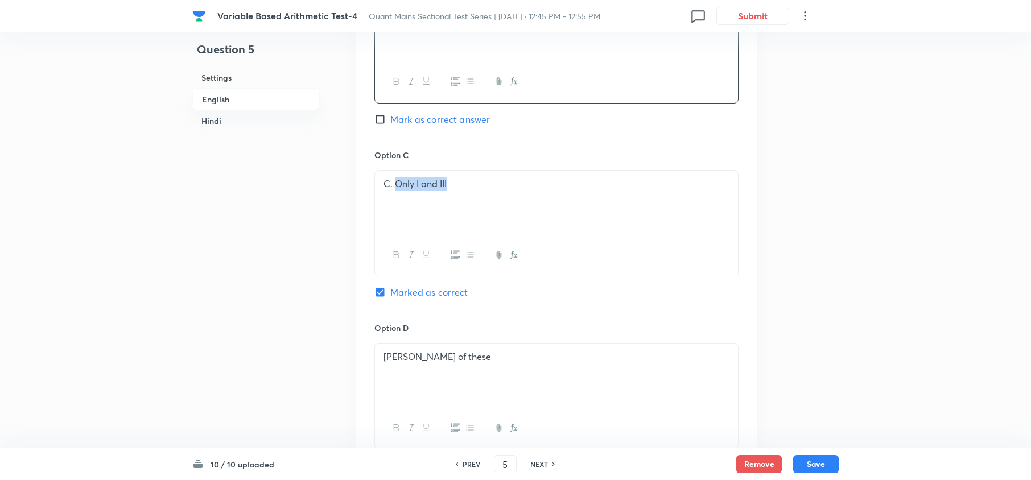
drag, startPoint x: 458, startPoint y: 172, endPoint x: 398, endPoint y: 175, distance: 59.9
click at [398, 178] on p "C. Only I and III" at bounding box center [557, 184] width 346 height 13
copy p "Only I and III"
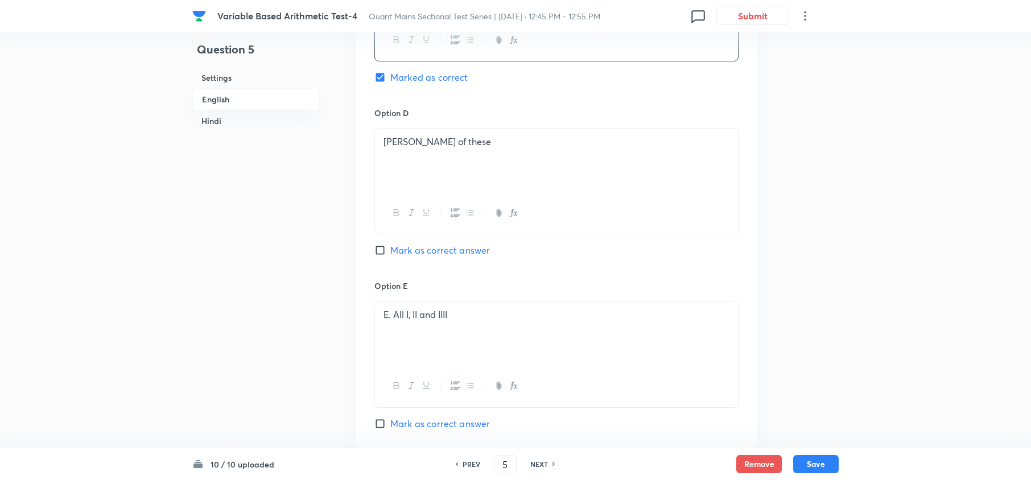
scroll to position [1062, 0]
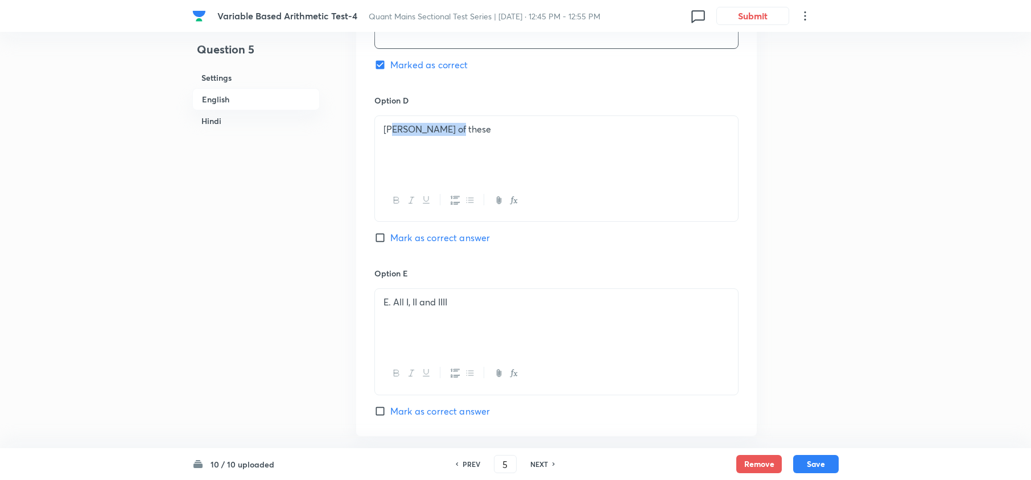
drag, startPoint x: 478, startPoint y: 138, endPoint x: 430, endPoint y: 140, distance: 47.9
click at [392, 135] on div "D. None of these" at bounding box center [556, 148] width 363 height 64
copy p "None of these"
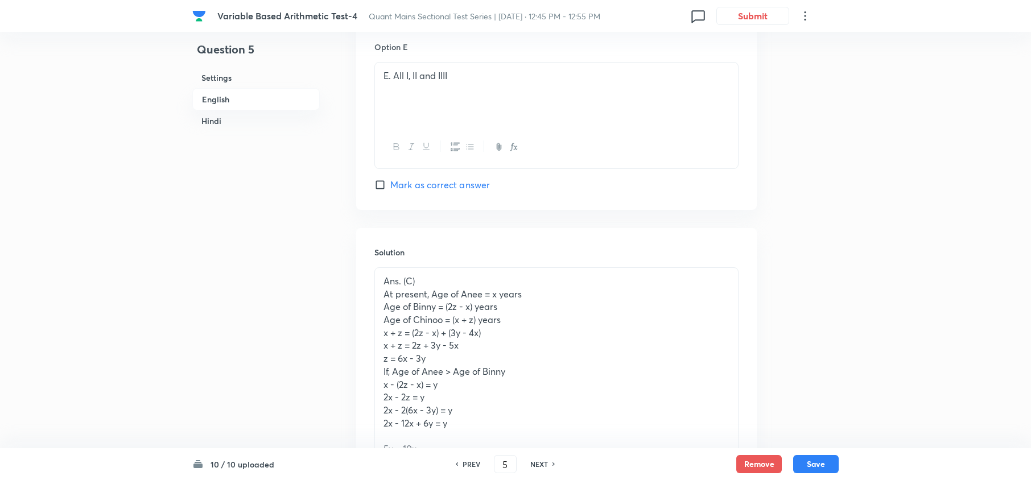
scroll to position [1290, 0]
drag, startPoint x: 458, startPoint y: 65, endPoint x: 467, endPoint y: 63, distance: 9.4
click at [392, 71] on p "E. All I, II and IIII" at bounding box center [557, 74] width 346 height 13
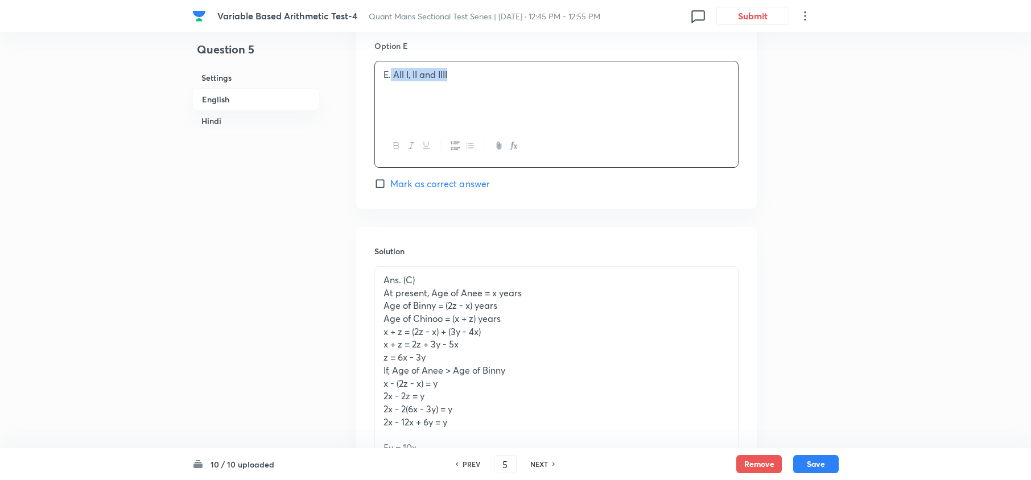
copy p "All I, II and IIII"
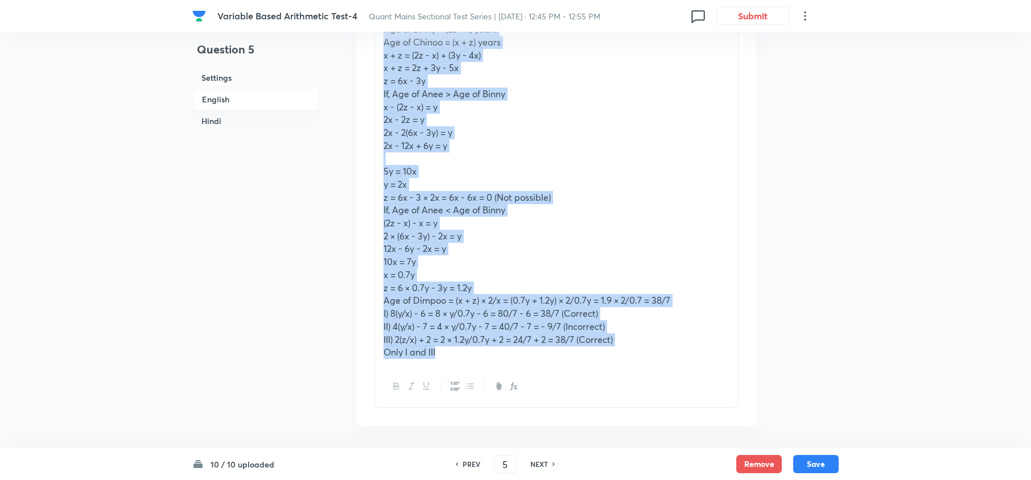
scroll to position [1625, 0]
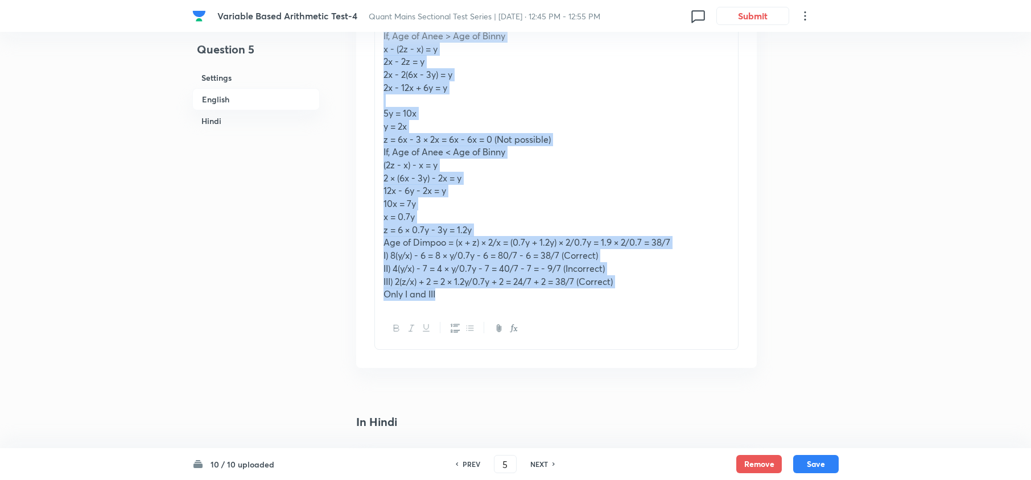
drag, startPoint x: 384, startPoint y: 133, endPoint x: 556, endPoint y: 307, distance: 244.7
click at [549, 297] on div "Ans. (C) At present, Age of Anee = x years Age of Binny = (2z - x) years Age of…" at bounding box center [556, 120] width 363 height 376
copy div "At present, Age of Anee = x years Age of Binny = (2z - x) years Age of Chinoo =…"
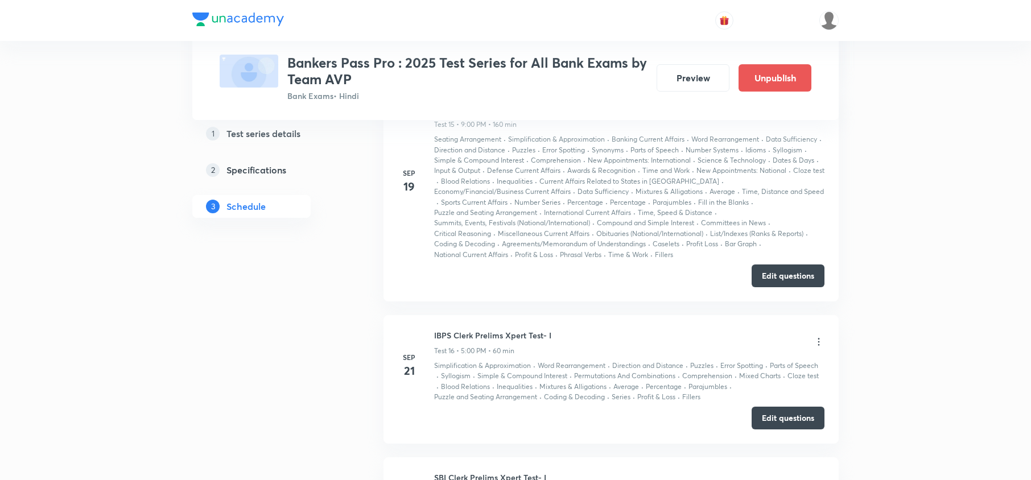
scroll to position [3036, 0]
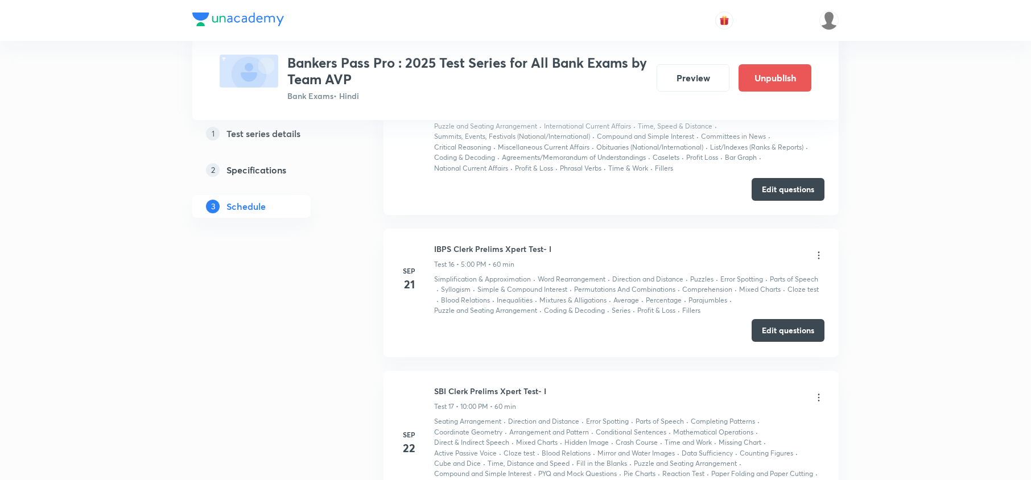
click at [763, 326] on button "Edit questions" at bounding box center [788, 330] width 73 height 23
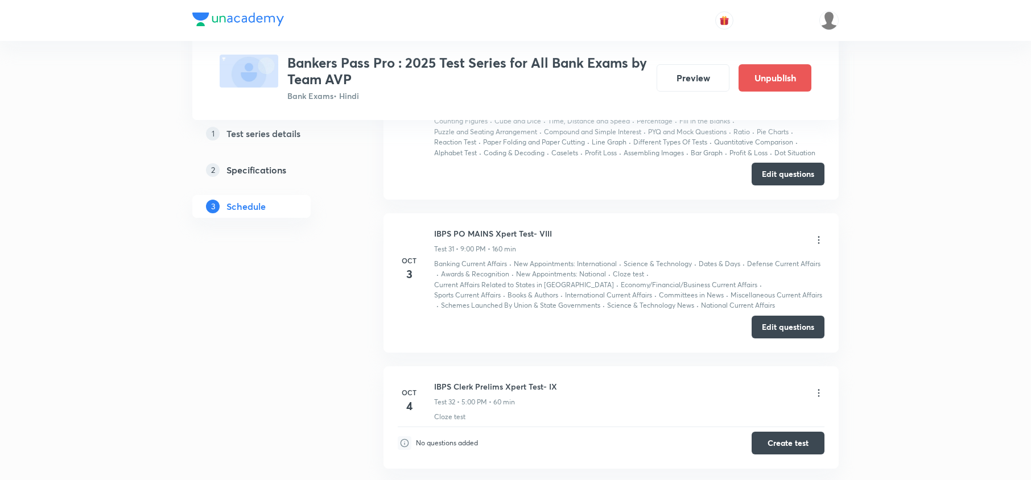
scroll to position [5388, 0]
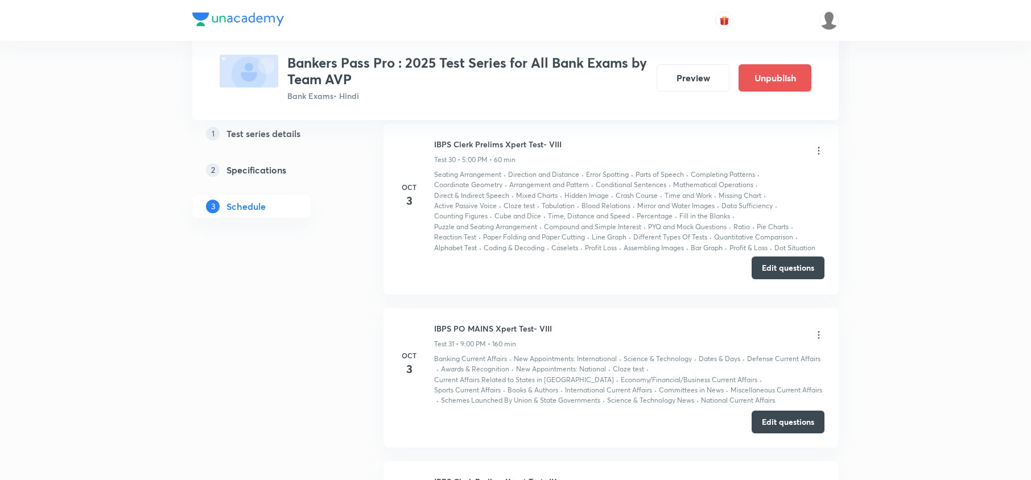
click at [772, 266] on button "Edit questions" at bounding box center [788, 268] width 73 height 23
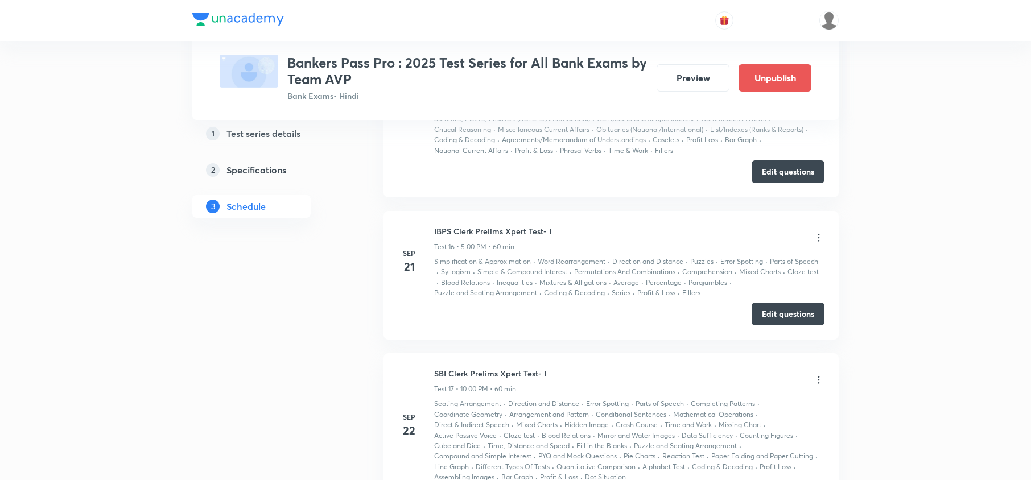
scroll to position [3188, 0]
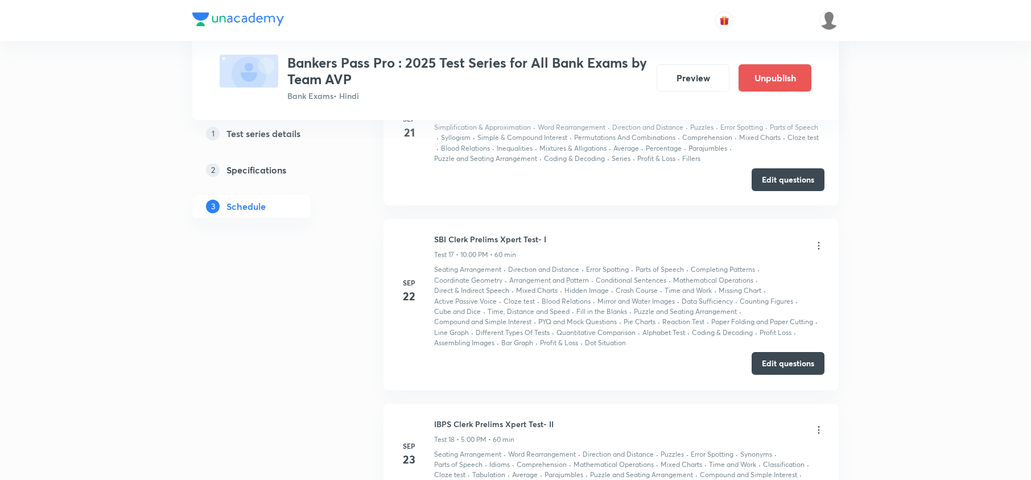
click at [775, 365] on button "Edit questions" at bounding box center [788, 363] width 73 height 23
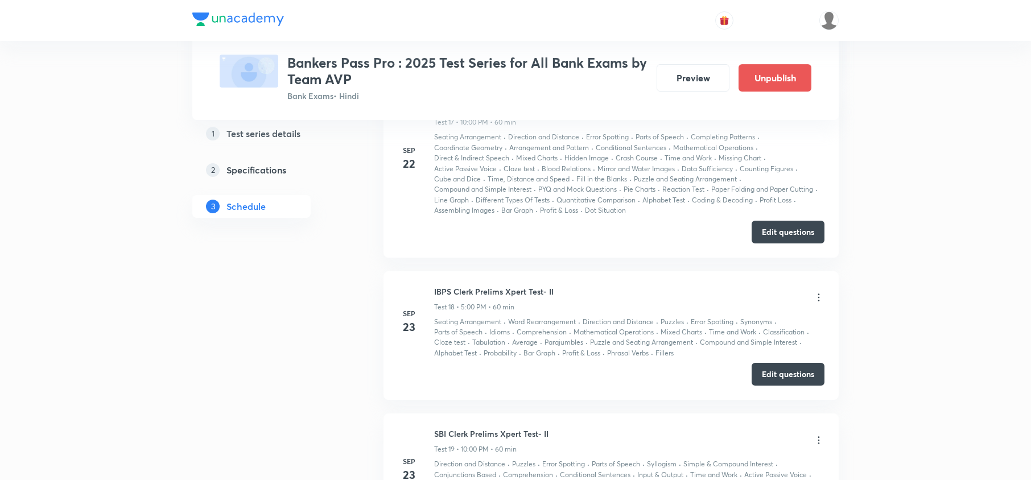
scroll to position [3339, 0]
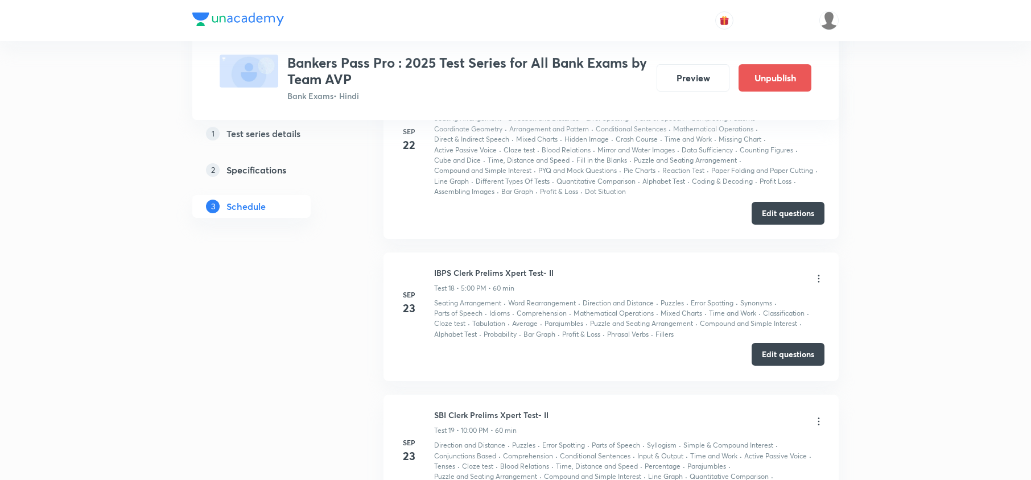
click at [804, 359] on button "Edit questions" at bounding box center [788, 354] width 73 height 23
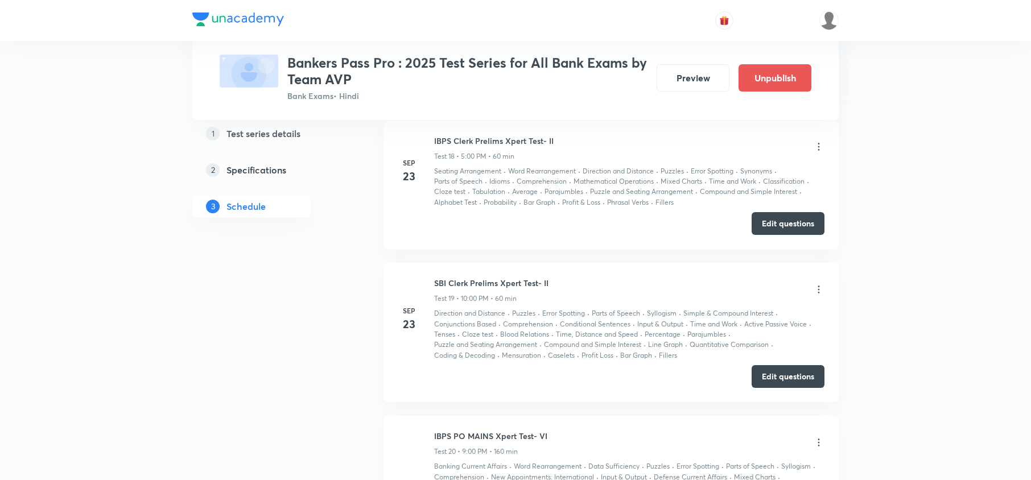
scroll to position [3491, 0]
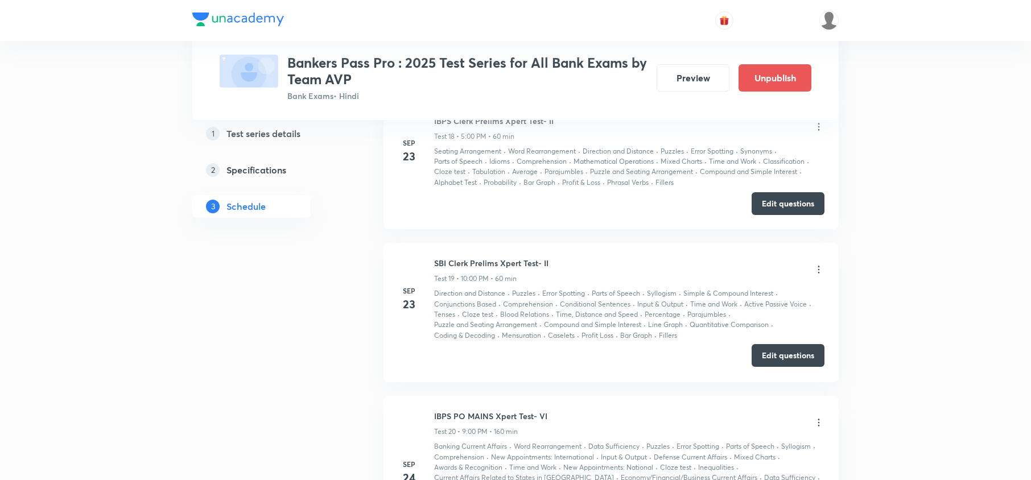
click at [781, 354] on button "Edit questions" at bounding box center [788, 355] width 73 height 23
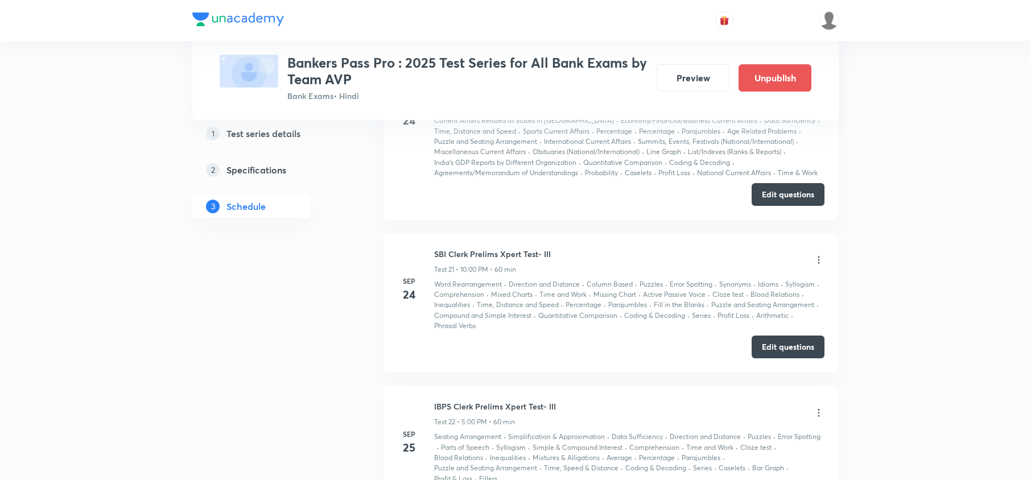
scroll to position [3871, 0]
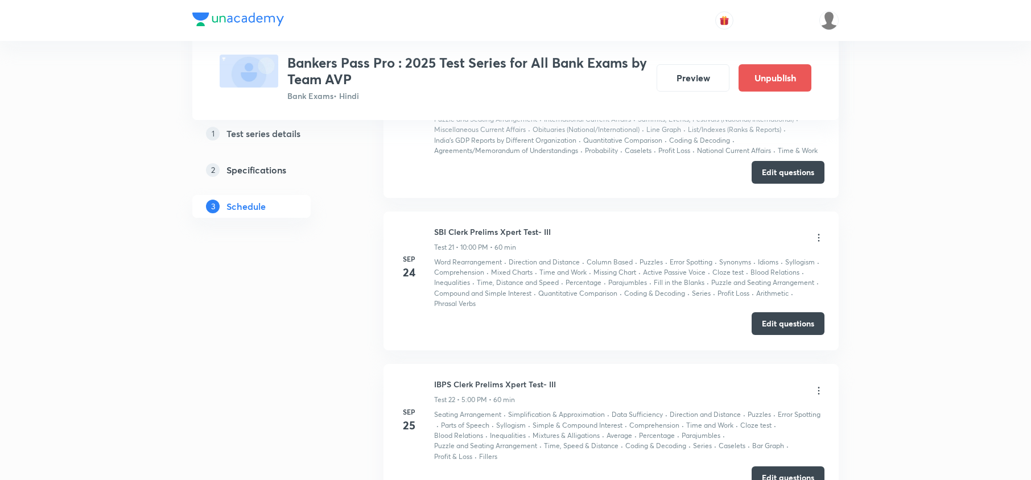
click at [801, 326] on button "Edit questions" at bounding box center [788, 323] width 73 height 23
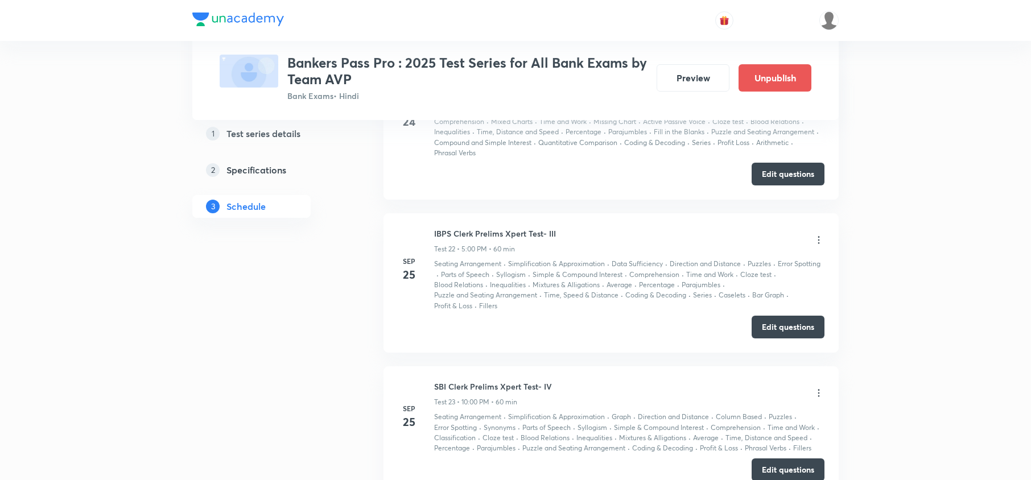
scroll to position [4022, 0]
click at [789, 323] on button "Edit questions" at bounding box center [788, 325] width 73 height 23
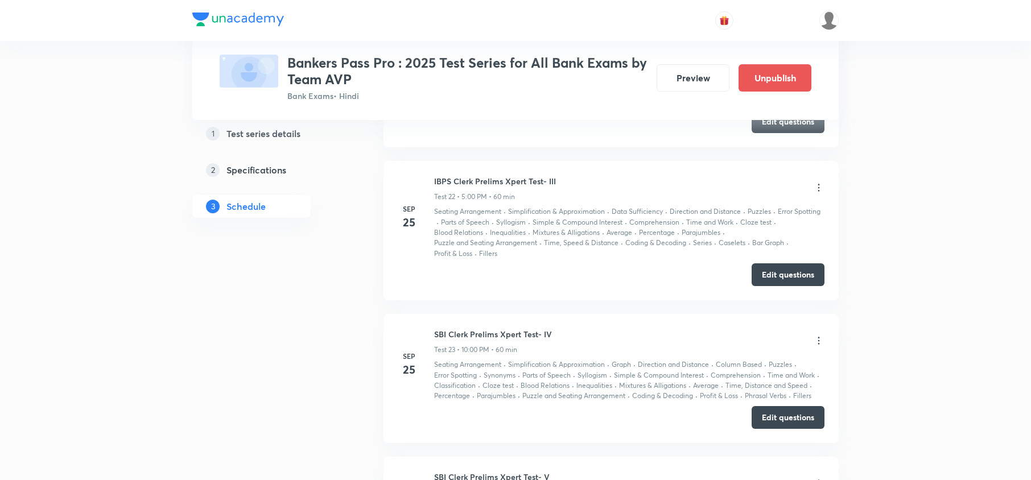
scroll to position [4098, 0]
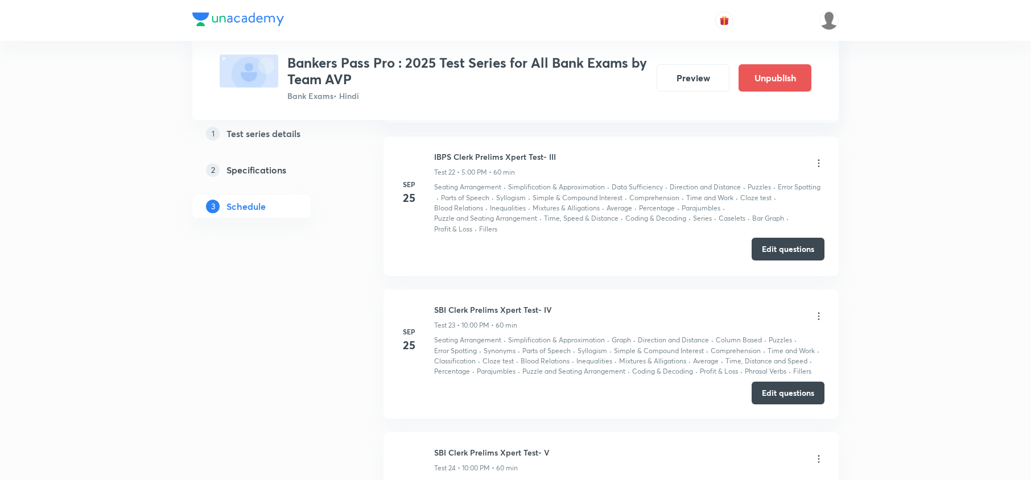
click at [790, 249] on button "Edit questions" at bounding box center [788, 249] width 73 height 23
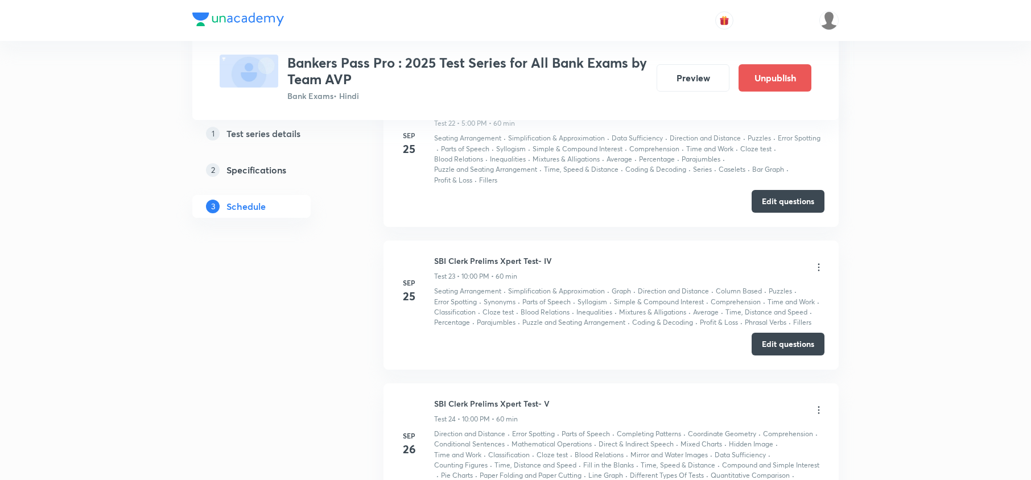
scroll to position [4174, 0]
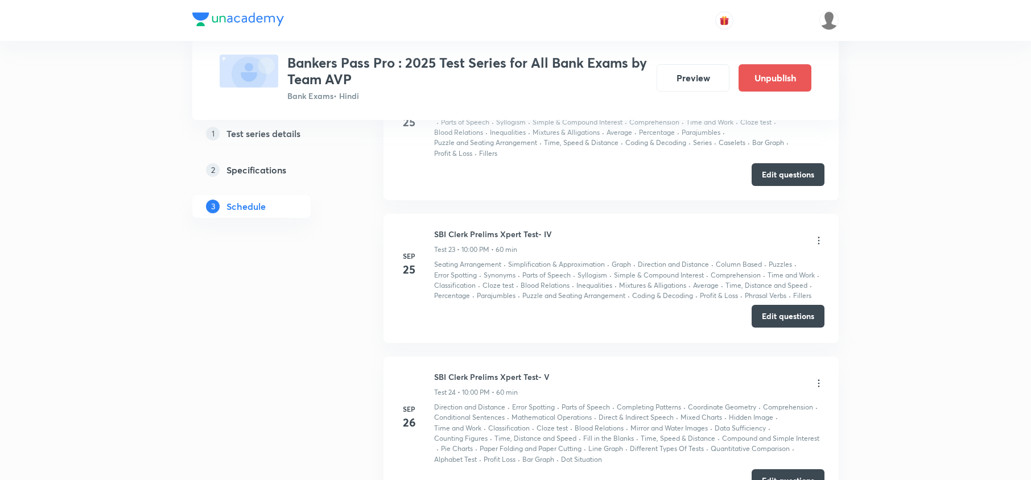
drag, startPoint x: 770, startPoint y: 330, endPoint x: 763, endPoint y: 321, distance: 11.4
click at [770, 331] on li "Sep 25 SBI Clerk Prelims Xpert Test- IV Test 23 • 10:00 PM • 60 min Seating Arr…" at bounding box center [611, 278] width 455 height 129
click at [788, 312] on button "Edit questions" at bounding box center [788, 316] width 73 height 23
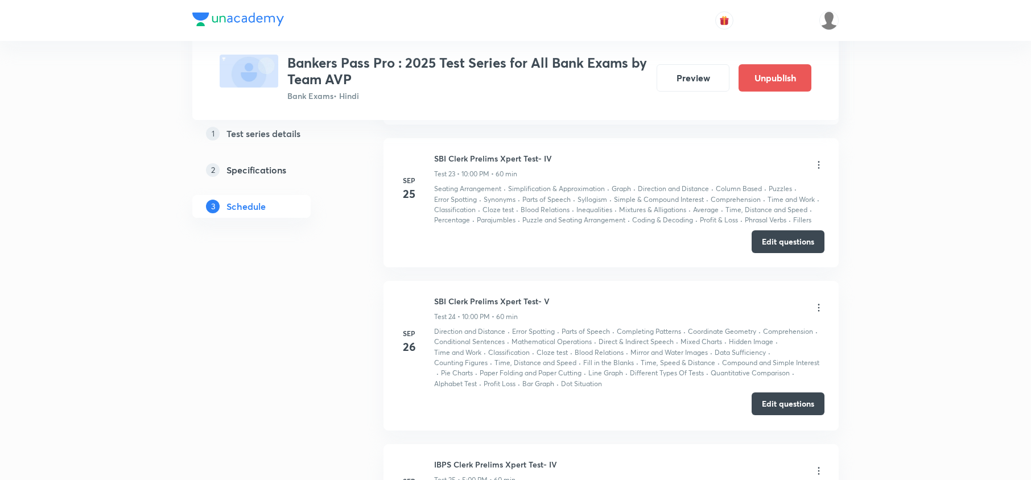
drag, startPoint x: 776, startPoint y: 403, endPoint x: 775, endPoint y: 396, distance: 6.9
click at [776, 402] on button "Edit questions" at bounding box center [788, 404] width 73 height 23
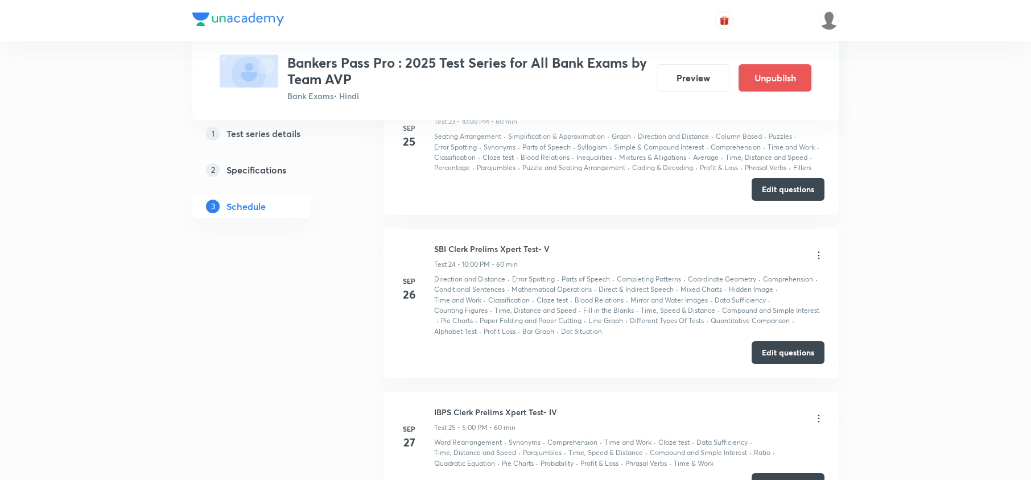
scroll to position [4402, 0]
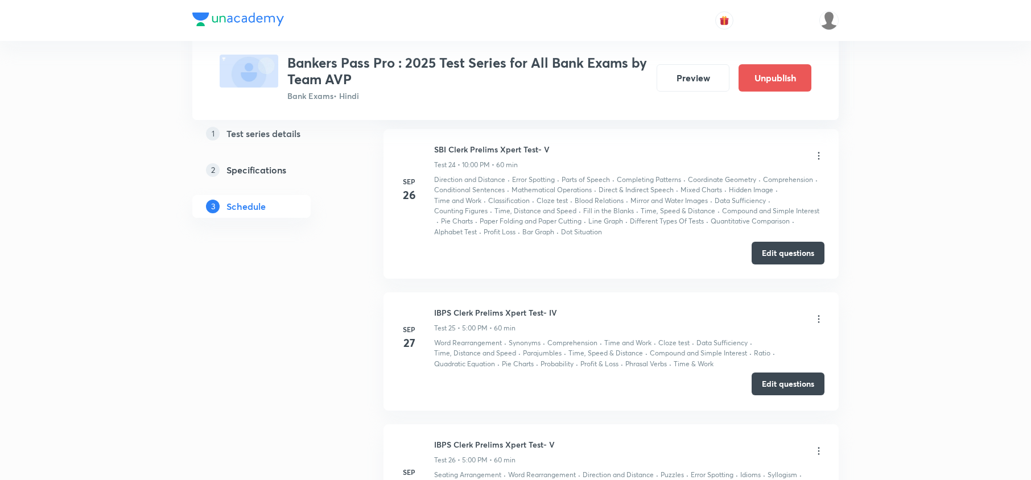
click at [788, 390] on button "Edit questions" at bounding box center [788, 384] width 73 height 23
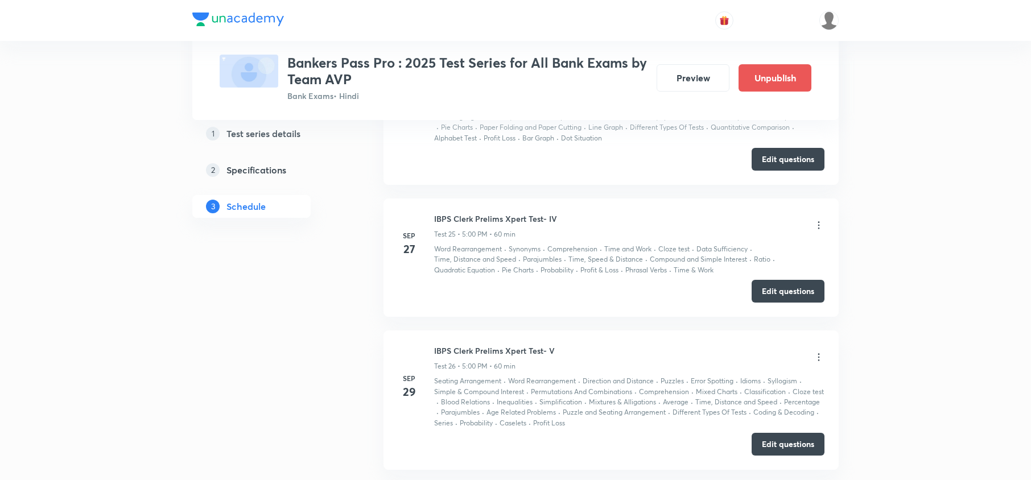
scroll to position [4554, 0]
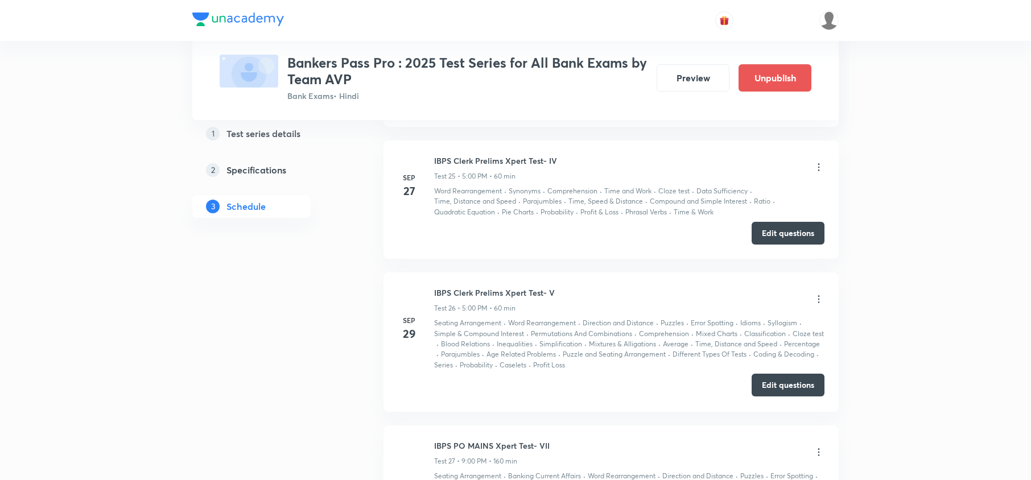
click at [775, 386] on button "Edit questions" at bounding box center [788, 385] width 73 height 23
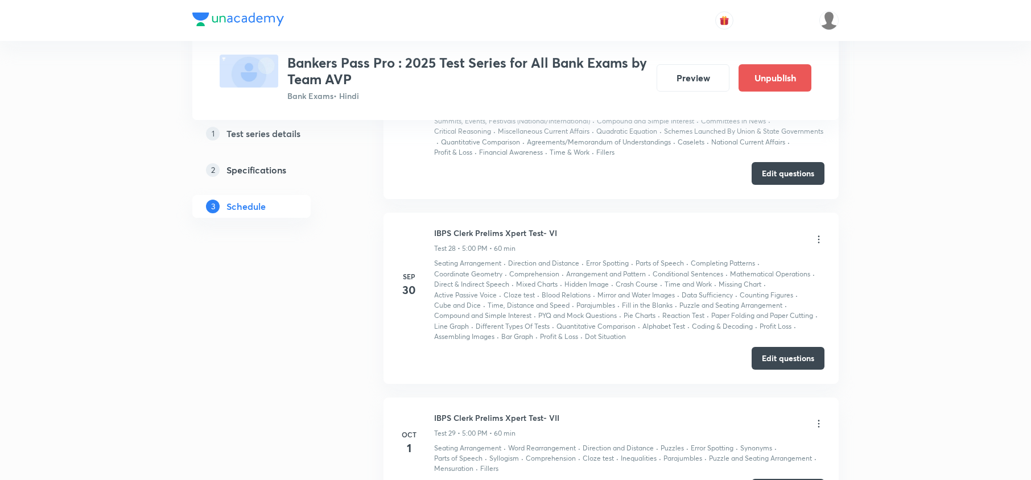
scroll to position [5009, 0]
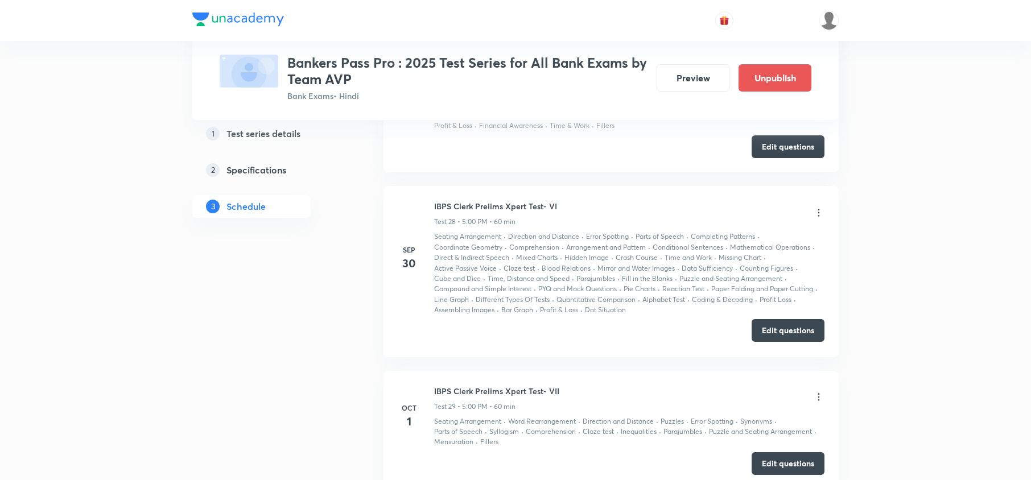
click at [784, 333] on button "Edit questions" at bounding box center [788, 330] width 73 height 23
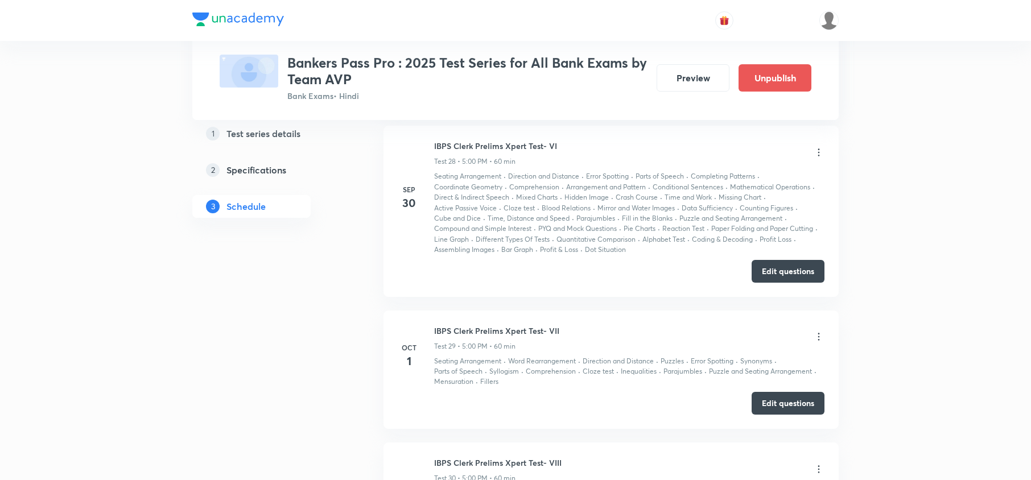
scroll to position [5160, 0]
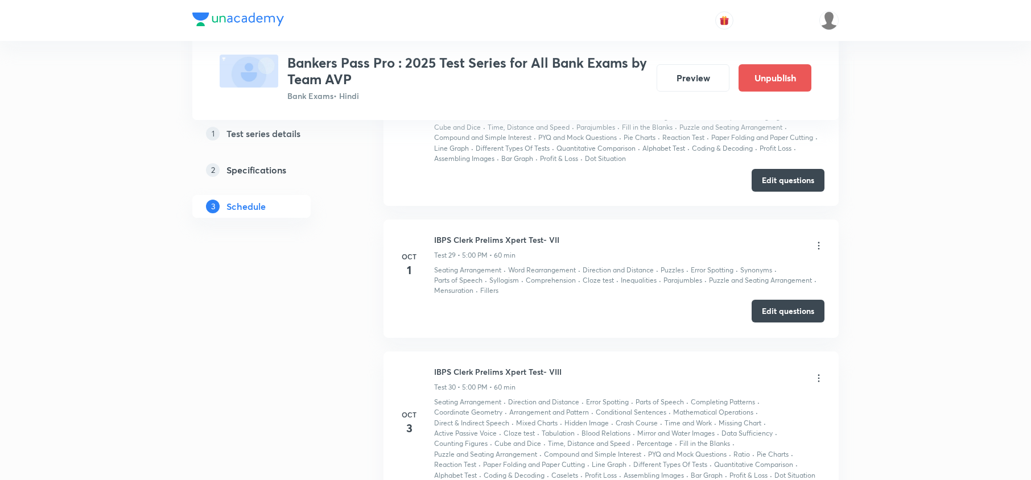
click at [775, 310] on button "Edit questions" at bounding box center [788, 311] width 73 height 23
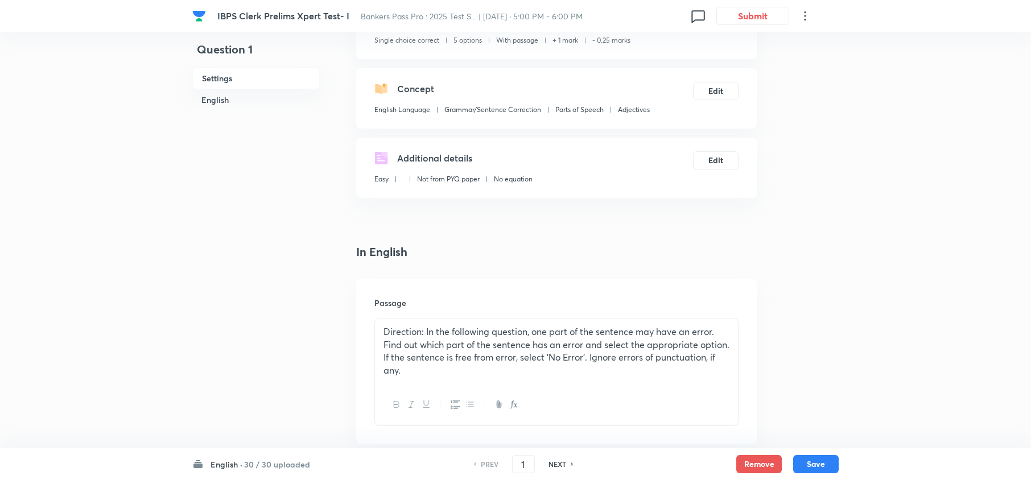
scroll to position [303, 0]
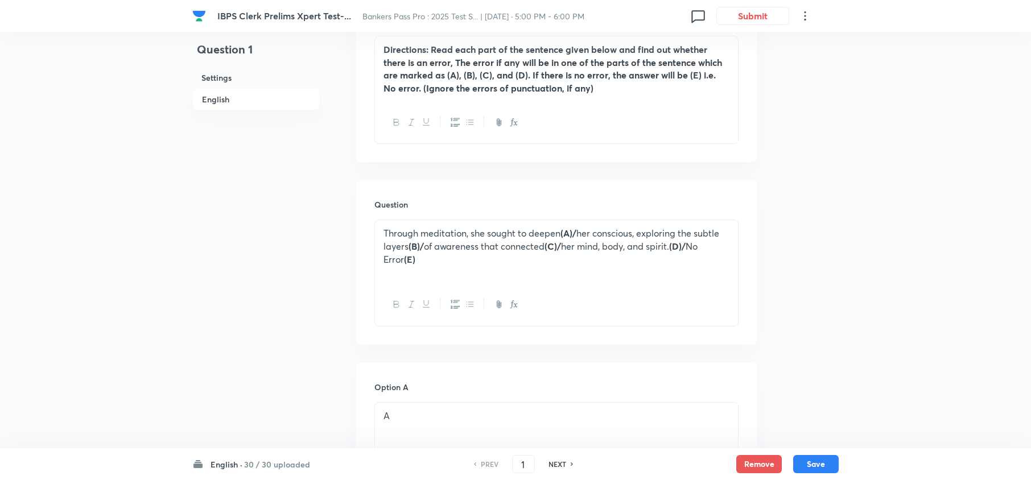
scroll to position [379, 0]
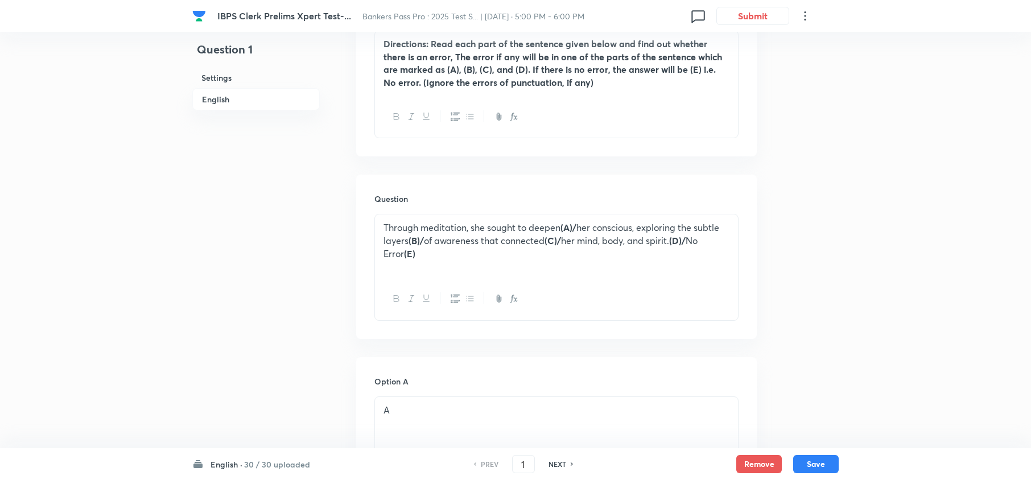
click at [244, 460] on h6 "30 / 30 uploaded" at bounding box center [277, 465] width 66 height 12
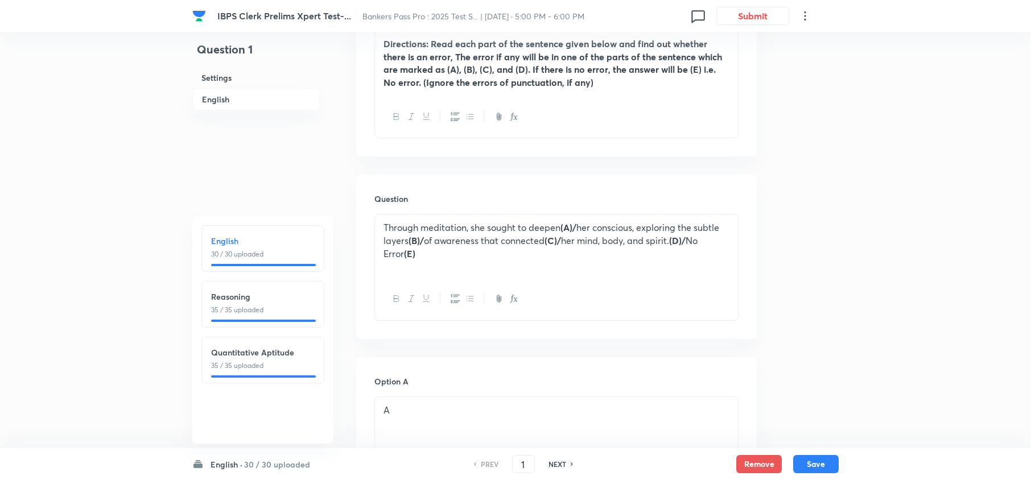
click at [277, 311] on p "35 / 35 uploaded" at bounding box center [263, 310] width 104 height 10
type input "31"
checkbox input "true"
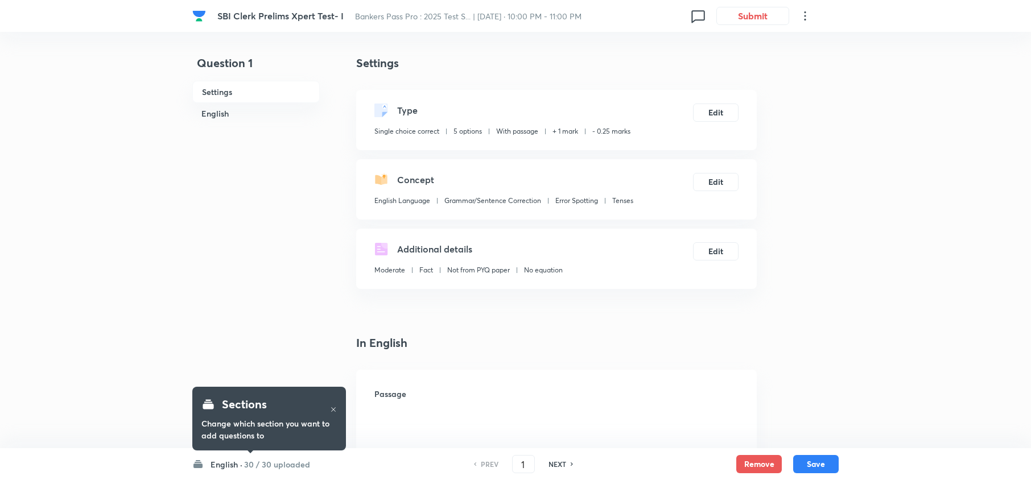
checkbox input "true"
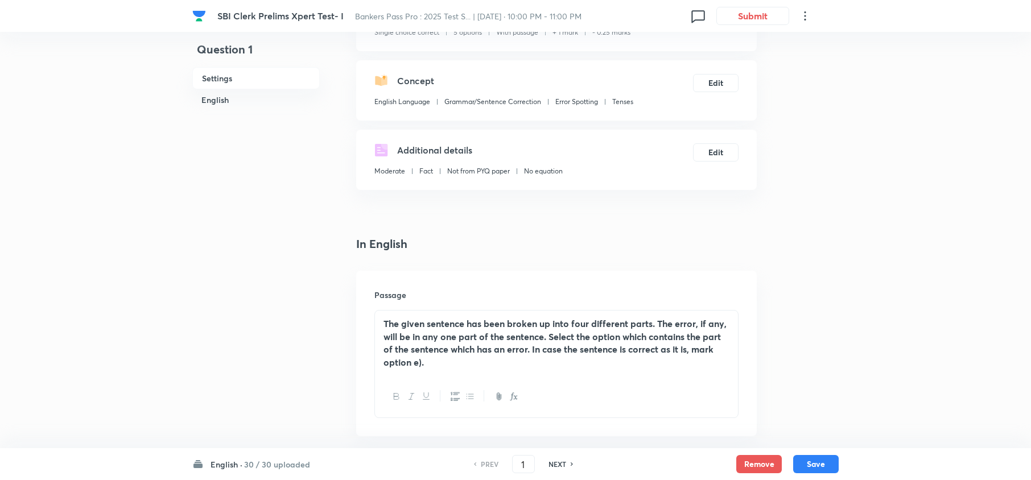
scroll to position [303, 0]
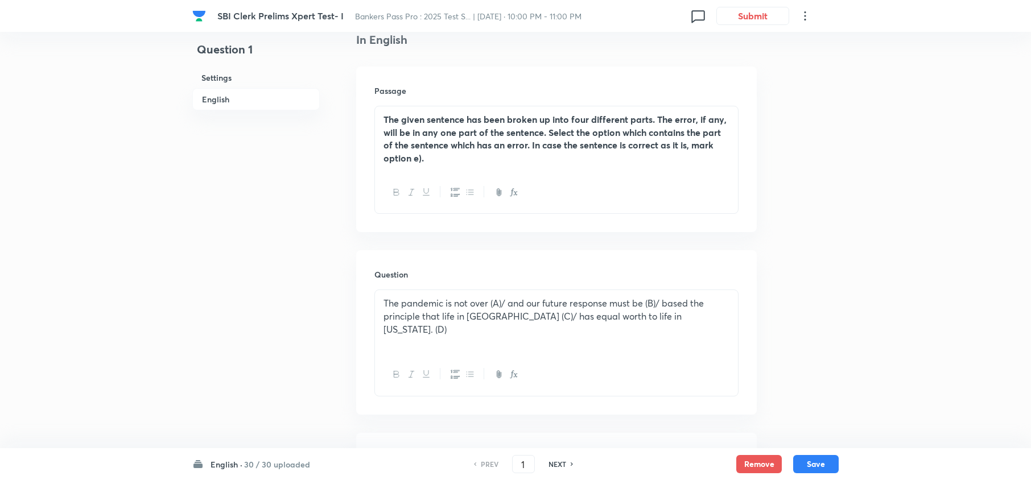
click at [256, 462] on h6 "30 / 30 uploaded" at bounding box center [277, 465] width 66 height 12
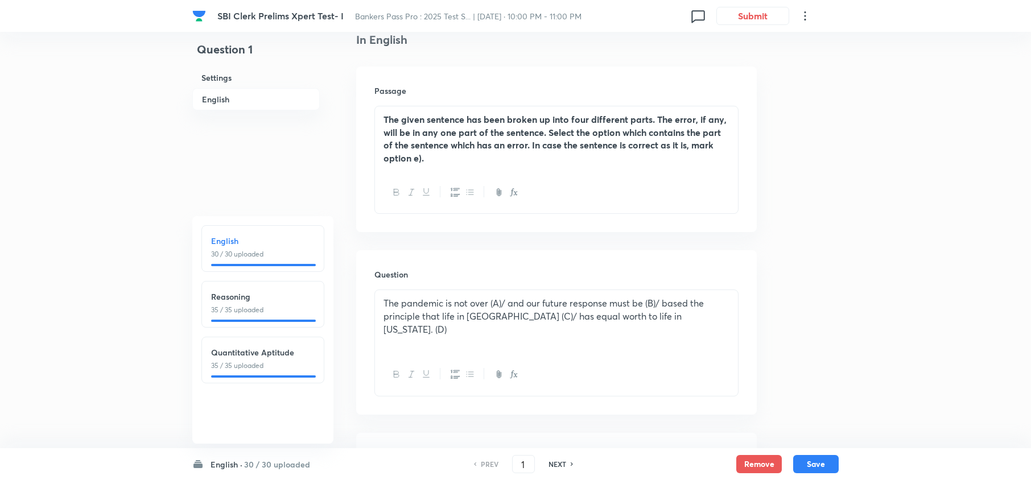
click at [271, 314] on p "35 / 35 uploaded" at bounding box center [263, 310] width 104 height 10
type input "31"
checkbox input "false"
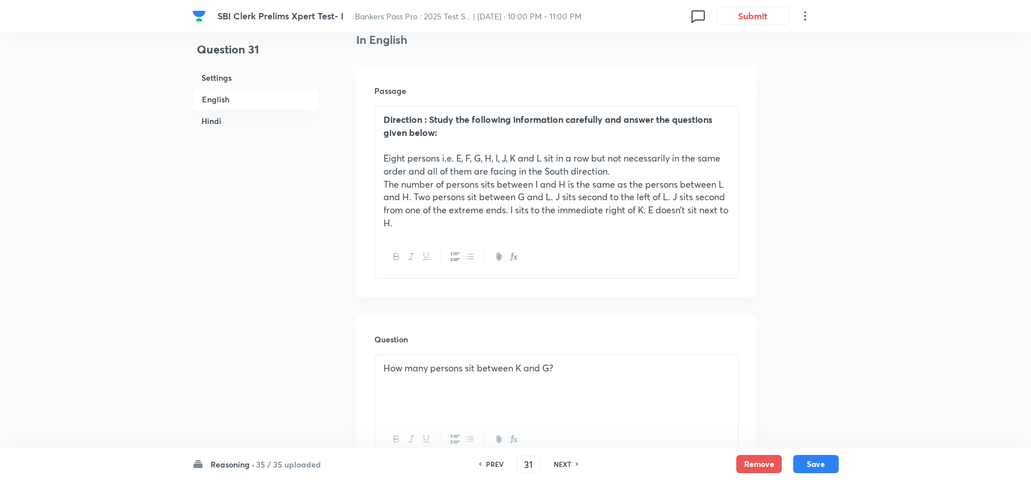
checkbox input "true"
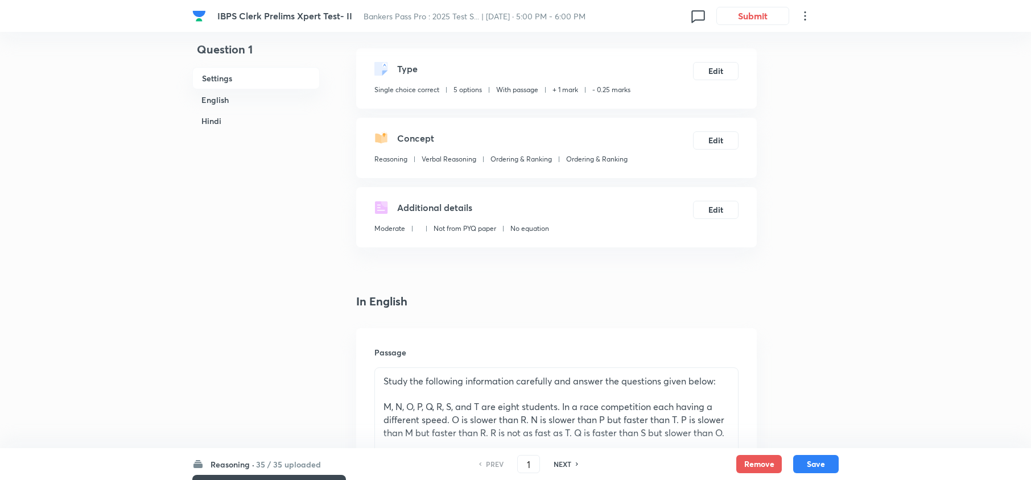
scroll to position [151, 0]
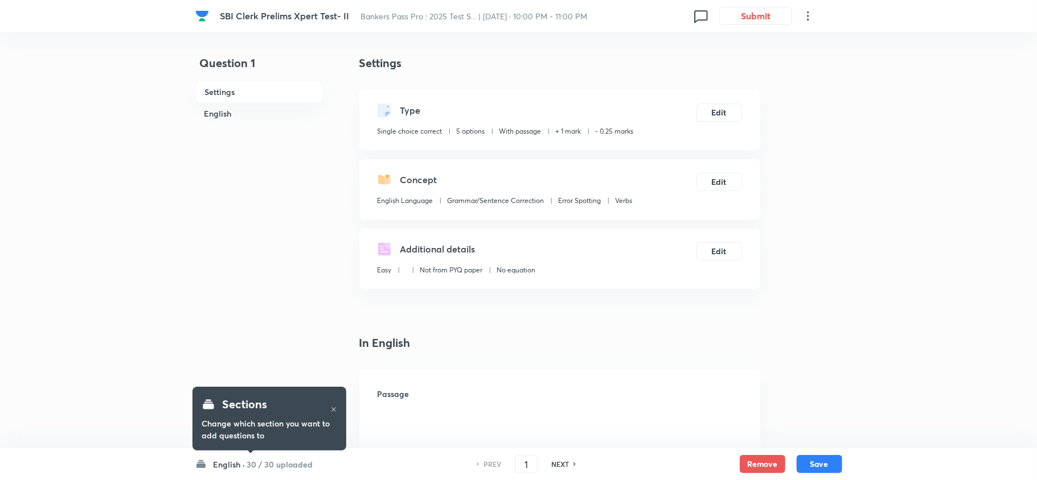
checkbox input "true"
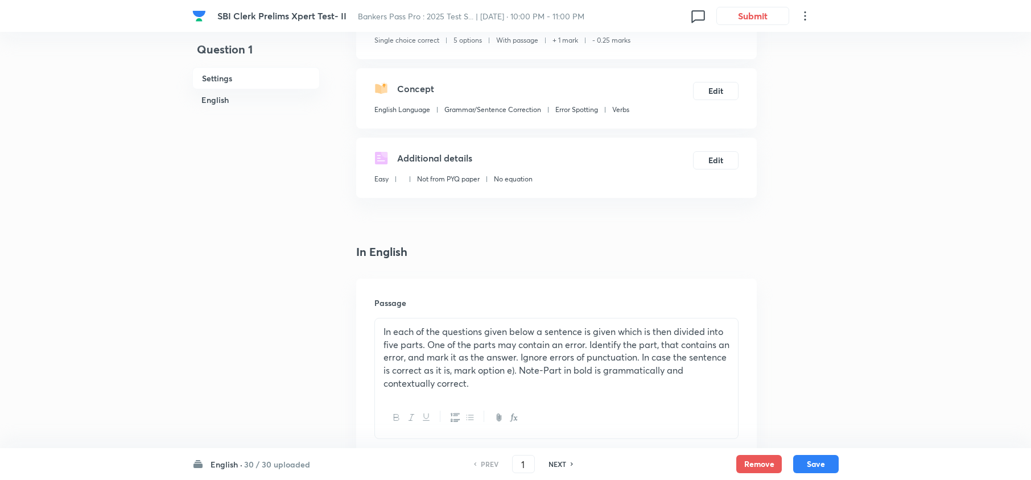
scroll to position [228, 0]
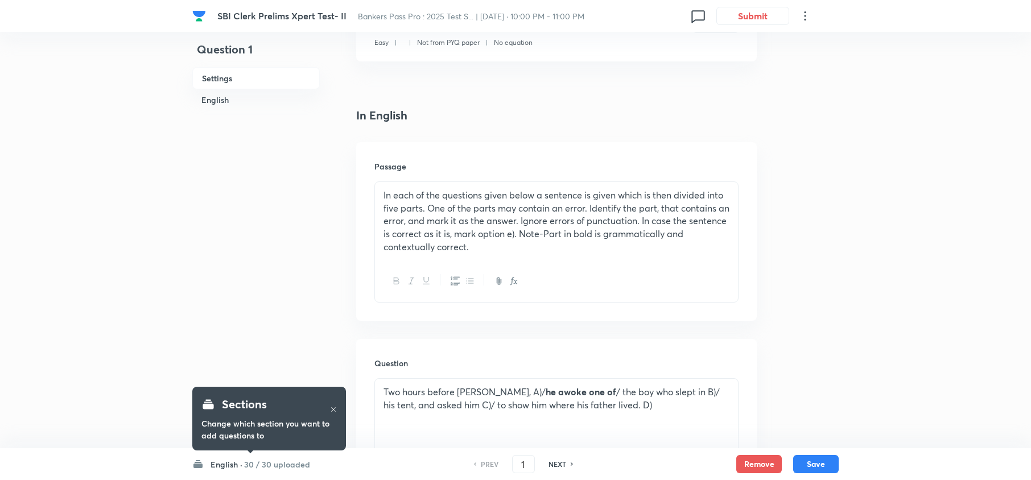
click at [270, 464] on h6 "30 / 30 uploaded" at bounding box center [277, 465] width 66 height 12
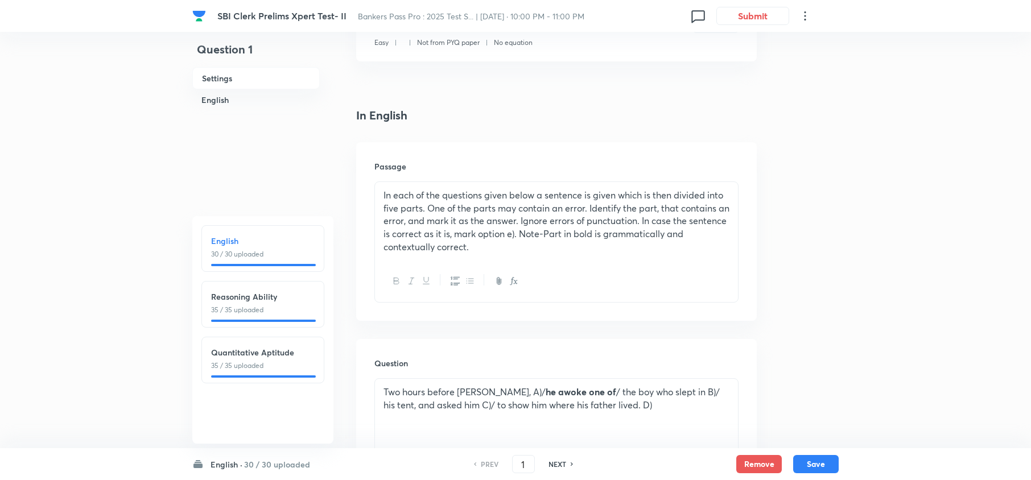
click at [276, 315] on p "35 / 35 uploaded" at bounding box center [263, 310] width 104 height 10
type input "31"
checkbox input "false"
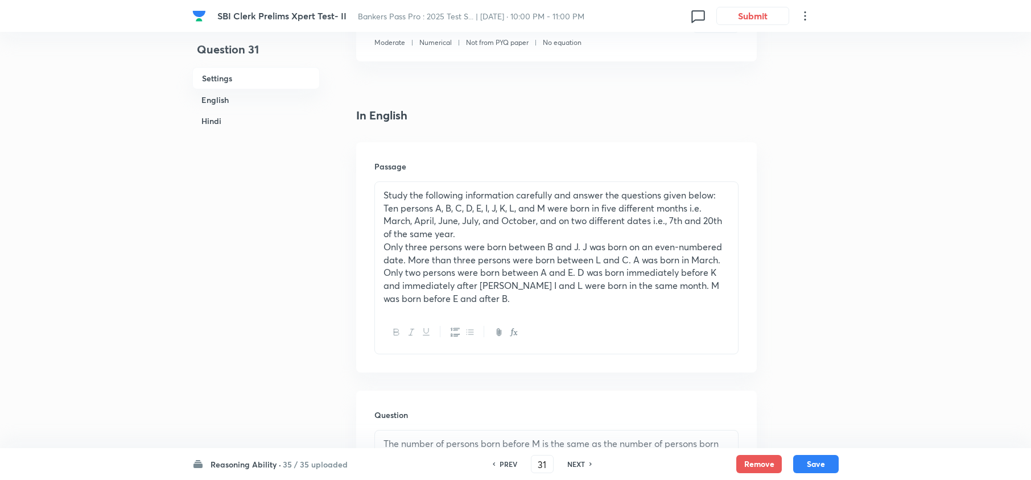
checkbox input "true"
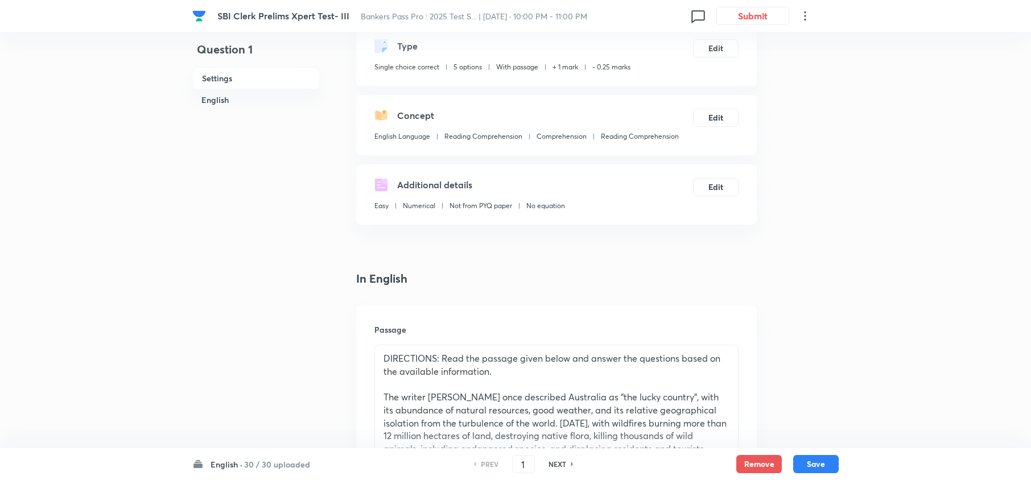
scroll to position [228, 0]
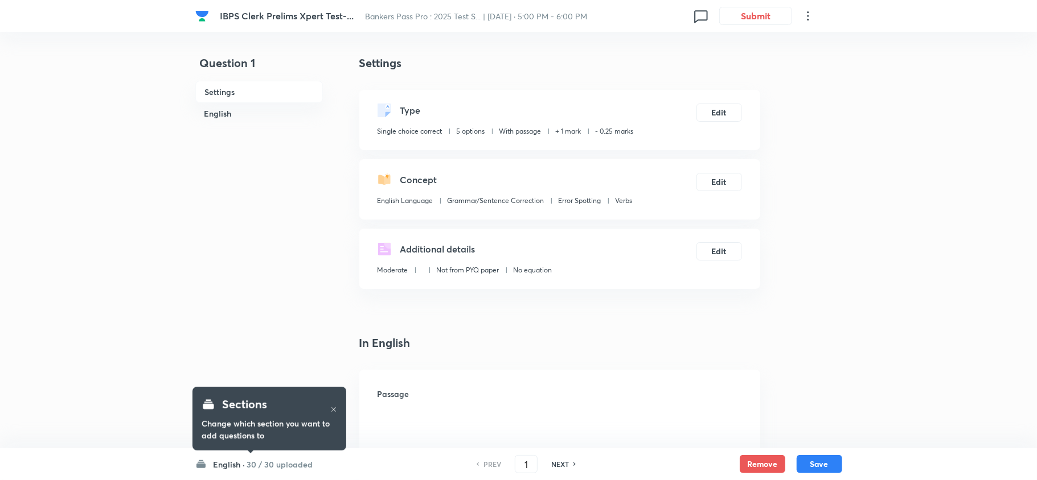
checkbox input "true"
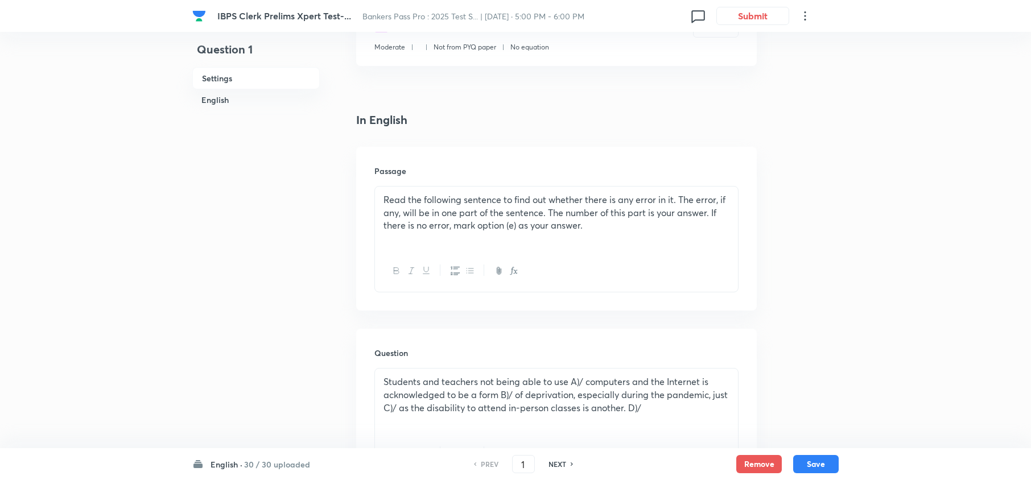
scroll to position [228, 0]
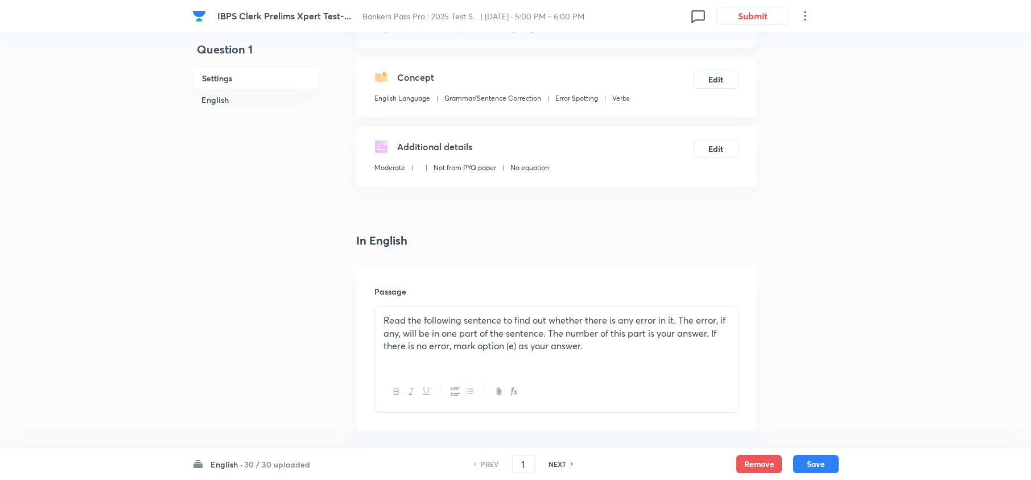
scroll to position [228, 0]
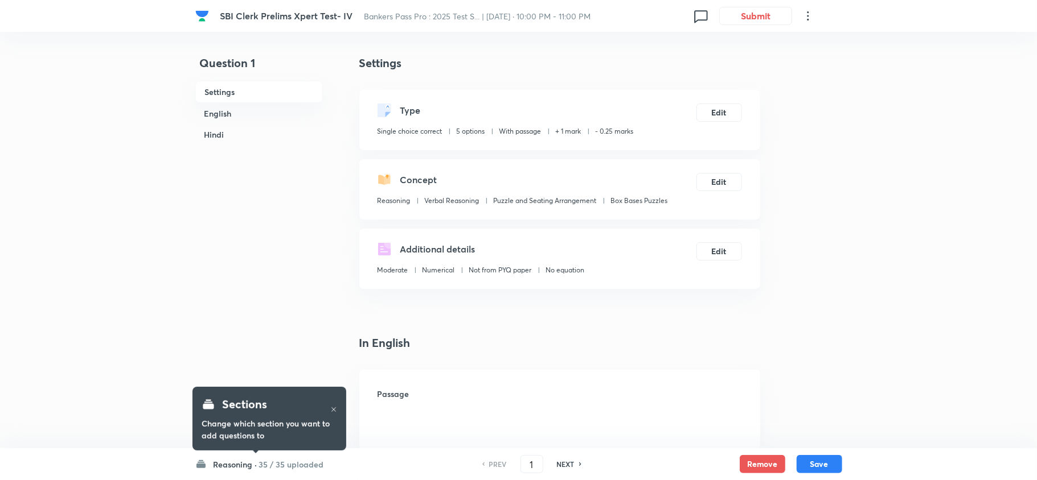
checkbox input "true"
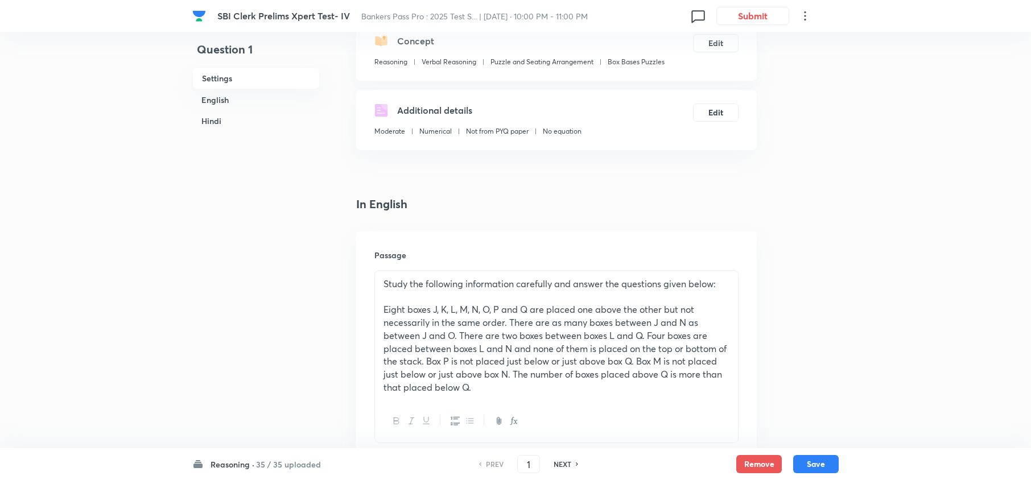
scroll to position [151, 0]
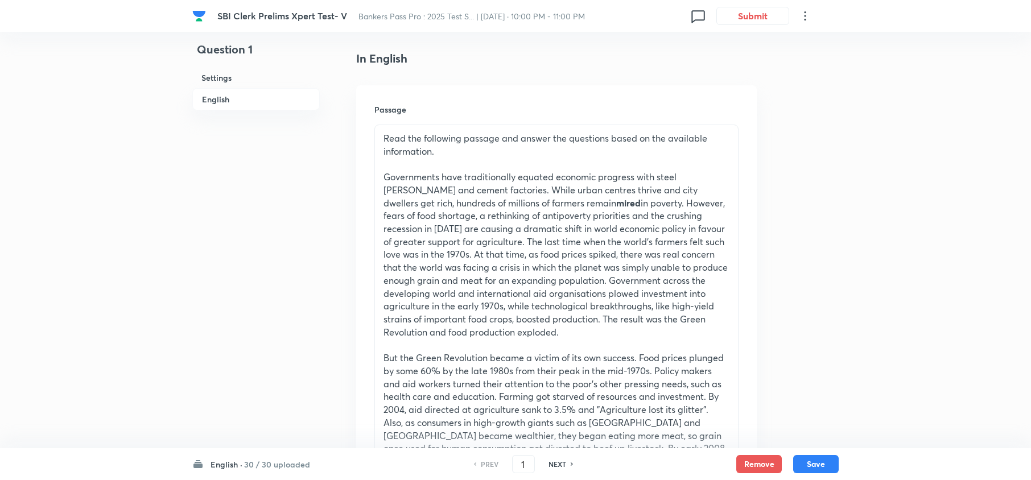
scroll to position [607, 0]
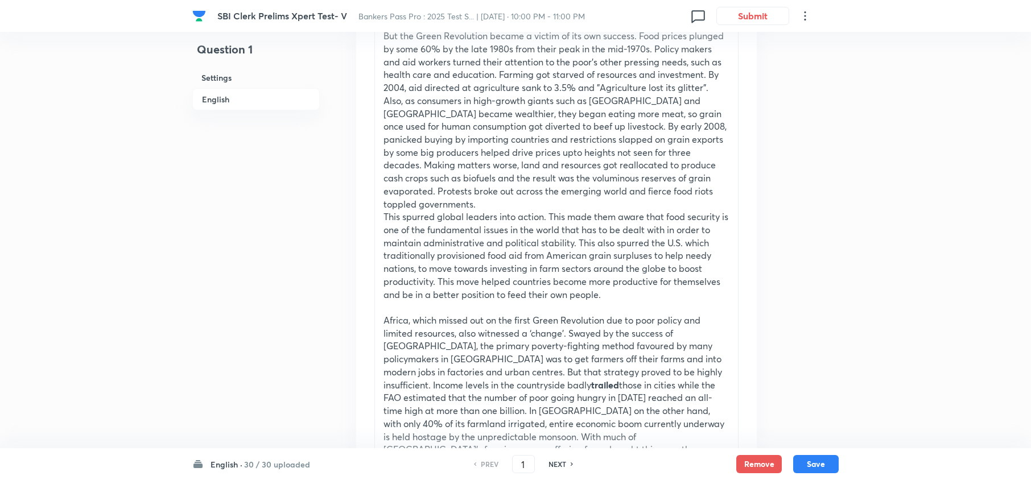
click at [277, 460] on h6 "30 / 30 uploaded" at bounding box center [277, 465] width 66 height 12
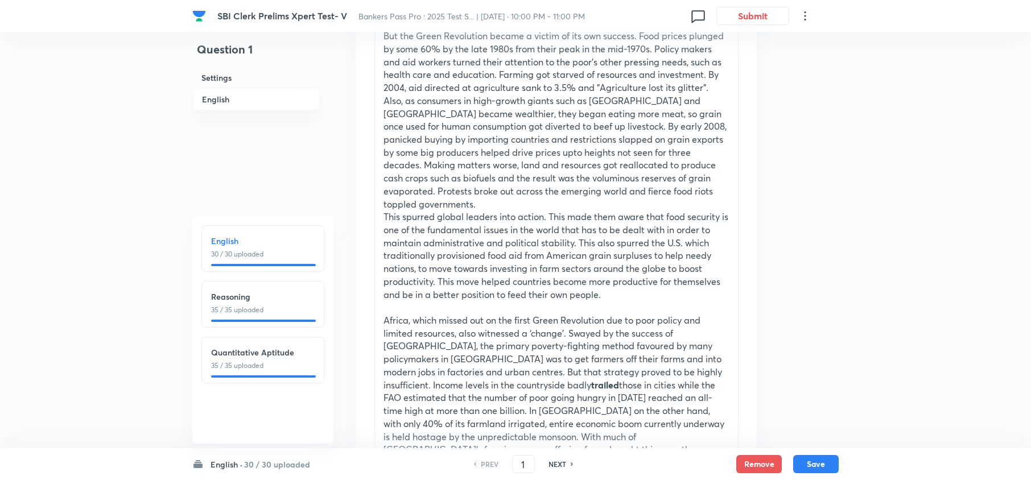
click at [280, 312] on p "35 / 35 uploaded" at bounding box center [263, 310] width 104 height 10
type input "31"
checkbox input "false"
checkbox input "true"
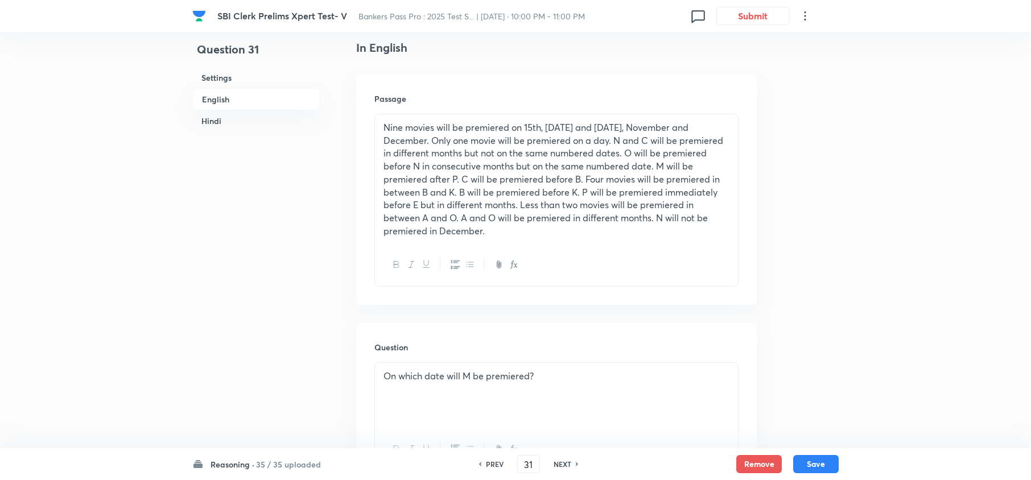
scroll to position [303, 0]
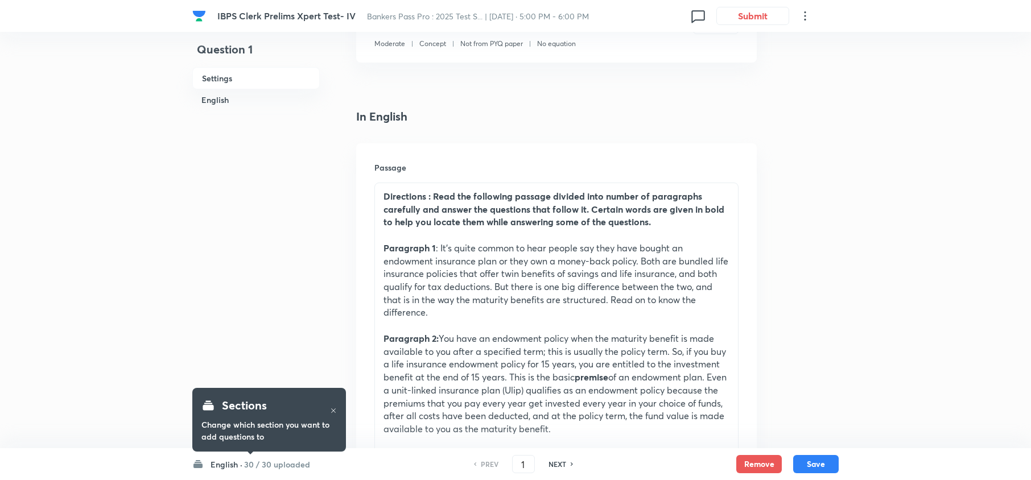
scroll to position [228, 0]
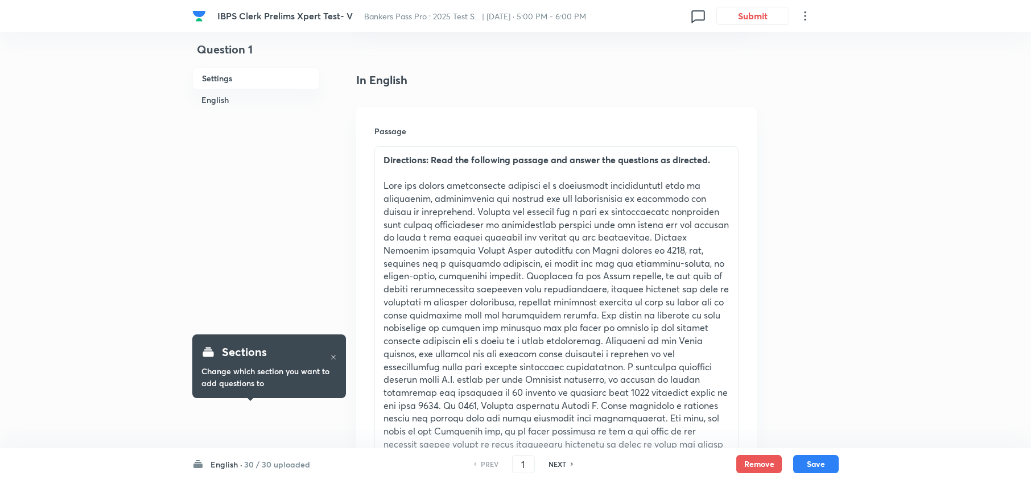
scroll to position [303, 0]
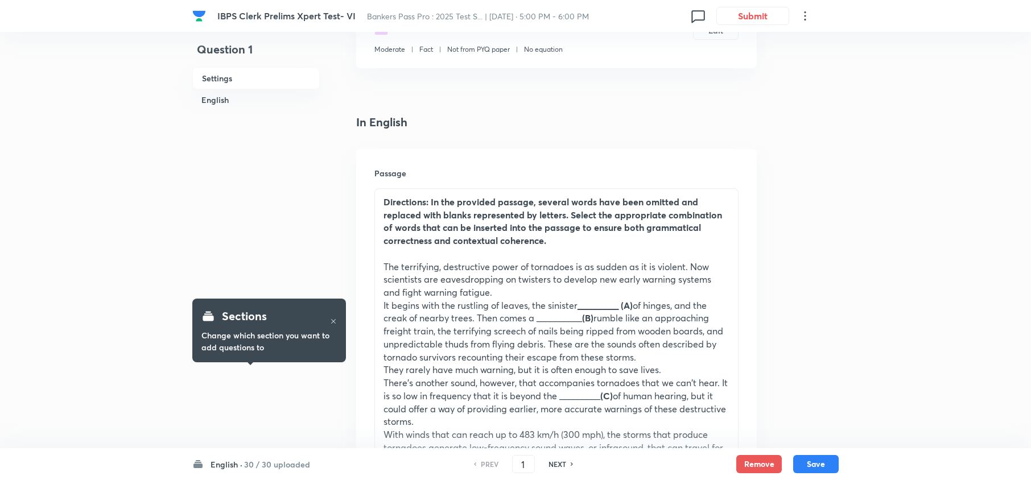
scroll to position [228, 0]
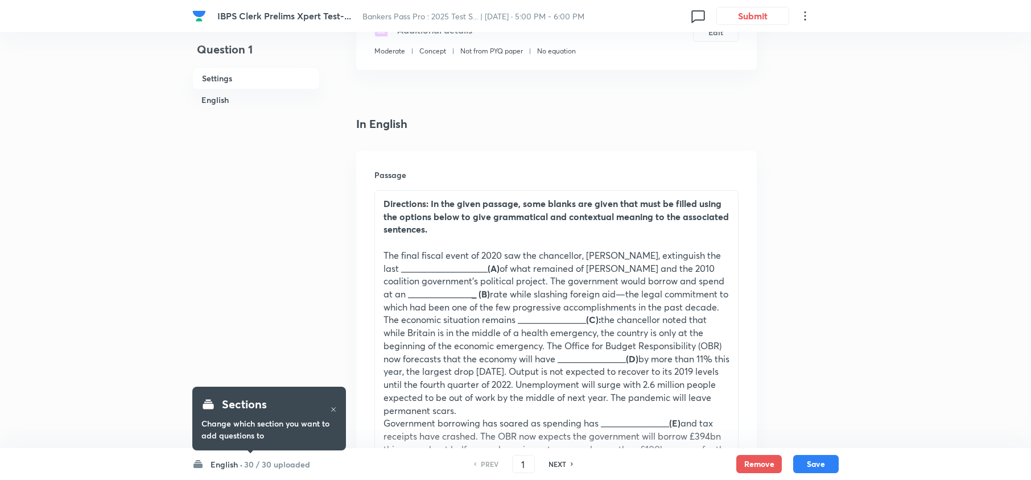
scroll to position [228, 0]
